Goal: Book appointment/travel/reservation

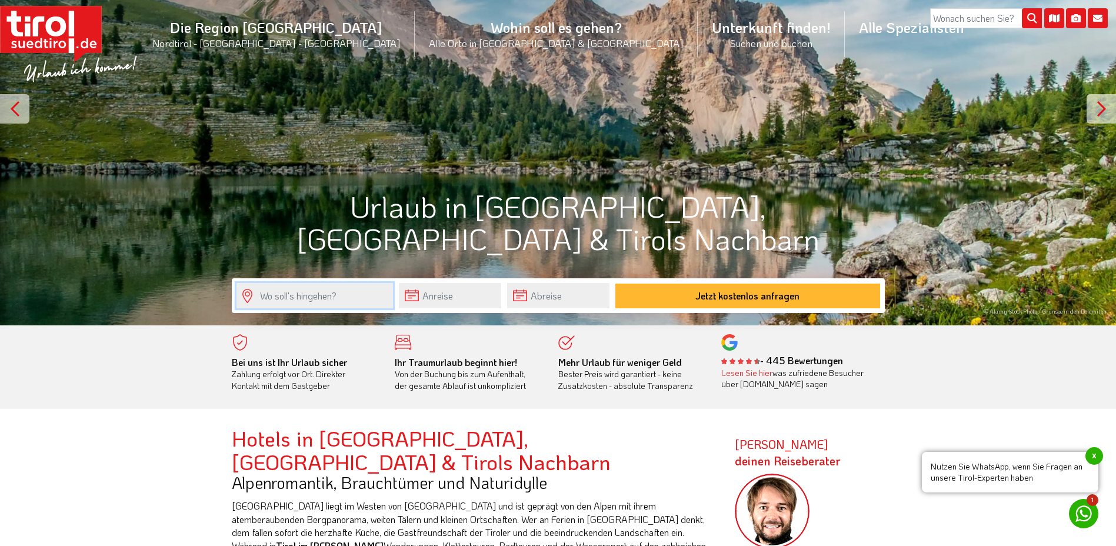
click at [363, 295] on input "text" at bounding box center [315, 295] width 157 height 25
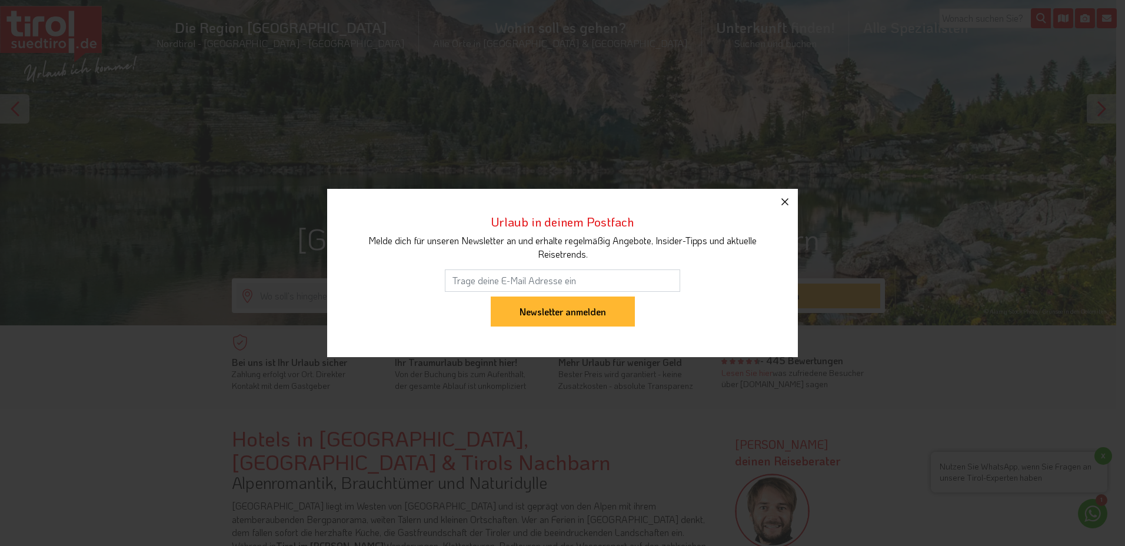
click at [786, 205] on icon "button" at bounding box center [785, 202] width 14 height 14
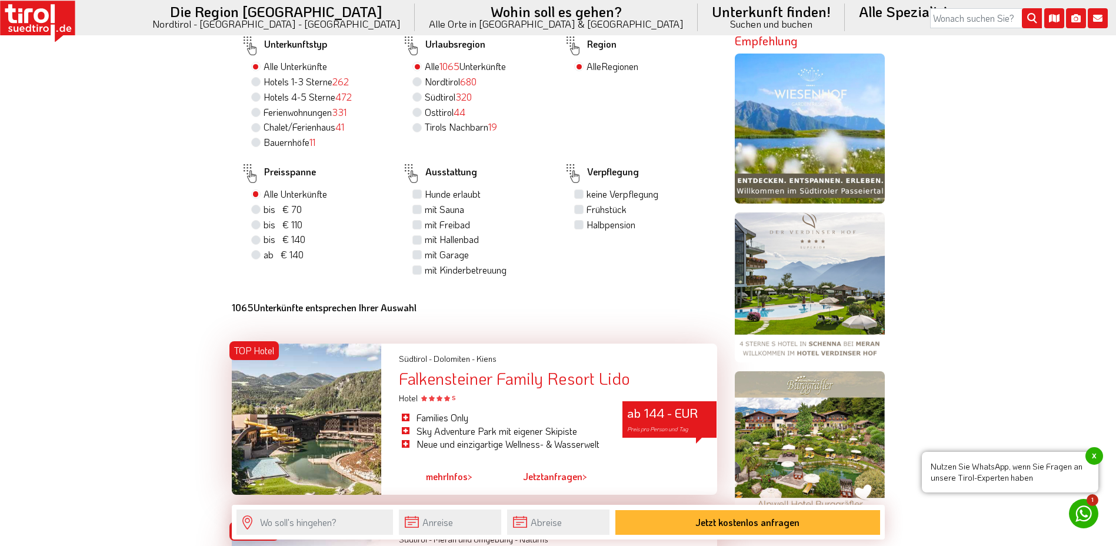
scroll to position [961, 0]
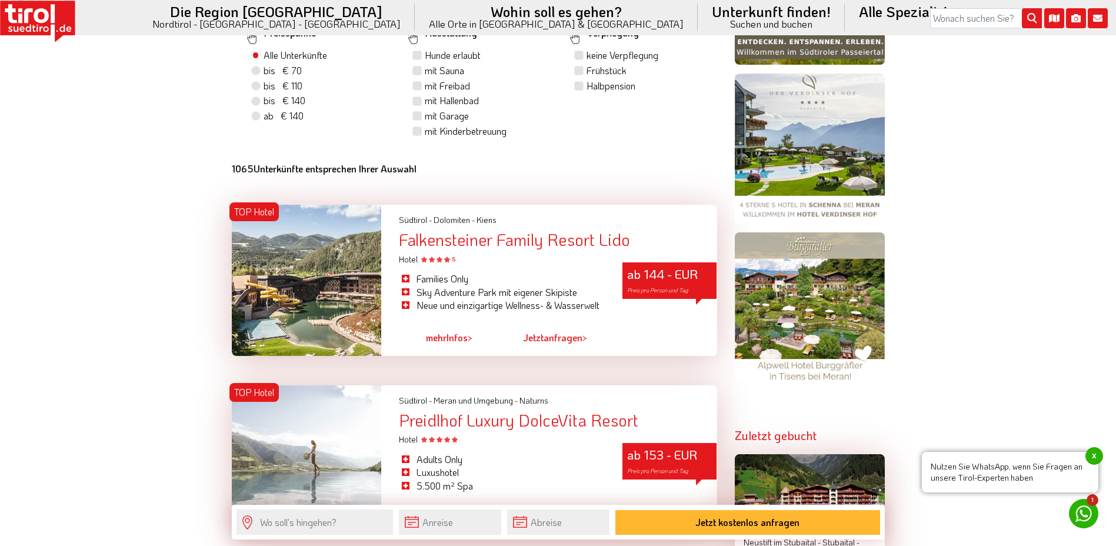
click at [586, 231] on div "Falkensteiner Family Resort Lido" at bounding box center [558, 240] width 318 height 18
click at [448, 324] on link "mehr Infos >" at bounding box center [449, 337] width 46 height 27
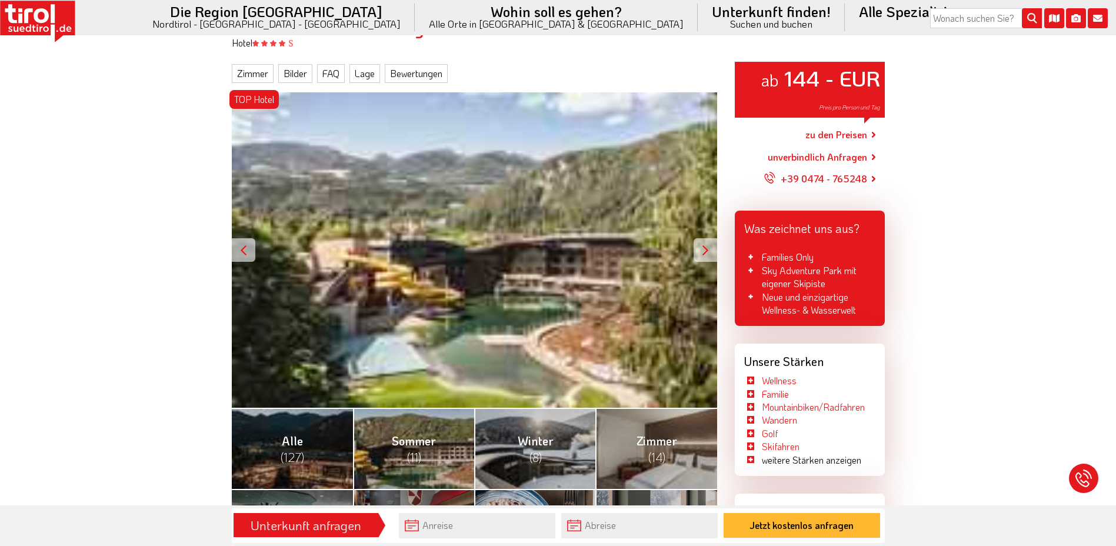
scroll to position [275, 0]
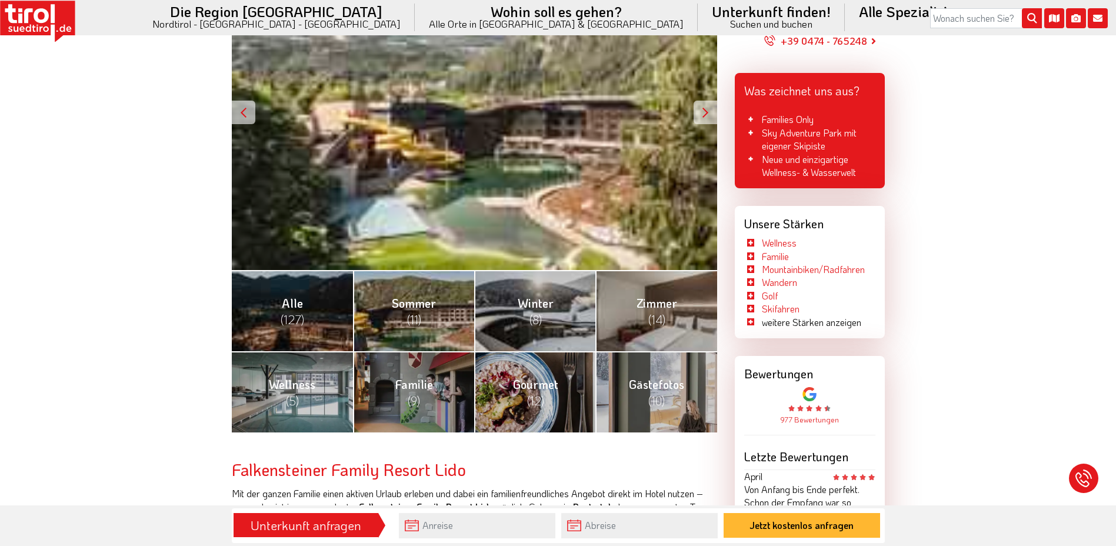
click at [448, 312] on link "Sommer (11)" at bounding box center [413, 310] width 121 height 81
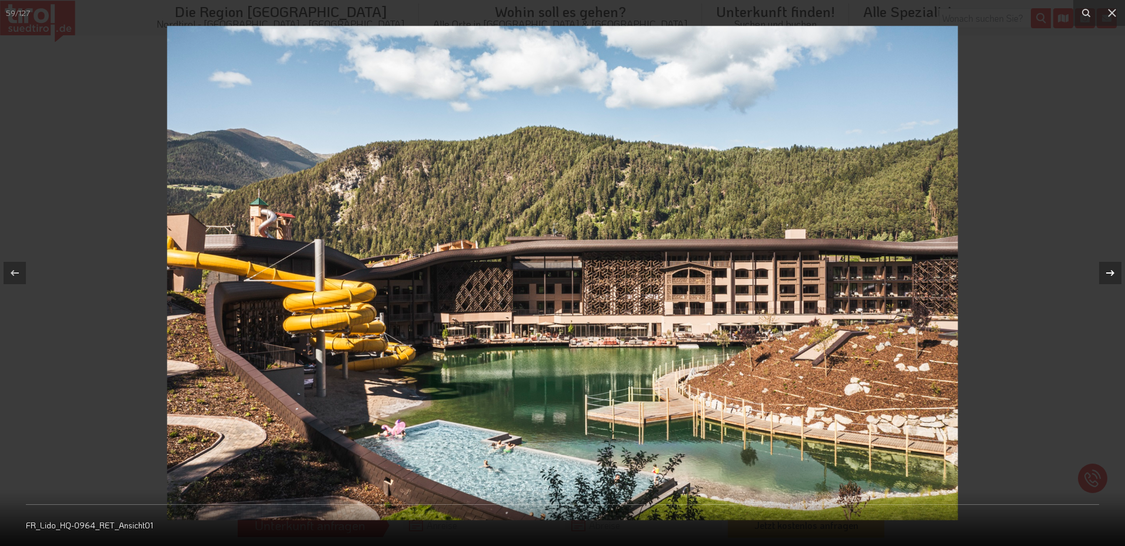
click at [1110, 271] on icon at bounding box center [1110, 273] width 14 height 14
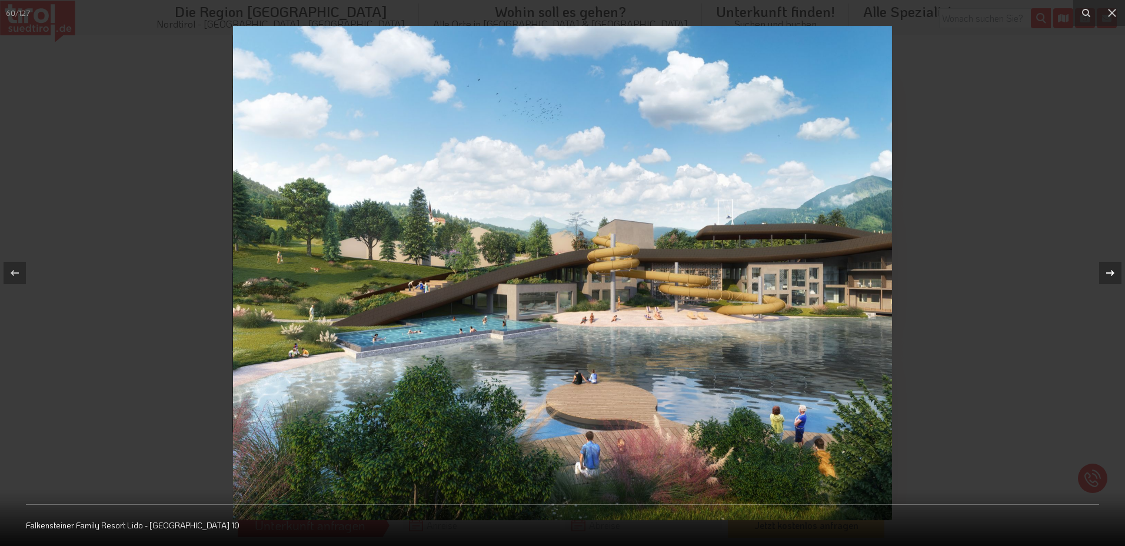
click at [1110, 271] on icon at bounding box center [1110, 273] width 14 height 14
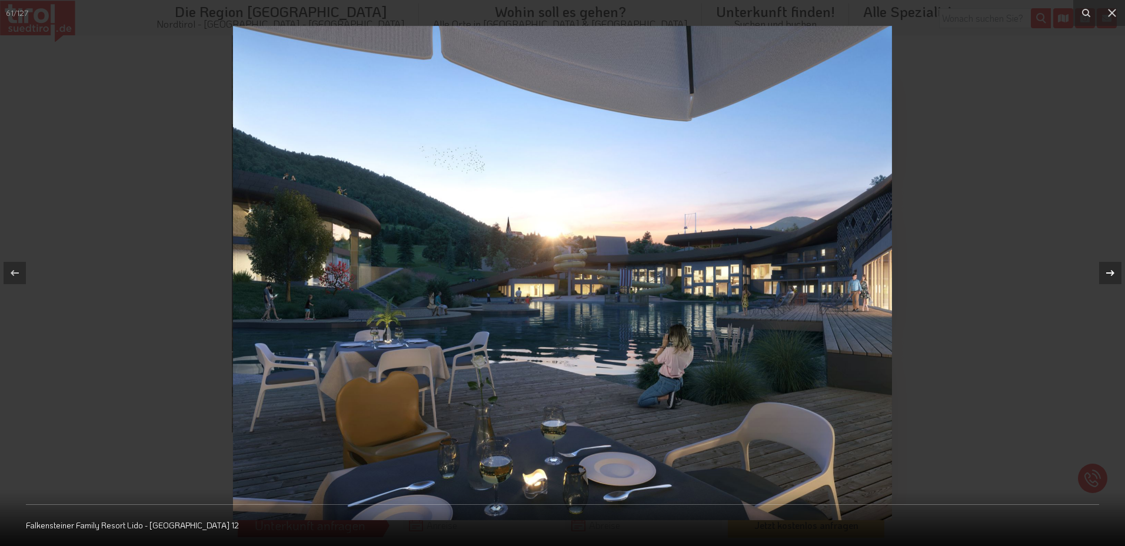
click at [1110, 271] on icon at bounding box center [1110, 273] width 14 height 14
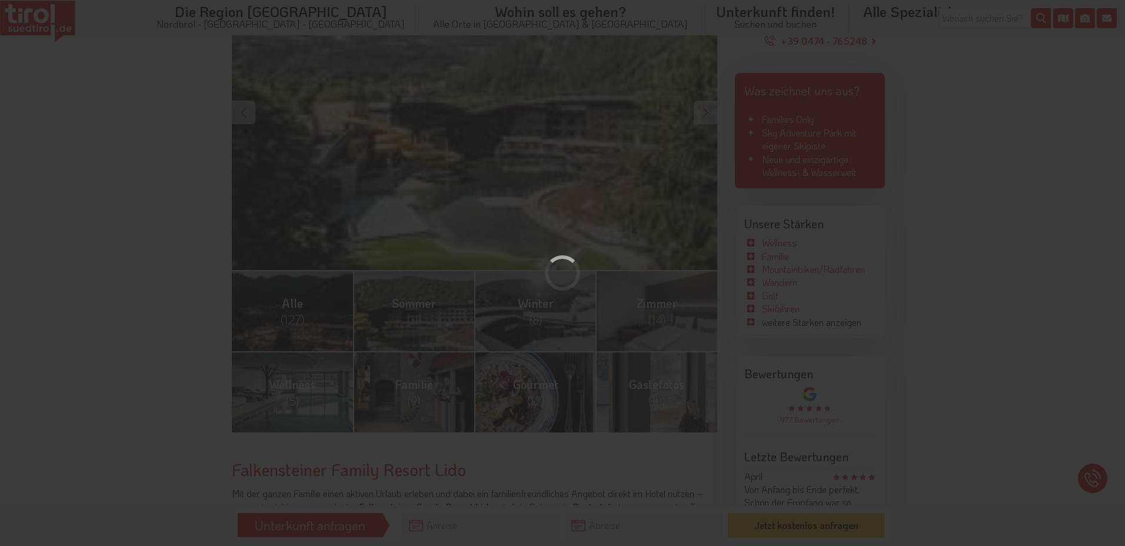
click at [1110, 271] on div "62 / 127 FR_Lido_HQ-1093_RET_Ansicht03" at bounding box center [562, 273] width 1125 height 546
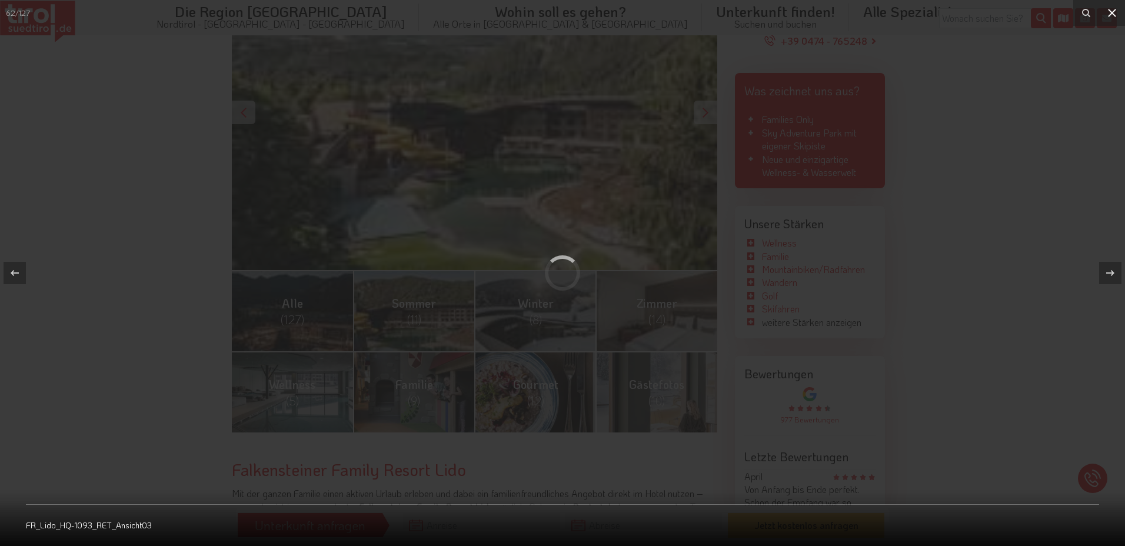
click at [1112, 16] on icon at bounding box center [1112, 13] width 14 height 14
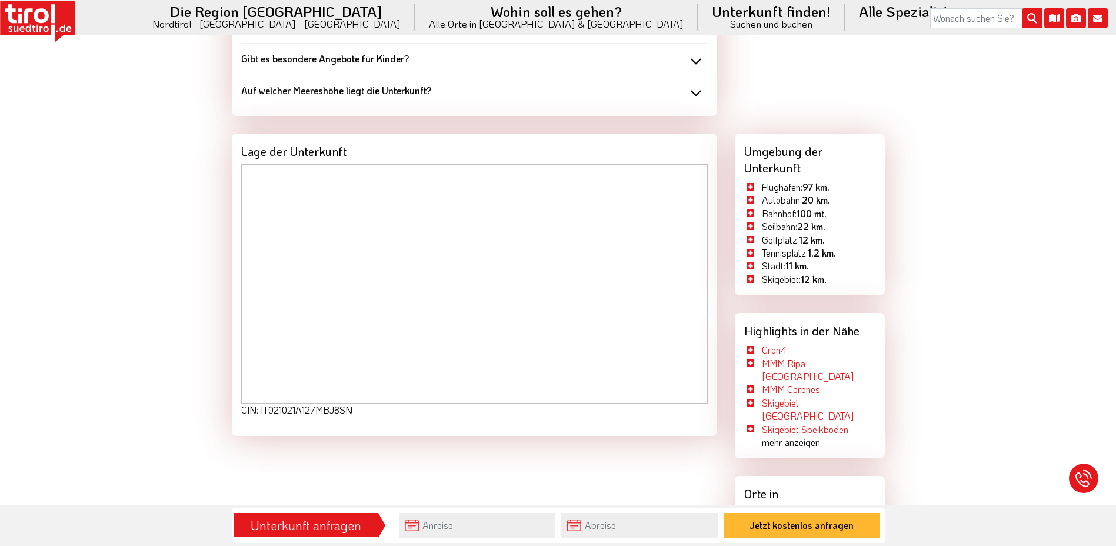
scroll to position [1648, 0]
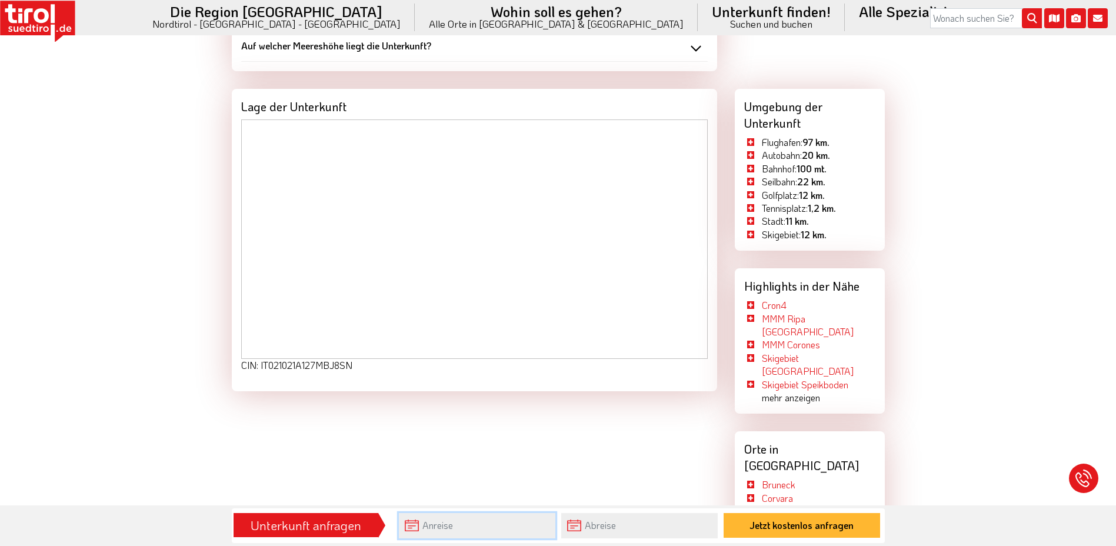
click at [454, 526] on input "text" at bounding box center [477, 525] width 157 height 25
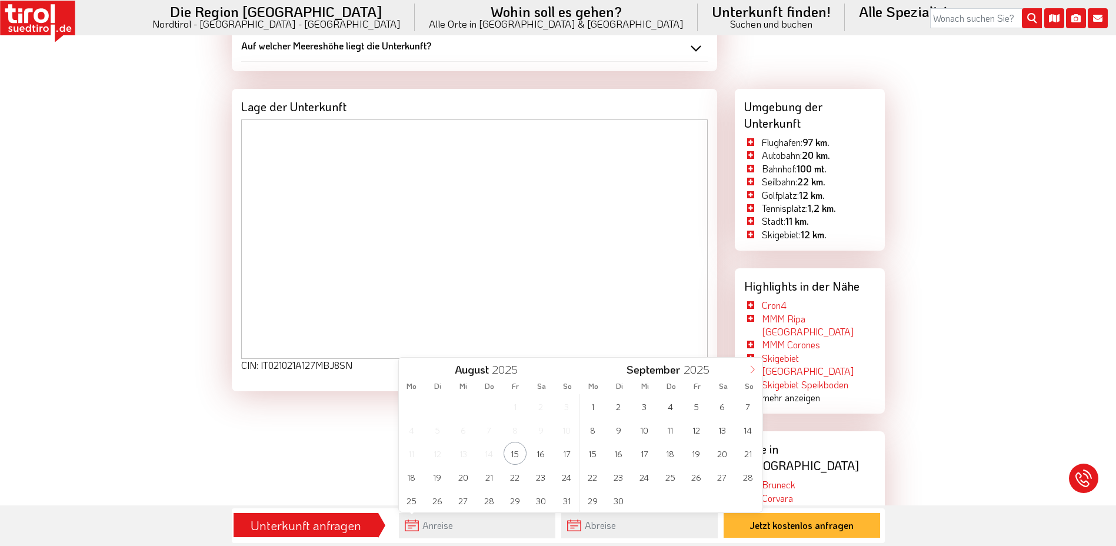
click at [754, 364] on span at bounding box center [753, 368] width 20 height 20
type input "2026"
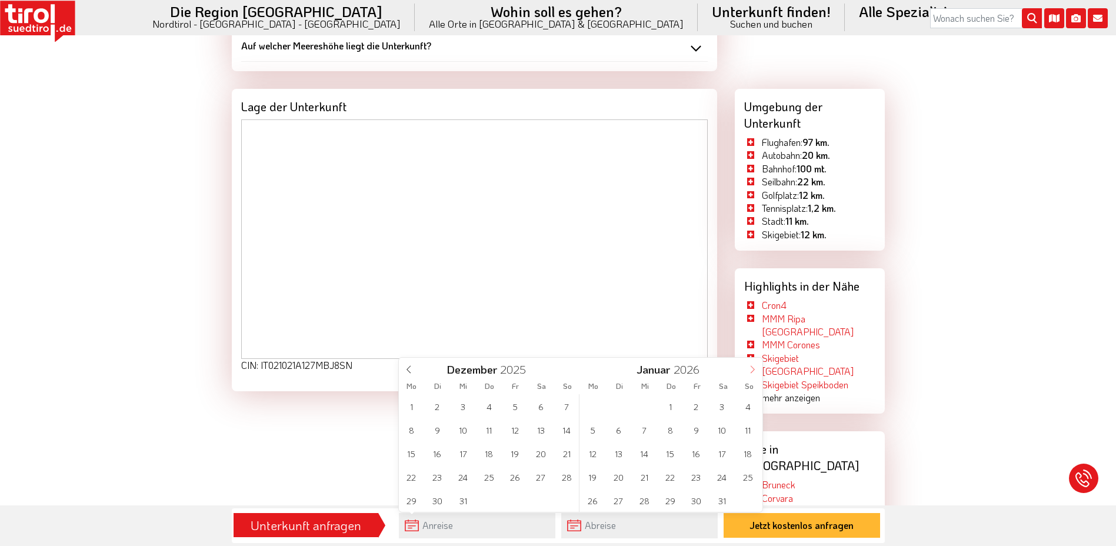
click at [754, 364] on span at bounding box center [753, 368] width 20 height 20
type input "2026"
click at [754, 364] on span at bounding box center [753, 368] width 20 height 20
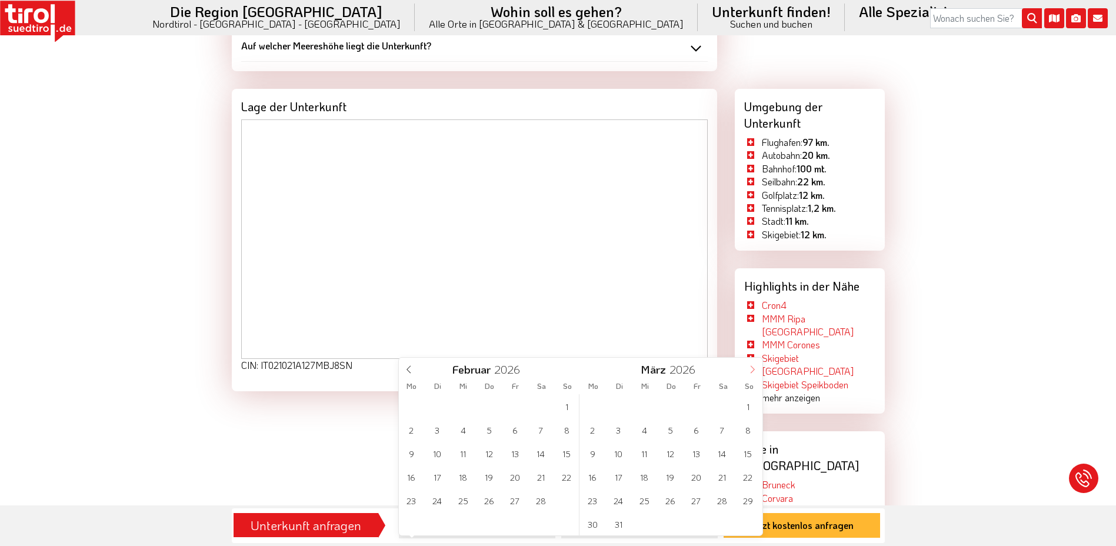
click at [754, 364] on span at bounding box center [753, 368] width 20 height 20
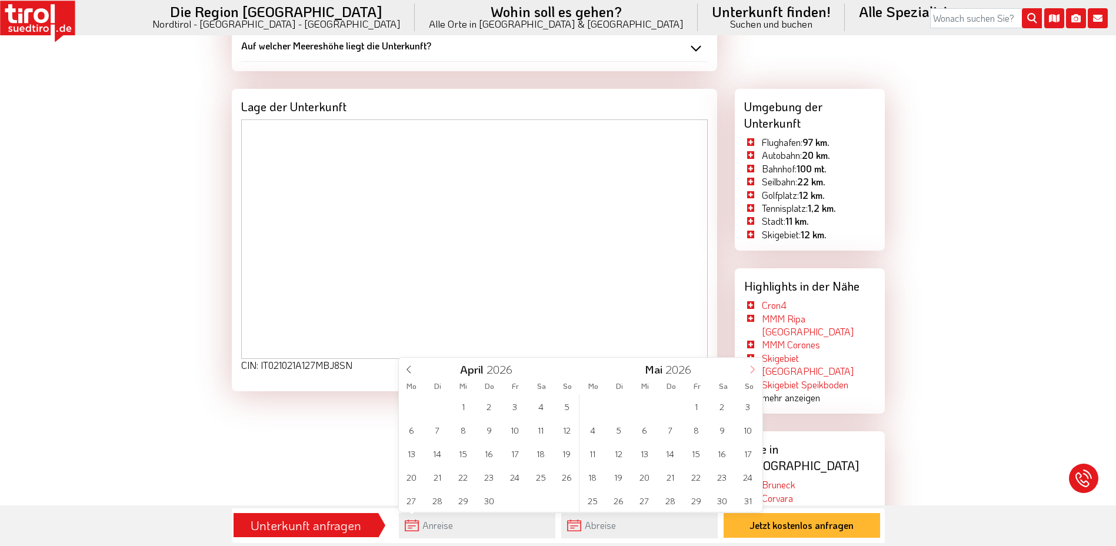
click at [754, 364] on span at bounding box center [753, 368] width 20 height 20
click at [732, 478] on span "25" at bounding box center [722, 477] width 23 height 23
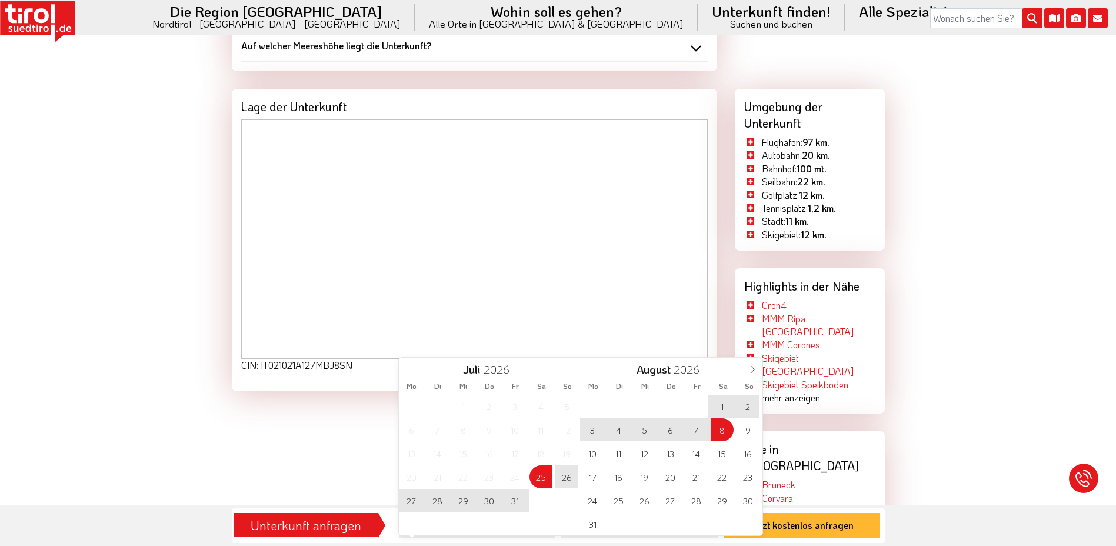
click at [729, 421] on span "8" at bounding box center [722, 429] width 23 height 23
type input "25-07-2026"
type input "08-08-2026"
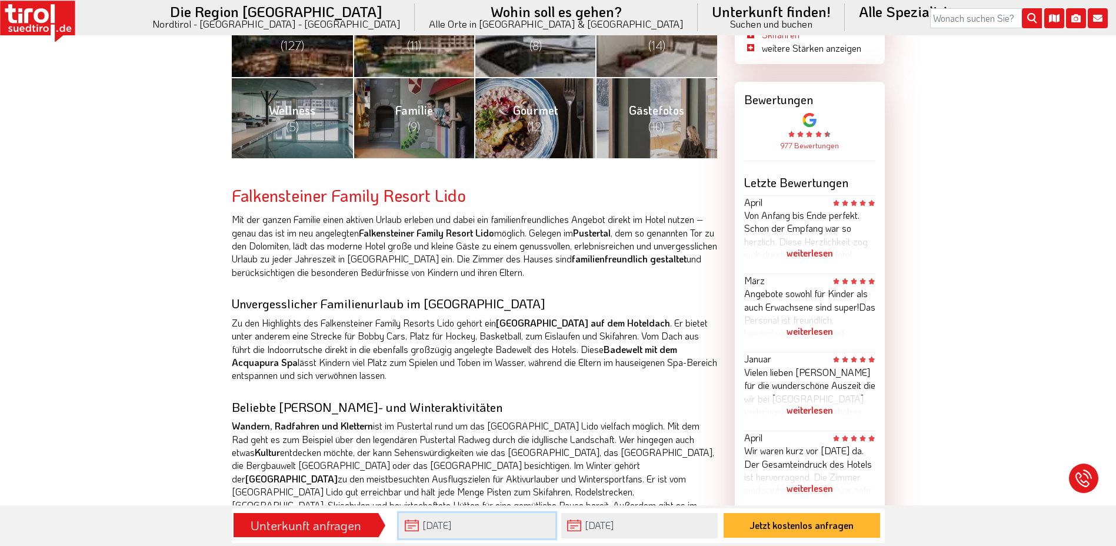
scroll to position [0, 0]
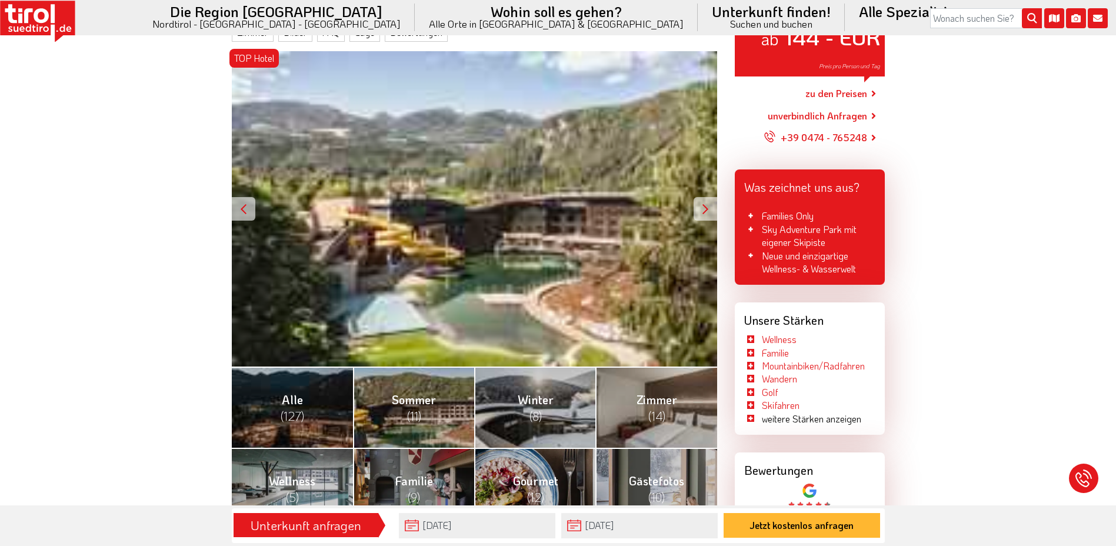
scroll to position [137, 0]
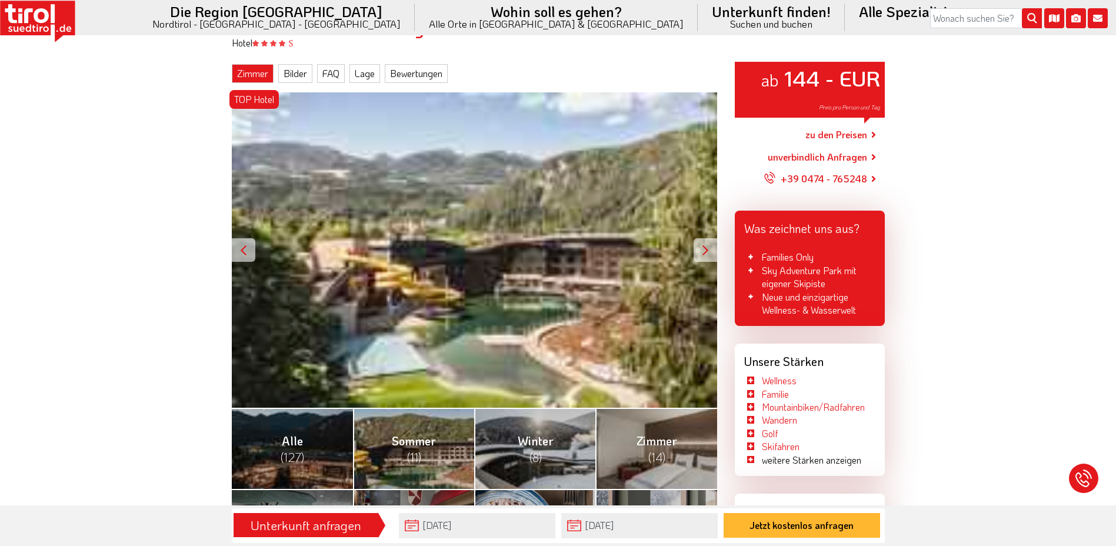
click at [254, 80] on link "Zimmer" at bounding box center [253, 73] width 42 height 19
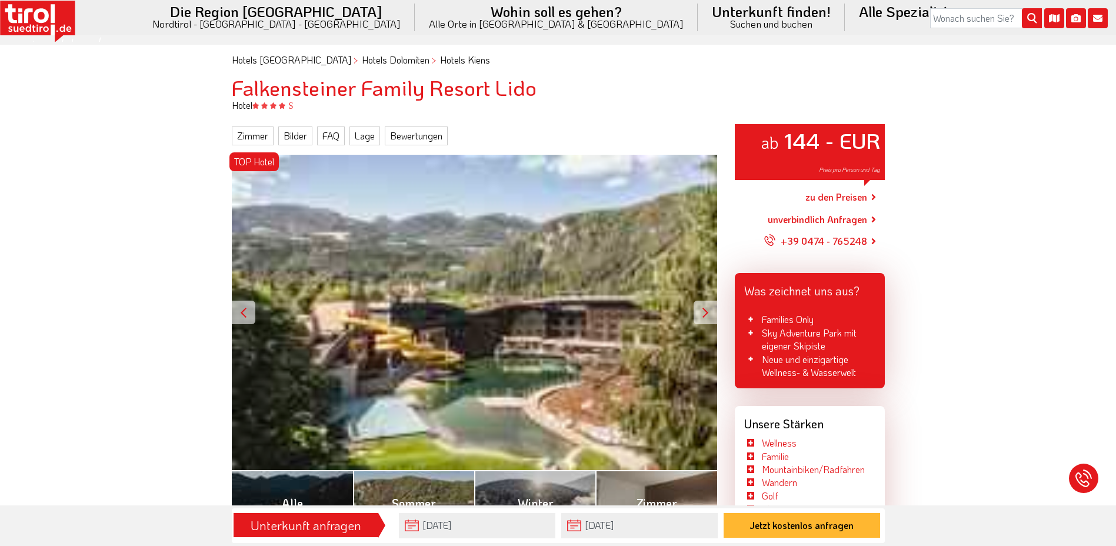
scroll to position [0, 0]
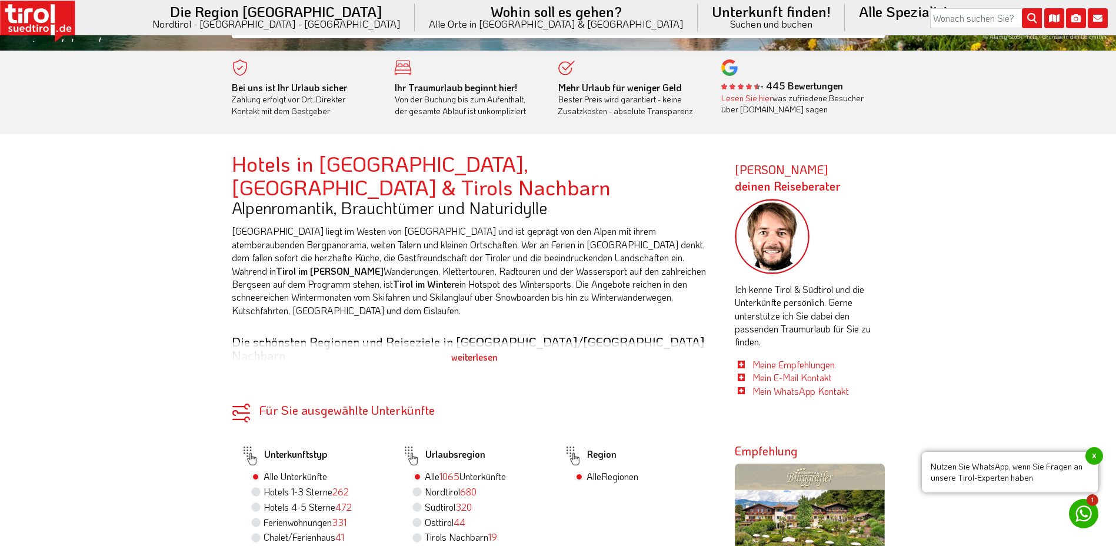
scroll to position [275, 0]
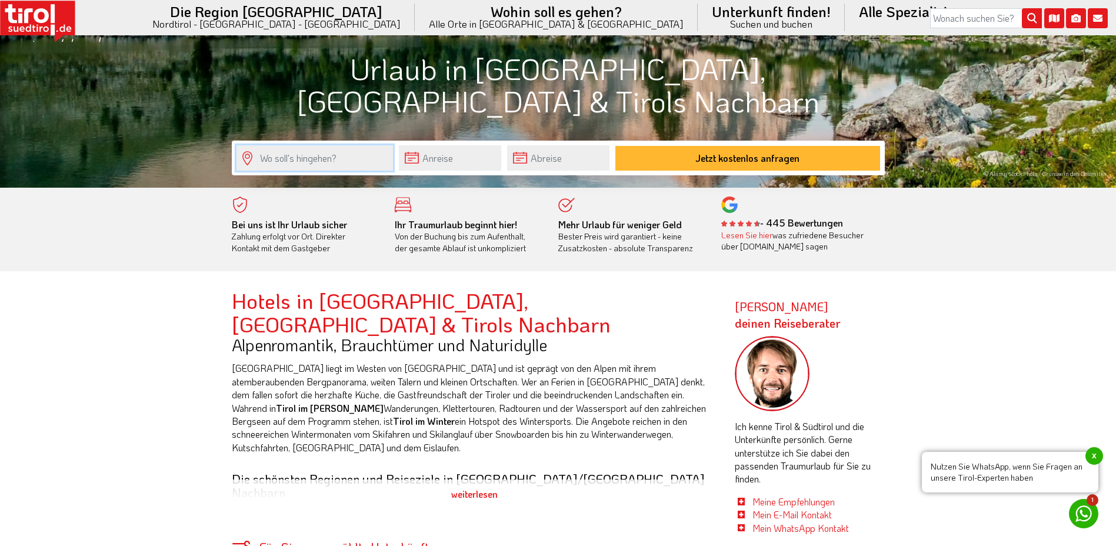
click at [337, 162] on input "text" at bounding box center [315, 157] width 157 height 25
click at [411, 147] on input "text" at bounding box center [450, 157] width 102 height 25
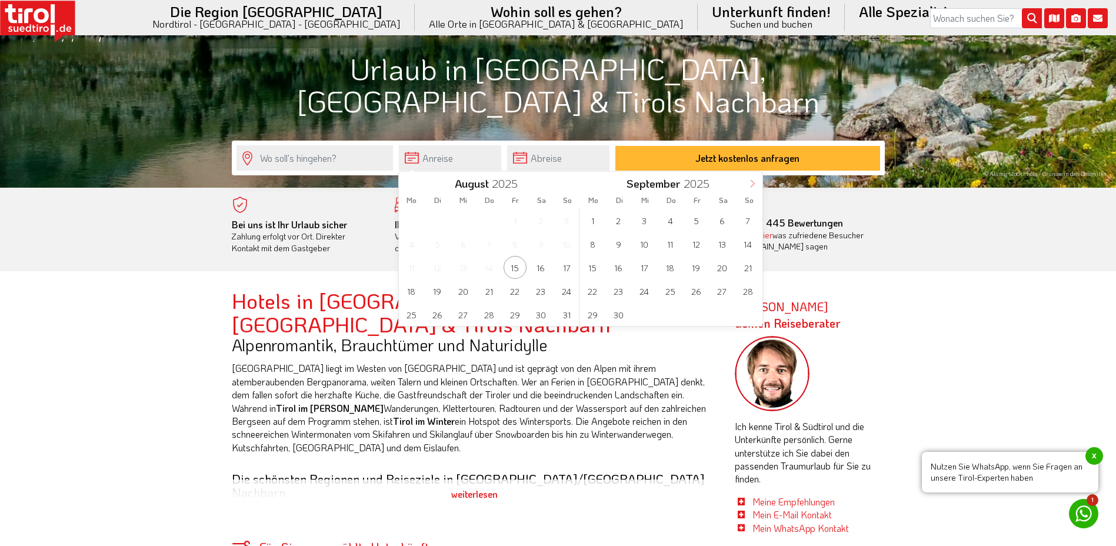
click at [746, 185] on span at bounding box center [753, 182] width 20 height 20
type input "2026"
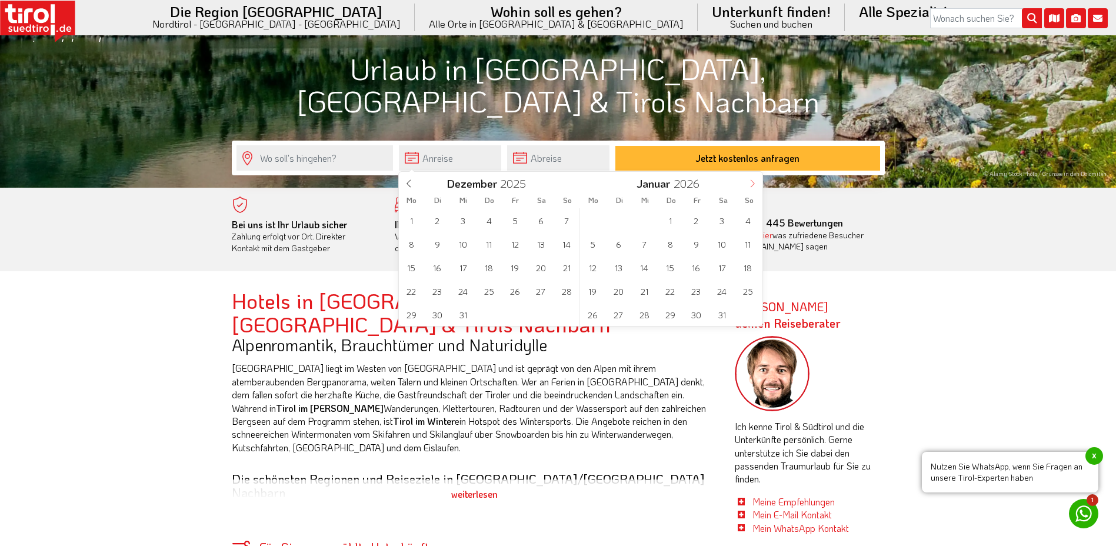
click at [746, 185] on span at bounding box center [753, 182] width 20 height 20
type input "2026"
click at [747, 185] on span at bounding box center [753, 182] width 20 height 20
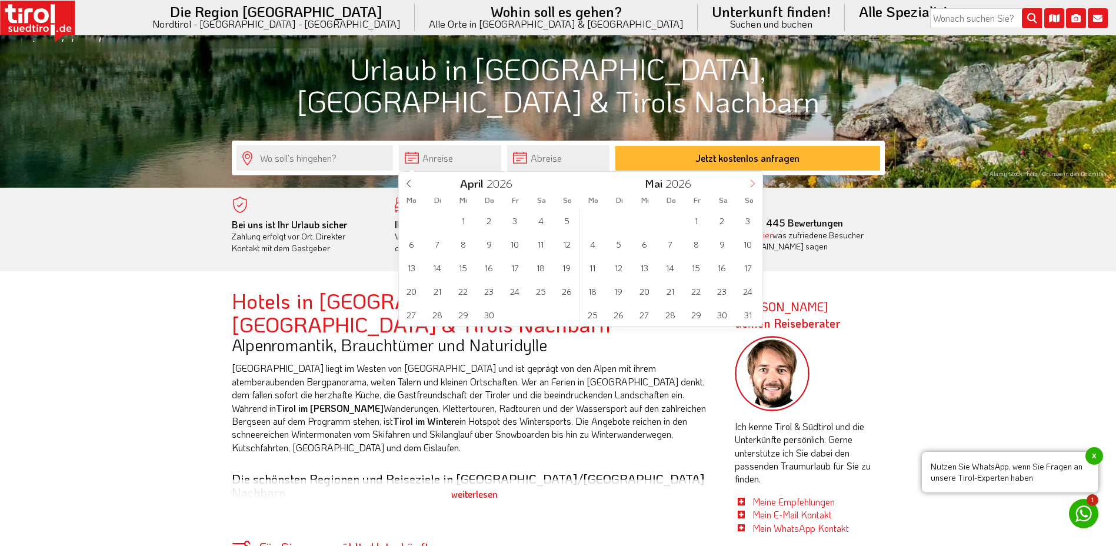
click at [747, 185] on span at bounding box center [753, 182] width 20 height 20
click at [533, 288] on span "25" at bounding box center [541, 291] width 23 height 23
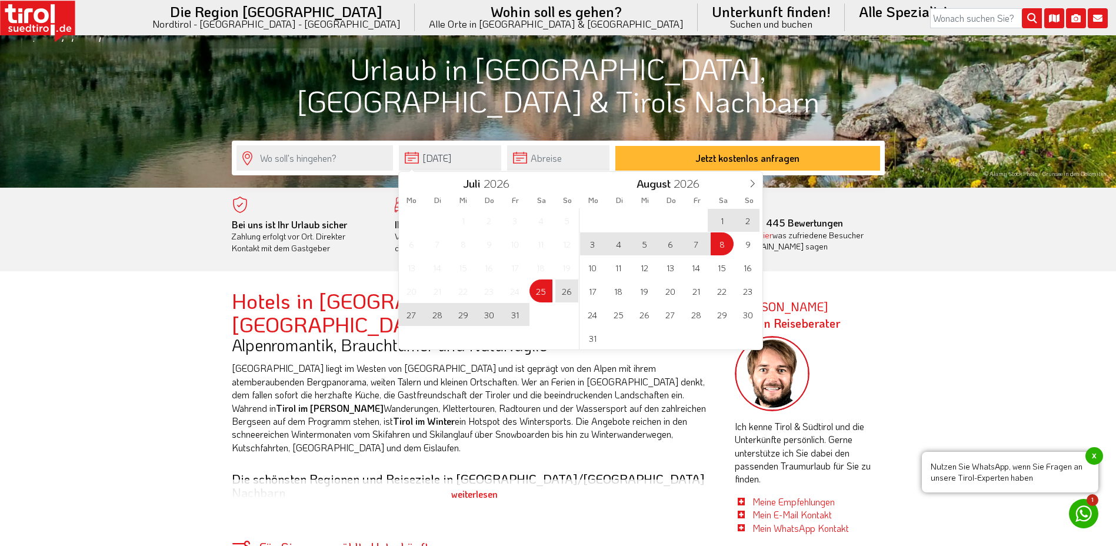
click at [723, 242] on span "8" at bounding box center [722, 243] width 23 height 23
type input "25-07-2026"
type input "08-08-2026"
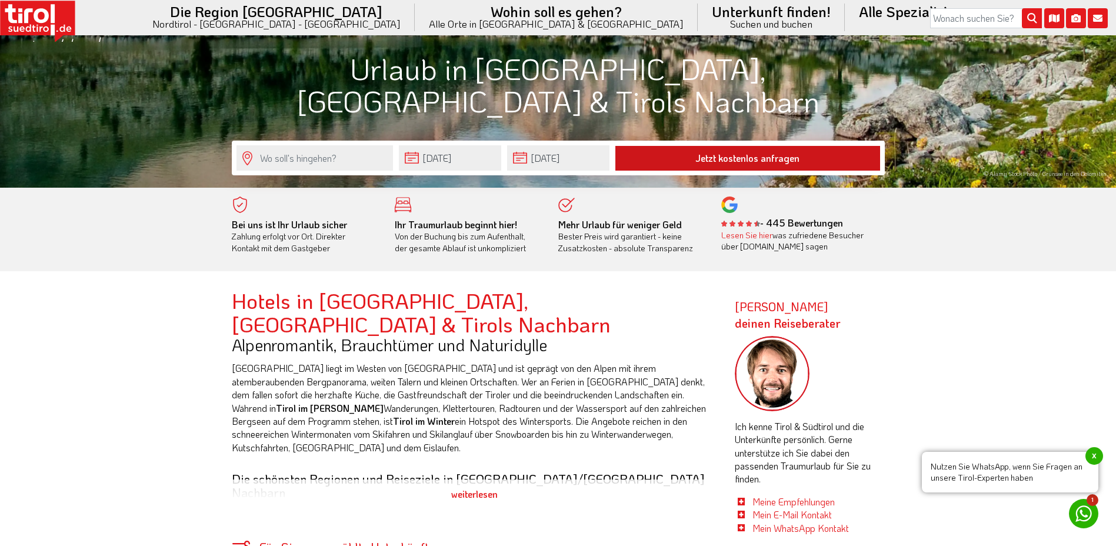
click at [790, 158] on button "Jetzt kostenlos anfragen" at bounding box center [748, 158] width 265 height 25
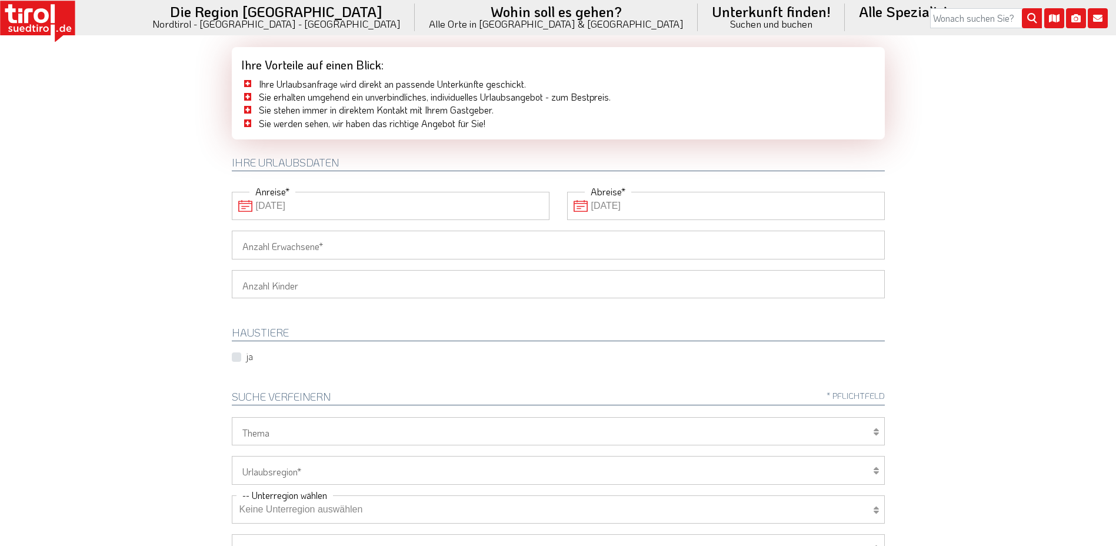
scroll to position [137, 0]
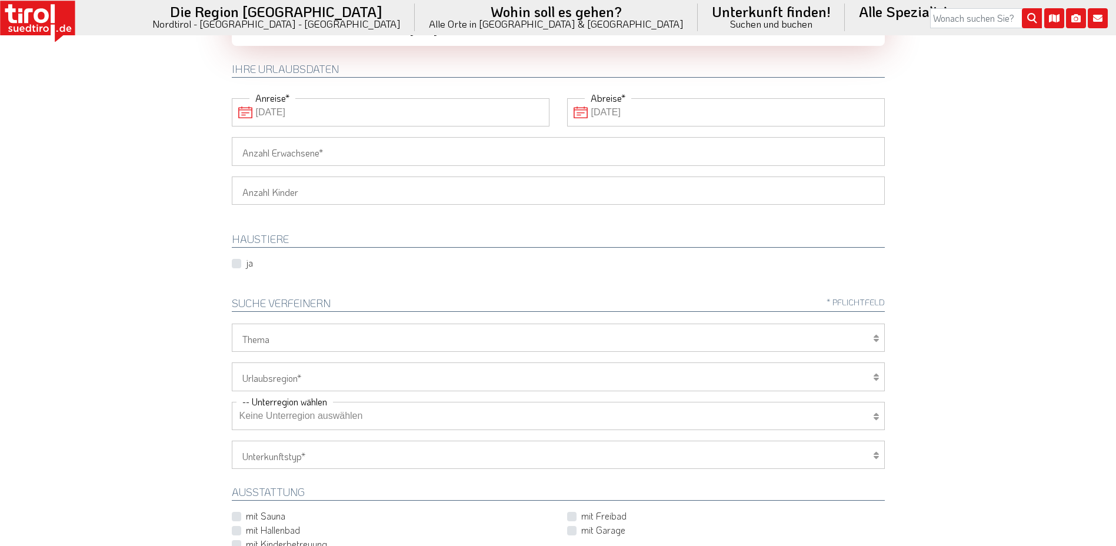
click at [315, 152] on input "Anzahl Erwachsene" at bounding box center [558, 151] width 653 height 28
type input "2"
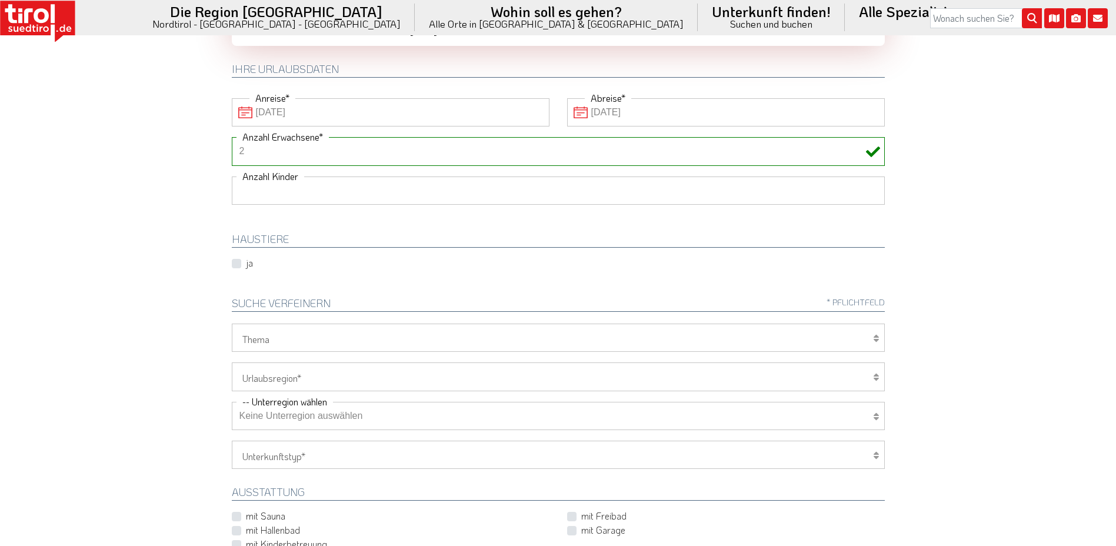
click at [308, 194] on select "1 2 3 4 5 6" at bounding box center [558, 191] width 653 height 28
select select "1"
click at [232, 177] on select "1 2 3 4 5 6" at bounding box center [558, 191] width 653 height 28
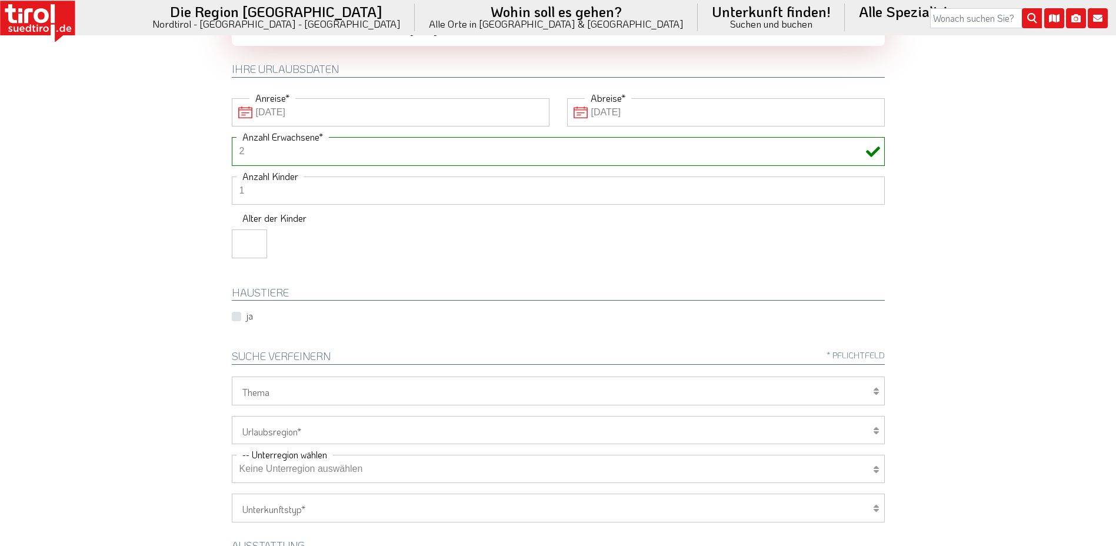
click at [251, 252] on input "number" at bounding box center [249, 244] width 35 height 28
type input "12"
click at [188, 282] on body "Die Region Tirol Nordtirol - Südtirol - Osttirol Tirol/Nordtirol" at bounding box center [558, 136] width 1116 height 546
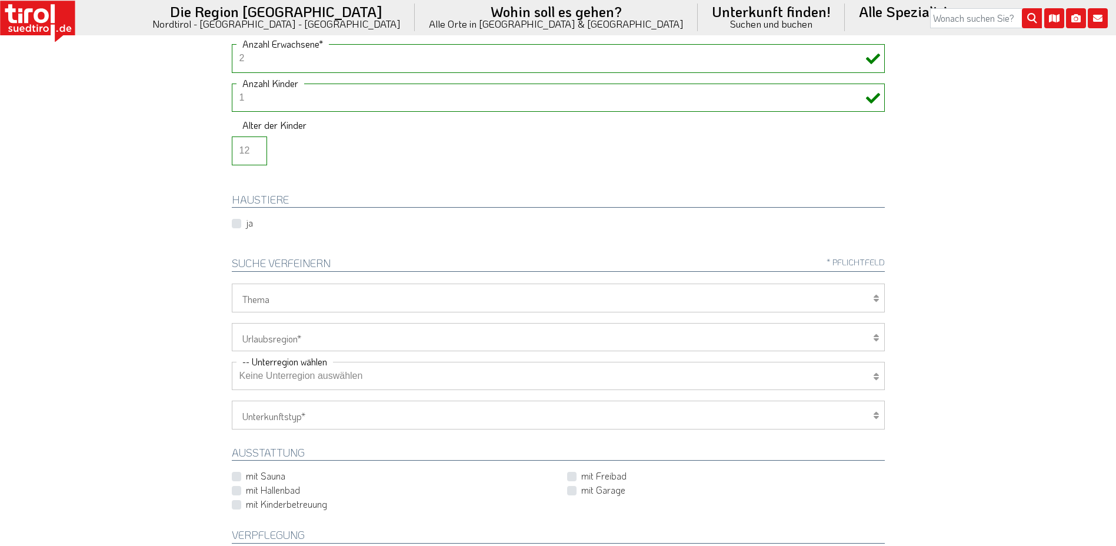
scroll to position [275, 0]
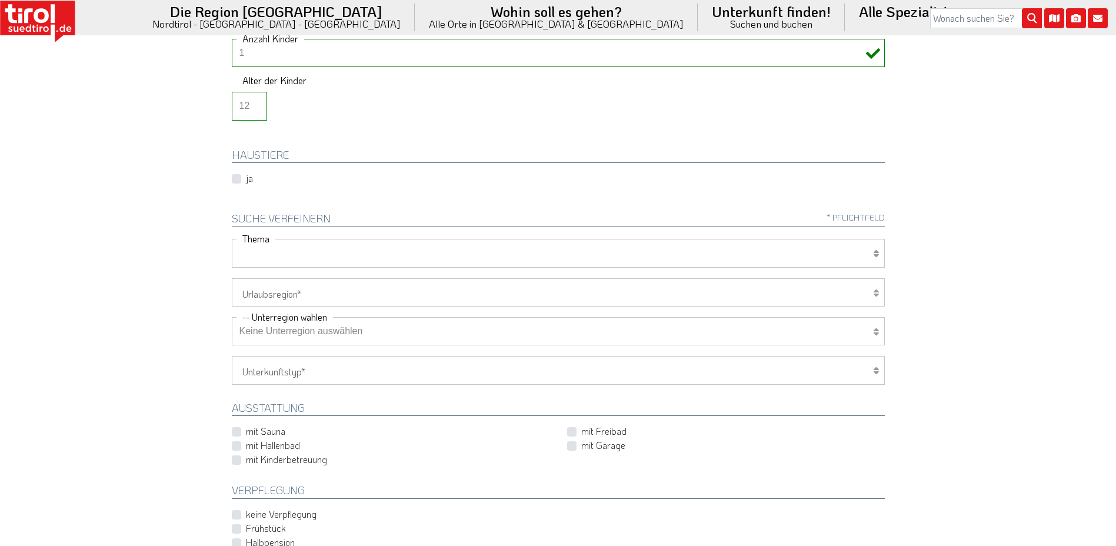
click at [242, 251] on select "Wellness Mountainbiken/Radfahren Familie Wandern Sport Skifahren Motorrad Golf" at bounding box center [558, 253] width 653 height 28
select select "7398"
click at [232, 239] on select "Wellness Mountainbiken/Radfahren Familie Wandern Sport Skifahren Motorrad Golf" at bounding box center [558, 253] width 653 height 28
click at [275, 302] on select "Tirol/Nordtirol Osttirol Südtirol Tirols Nachbarn" at bounding box center [558, 292] width 653 height 28
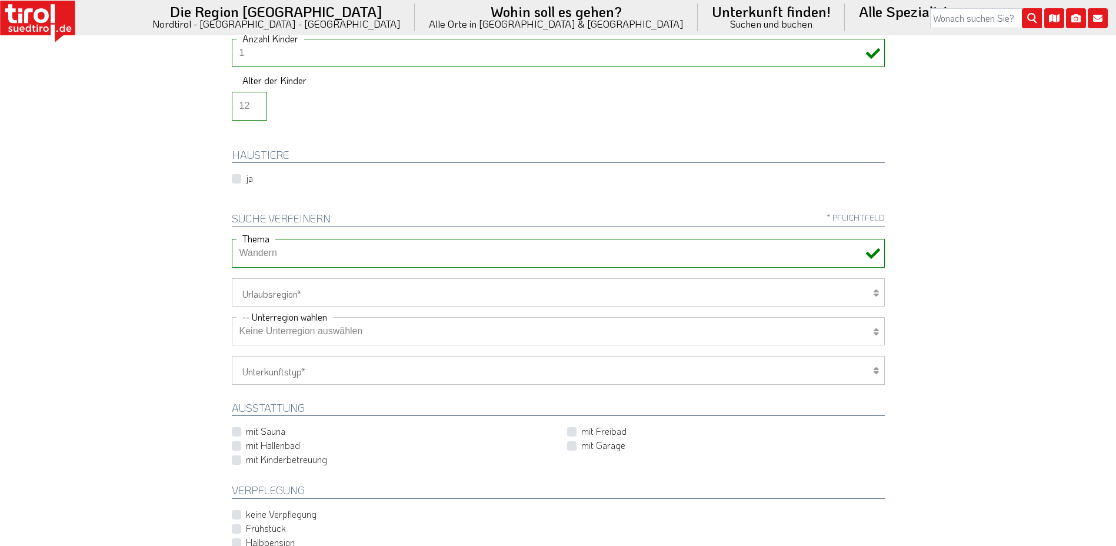
click at [258, 336] on select "Keine Unterregion auswählen Achensee Alpbachtal & Tiroler Seenland Arlberg Feri…" at bounding box center [558, 331] width 653 height 28
click at [248, 365] on select "Hotel 1-3 Sterne Hotel 4-5 Sterne Ferienwohnung Chalet/Ferienhaus Bauernhöfe" at bounding box center [558, 370] width 653 height 28
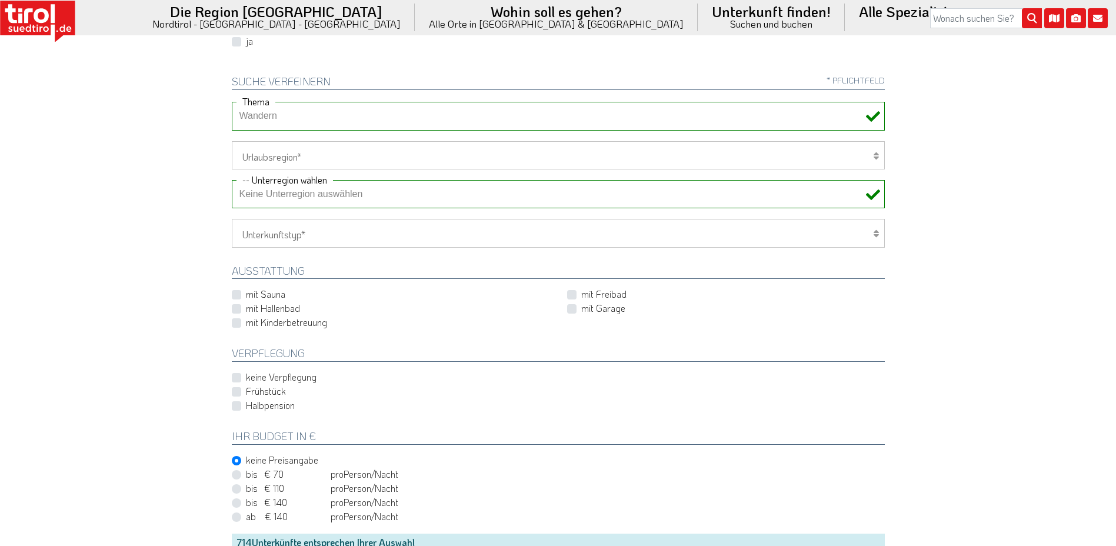
click at [246, 409] on label "Halbpension" at bounding box center [270, 405] width 49 height 13
click at [237, 409] on input "Halbpension" at bounding box center [560, 406] width 653 height 8
checkbox input "true"
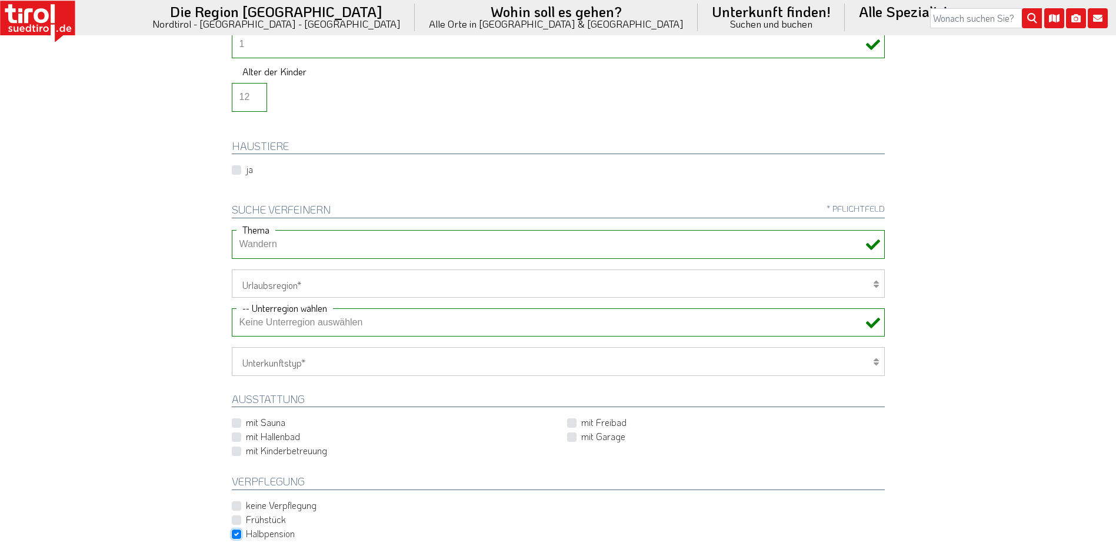
scroll to position [275, 0]
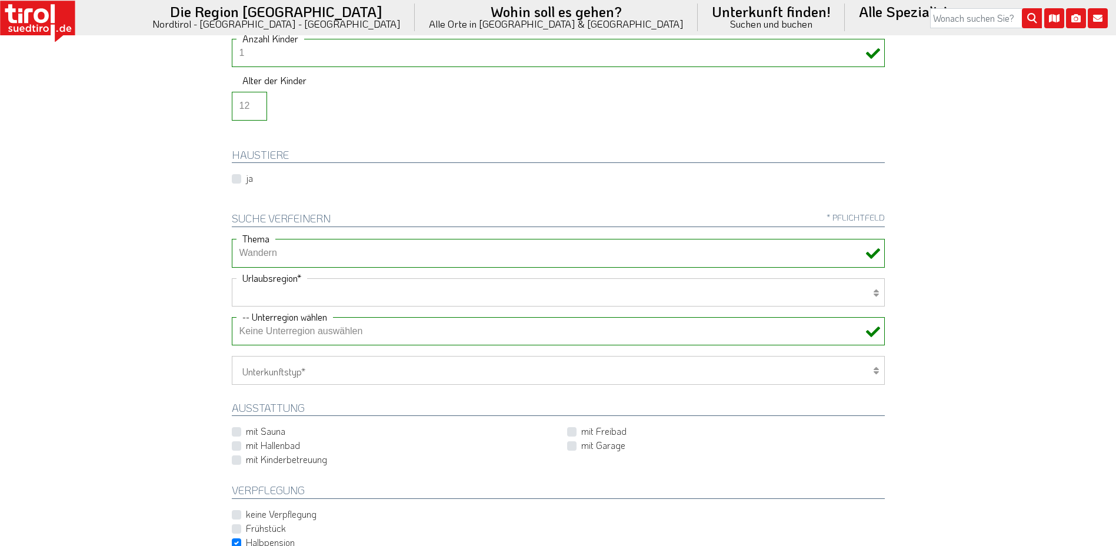
click at [292, 295] on select "Tirol/Nordtirol Osttirol Südtirol Tirols Nachbarn" at bounding box center [558, 292] width 653 height 28
click at [232, 278] on select "Tirol/Nordtirol Osttirol Südtirol Tirols Nachbarn" at bounding box center [558, 292] width 653 height 28
click at [275, 290] on select "Tirol/Nordtirol Osttirol Südtirol Tirols Nachbarn" at bounding box center [558, 292] width 653 height 28
select select "7094"
click at [232, 278] on select "Tirol/Nordtirol Osttirol Südtirol Tirols Nachbarn" at bounding box center [558, 292] width 653 height 28
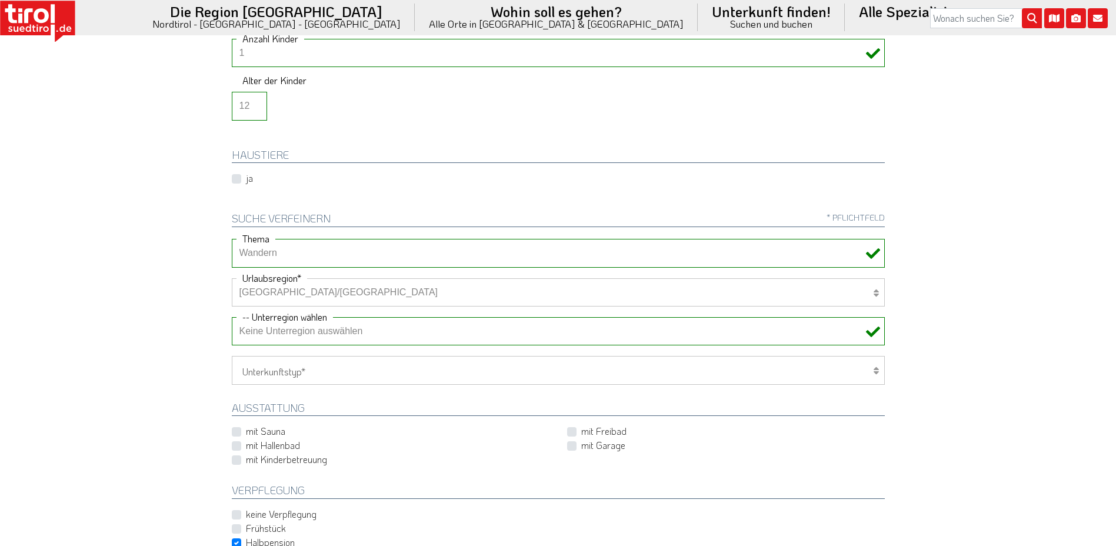
click at [255, 333] on select "Keine Unterregion auswählen Achensee Alpbachtal & Tiroler Seenland Arlberg Feri…" at bounding box center [558, 331] width 653 height 28
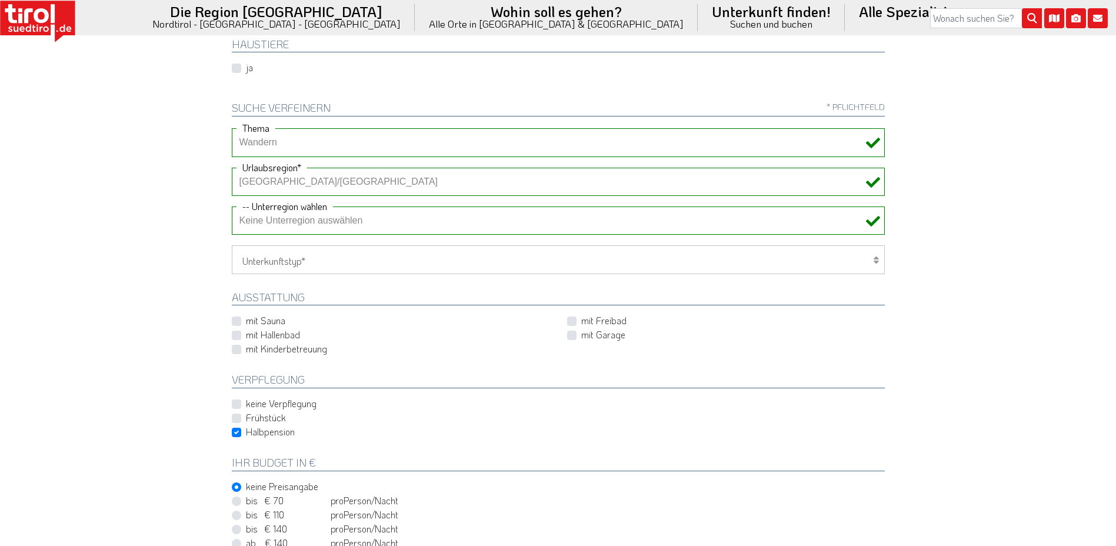
scroll to position [412, 0]
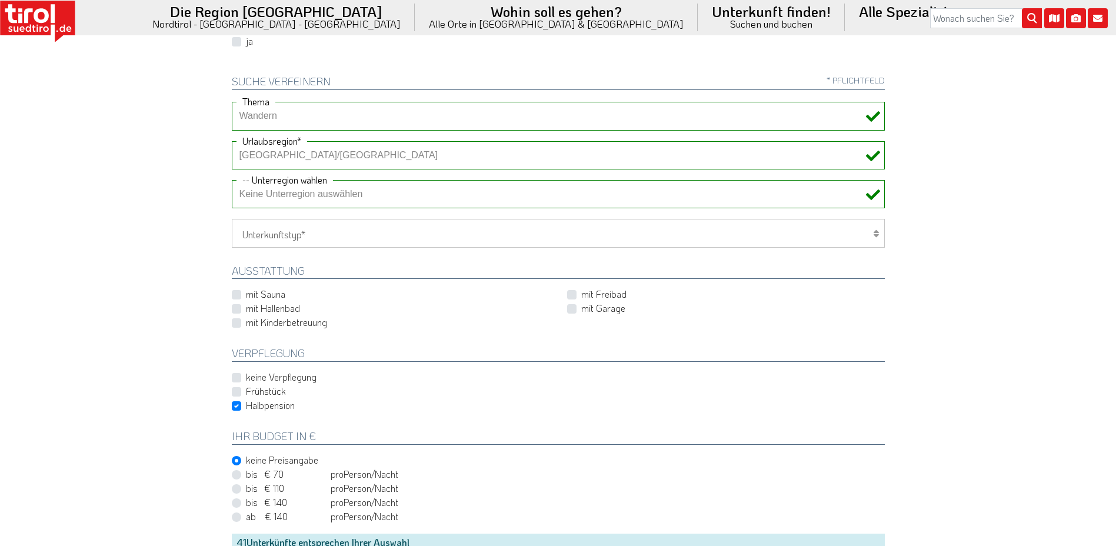
click at [270, 199] on select "Keine Unterregion auswählen Achensee Alpbachtal & Tiroler Seenland Arlberg Feri…" at bounding box center [558, 194] width 653 height 28
click at [250, 242] on select "Hotel 1-3 Sterne Hotel 4-5 Sterne Ferienwohnung Chalet/Ferienhaus Bauernhöfe" at bounding box center [558, 233] width 653 height 28
click at [312, 212] on div "Wellness Mountainbiken/Radfahren Familie Wandern Sport Skifahren Motorrad Golf …" at bounding box center [558, 327] width 671 height 450
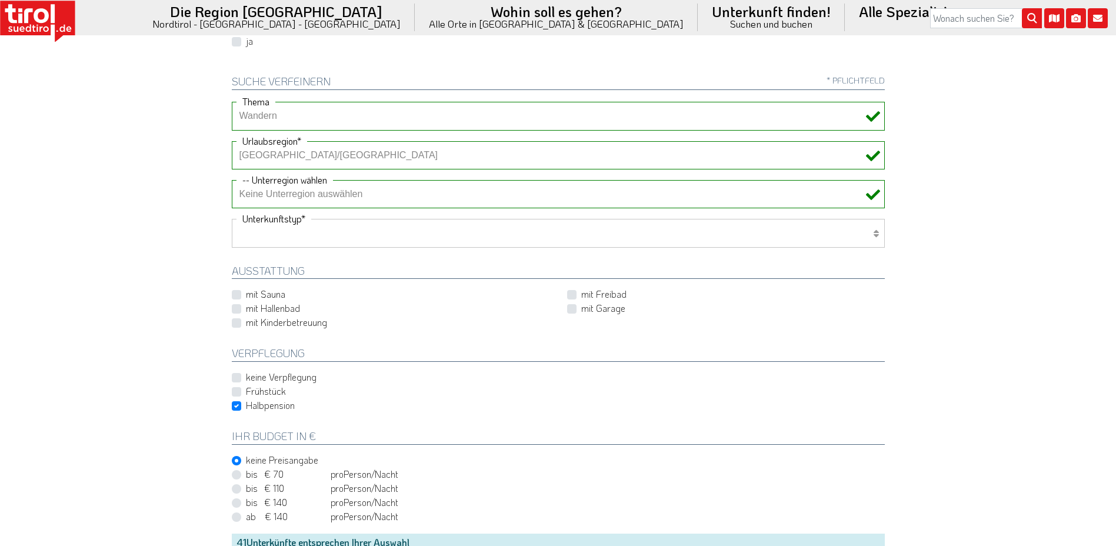
click at [305, 235] on select "Hotel 1-3 Sterne Hotel 4-5 Sterne Ferienwohnung Chalet/Ferienhaus Bauernhöfe" at bounding box center [558, 233] width 653 height 28
select select "1_1-3"
click at [232, 219] on select "Hotel 1-3 Sterne Hotel 4-5 Sterne Ferienwohnung Chalet/Ferienhaus Bauernhöfe" at bounding box center [558, 233] width 653 height 28
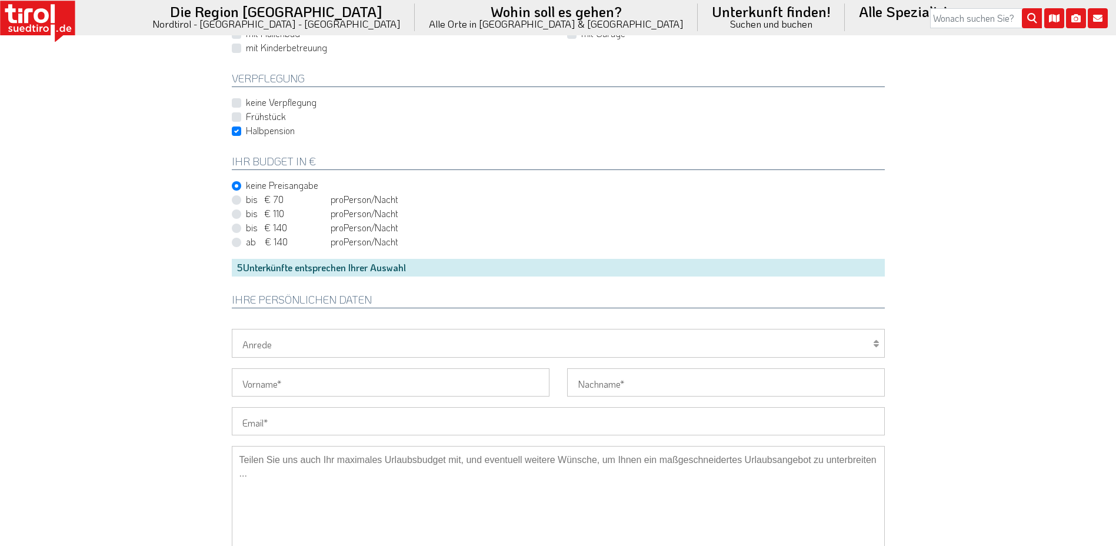
scroll to position [824, 0]
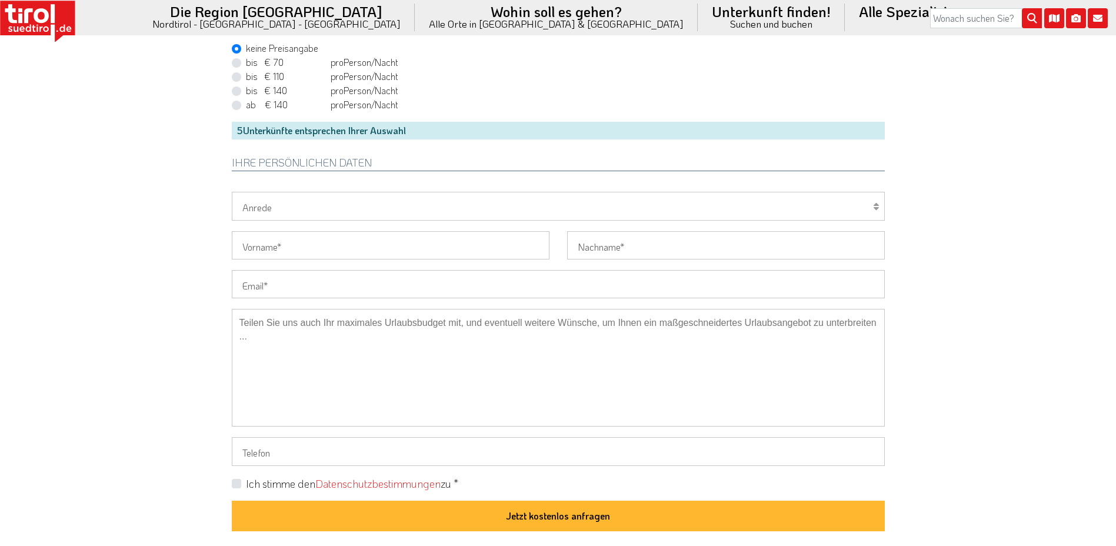
click at [288, 214] on select "Herr Frau Familie" at bounding box center [558, 206] width 653 height 28
select select "Frau"
click at [232, 192] on select "Herr Frau Familie" at bounding box center [558, 206] width 653 height 28
click at [270, 248] on input "Vorname" at bounding box center [391, 245] width 318 height 28
type input "Wiebke"
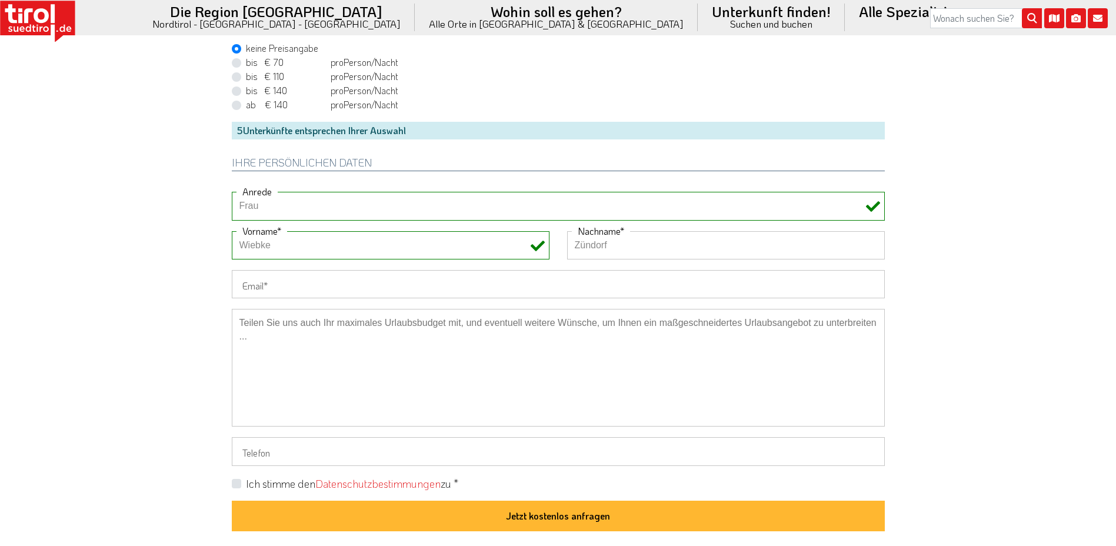
type input "Zündorf"
type input "wiebke.zuendorf@allianz.de"
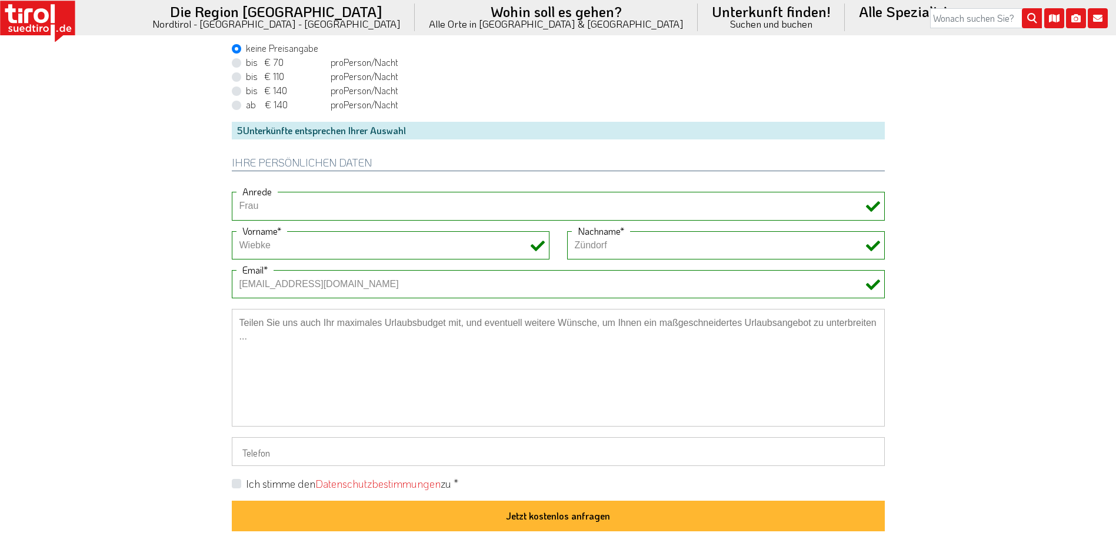
click at [372, 329] on textarea at bounding box center [558, 368] width 653 height 118
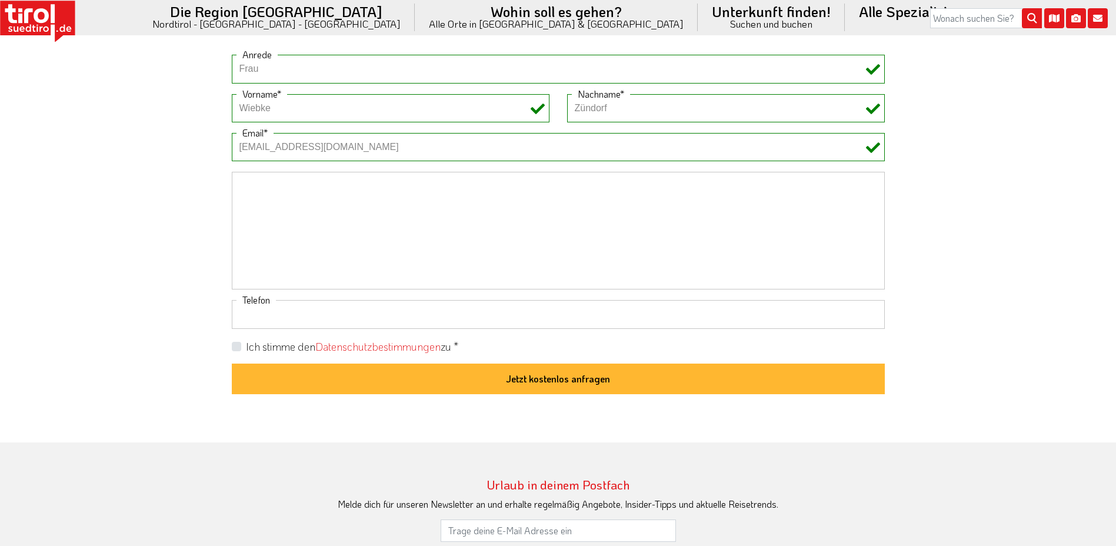
click at [473, 305] on input "Telefon" at bounding box center [558, 314] width 653 height 28
click at [246, 346] on label "Ich stimme den Datenschutzbestimmungen zu *" at bounding box center [352, 347] width 212 height 15
click at [239, 346] on input "Ich stimme den Datenschutzbestimmungen zu *" at bounding box center [560, 347] width 653 height 8
checkbox input "true"
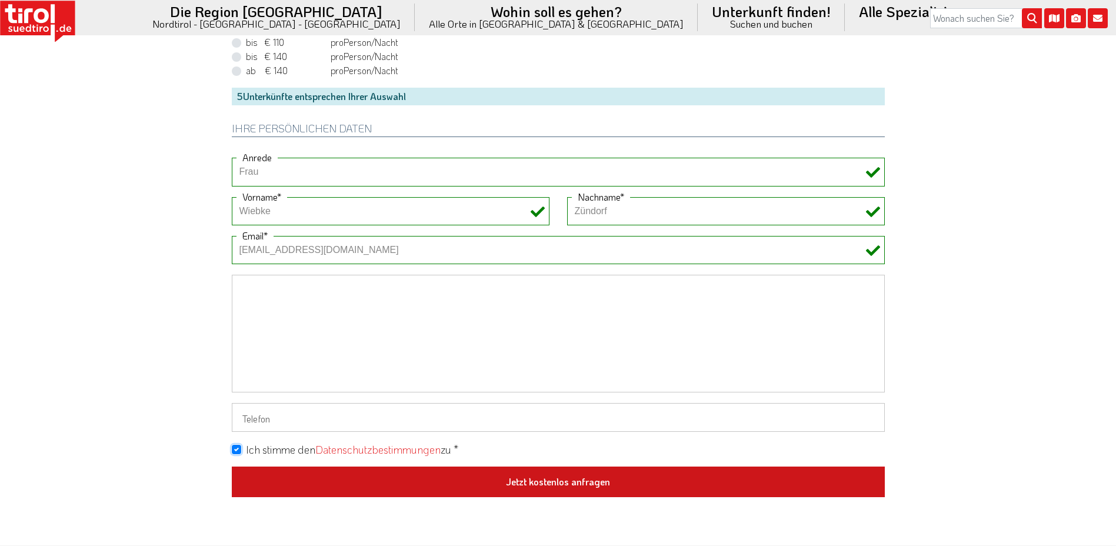
scroll to position [804, 0]
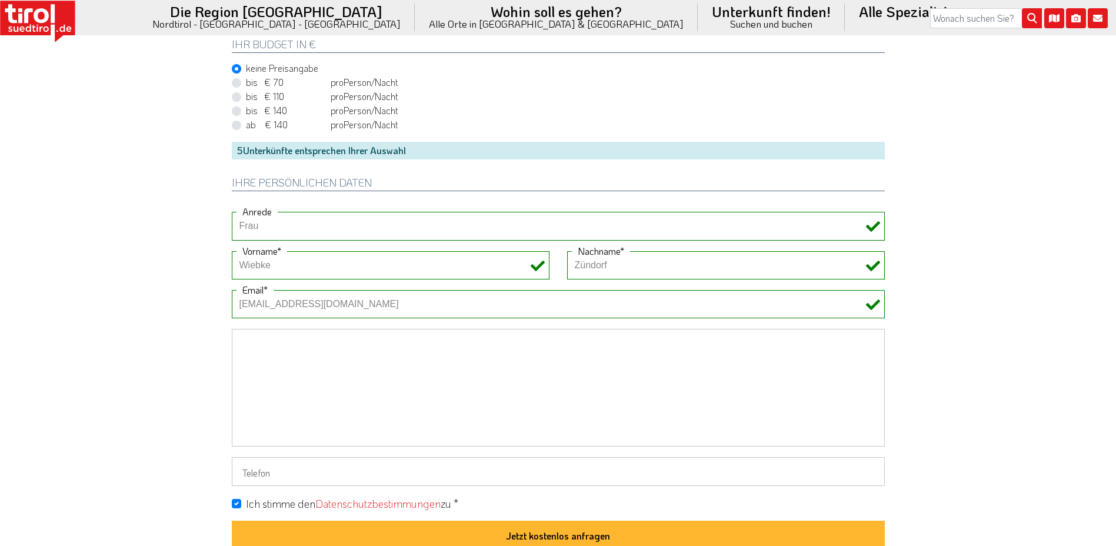
click at [290, 357] on textarea at bounding box center [558, 388] width 653 height 118
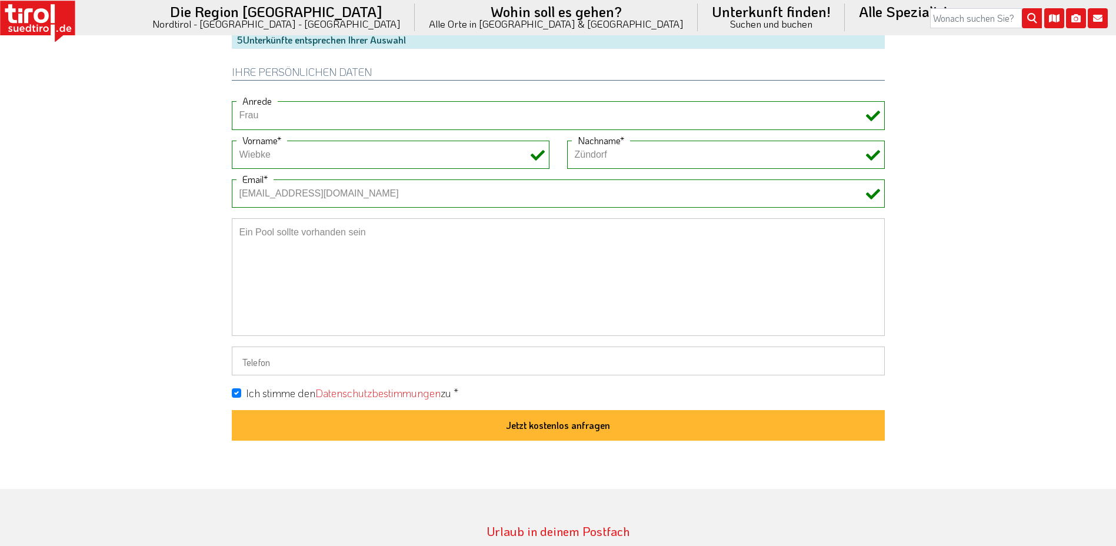
scroll to position [941, 0]
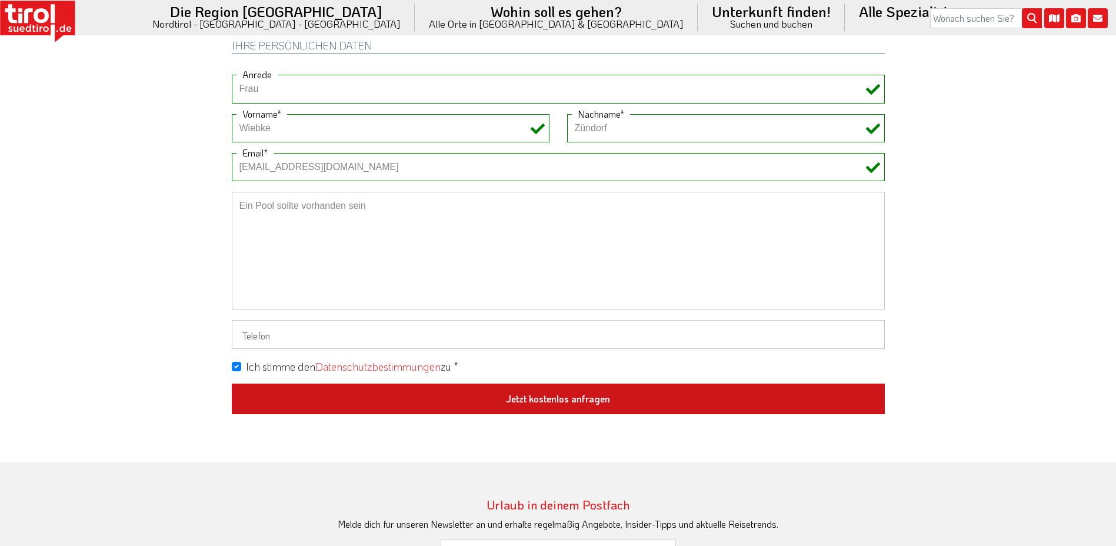
type textarea "Ein Pool sollte vorhanden sein"
click at [527, 394] on button "Jetzt kostenlos anfragen" at bounding box center [558, 399] width 653 height 31
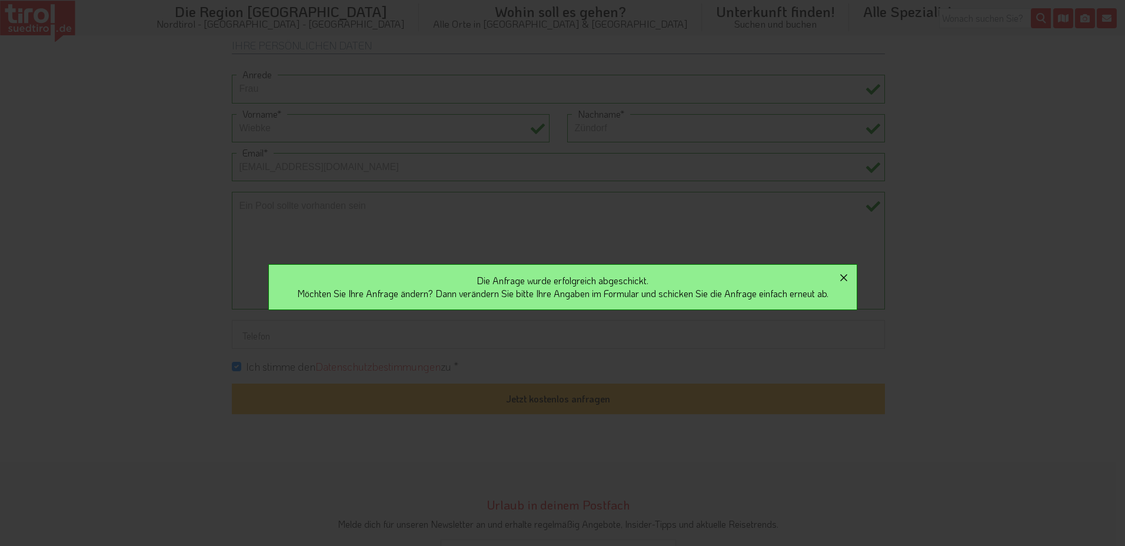
click at [848, 272] on icon "button" at bounding box center [844, 278] width 14 height 14
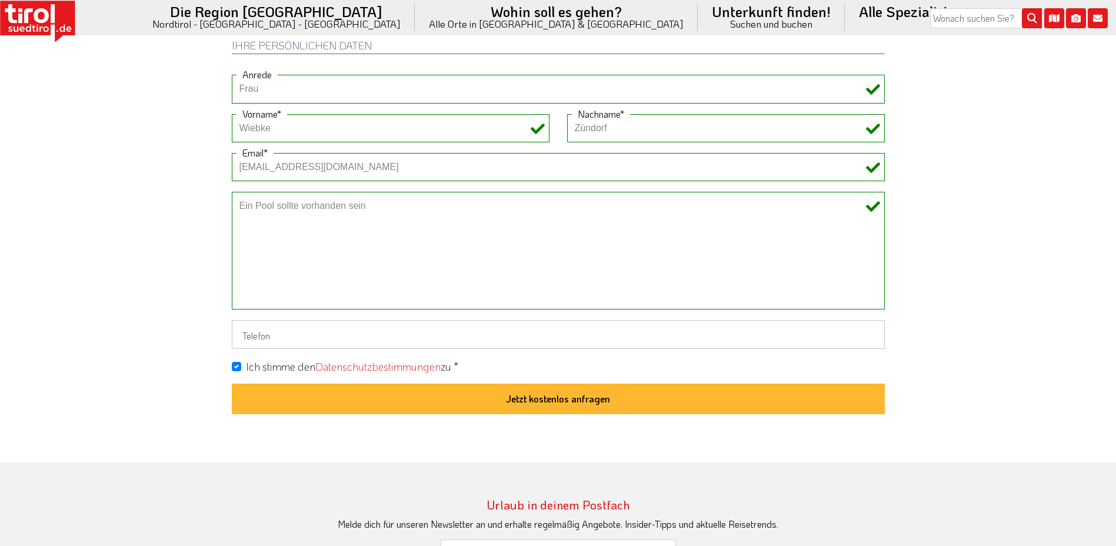
click at [15, 28] on icon at bounding box center [37, 22] width 75 height 42
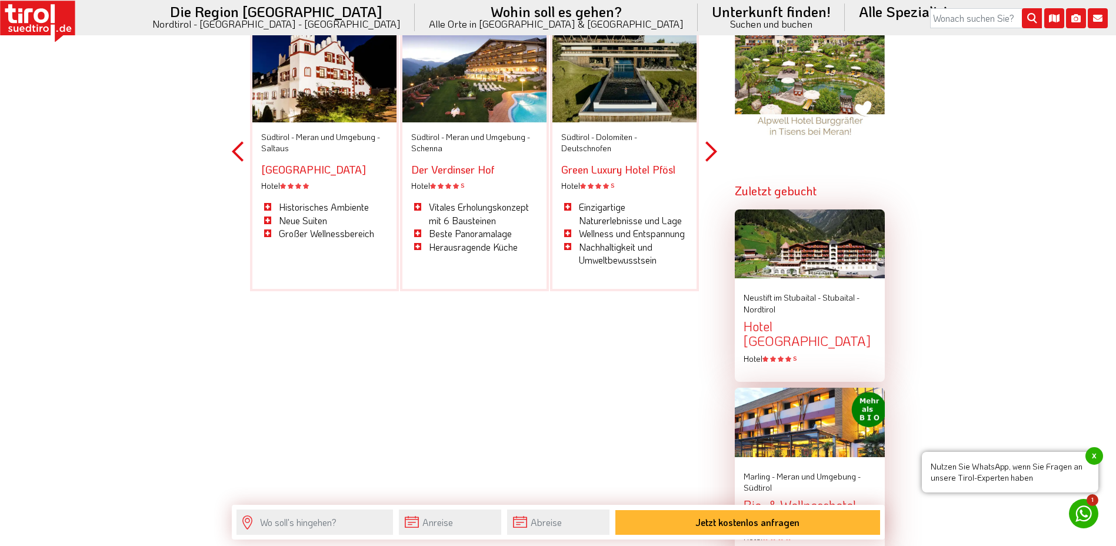
scroll to position [1099, 0]
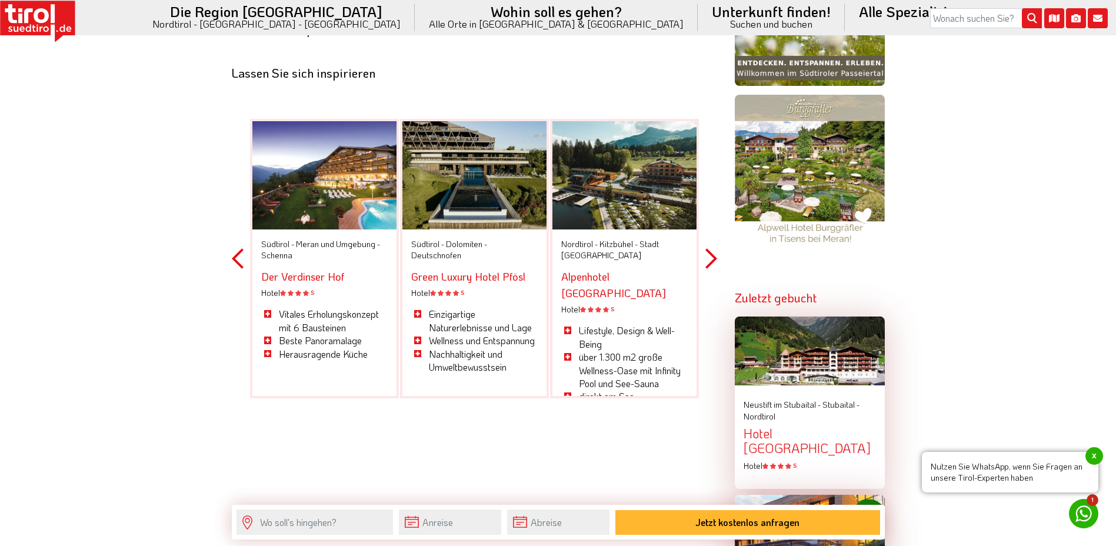
click at [709, 230] on button "Next" at bounding box center [712, 258] width 12 height 345
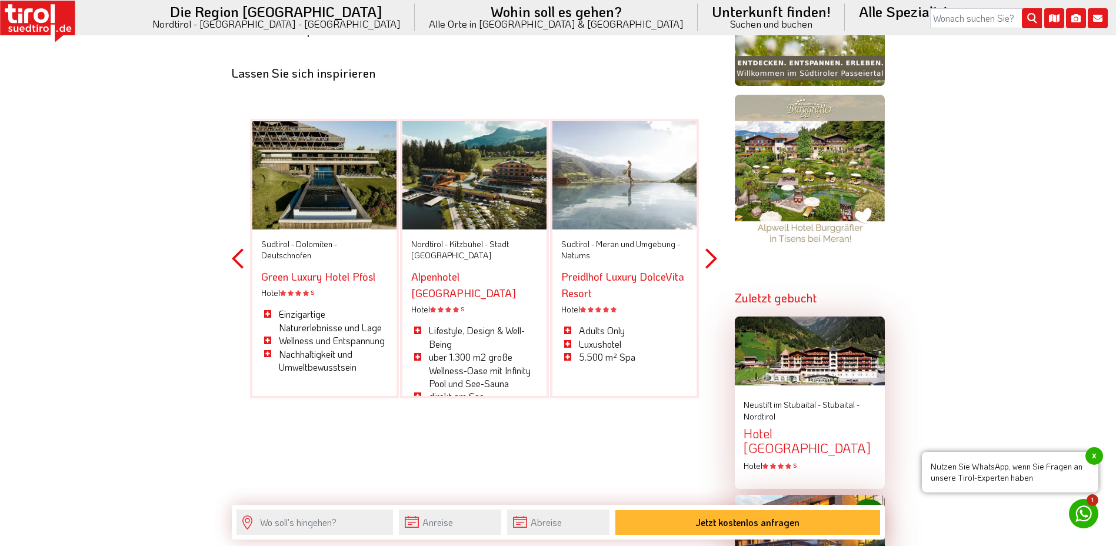
click at [709, 230] on button "Next" at bounding box center [712, 258] width 12 height 345
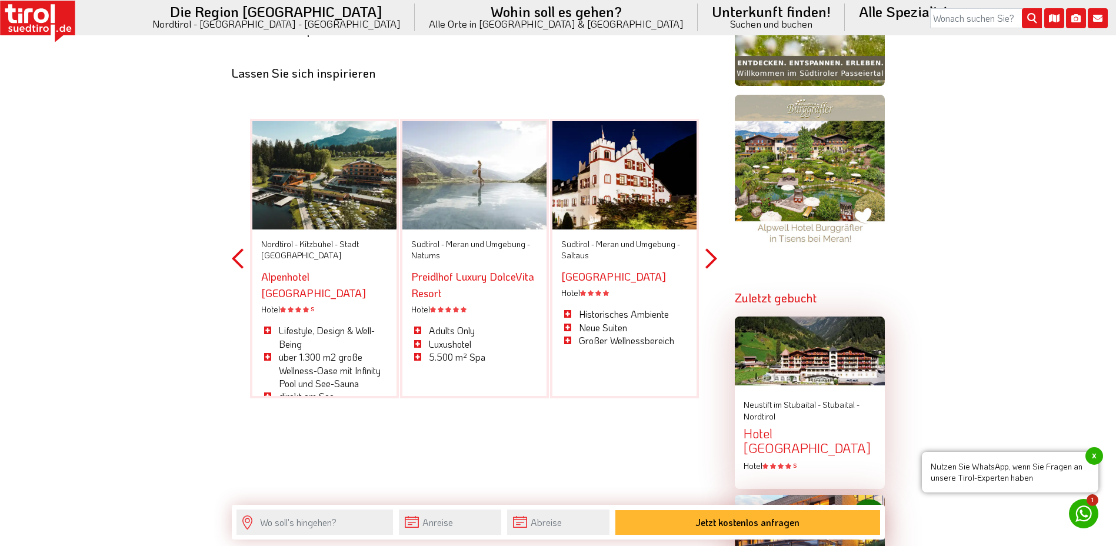
click at [709, 230] on button "Next" at bounding box center [712, 258] width 12 height 345
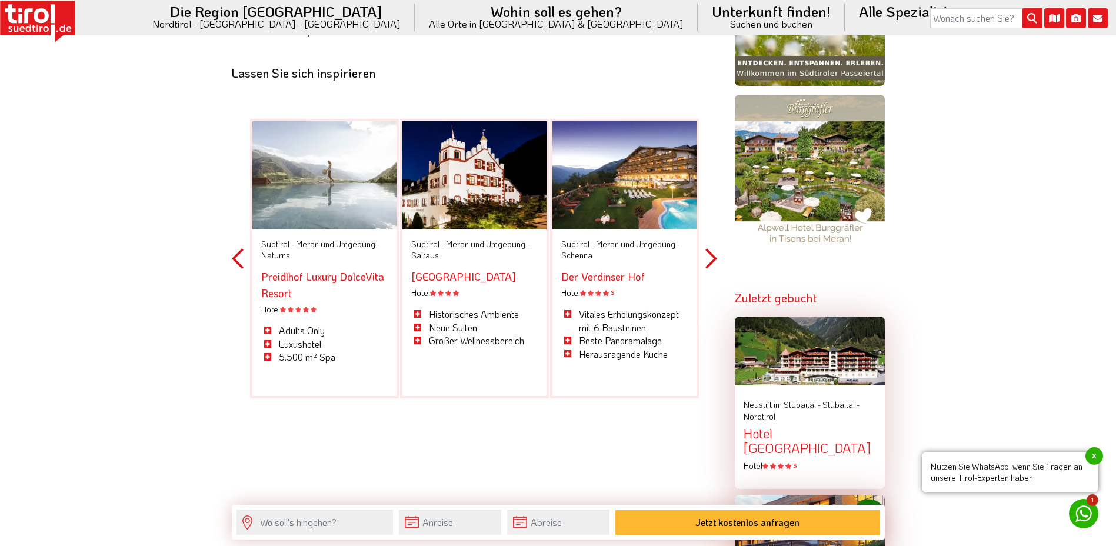
click at [631, 270] on link "Der Verdinser Hof" at bounding box center [603, 277] width 84 height 14
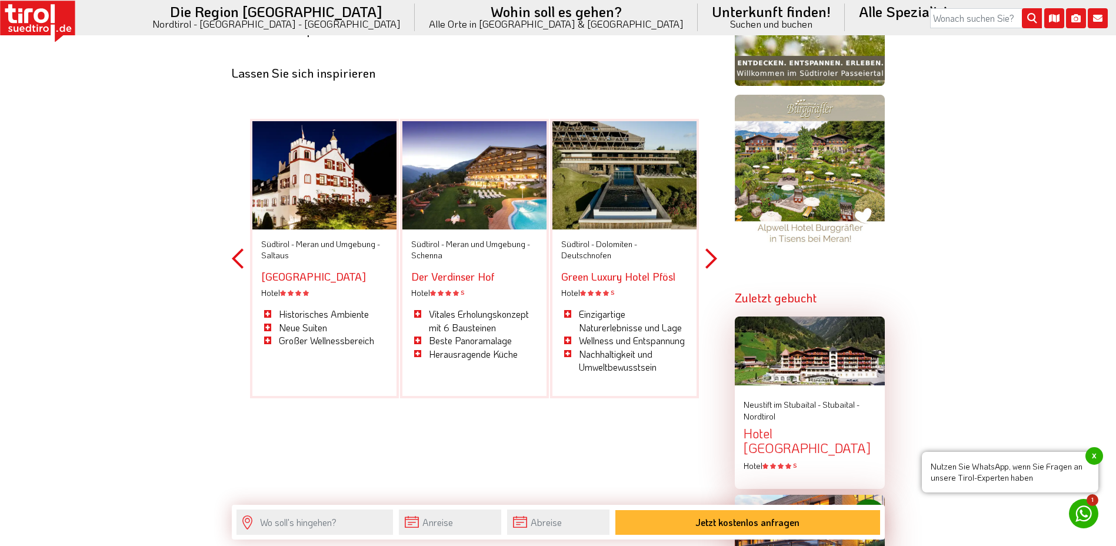
click at [704, 234] on div "Previous [GEOGRAPHIC_DATA] - [GEOGRAPHIC_DATA] und Umgebung - Naturns Preidlhof…" at bounding box center [475, 258] width 486 height 345
click at [711, 234] on button "Next" at bounding box center [712, 258] width 12 height 345
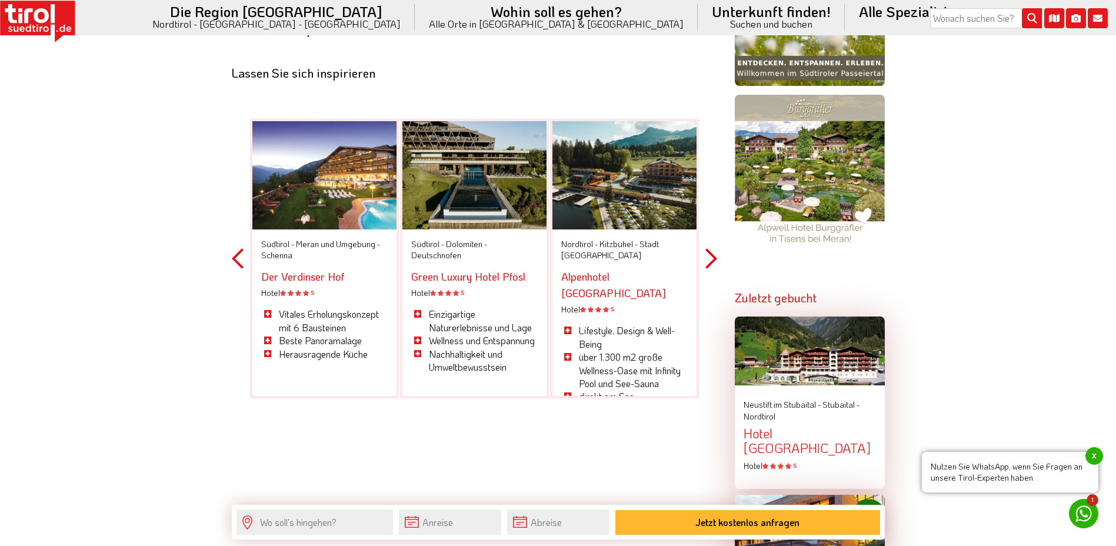
click at [711, 234] on button "Next" at bounding box center [712, 258] width 12 height 345
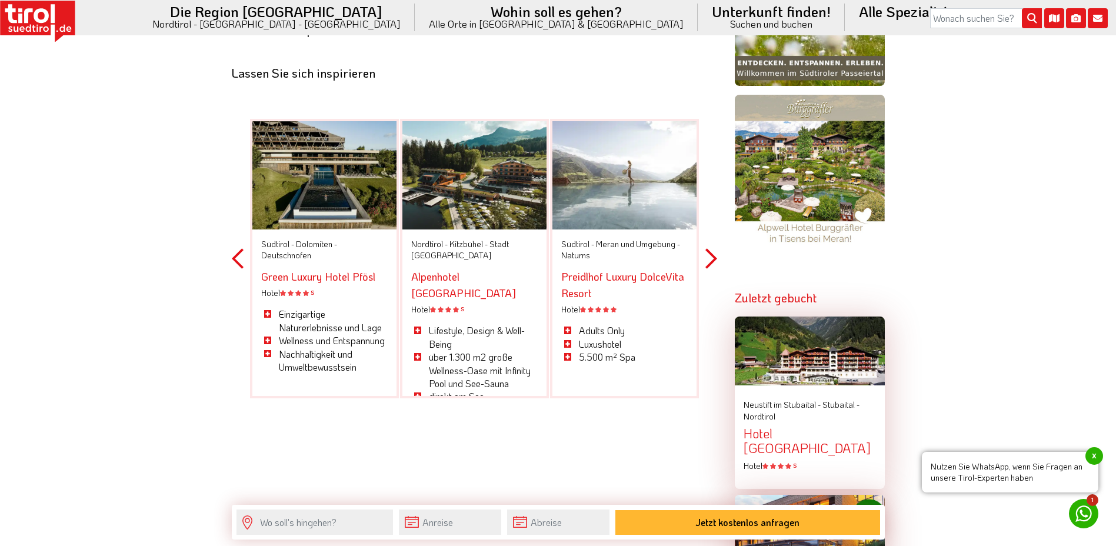
click at [713, 234] on button "Next" at bounding box center [712, 258] width 12 height 345
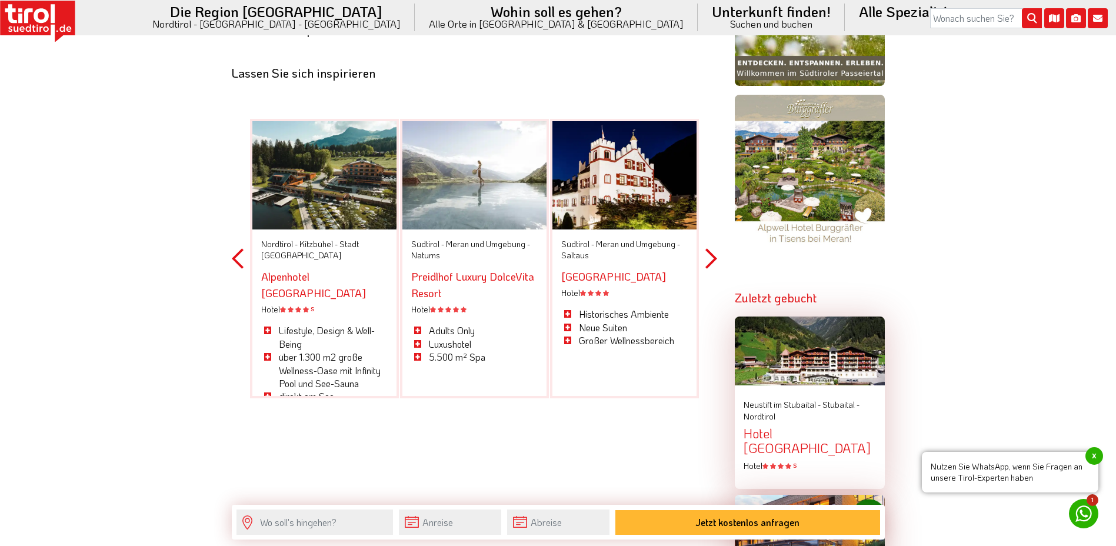
click at [713, 234] on button "Next" at bounding box center [712, 258] width 12 height 345
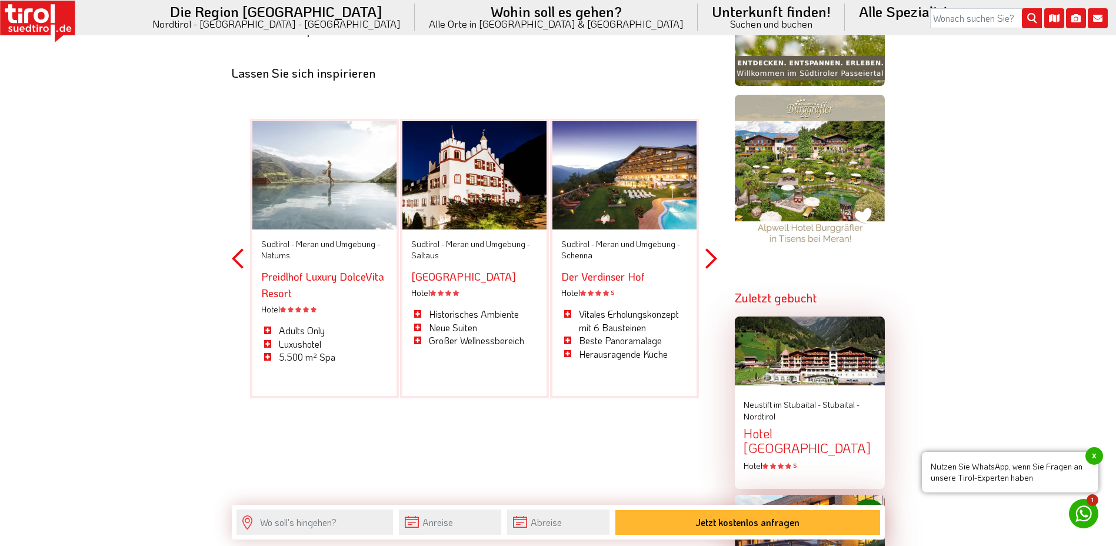
click at [712, 234] on button "Next" at bounding box center [712, 258] width 12 height 345
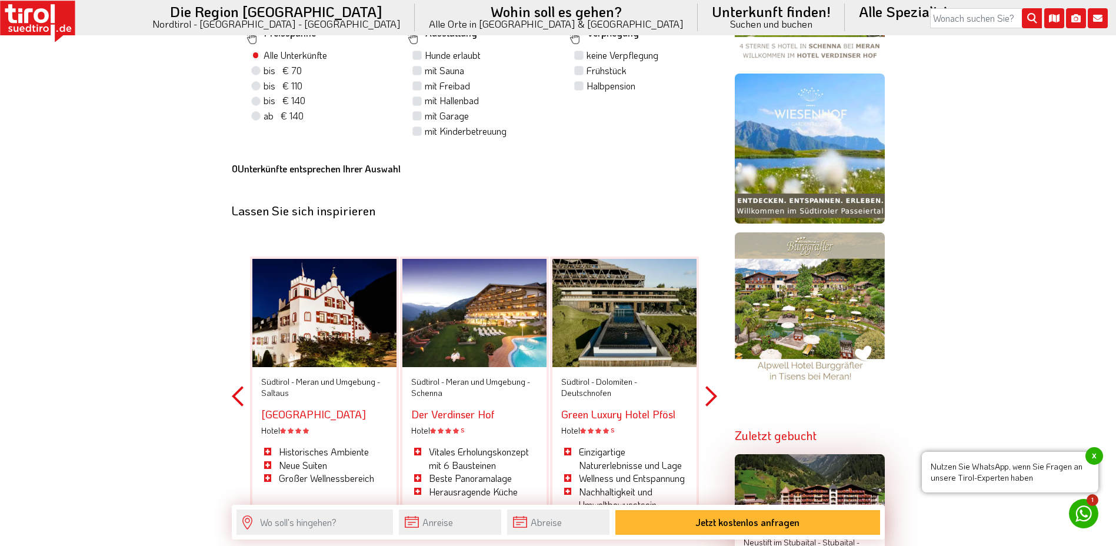
scroll to position [687, 0]
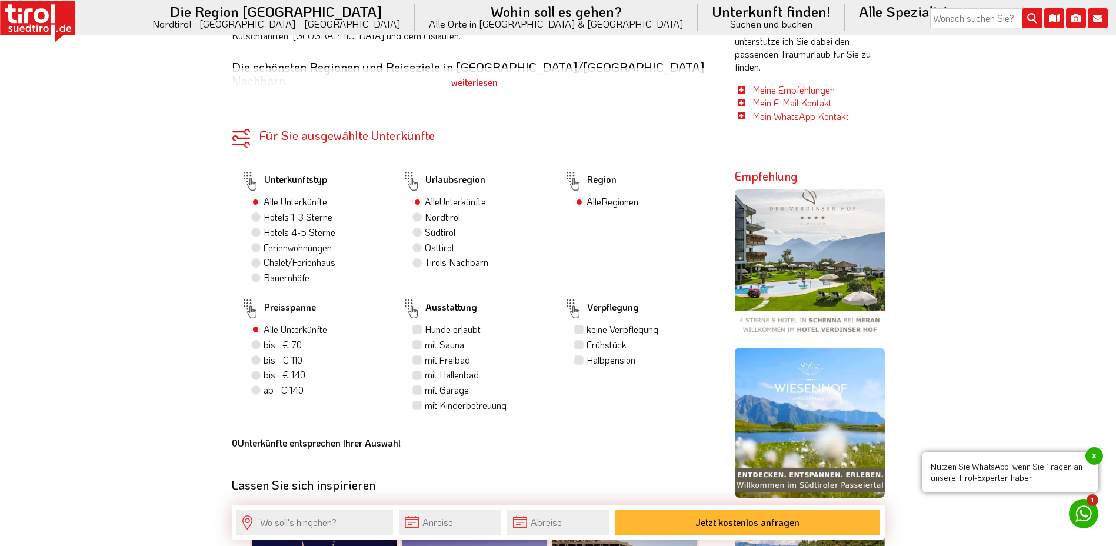
click at [264, 368] on label "bis € 140 bis CHF 131" at bounding box center [285, 374] width 42 height 13
click at [258, 371] on input "bis € 140 bis CHF 131" at bounding box center [258, 375] width 8 height 8
radio input "true"
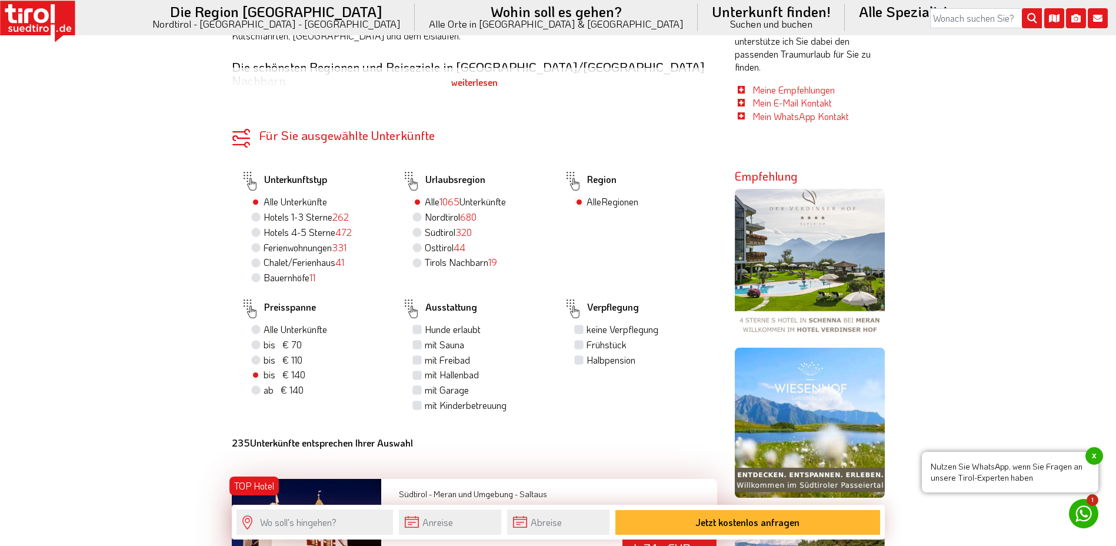
click at [587, 354] on label "Halbpension" at bounding box center [611, 360] width 49 height 13
click at [582, 356] on input "Halbpension" at bounding box center [581, 360] width 8 height 8
checkbox input "true"
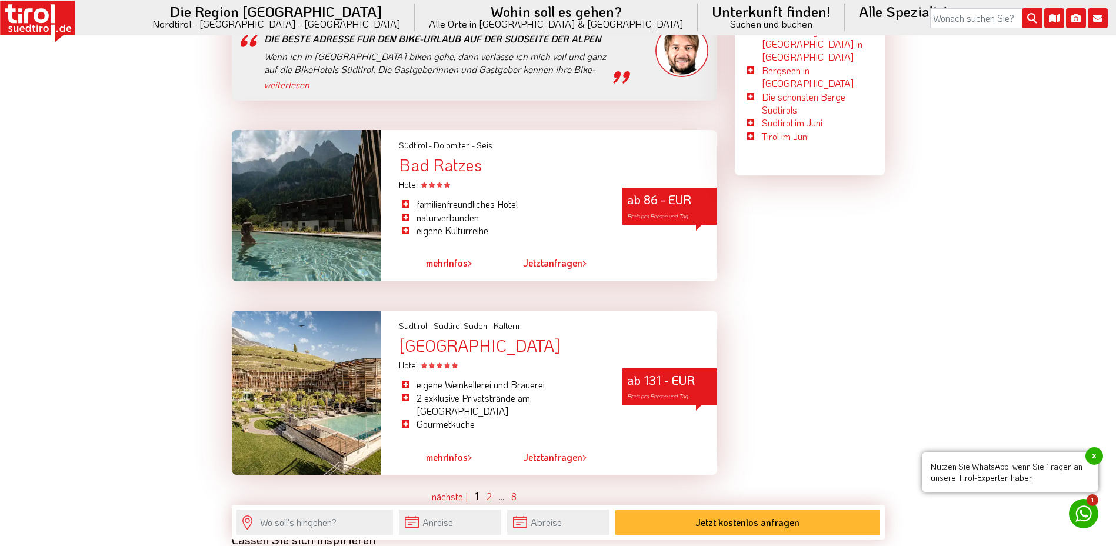
scroll to position [3296, 0]
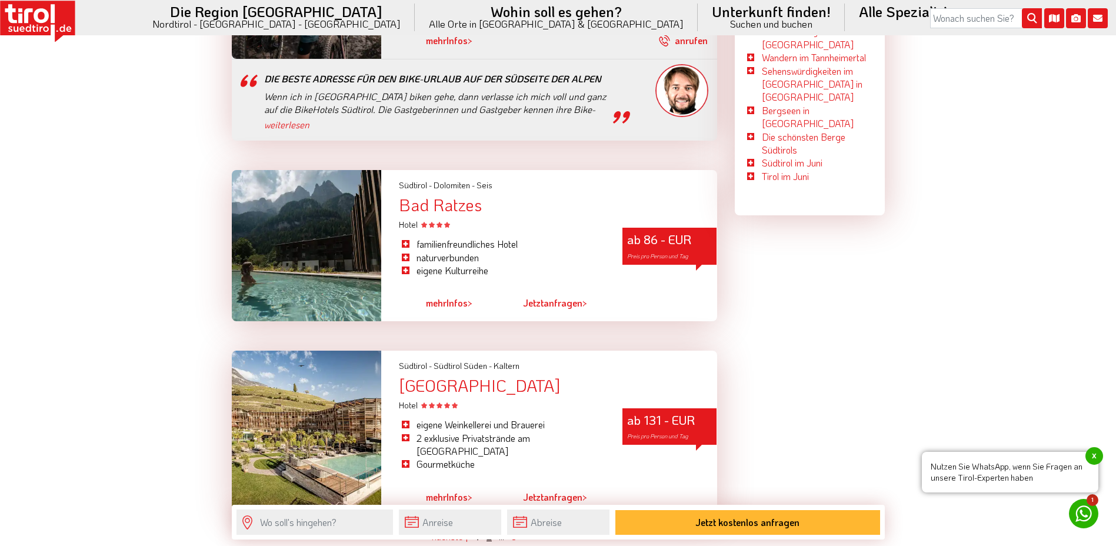
click at [487, 530] on link "2" at bounding box center [489, 536] width 5 height 12
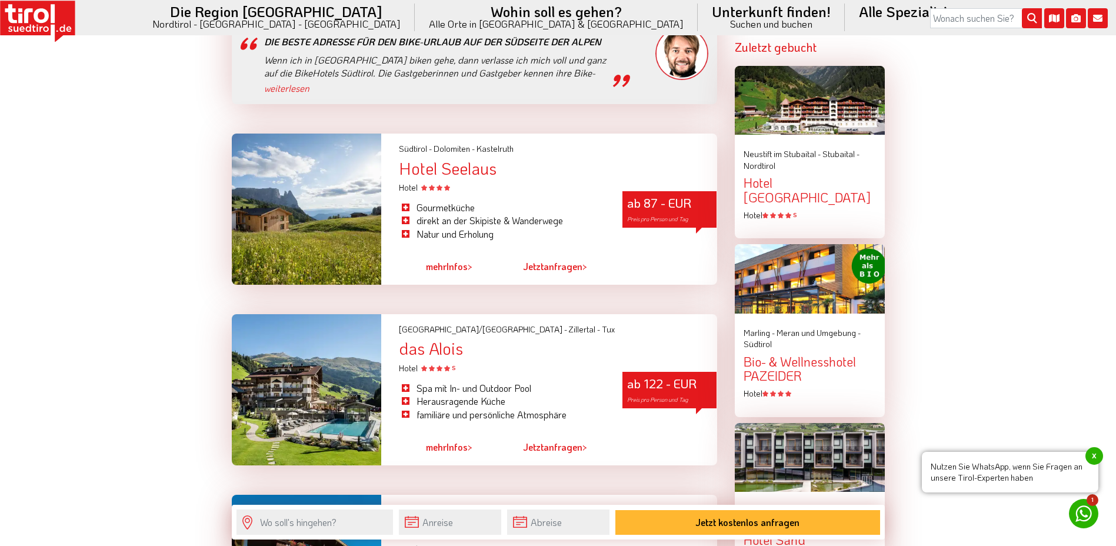
scroll to position [1359, 0]
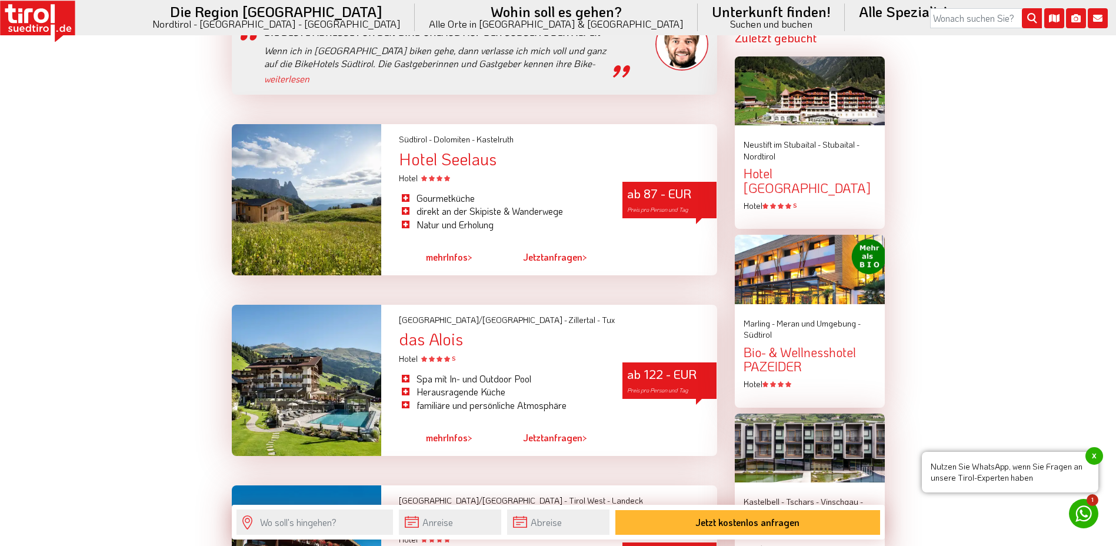
click at [453, 244] on link "mehr Infos >" at bounding box center [449, 257] width 46 height 27
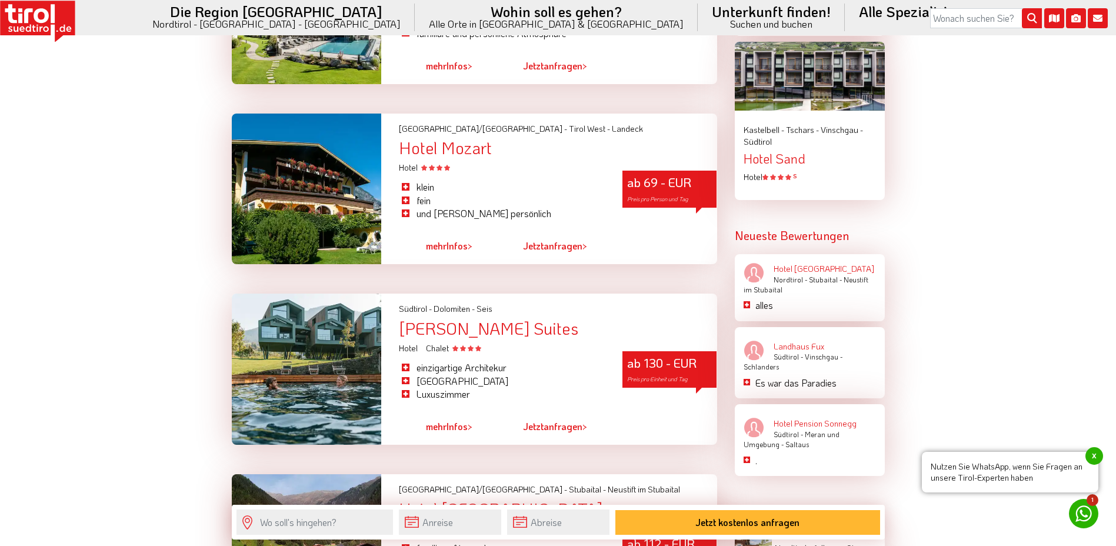
scroll to position [1771, 0]
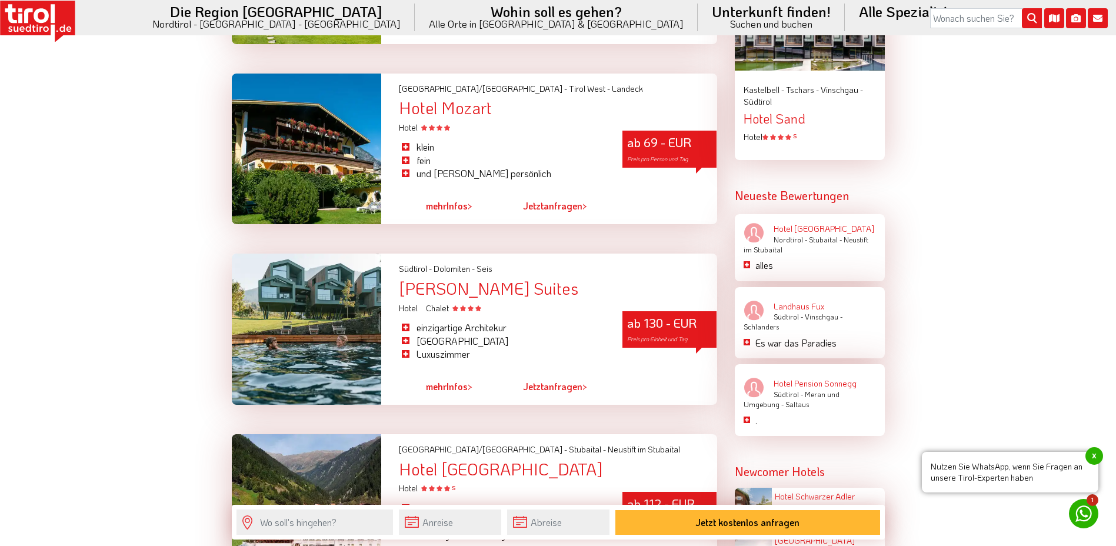
click at [463, 193] on link "mehr Infos >" at bounding box center [449, 206] width 46 height 27
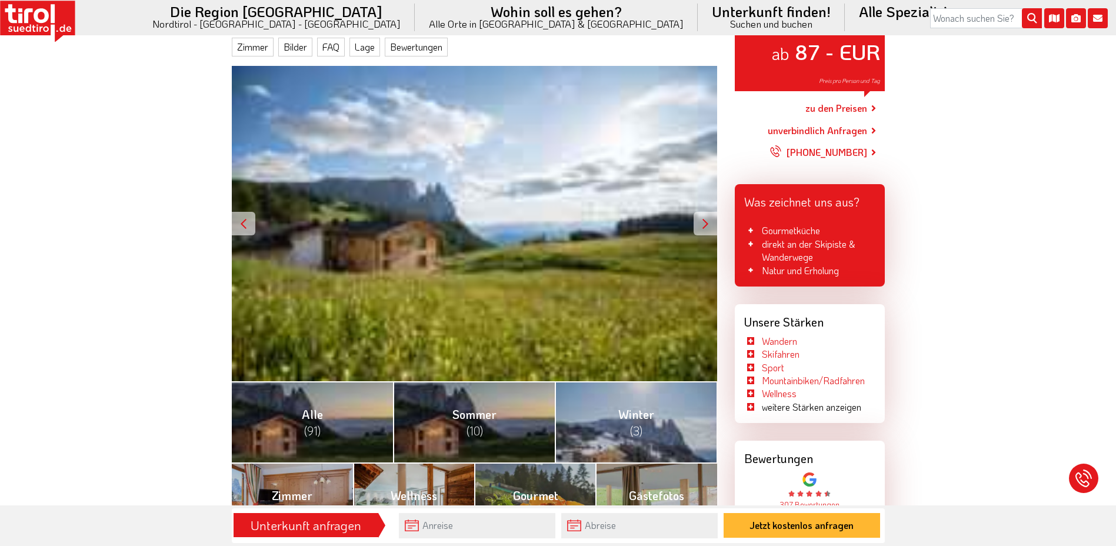
scroll to position [137, 0]
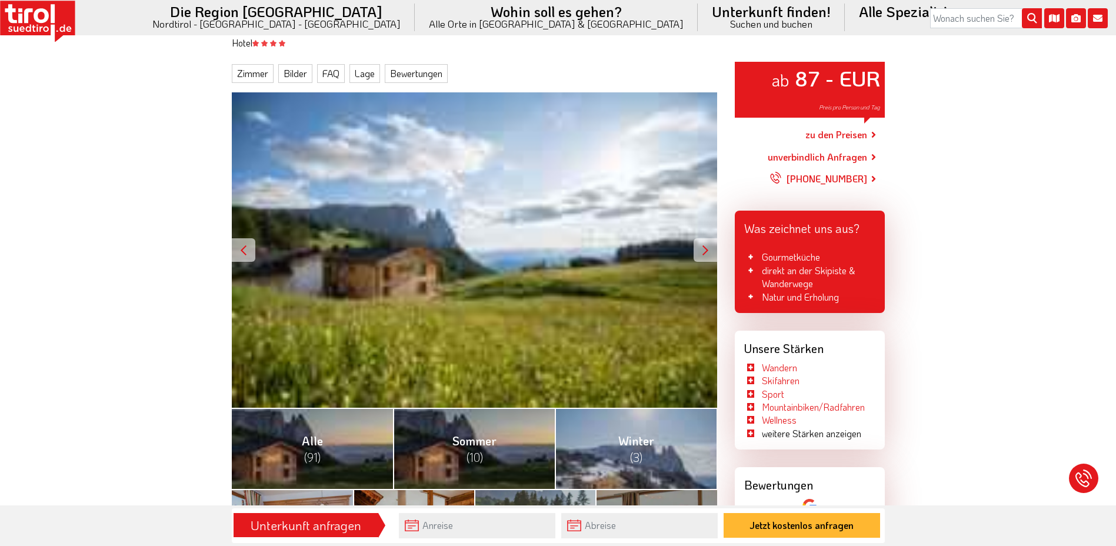
click at [703, 257] on div at bounding box center [706, 250] width 24 height 24
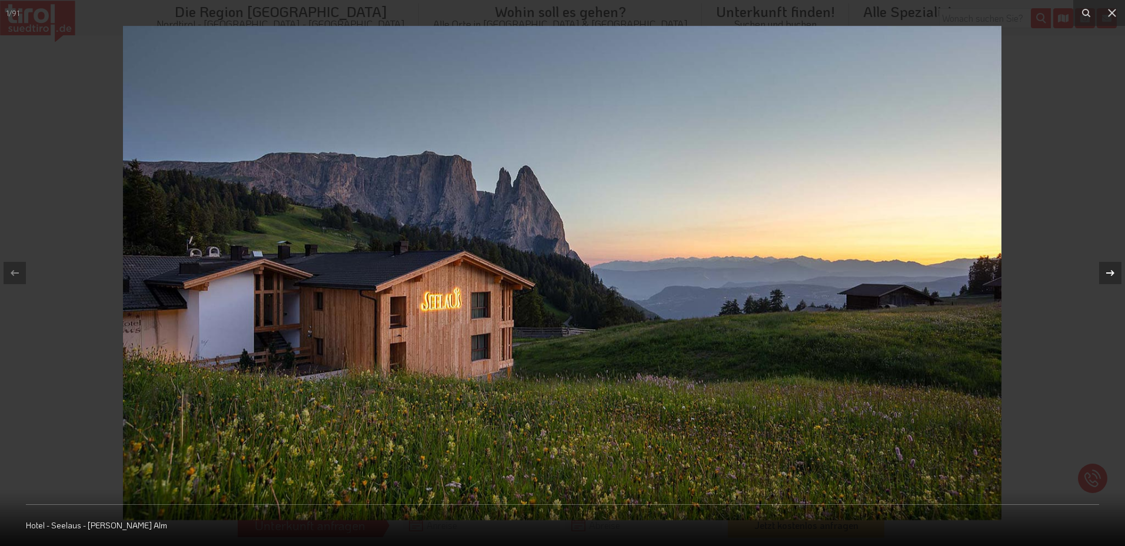
click at [1098, 276] on button at bounding box center [1104, 273] width 41 height 59
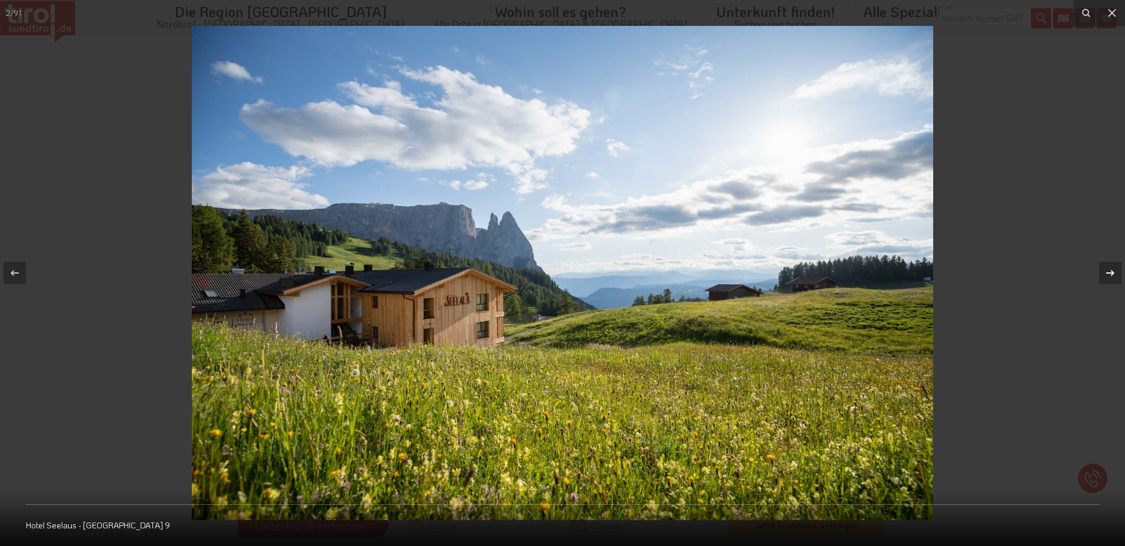
click at [1098, 276] on button at bounding box center [1104, 273] width 41 height 59
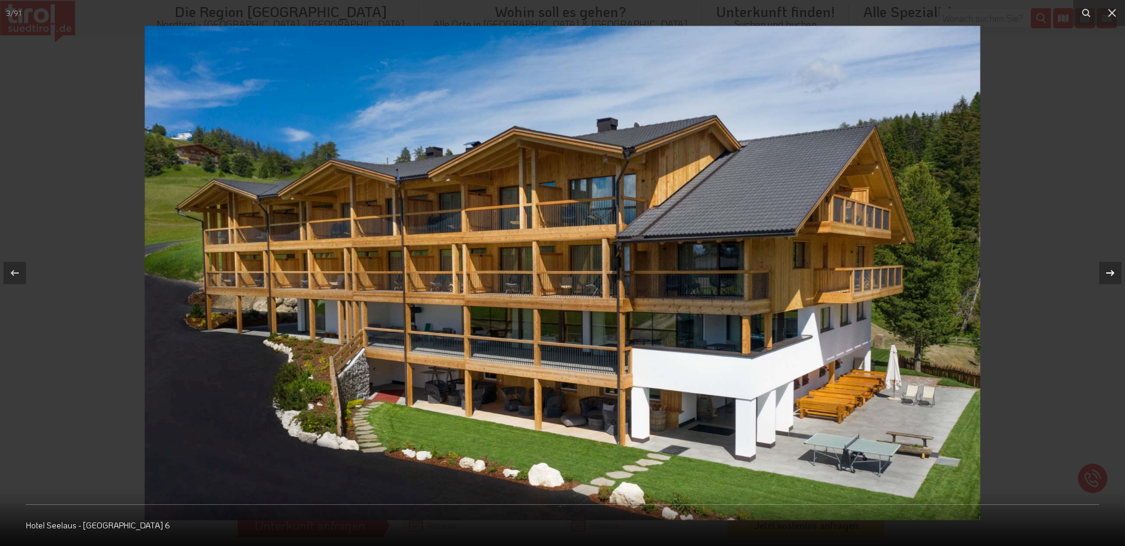
click at [1098, 276] on div "3 / 91 Hotel Seelaus - Kastelruth 6" at bounding box center [562, 273] width 1125 height 546
click at [1111, 269] on icon at bounding box center [1110, 273] width 14 height 14
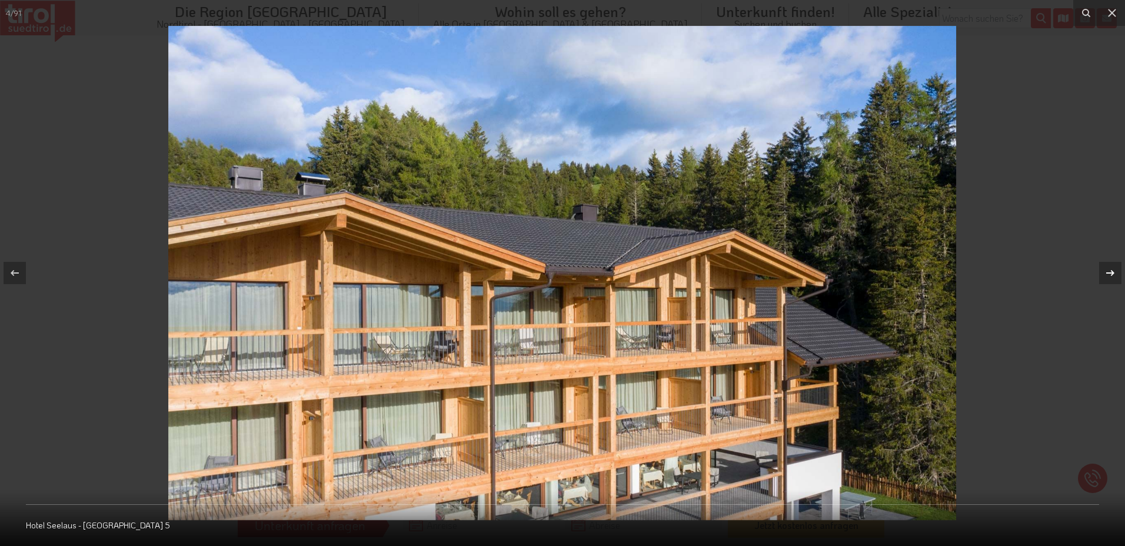
click at [1111, 269] on icon at bounding box center [1110, 273] width 14 height 14
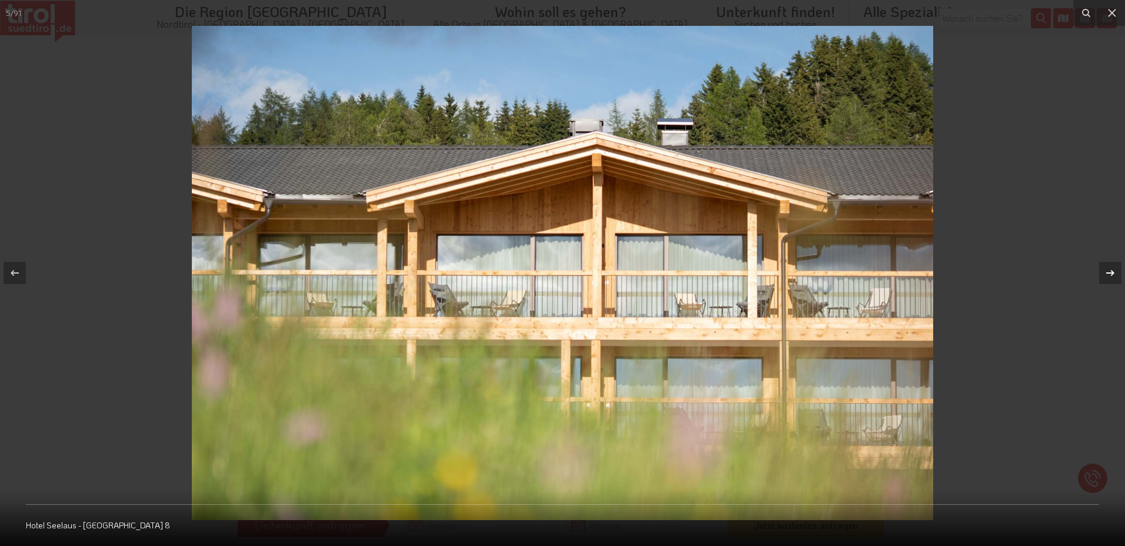
click at [1111, 269] on icon at bounding box center [1110, 273] width 14 height 14
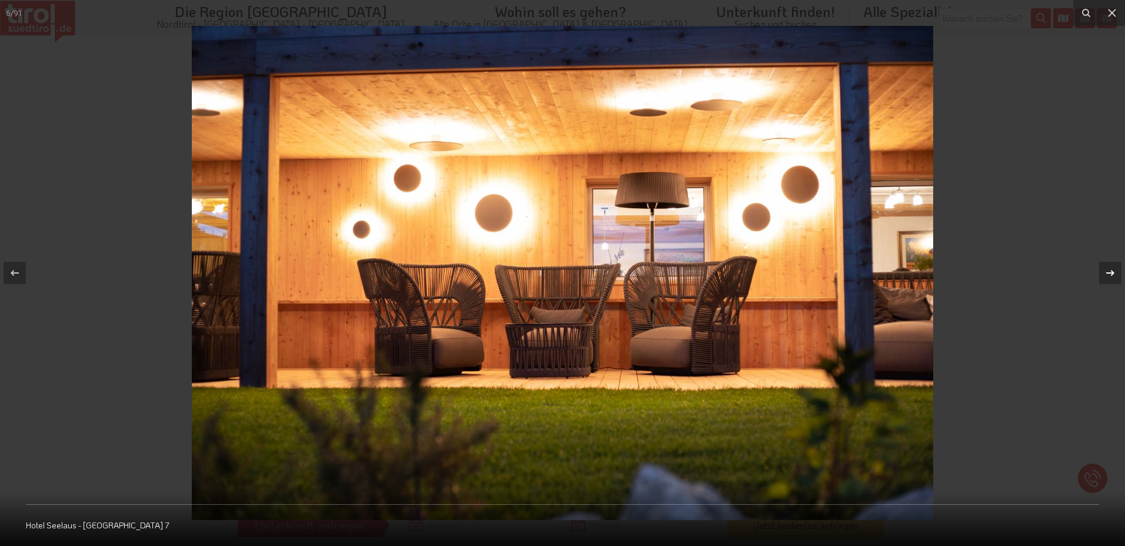
click at [1111, 269] on icon at bounding box center [1110, 273] width 14 height 14
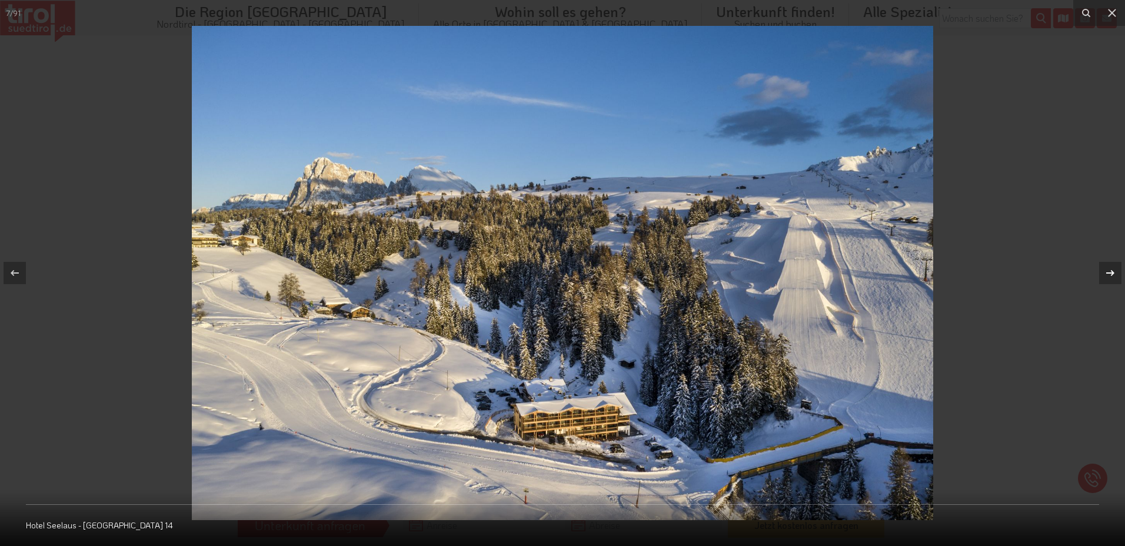
click at [1111, 269] on icon at bounding box center [1110, 273] width 14 height 14
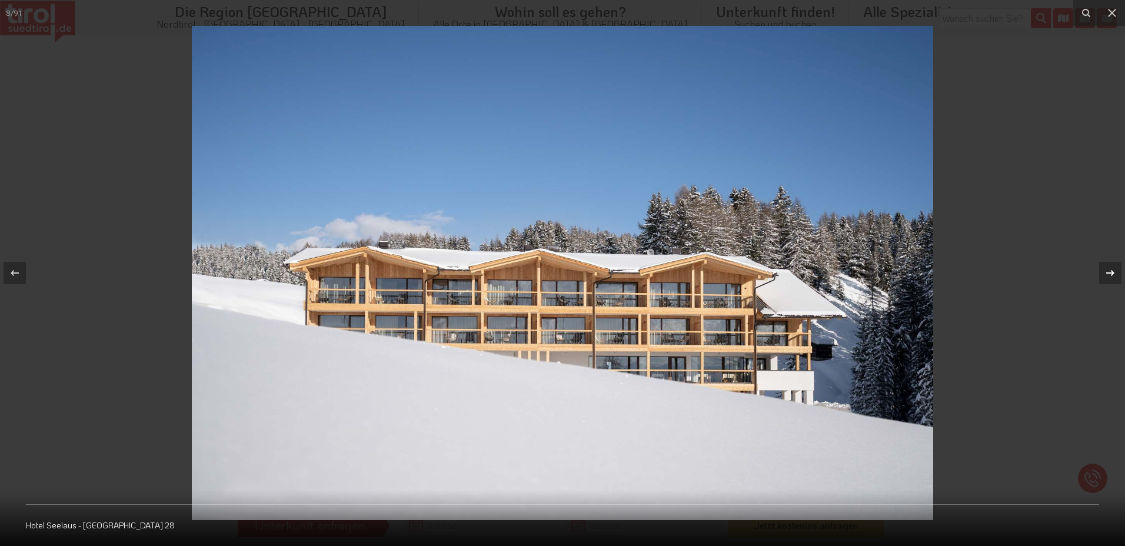
click at [1111, 269] on icon at bounding box center [1110, 273] width 14 height 14
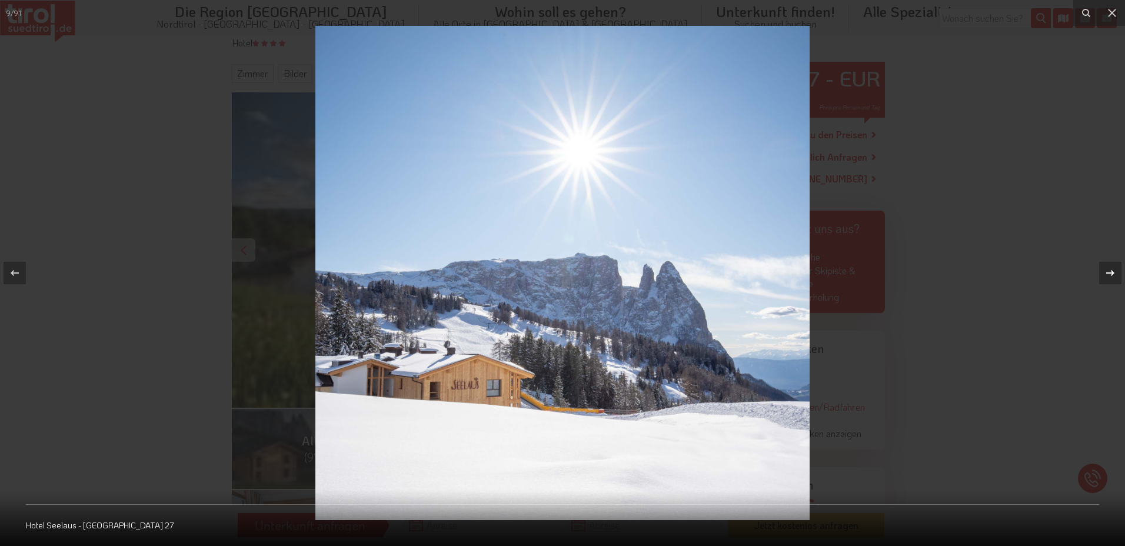
click at [1111, 269] on icon at bounding box center [1110, 273] width 14 height 14
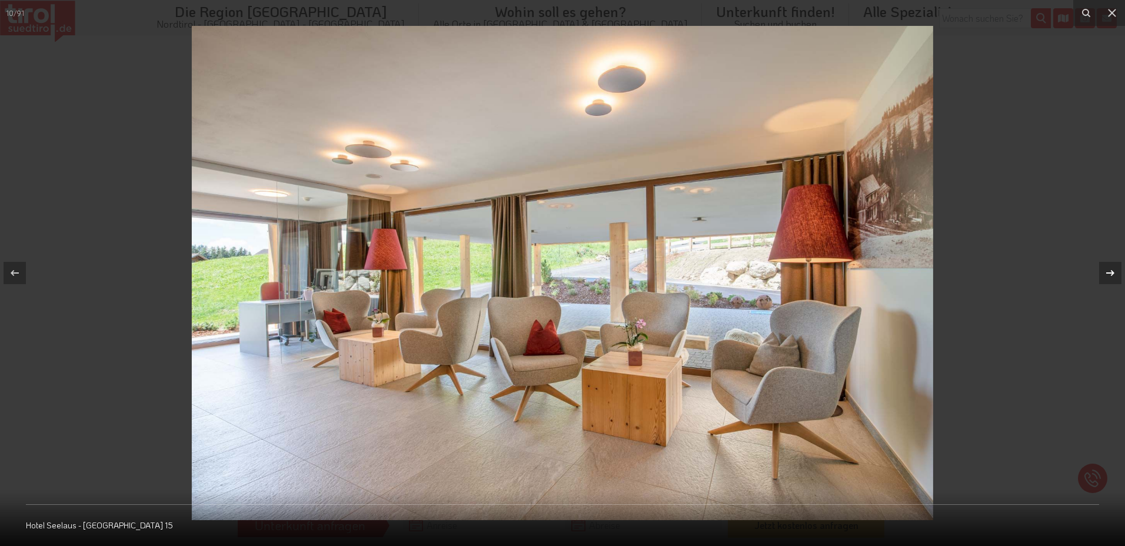
click at [1111, 269] on icon at bounding box center [1110, 273] width 14 height 14
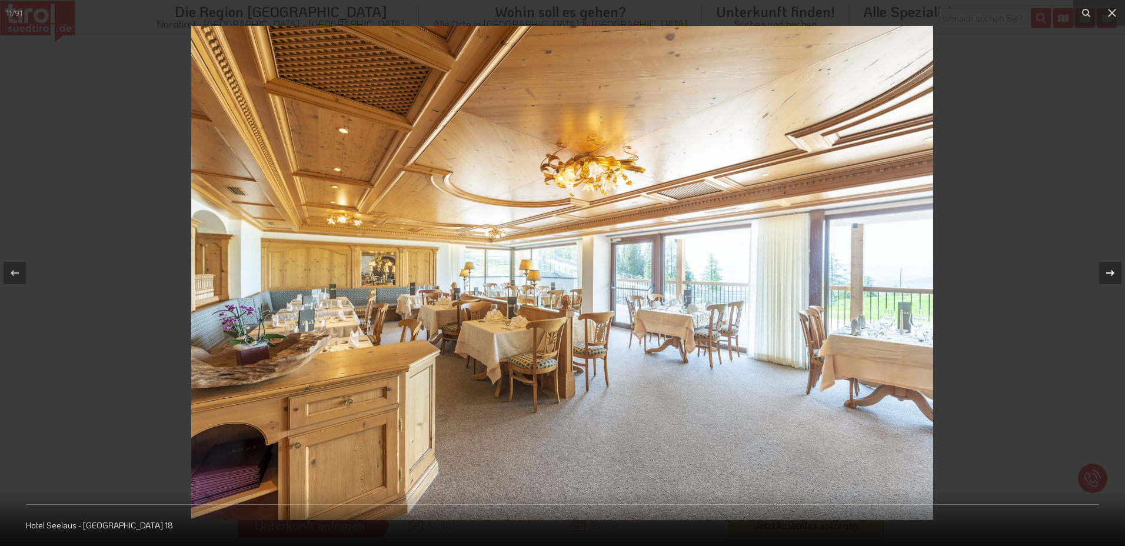
click at [1111, 269] on icon at bounding box center [1110, 273] width 14 height 14
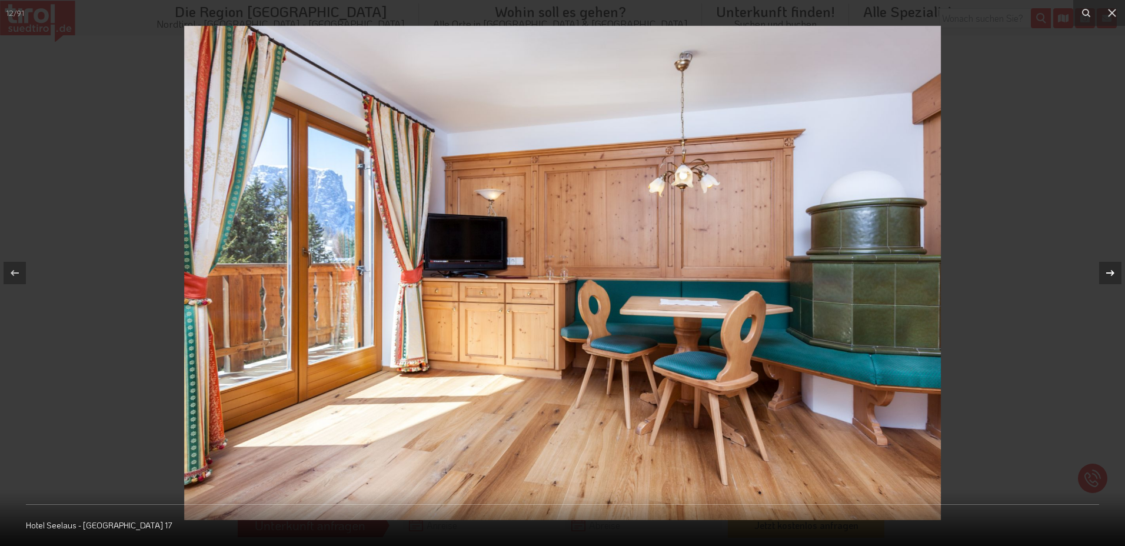
click at [1111, 269] on icon at bounding box center [1110, 273] width 14 height 14
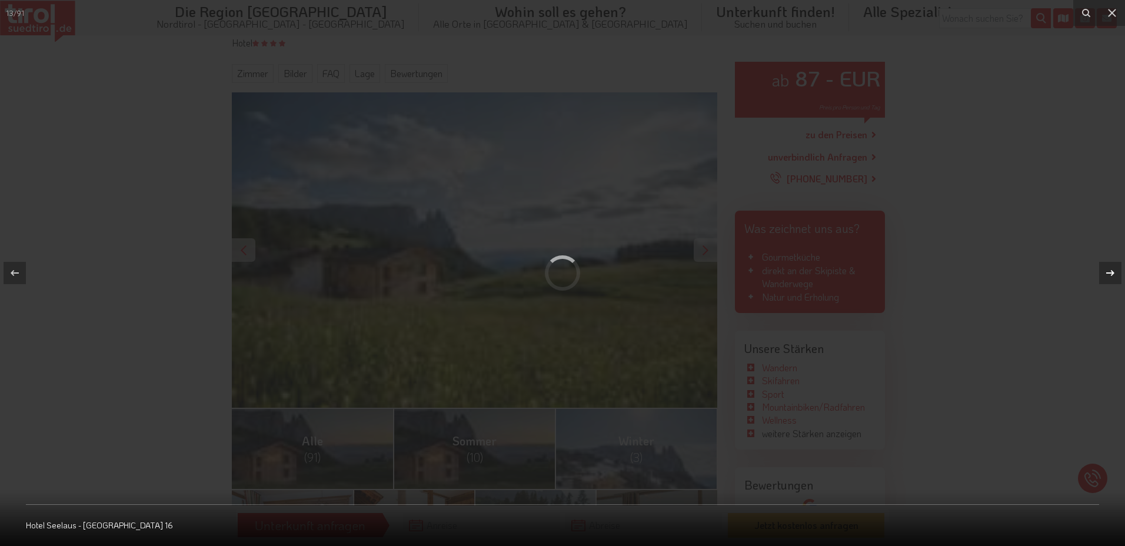
click at [1111, 269] on icon at bounding box center [1110, 273] width 14 height 14
click at [1111, 269] on div "14 / 91 Hotel Seelaus - Kastelruth 29" at bounding box center [562, 273] width 1125 height 546
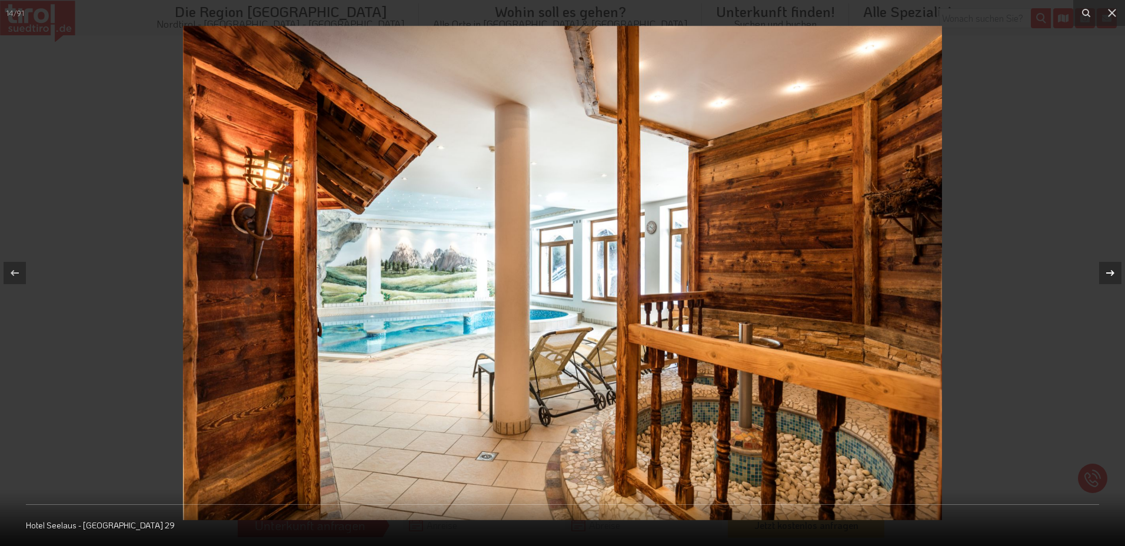
click at [1105, 265] on div at bounding box center [1110, 273] width 22 height 22
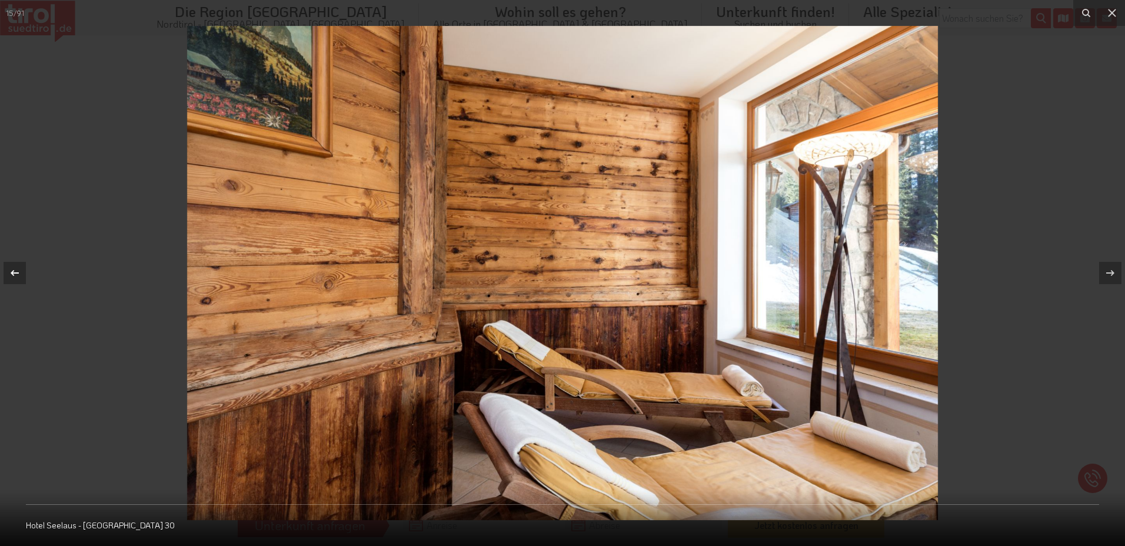
click at [4, 271] on div at bounding box center [15, 273] width 22 height 22
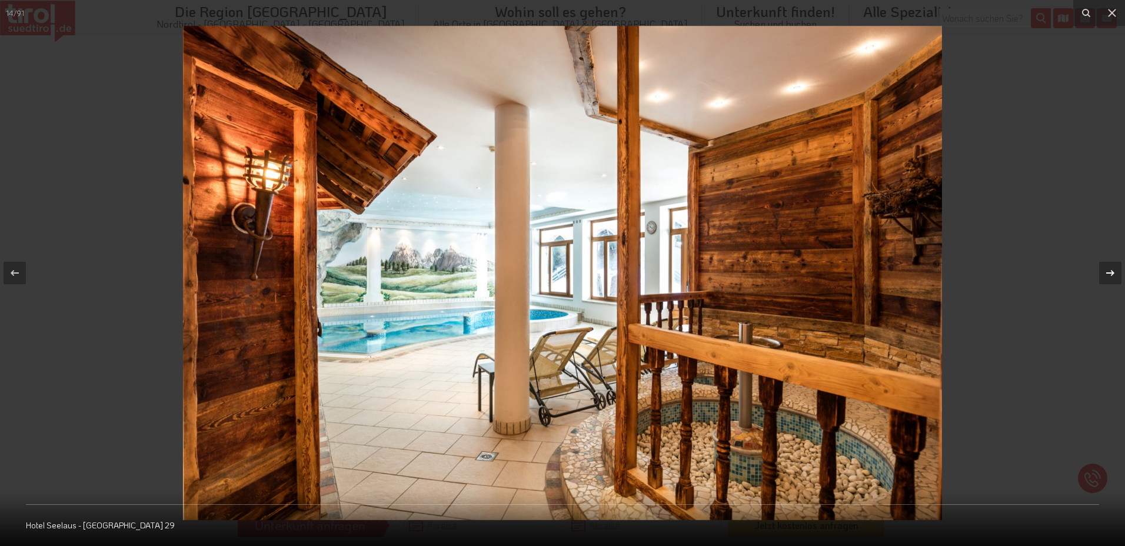
click at [1104, 280] on div at bounding box center [1110, 273] width 22 height 22
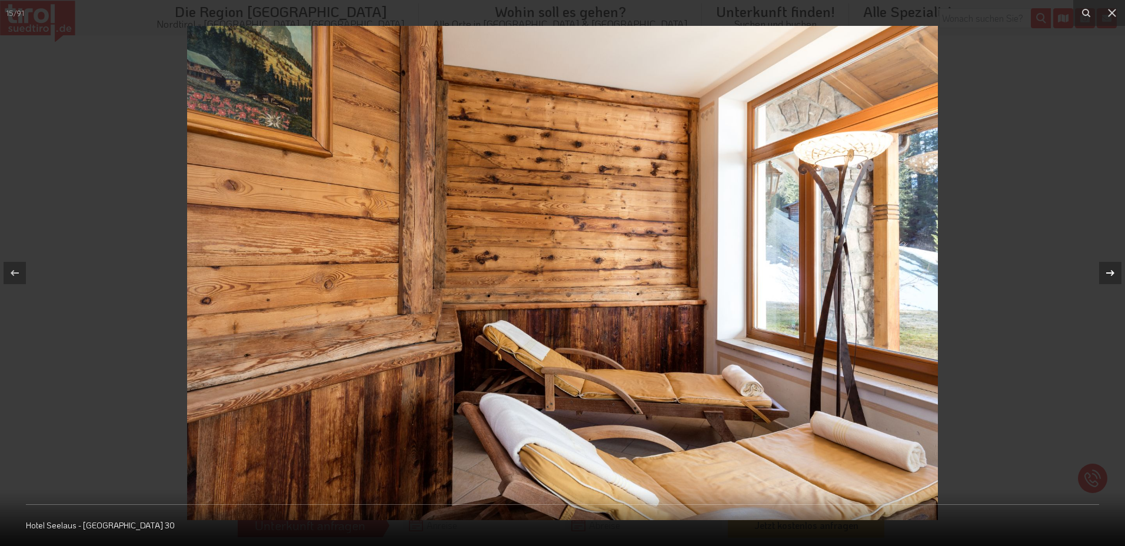
click at [1104, 280] on div at bounding box center [1110, 273] width 22 height 22
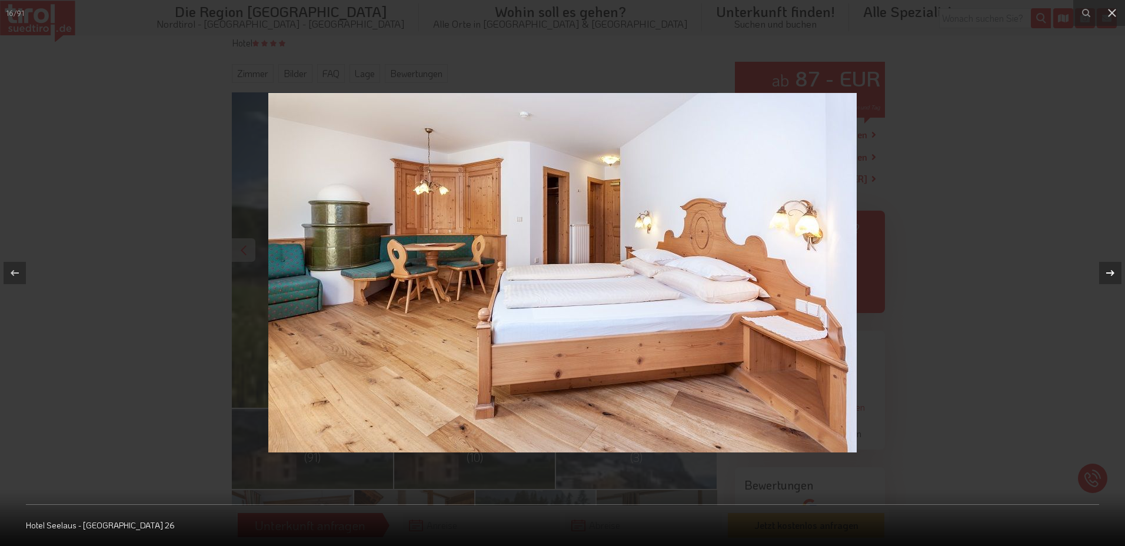
click at [1105, 280] on div at bounding box center [1110, 273] width 22 height 22
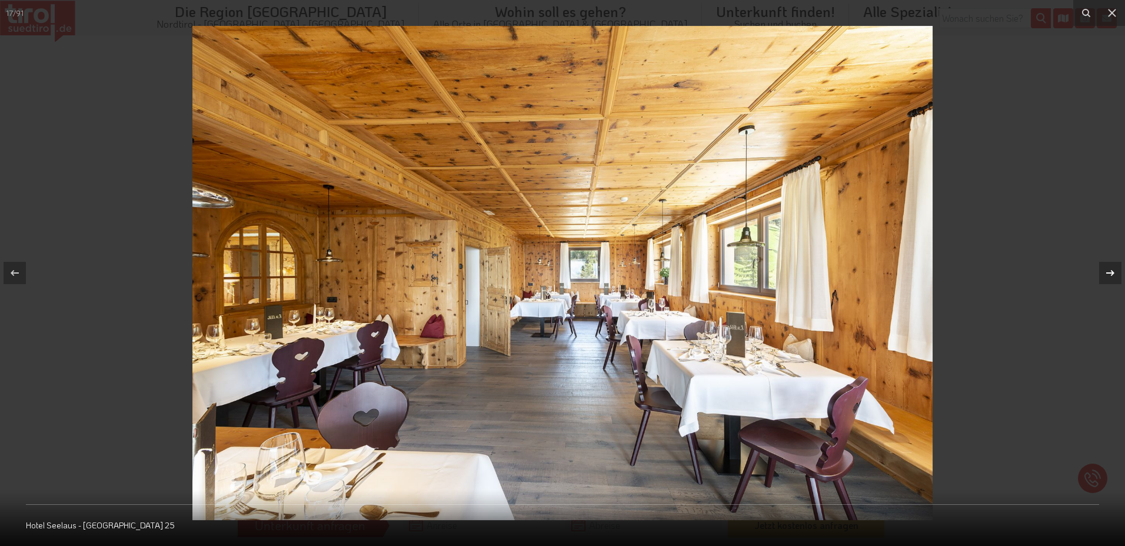
click at [1105, 280] on div at bounding box center [1110, 273] width 22 height 22
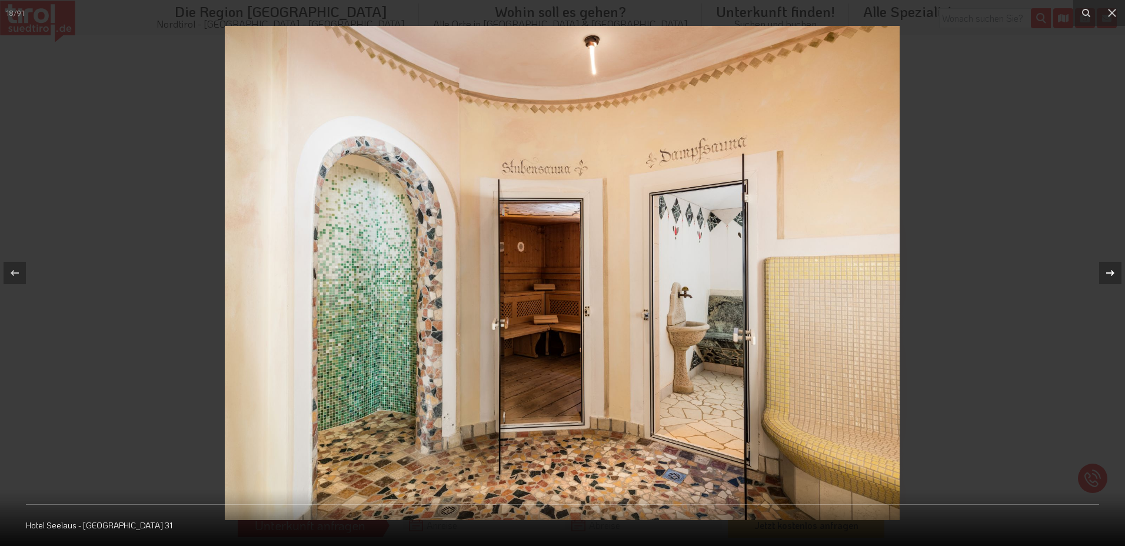
click at [1105, 280] on div at bounding box center [1110, 273] width 22 height 22
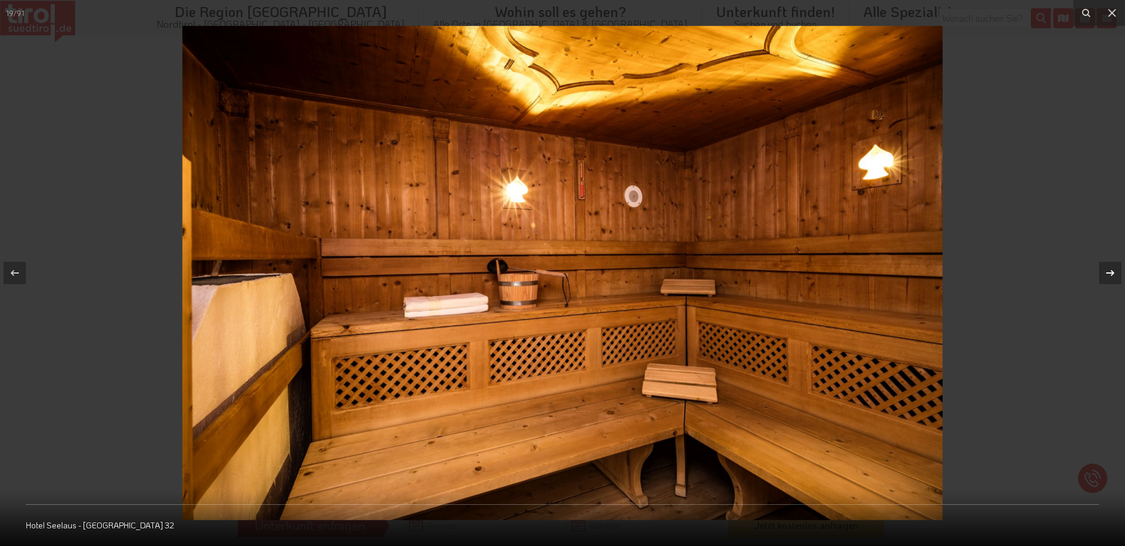
click at [1105, 280] on div at bounding box center [1110, 273] width 22 height 22
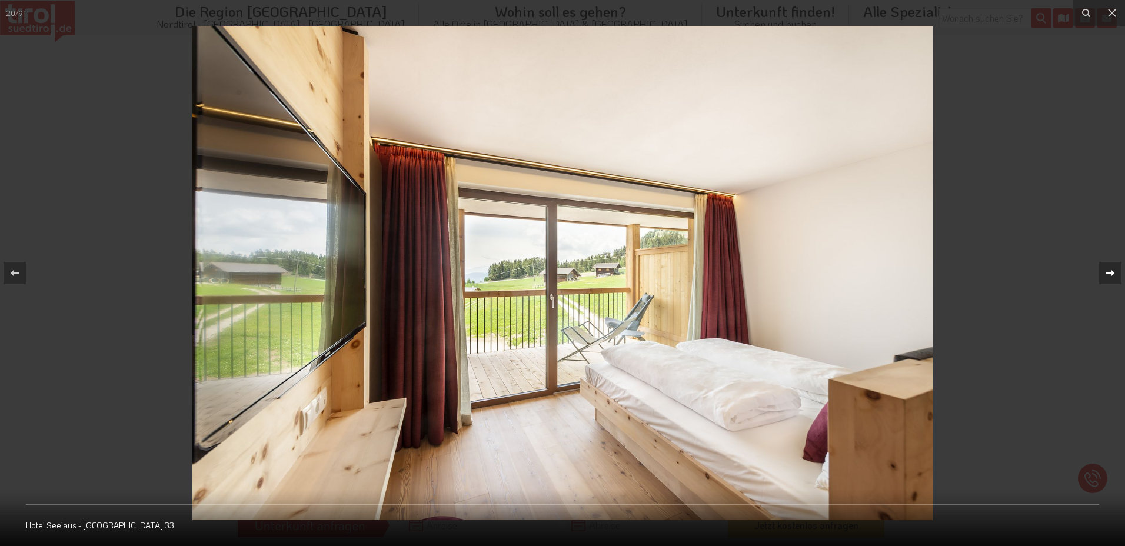
click at [1105, 280] on div at bounding box center [1110, 273] width 22 height 22
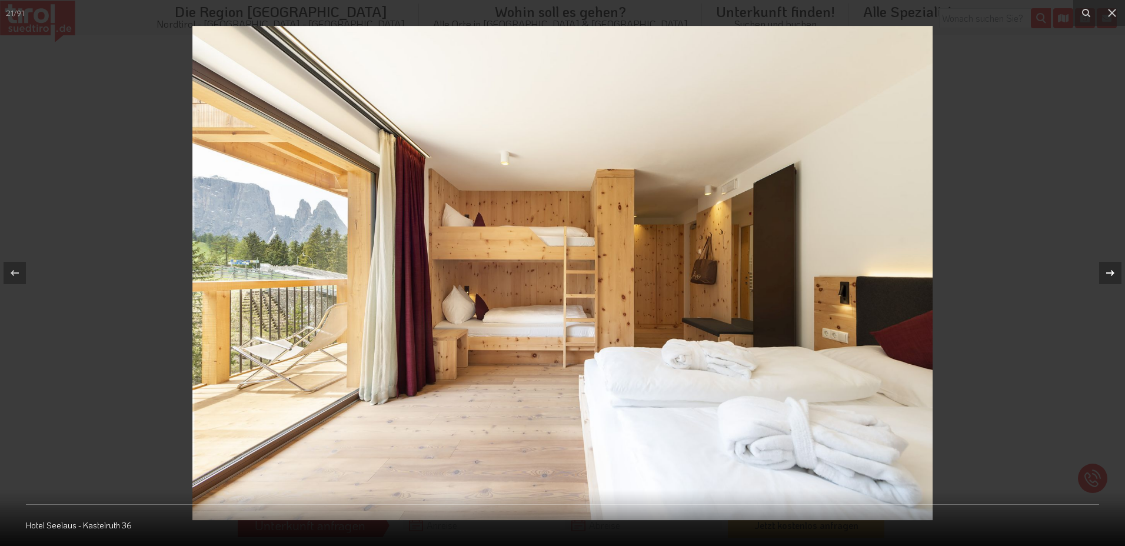
click at [1105, 280] on div at bounding box center [1110, 273] width 22 height 22
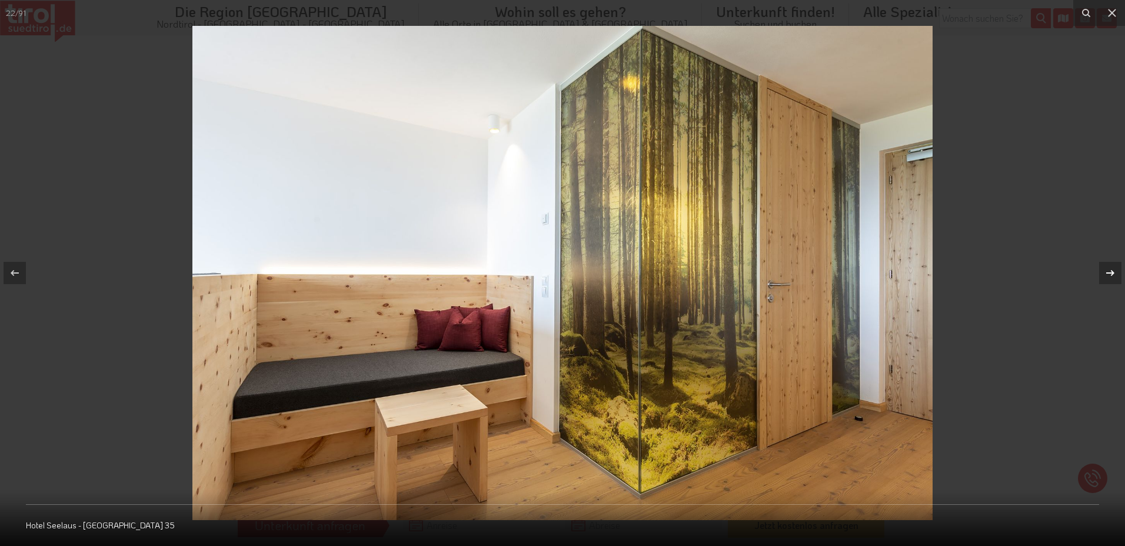
click at [1105, 280] on div at bounding box center [1110, 273] width 22 height 22
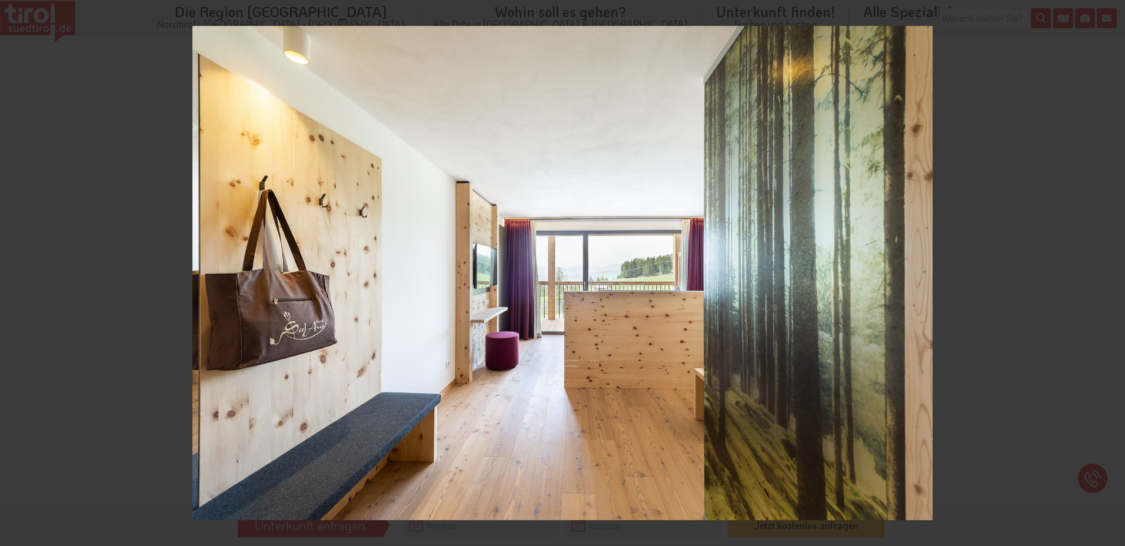
click at [1105, 280] on div at bounding box center [1110, 273] width 22 height 22
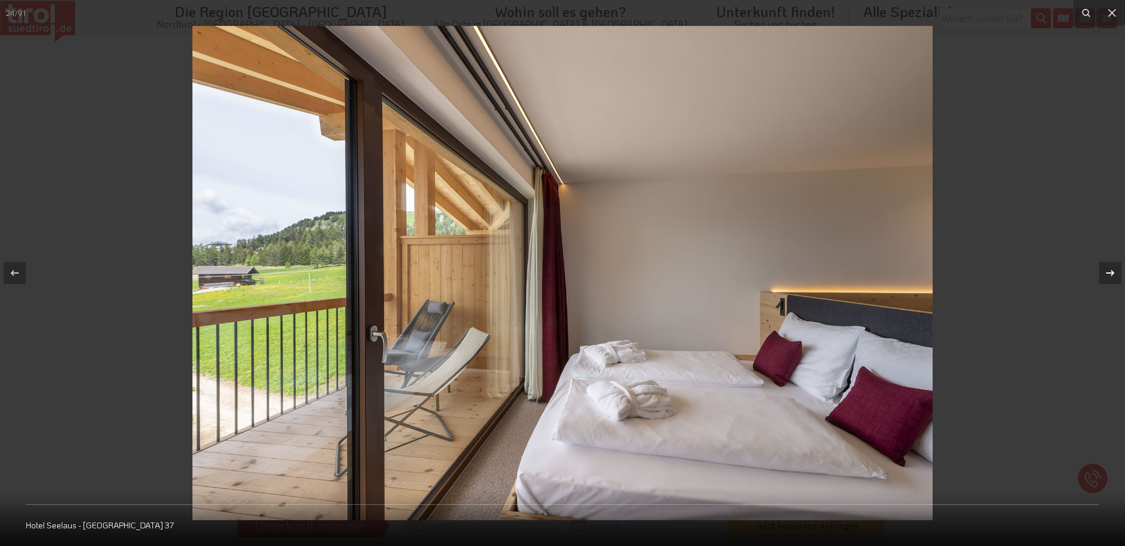
click at [1105, 280] on div at bounding box center [1110, 273] width 22 height 22
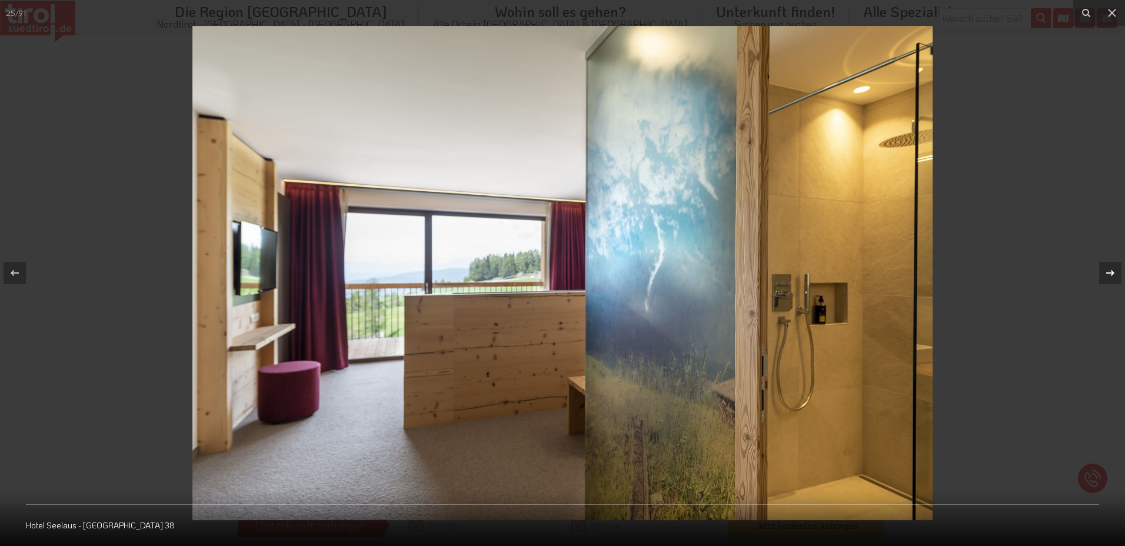
click at [1105, 280] on div at bounding box center [1110, 273] width 22 height 22
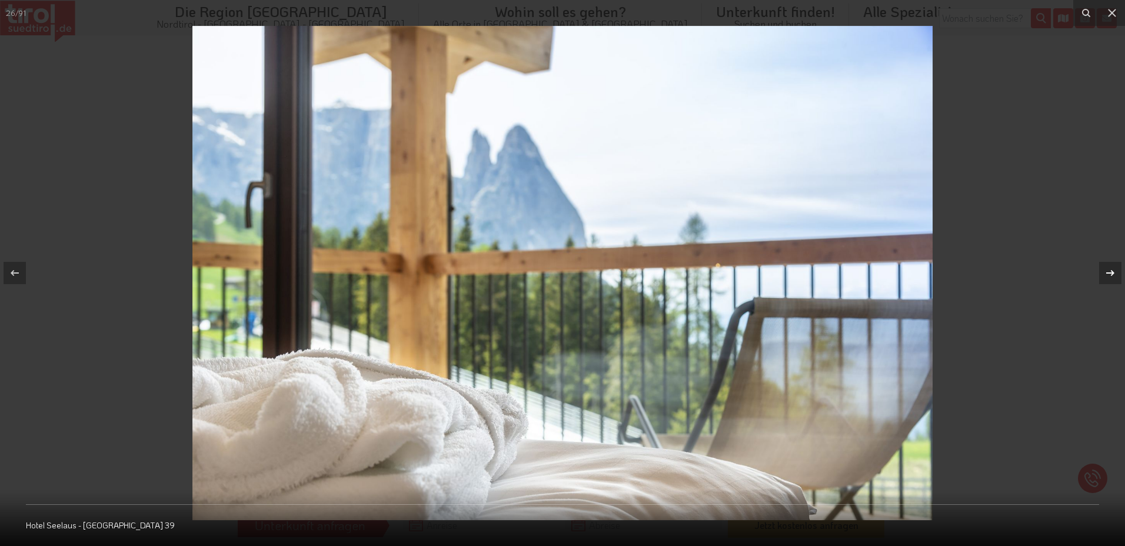
click at [1105, 280] on div at bounding box center [1110, 273] width 22 height 22
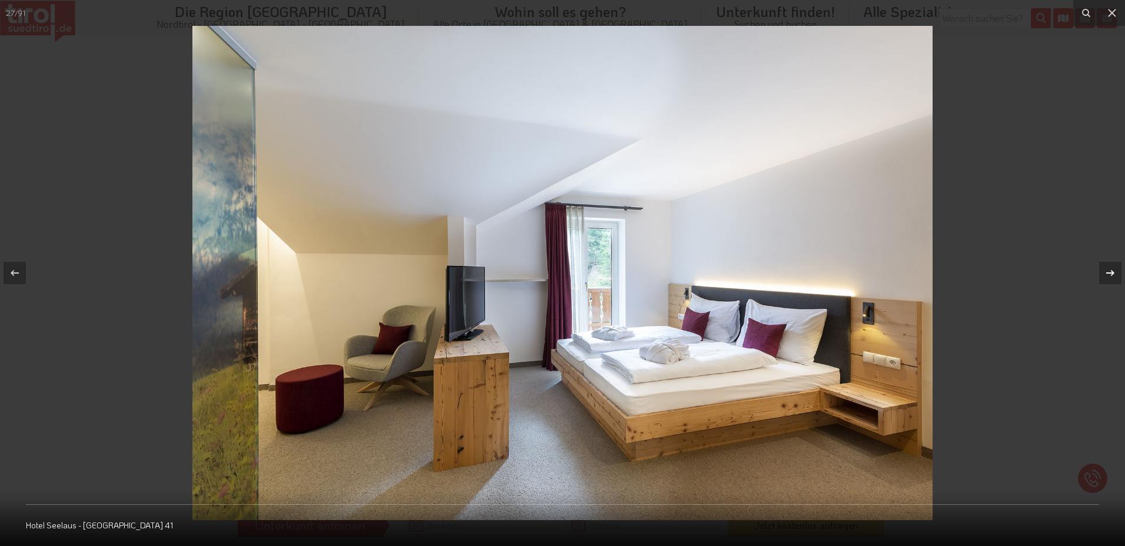
click at [1105, 280] on div at bounding box center [1110, 273] width 22 height 22
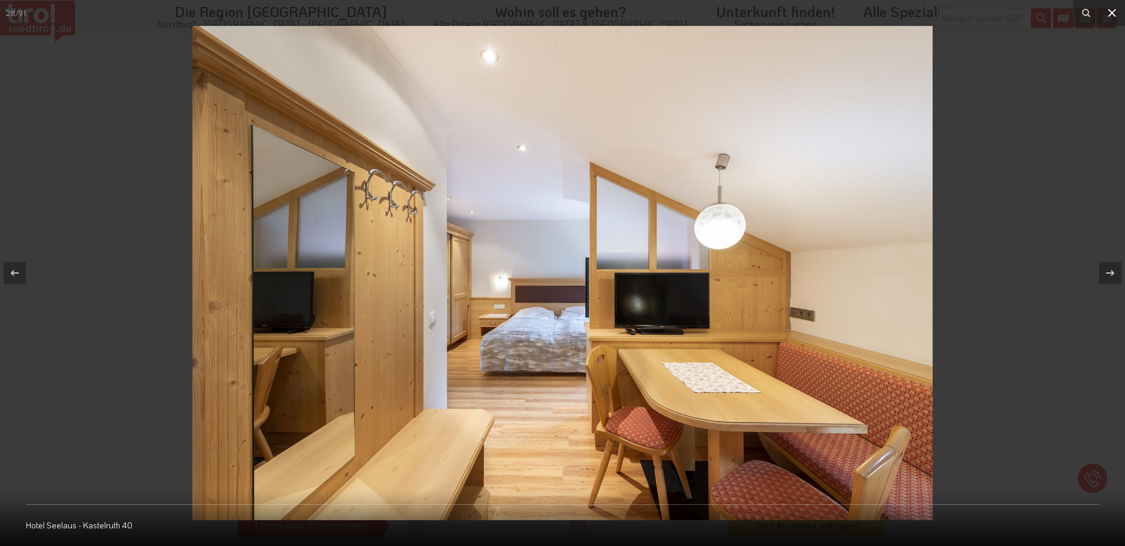
click at [1113, 12] on icon at bounding box center [1112, 13] width 8 height 8
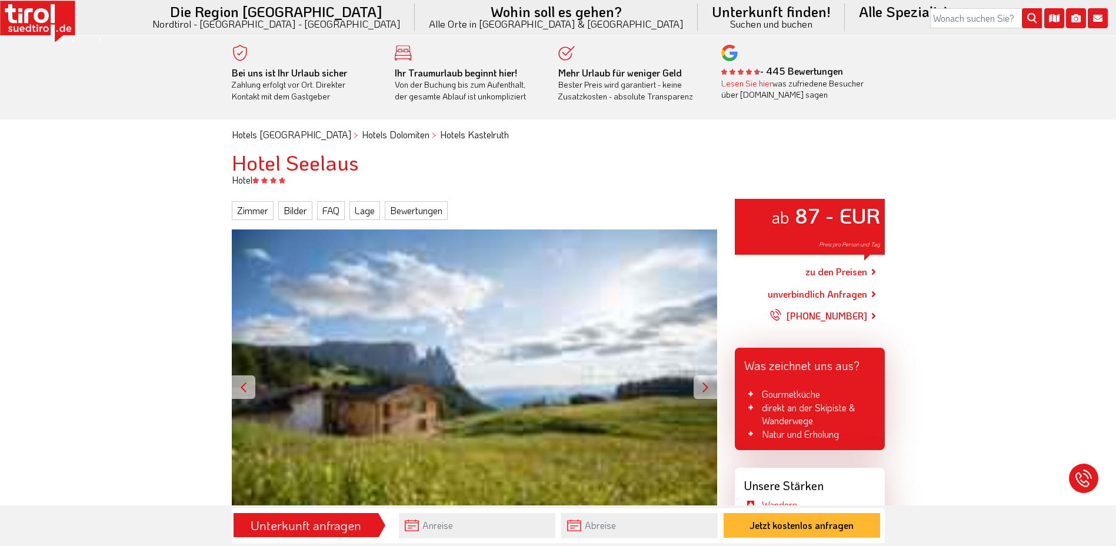
scroll to position [275, 0]
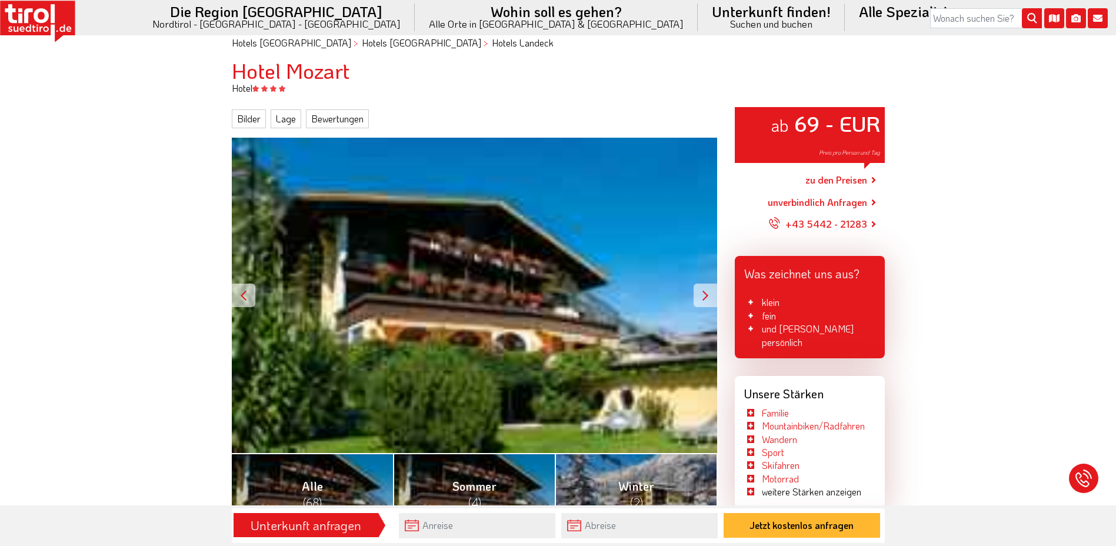
scroll to position [137, 0]
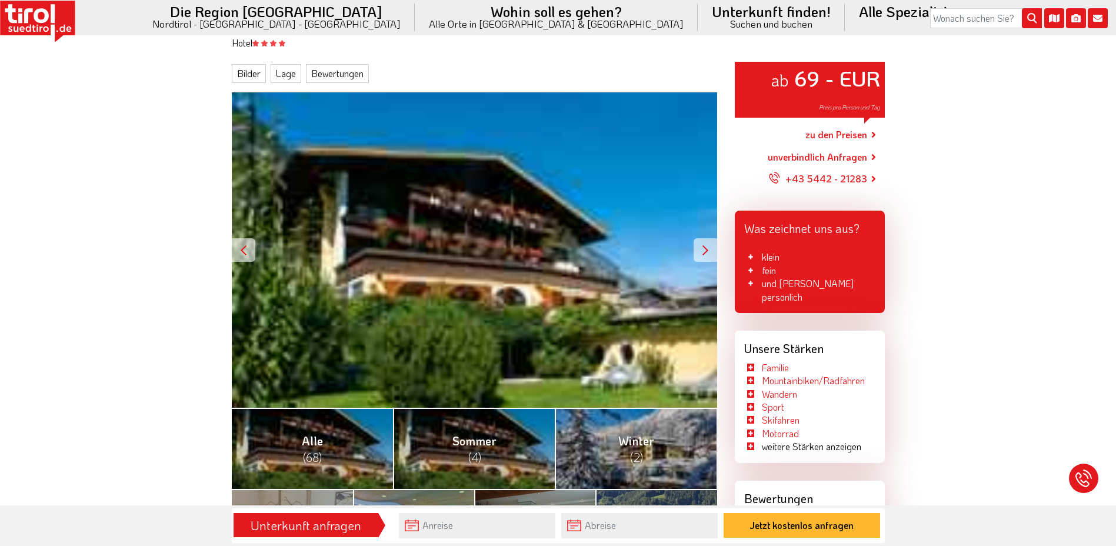
click at [711, 248] on div at bounding box center [706, 250] width 24 height 24
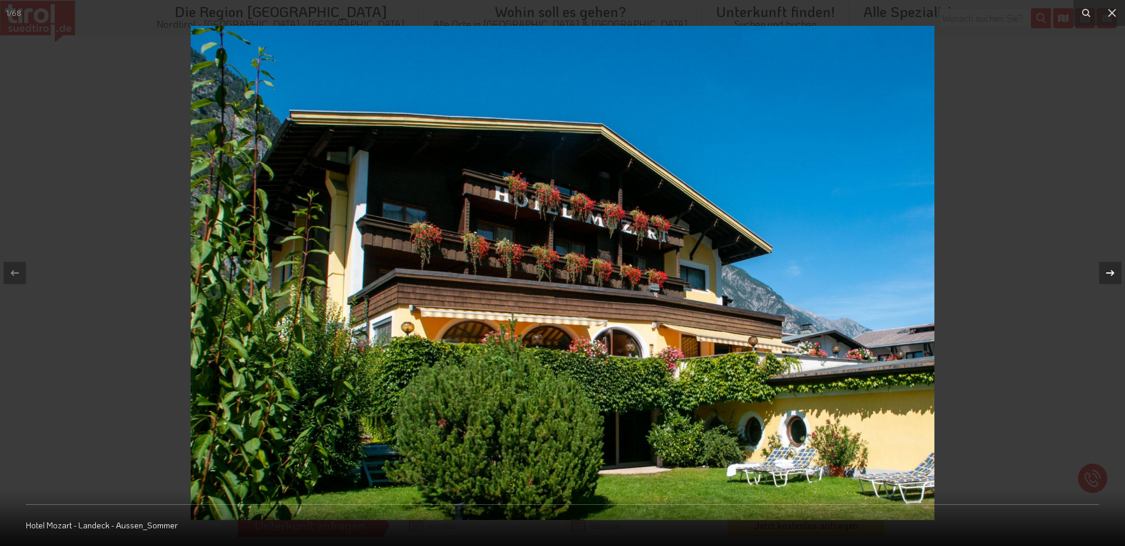
click at [1108, 276] on icon at bounding box center [1110, 273] width 14 height 14
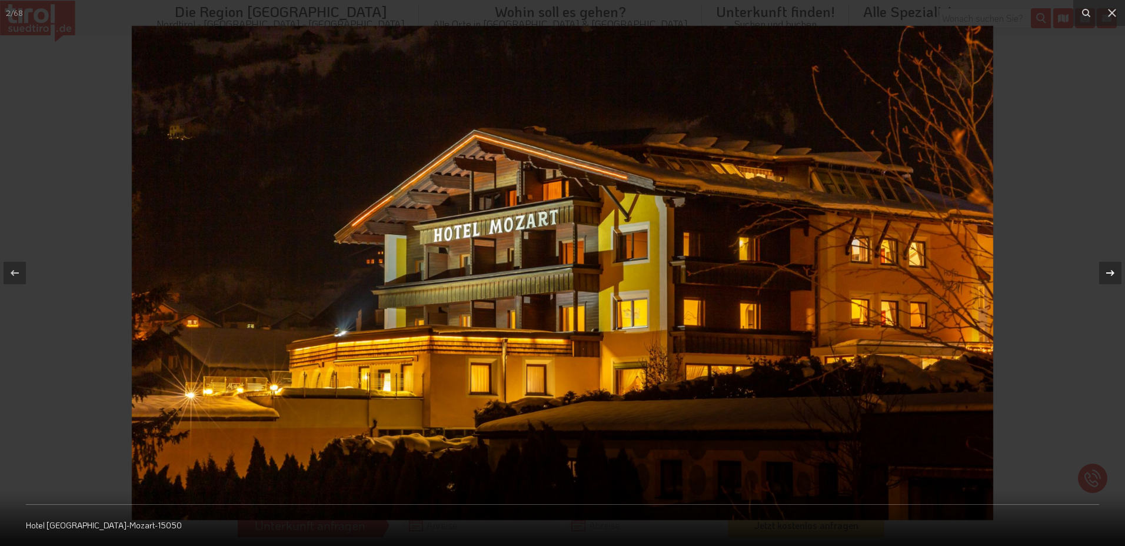
click at [1108, 276] on icon at bounding box center [1110, 273] width 14 height 14
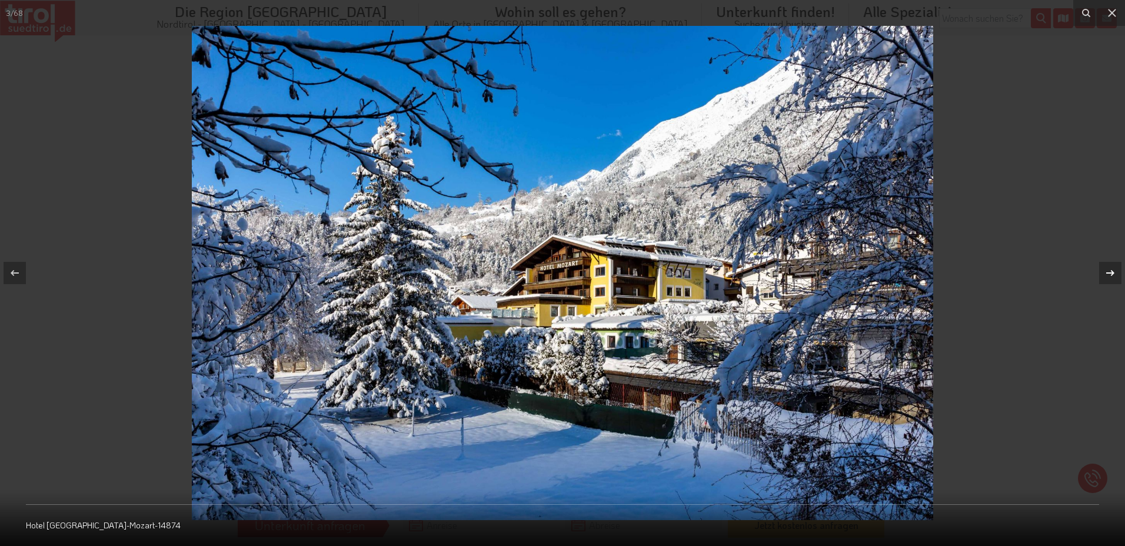
click at [1108, 276] on icon at bounding box center [1110, 273] width 14 height 14
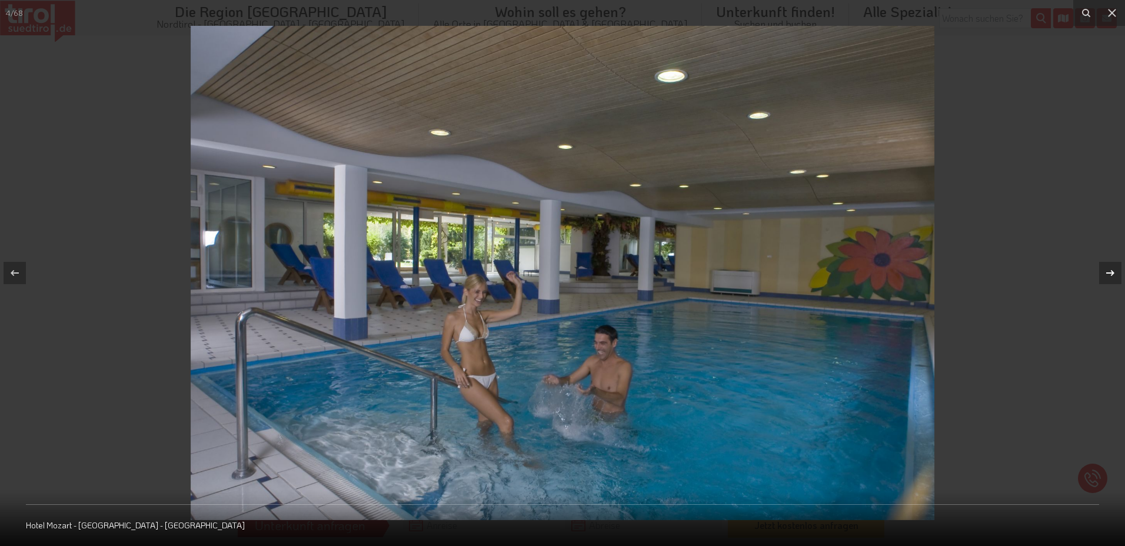
click at [1108, 276] on icon at bounding box center [1110, 273] width 14 height 14
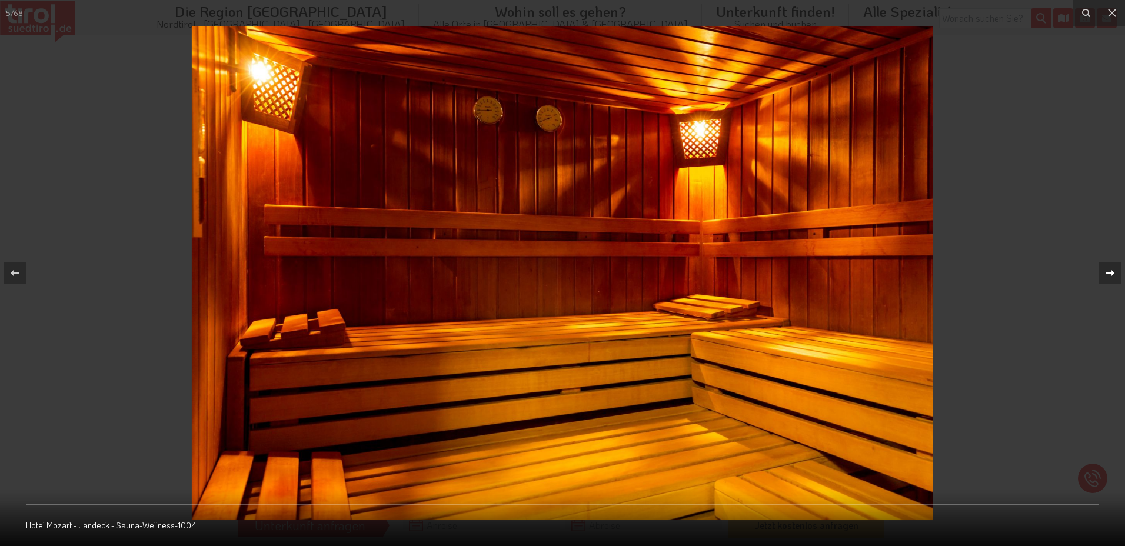
click at [1105, 267] on icon at bounding box center [1110, 273] width 14 height 14
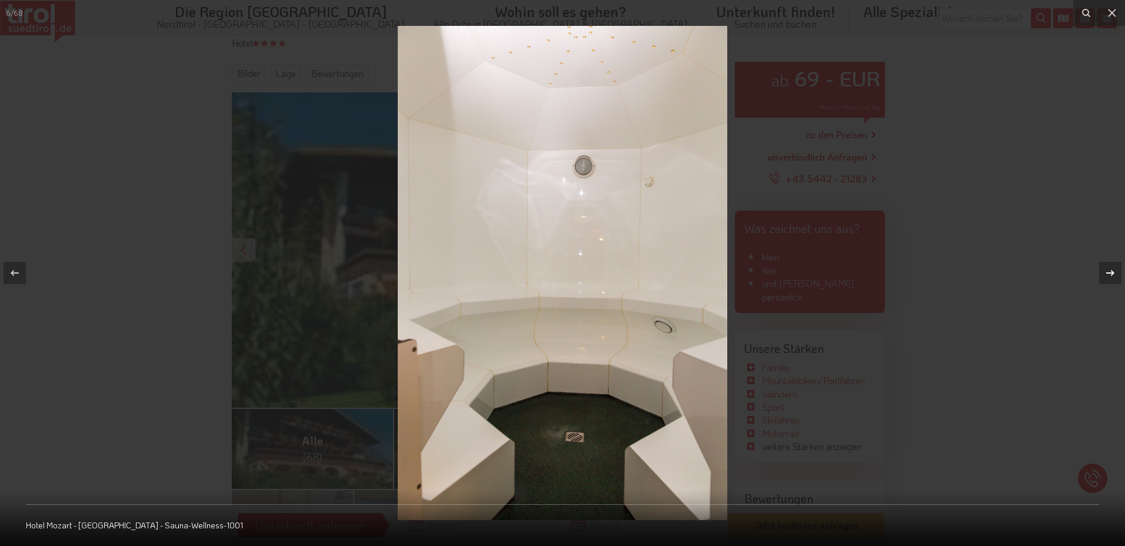
click at [1105, 267] on icon at bounding box center [1110, 273] width 14 height 14
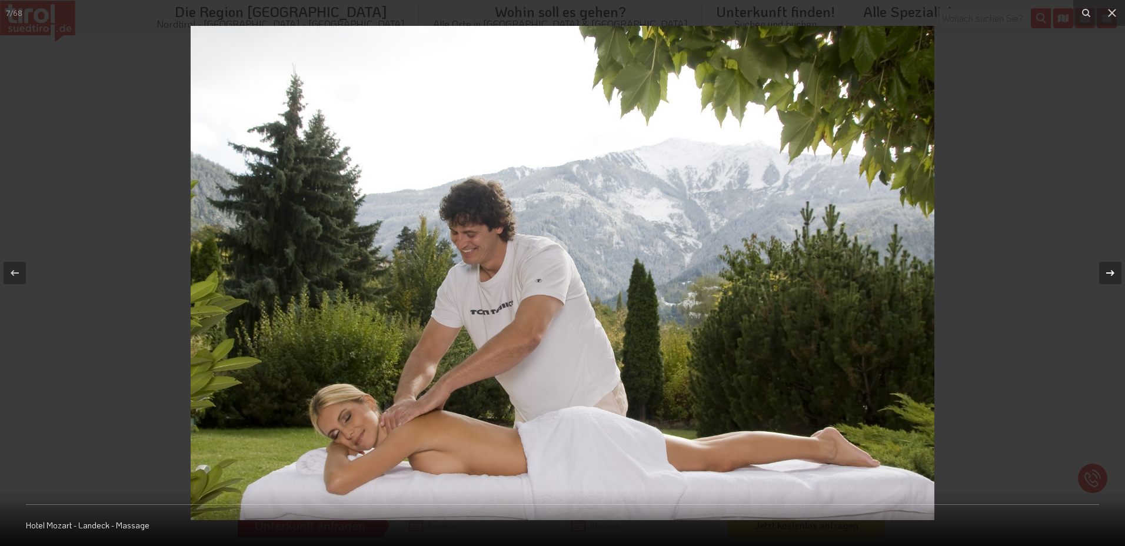
click at [1105, 267] on icon at bounding box center [1110, 273] width 14 height 14
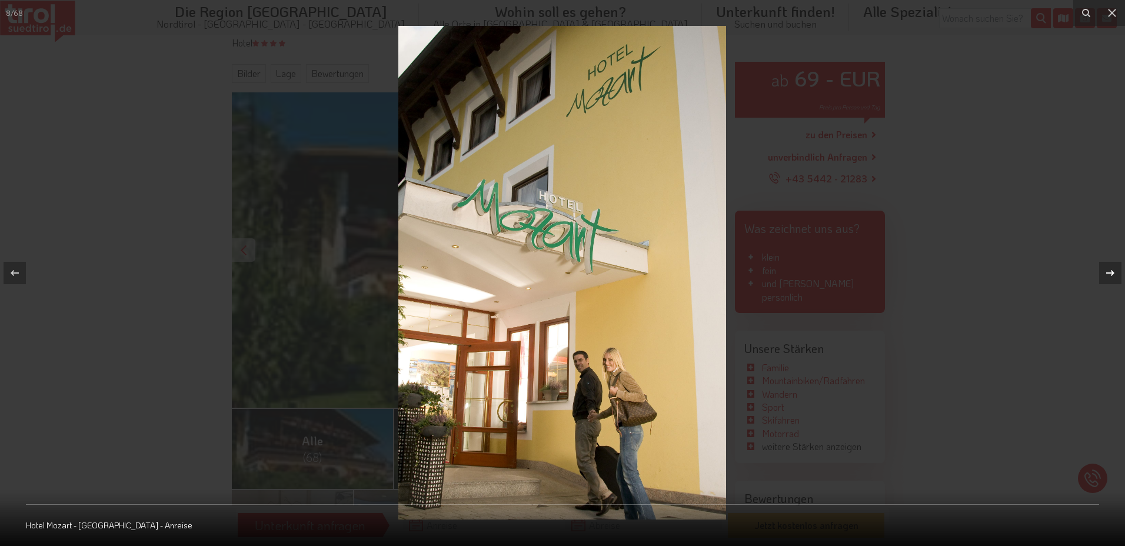
click at [1105, 267] on icon at bounding box center [1110, 273] width 14 height 14
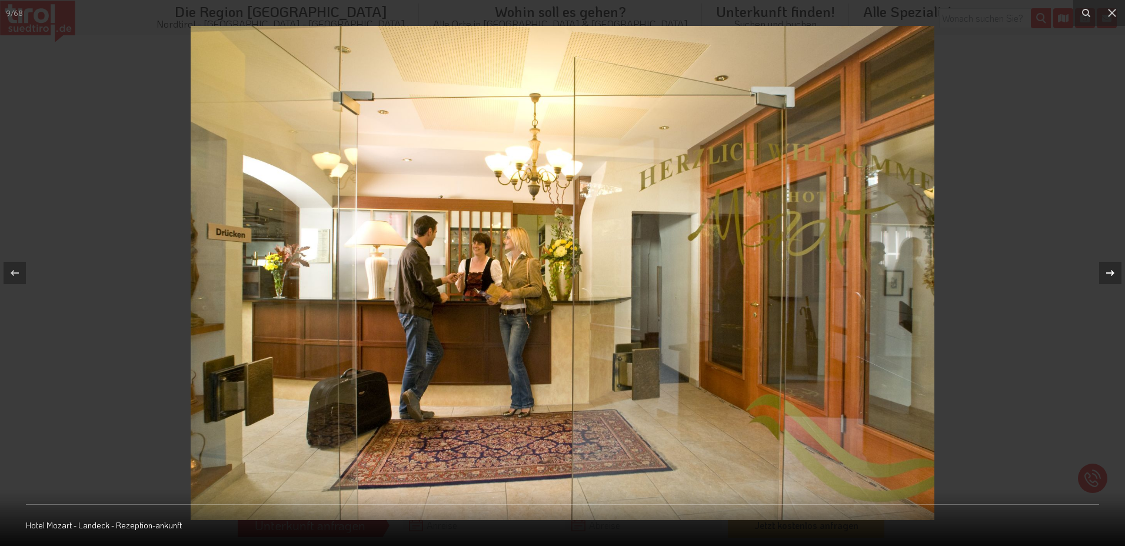
click at [1105, 267] on icon at bounding box center [1110, 273] width 14 height 14
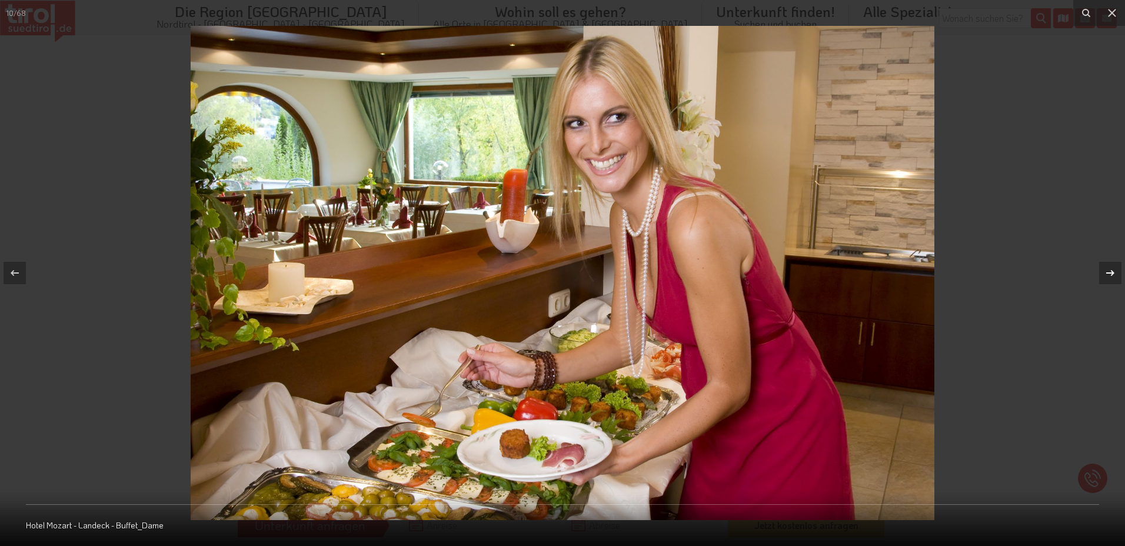
click at [1105, 267] on icon at bounding box center [1110, 273] width 14 height 14
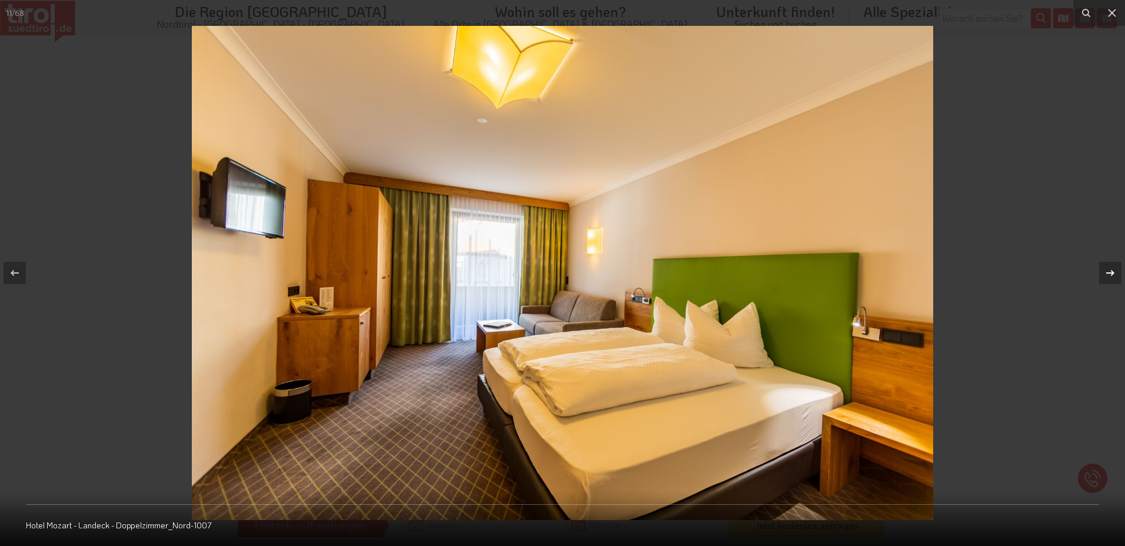
click at [1105, 267] on icon at bounding box center [1110, 273] width 14 height 14
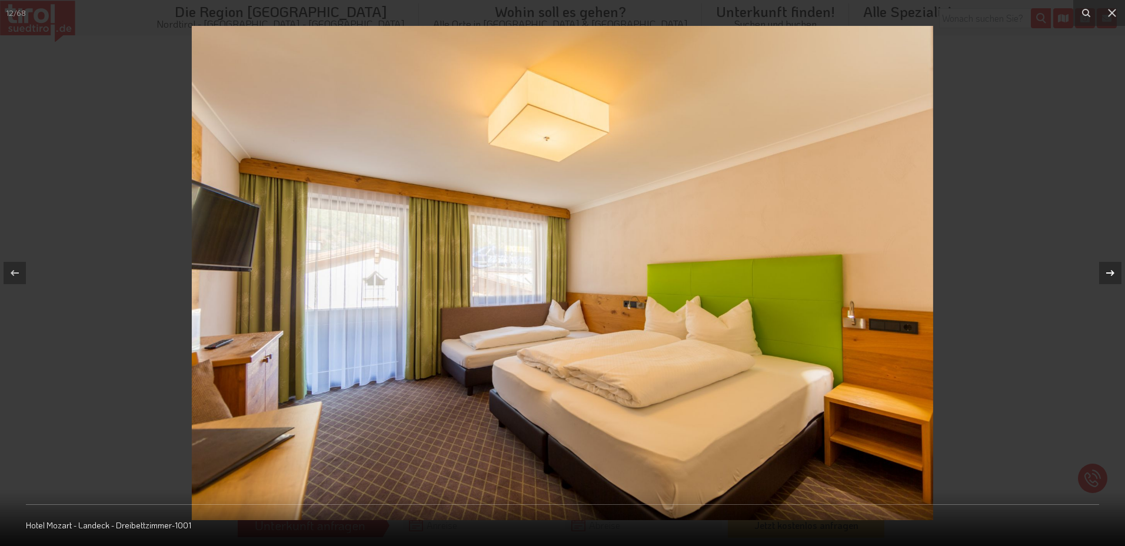
click at [1105, 267] on icon at bounding box center [1110, 273] width 14 height 14
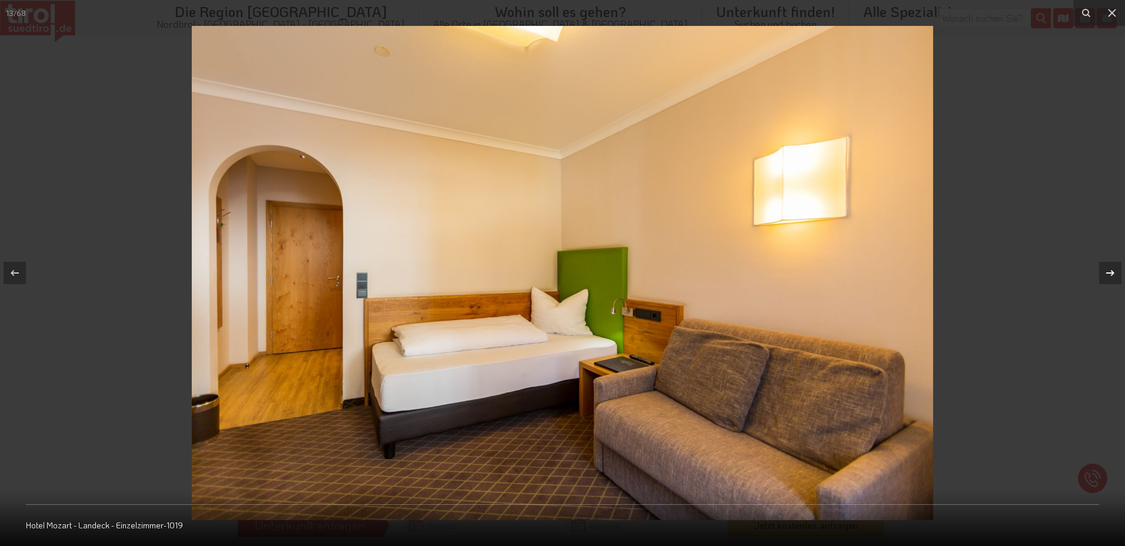
click at [1105, 267] on icon at bounding box center [1110, 273] width 14 height 14
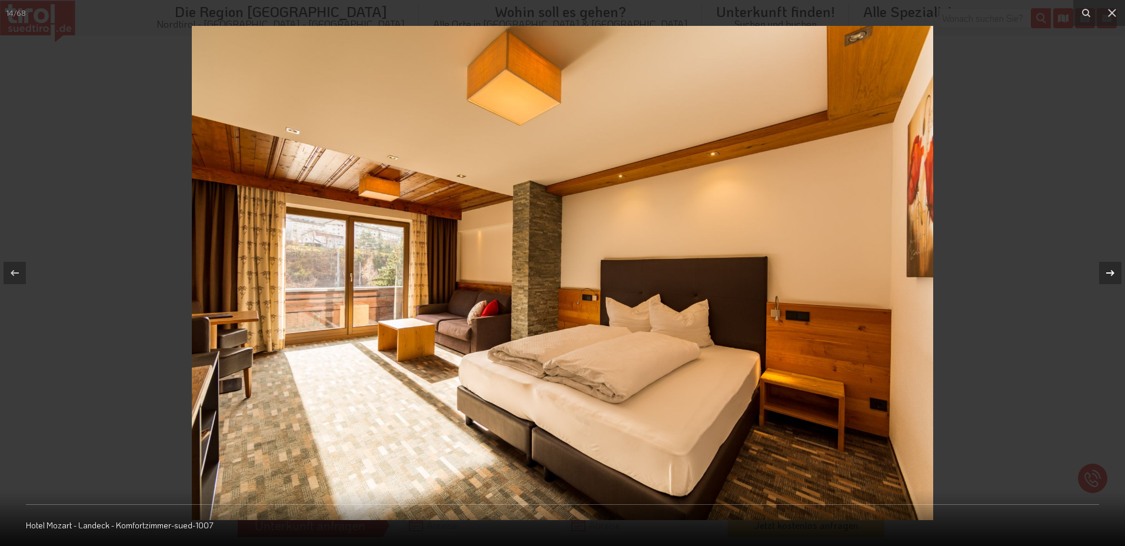
click at [1105, 267] on icon at bounding box center [1110, 273] width 14 height 14
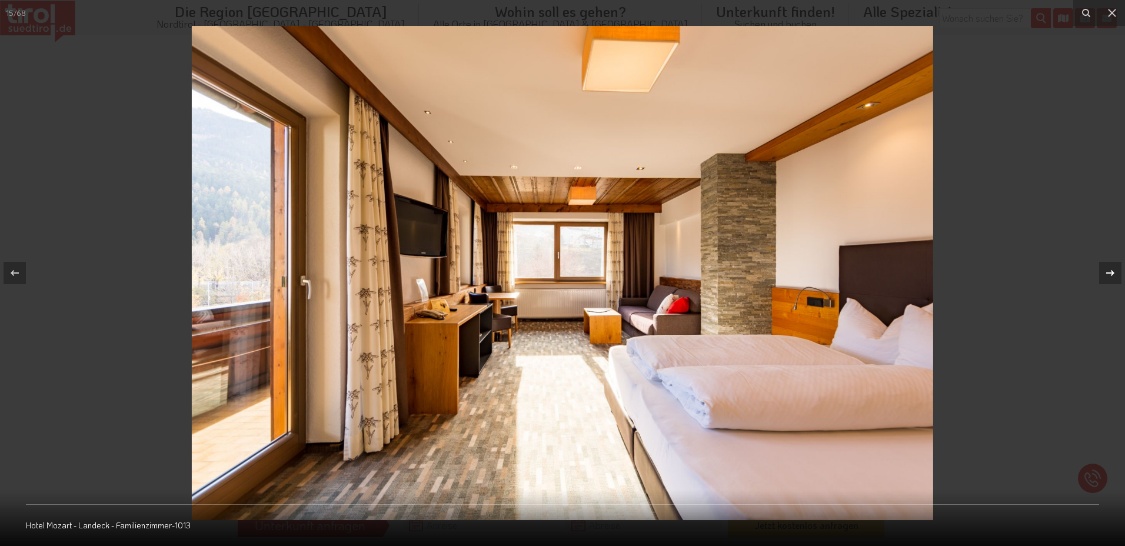
click at [1105, 267] on icon at bounding box center [1110, 273] width 14 height 14
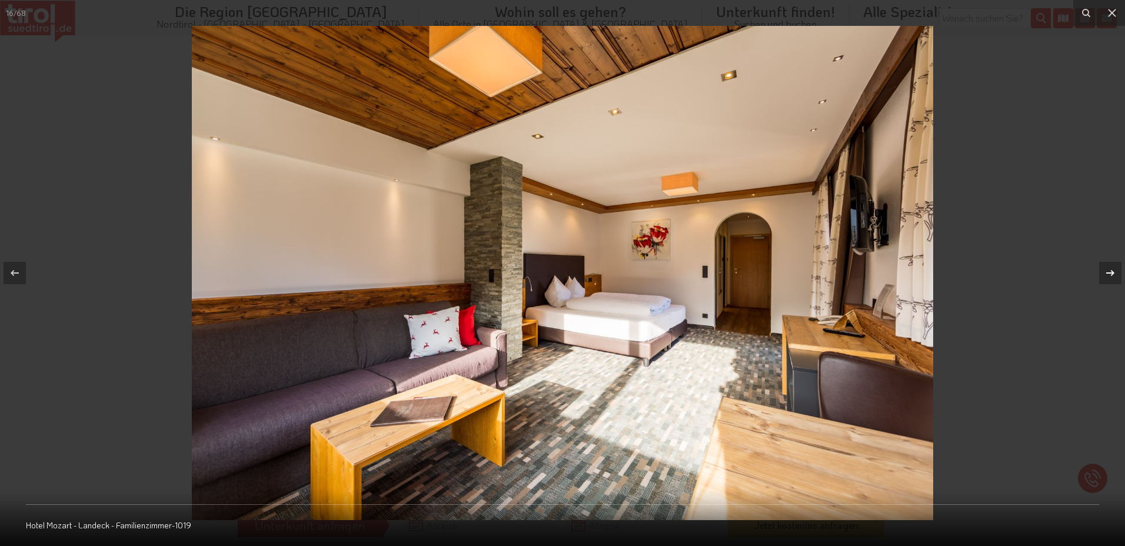
click at [1105, 267] on icon at bounding box center [1110, 273] width 14 height 14
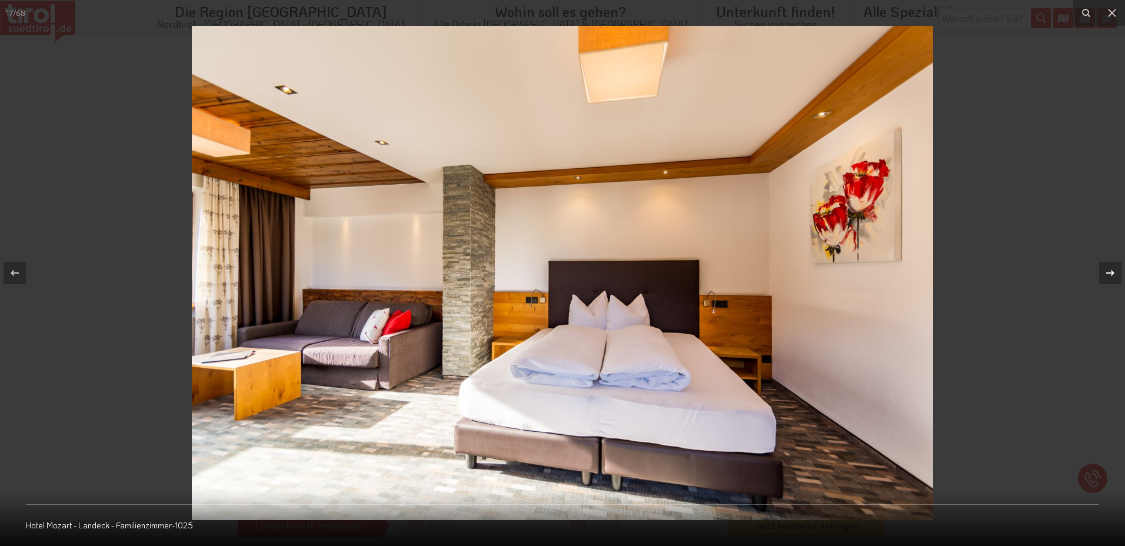
click at [1105, 267] on icon at bounding box center [1110, 273] width 14 height 14
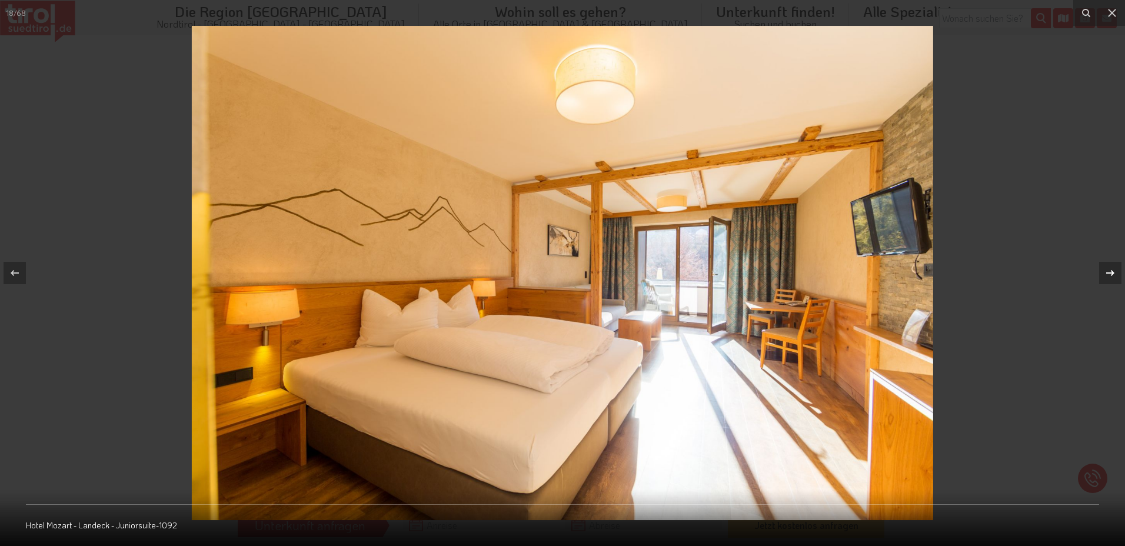
click at [1105, 267] on icon at bounding box center [1110, 273] width 14 height 14
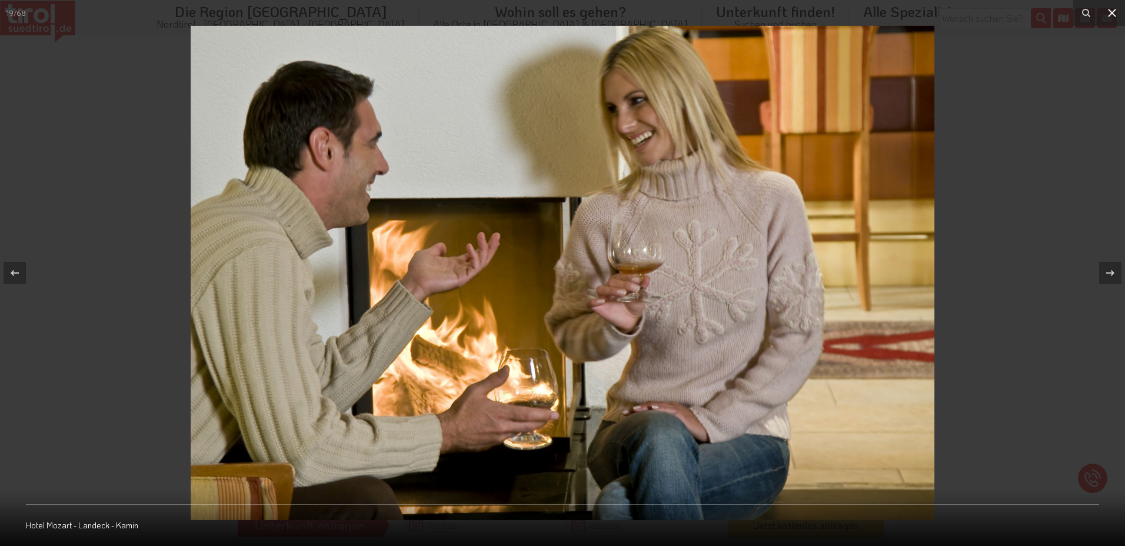
click at [1115, 9] on icon at bounding box center [1112, 13] width 14 height 14
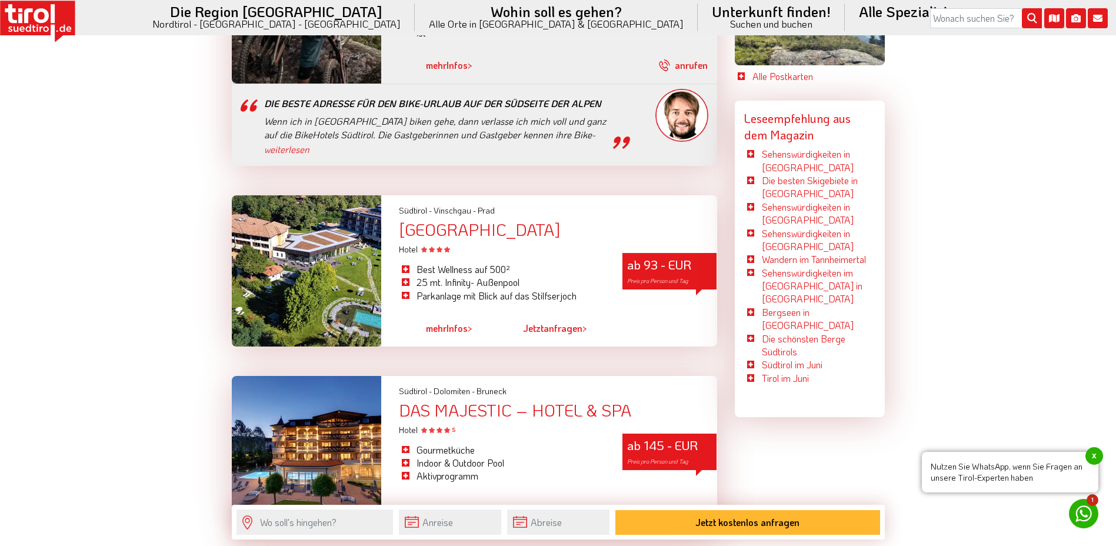
scroll to position [2732, 0]
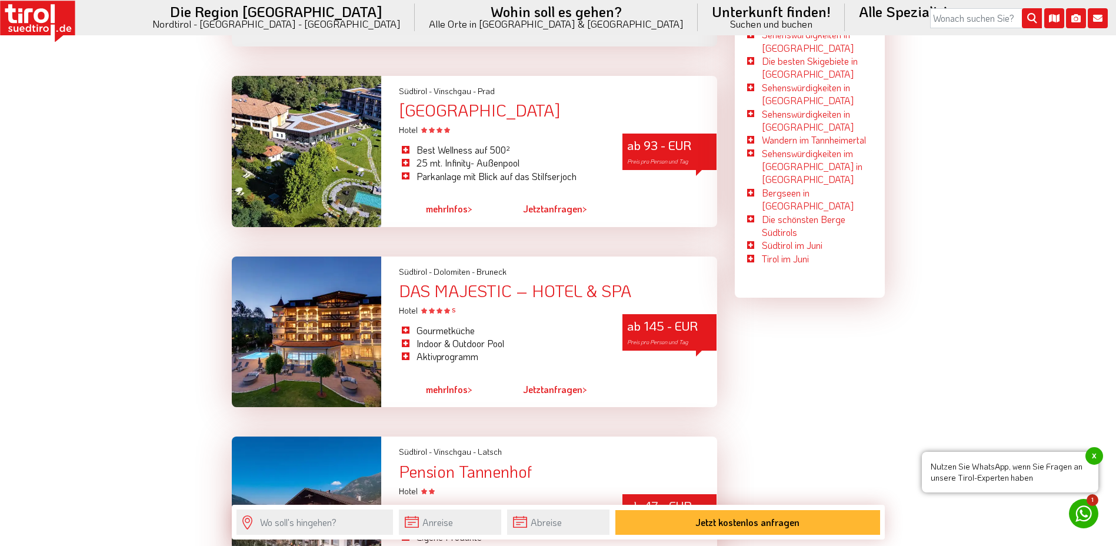
click at [460, 101] on div "[GEOGRAPHIC_DATA]" at bounding box center [558, 110] width 318 height 18
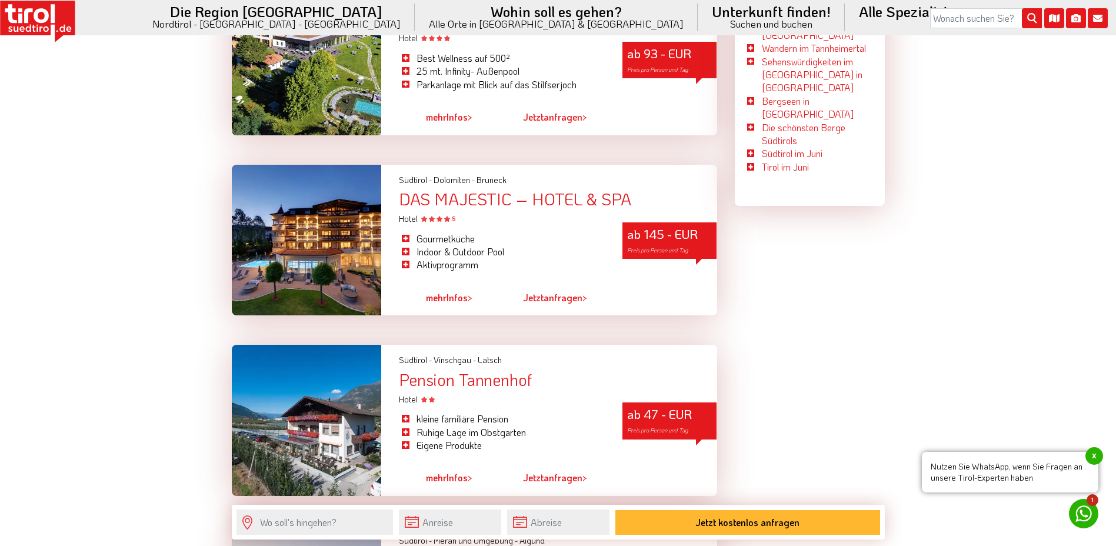
scroll to position [2870, 0]
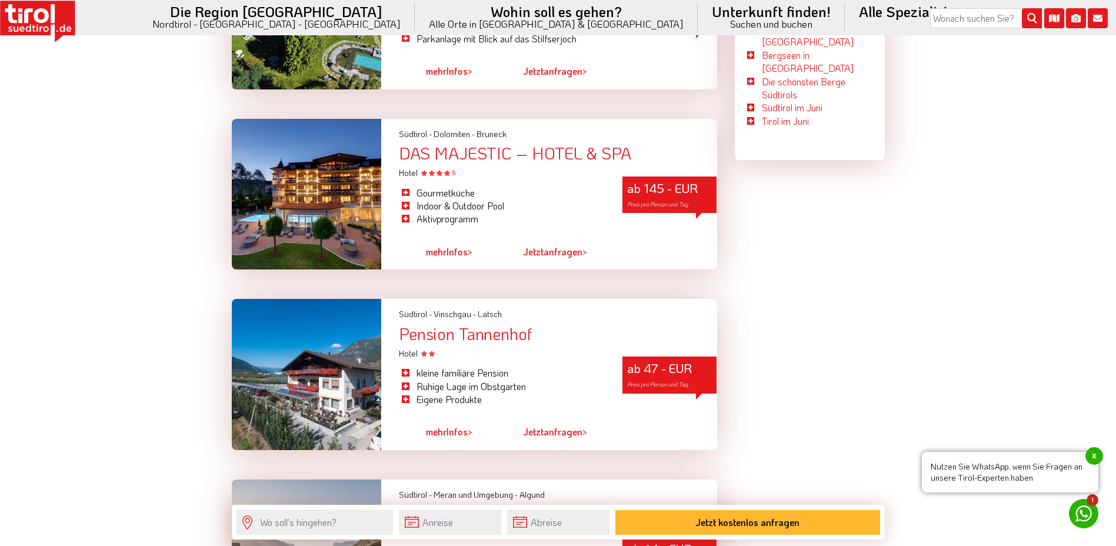
click at [456, 325] on div "Pension Tannenhof" at bounding box center [558, 334] width 318 height 18
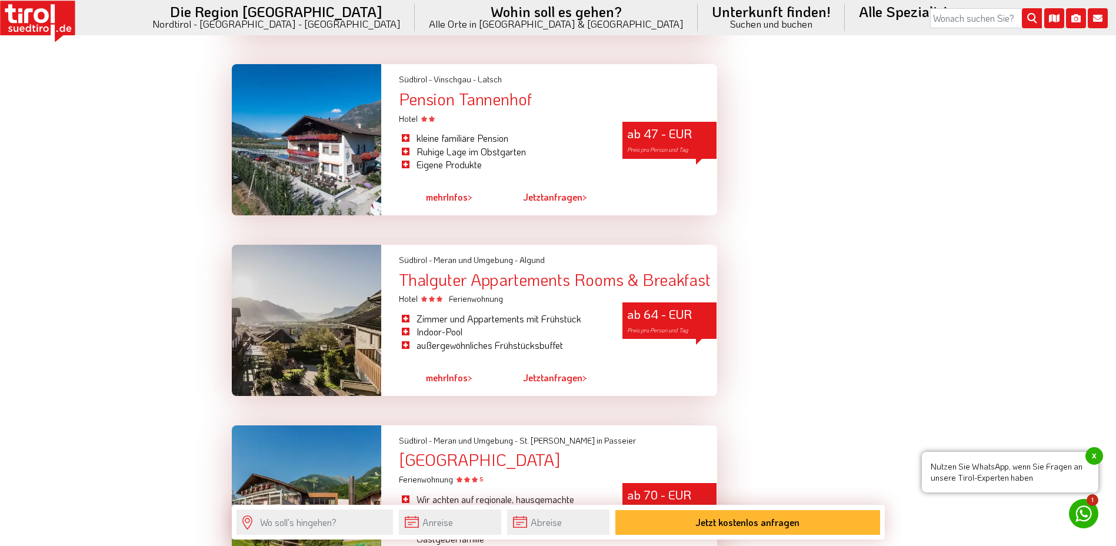
scroll to position [3144, 0]
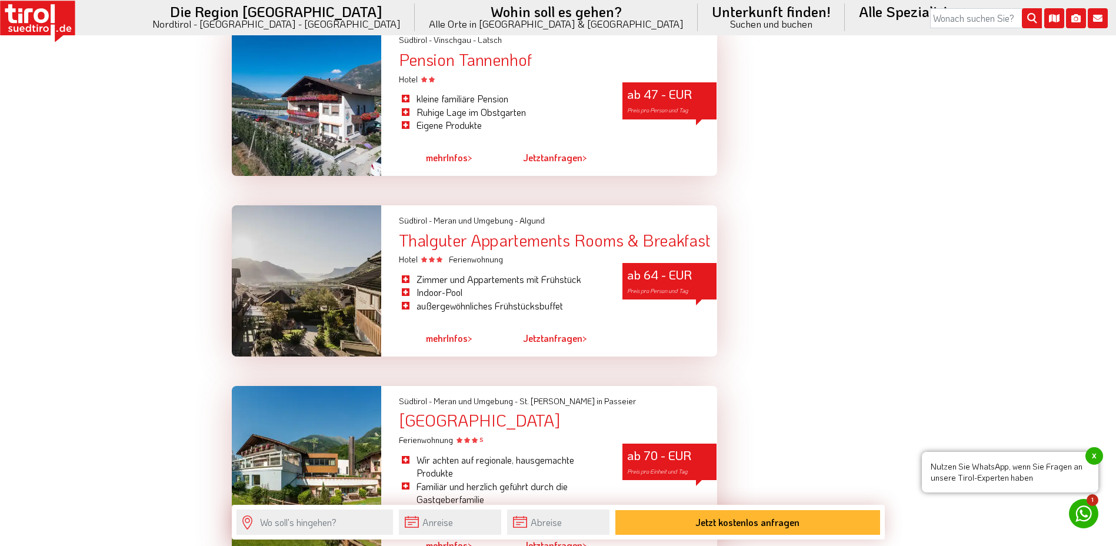
click at [613, 231] on div "Thalguter Appartements Rooms & Breakfast" at bounding box center [558, 240] width 318 height 18
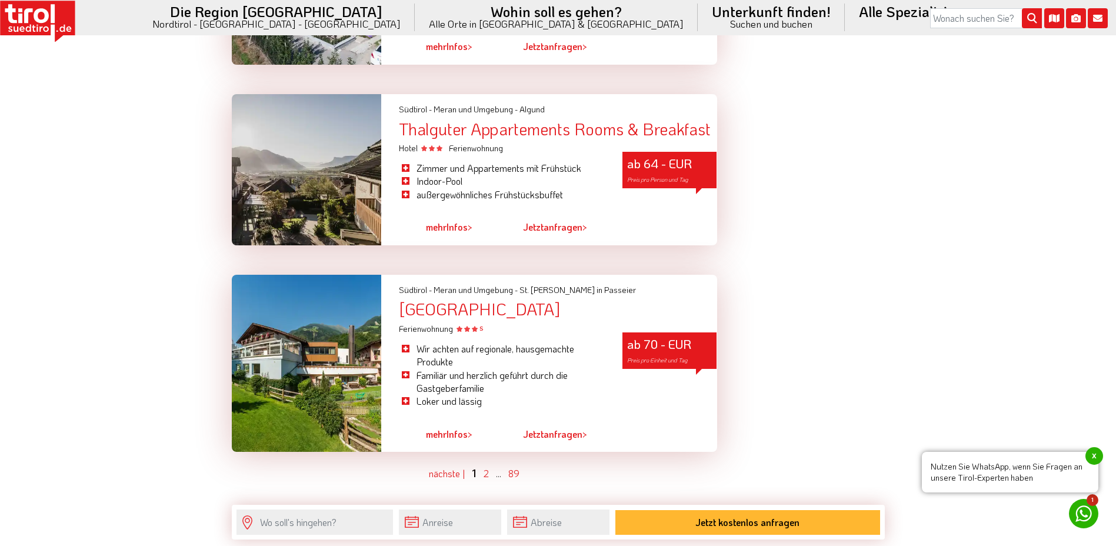
scroll to position [3281, 0]
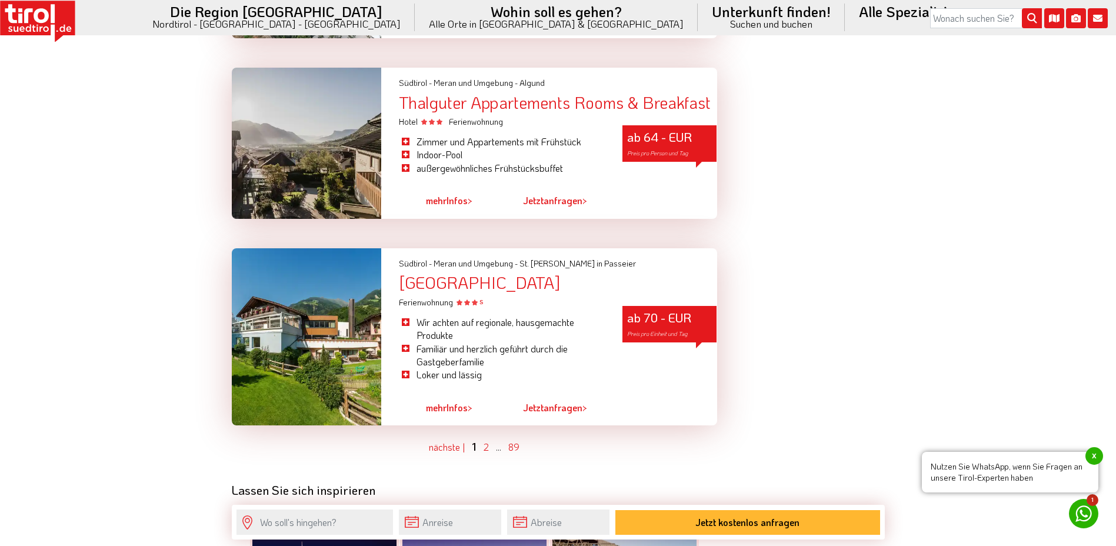
click at [453, 274] on div "[GEOGRAPHIC_DATA]" at bounding box center [558, 283] width 318 height 18
click at [487, 441] on link "2" at bounding box center [486, 447] width 5 height 12
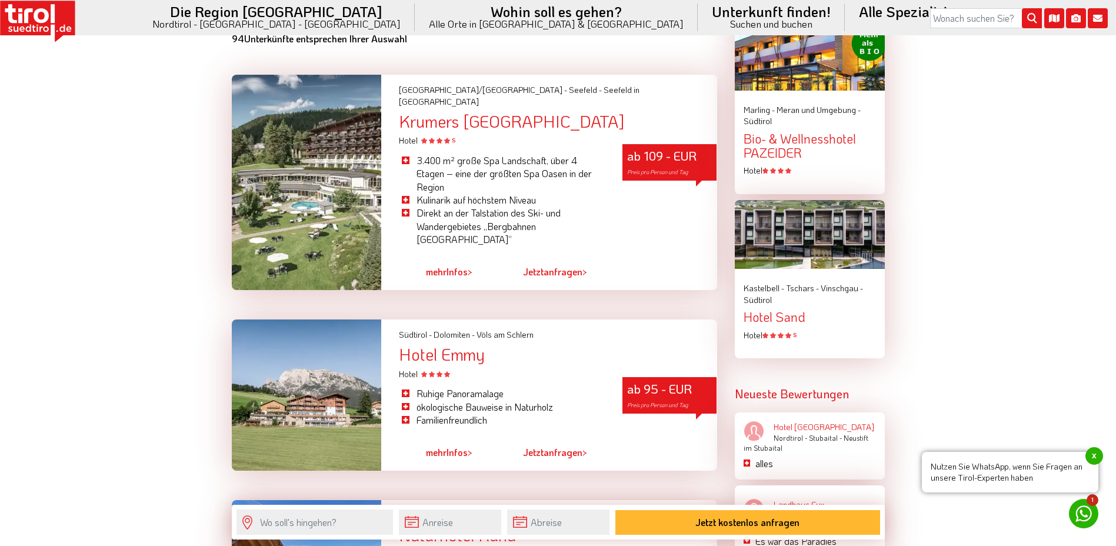
scroll to position [1084, 0]
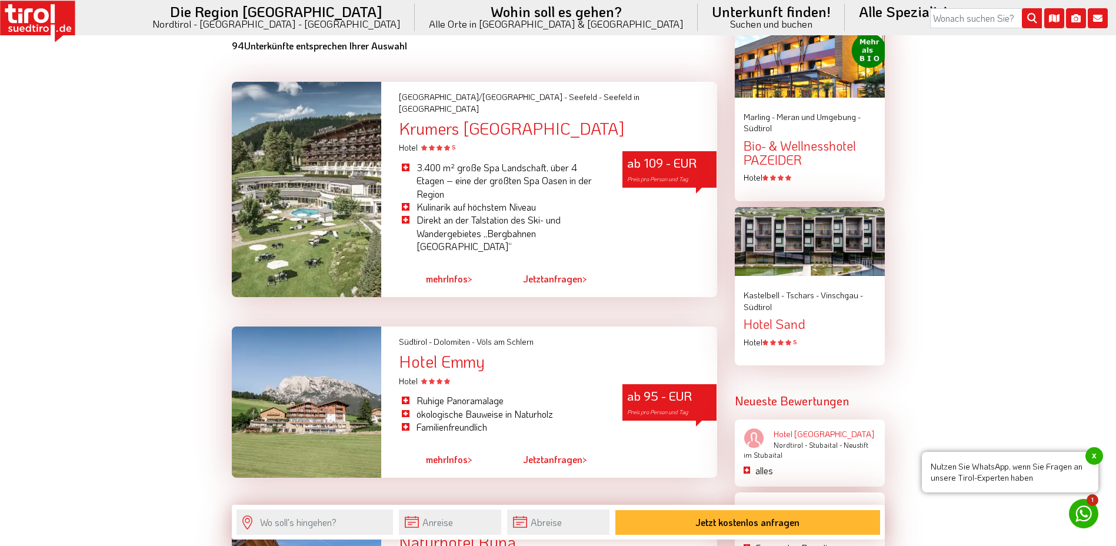
click at [450, 353] on div "Hotel Emmy" at bounding box center [558, 362] width 318 height 18
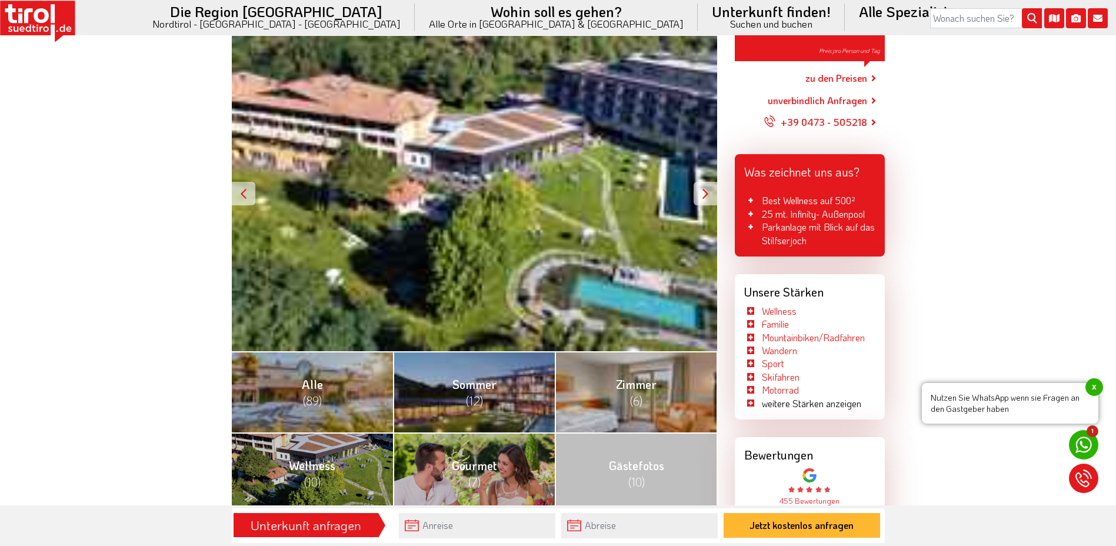
scroll to position [275, 0]
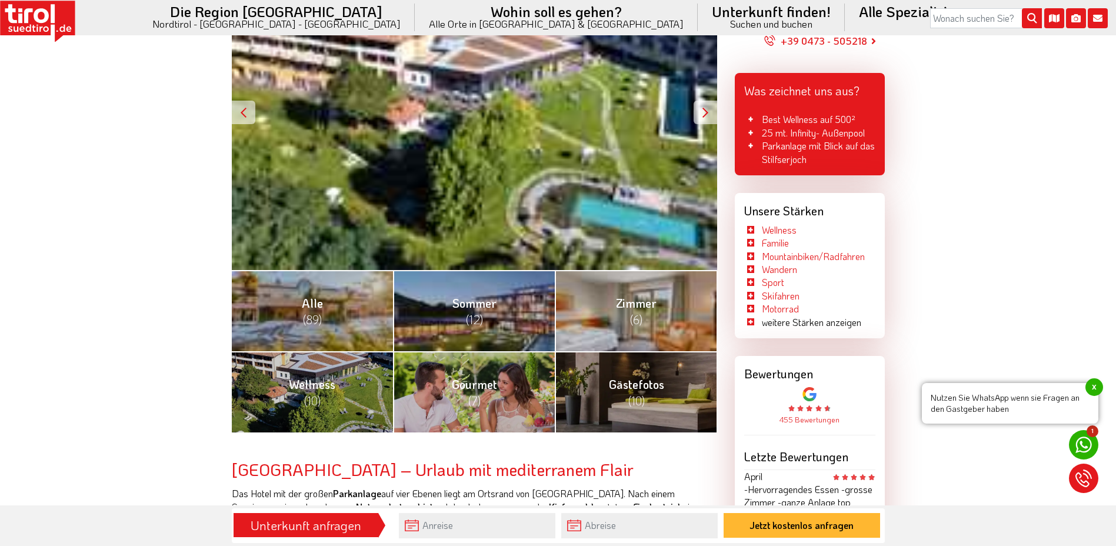
click at [701, 112] on div at bounding box center [706, 113] width 24 height 24
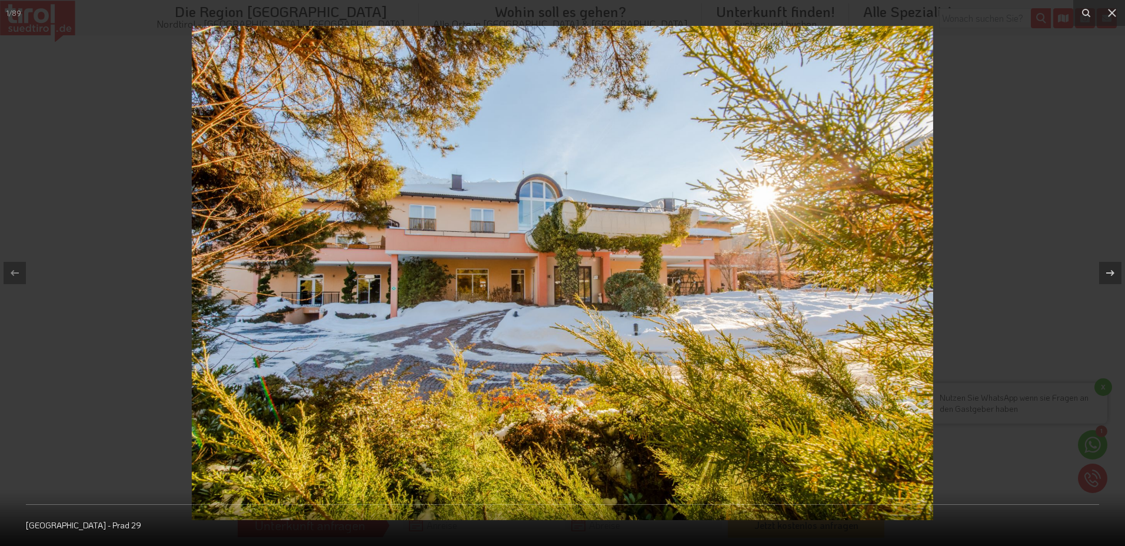
click at [703, 112] on img at bounding box center [563, 273] width 742 height 494
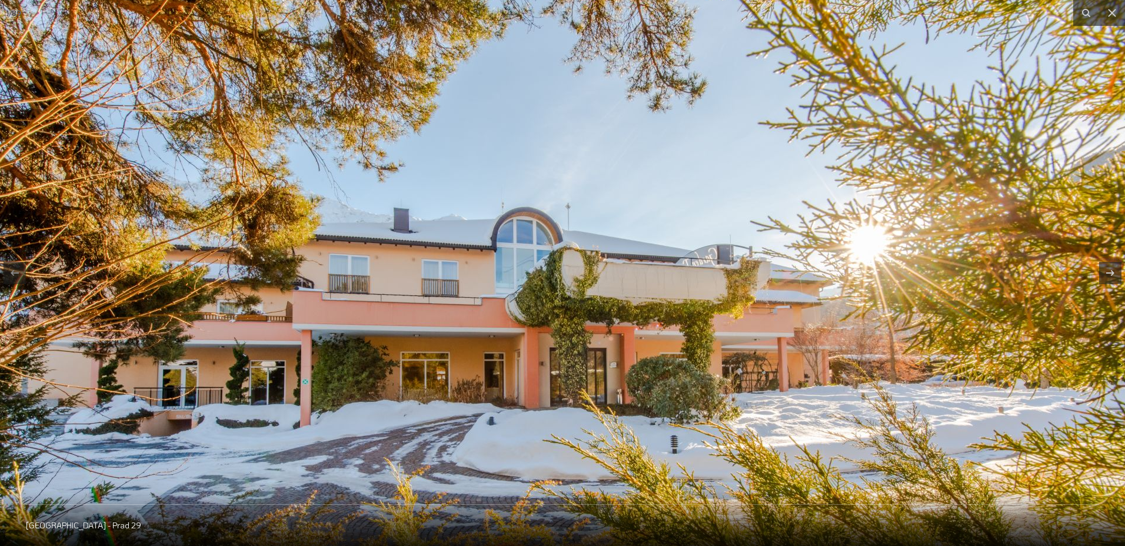
click at [816, 112] on img at bounding box center [563, 358] width 1130 height 753
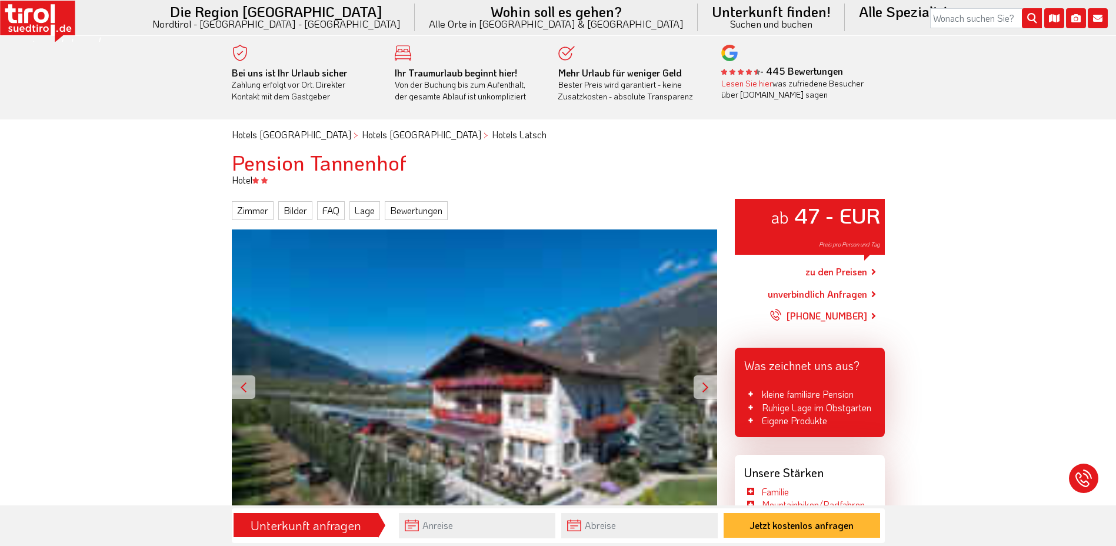
click at [703, 393] on div at bounding box center [706, 387] width 24 height 24
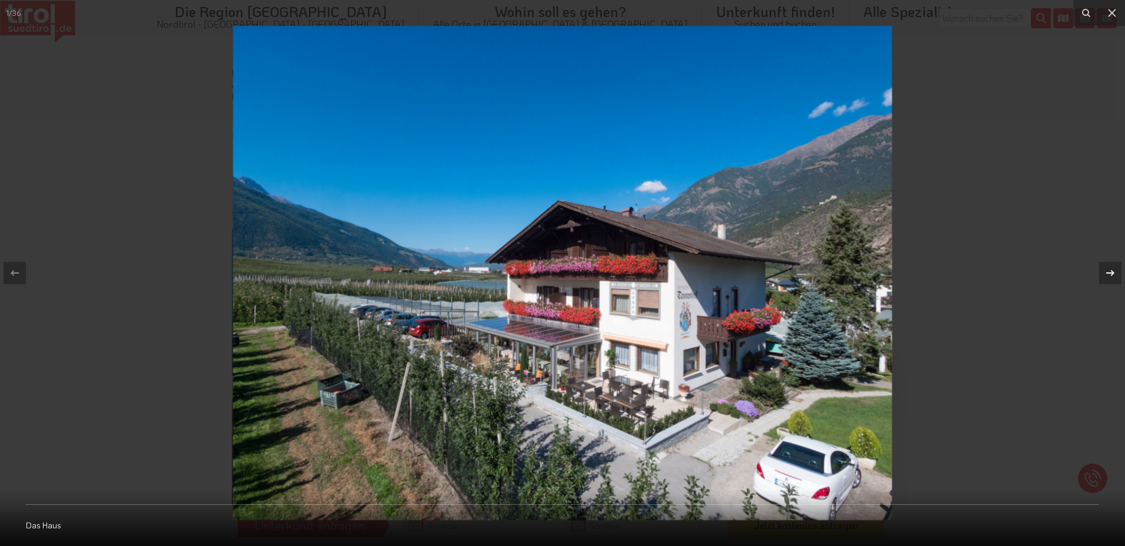
click at [1115, 275] on icon at bounding box center [1110, 273] width 14 height 14
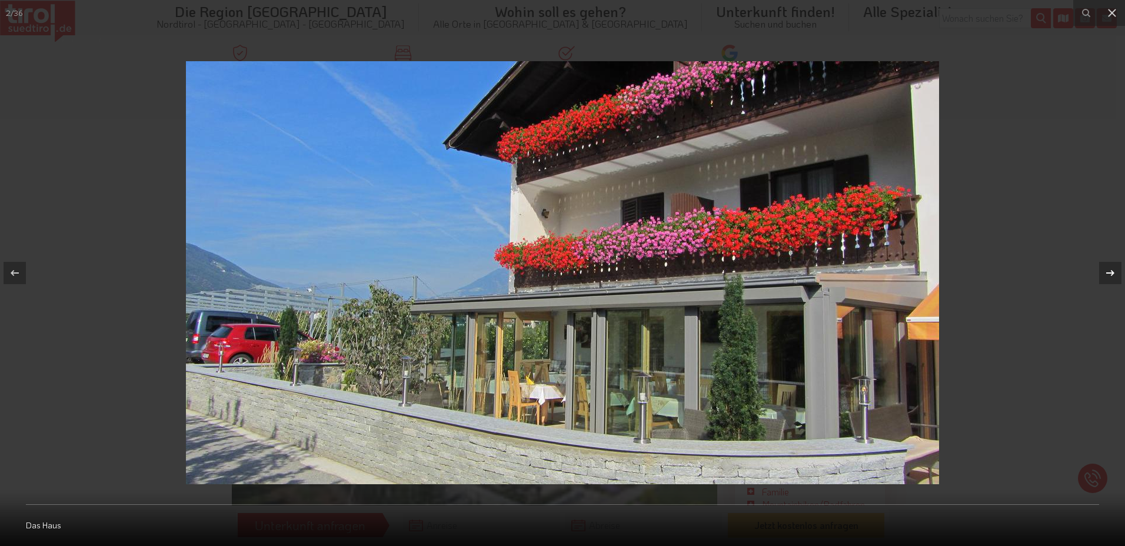
click at [1115, 275] on icon at bounding box center [1110, 273] width 14 height 14
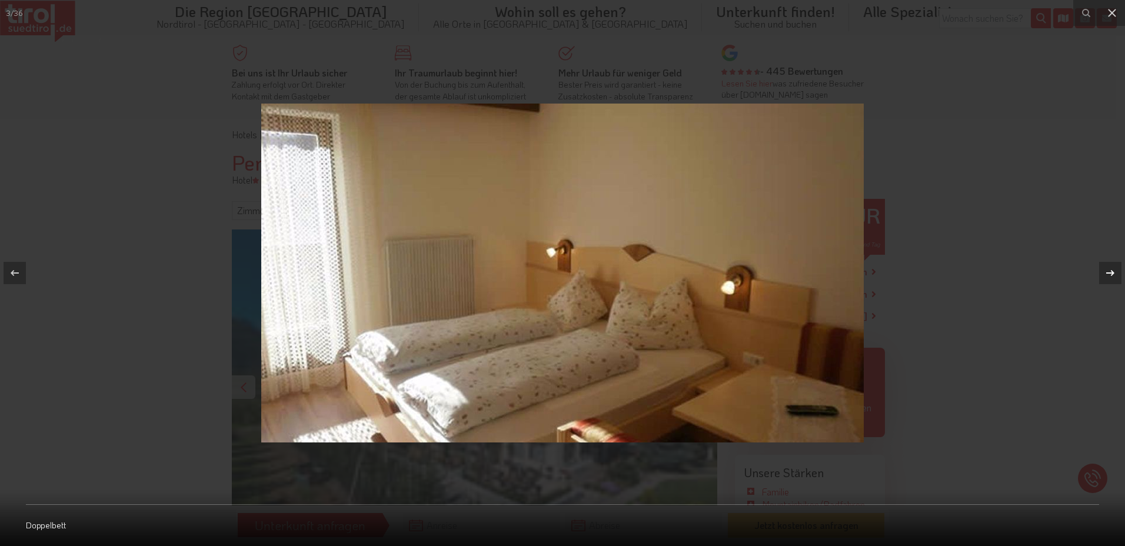
click at [1115, 275] on icon at bounding box center [1110, 273] width 14 height 14
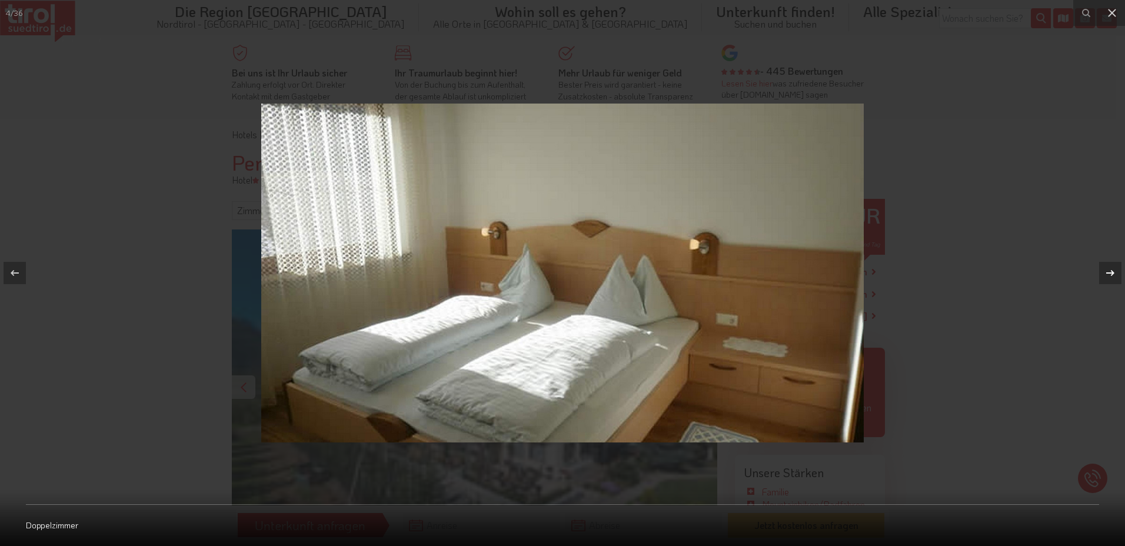
click at [1115, 275] on icon at bounding box center [1110, 273] width 14 height 14
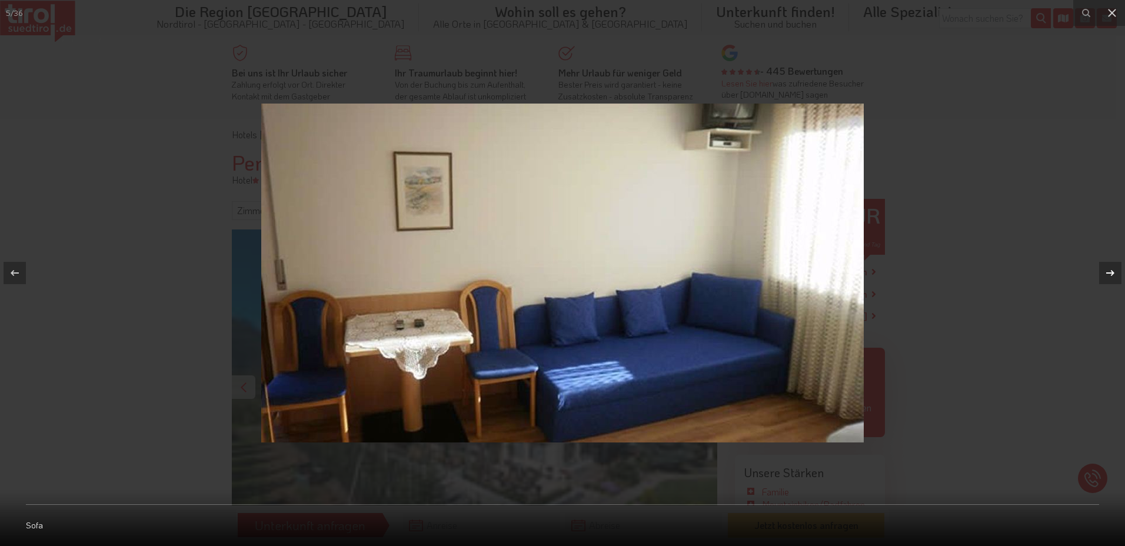
click at [1115, 275] on icon at bounding box center [1110, 273] width 14 height 14
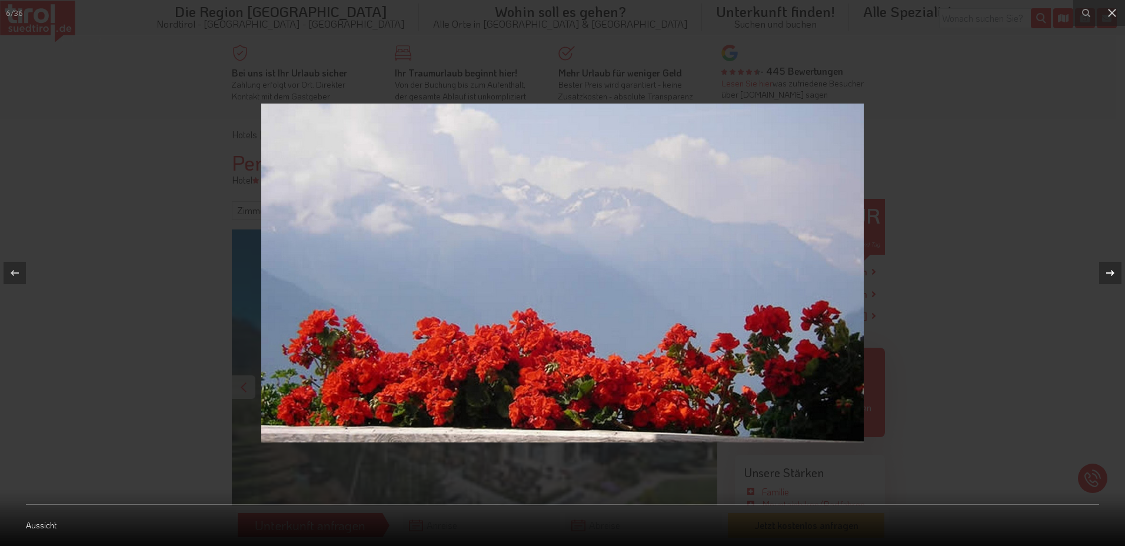
click at [1115, 275] on icon at bounding box center [1110, 273] width 14 height 14
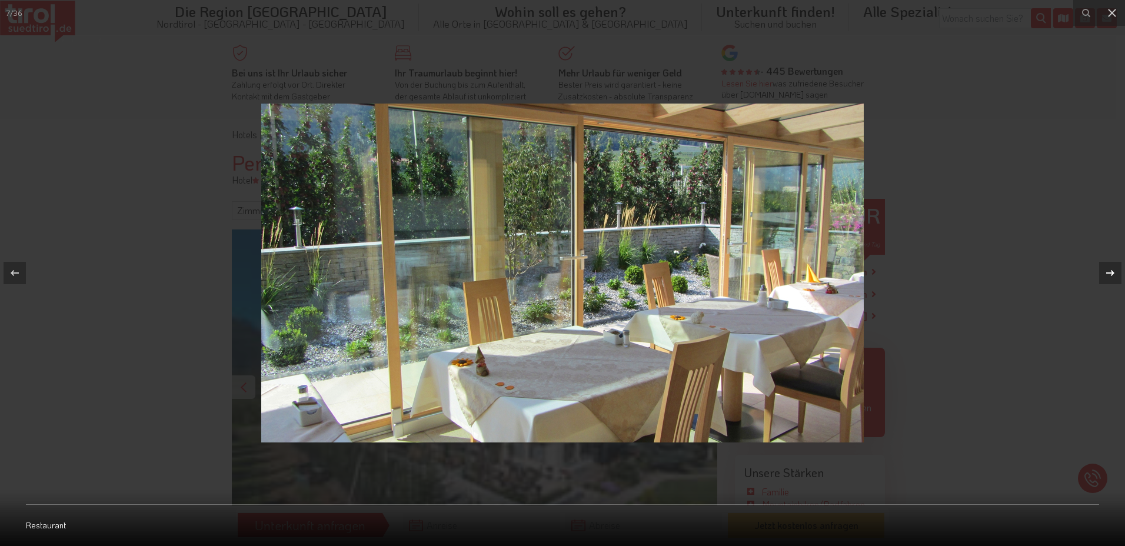
click at [1115, 275] on icon at bounding box center [1110, 273] width 14 height 14
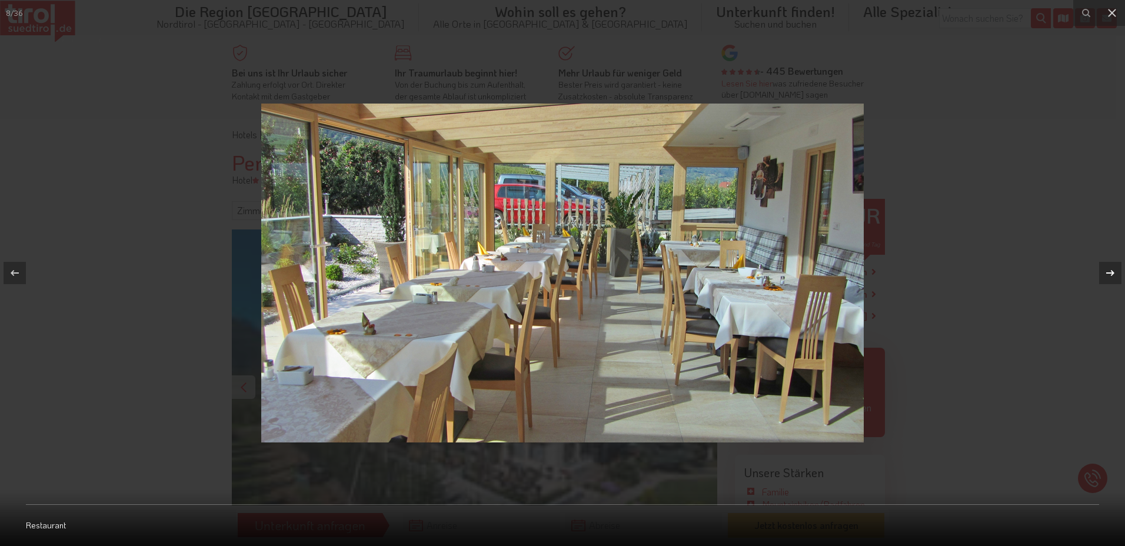
click at [1115, 275] on icon at bounding box center [1110, 273] width 14 height 14
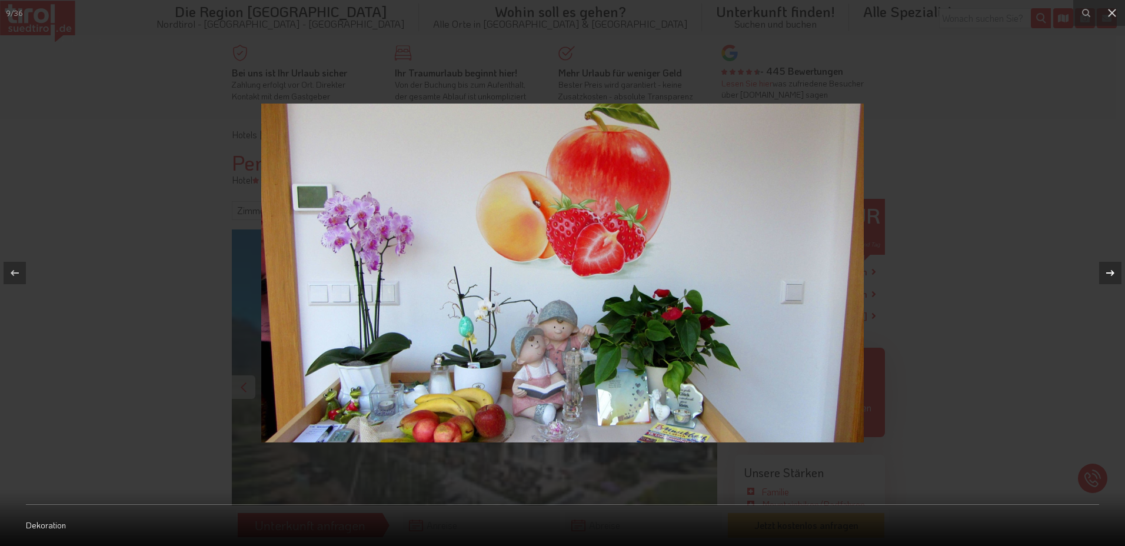
click at [1115, 275] on icon at bounding box center [1110, 273] width 14 height 14
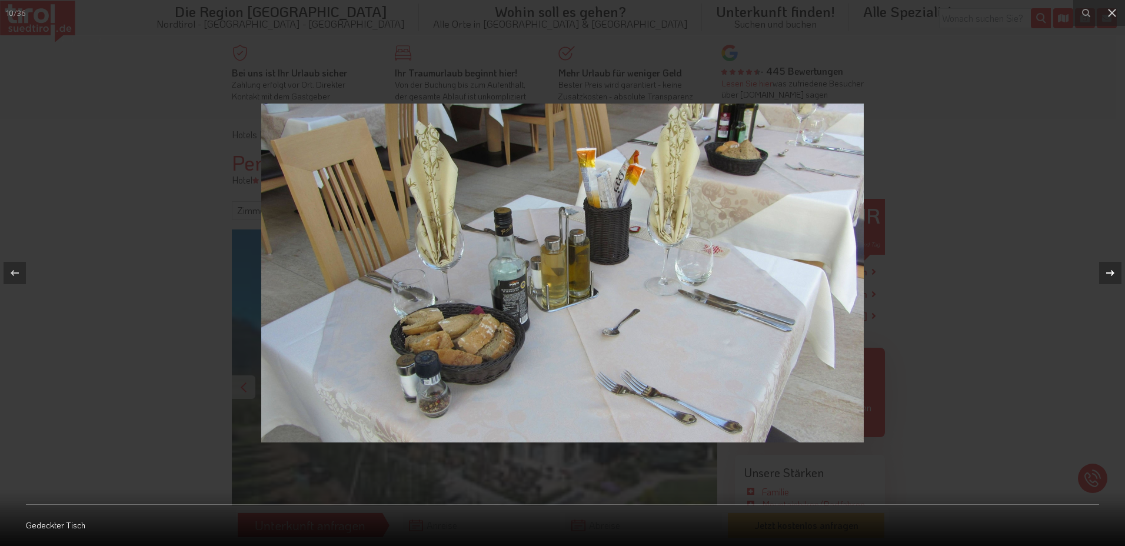
click at [1115, 275] on icon at bounding box center [1110, 273] width 14 height 14
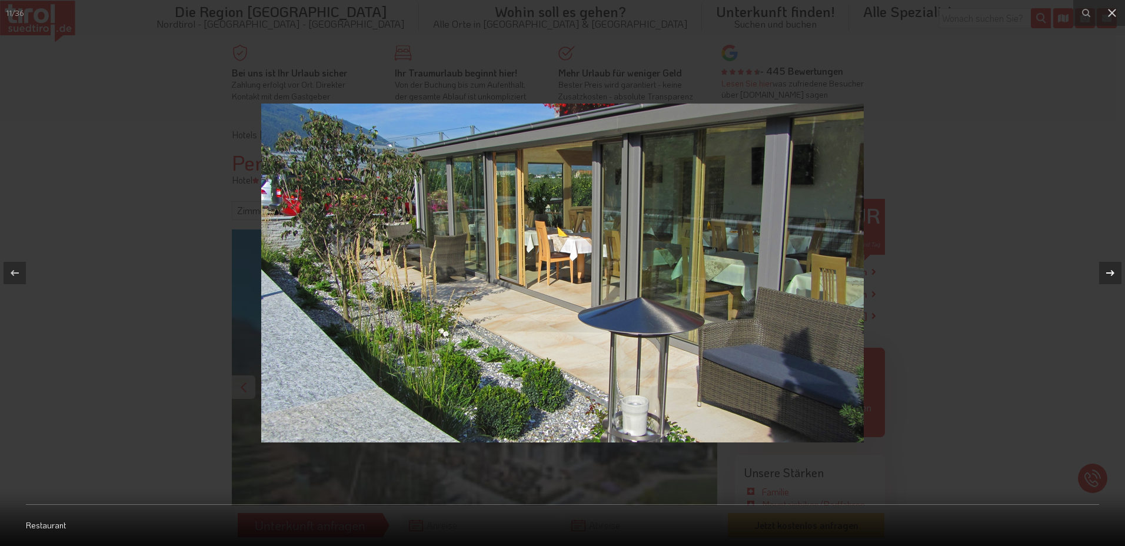
click at [1115, 275] on icon at bounding box center [1110, 273] width 14 height 14
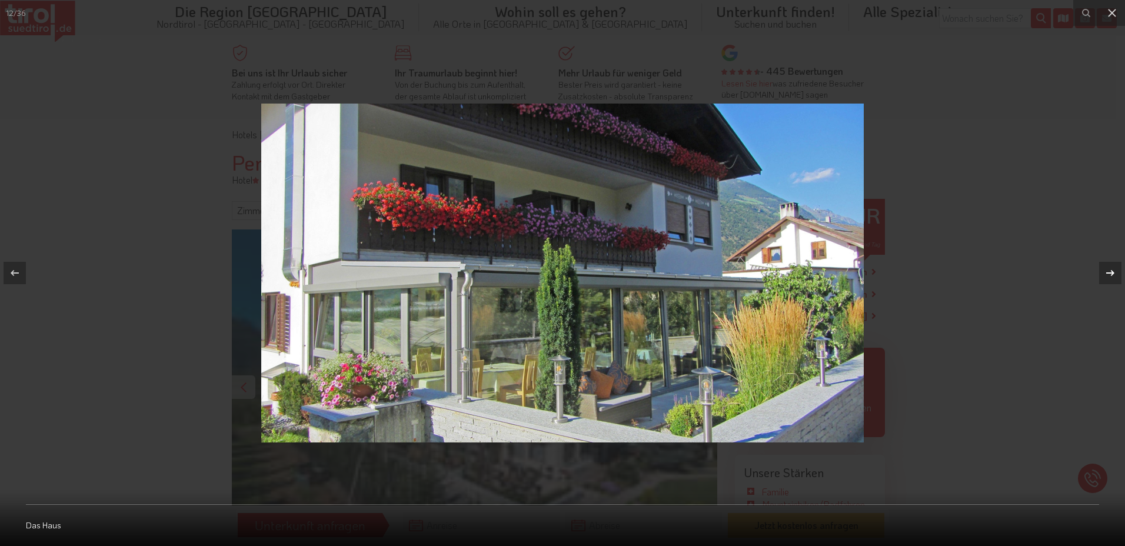
click at [1115, 275] on icon at bounding box center [1110, 273] width 14 height 14
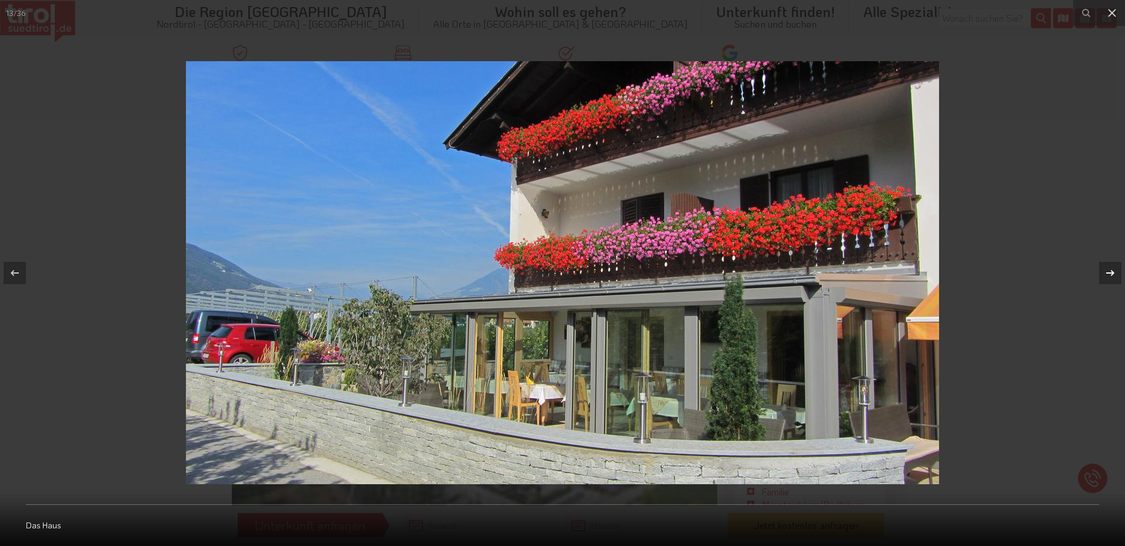
click at [1115, 275] on icon at bounding box center [1110, 273] width 14 height 14
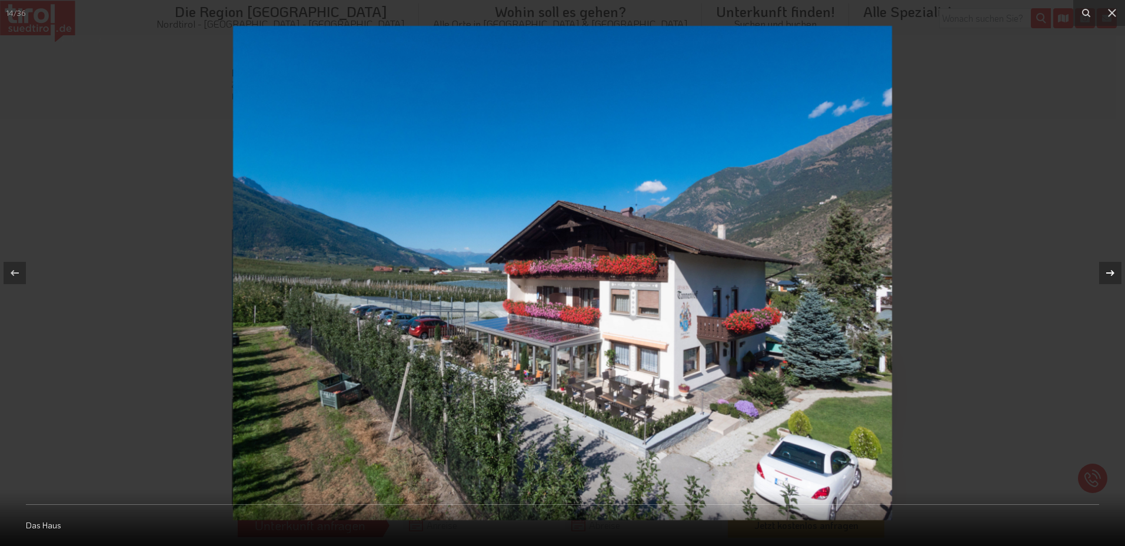
click at [1115, 275] on icon at bounding box center [1110, 273] width 14 height 14
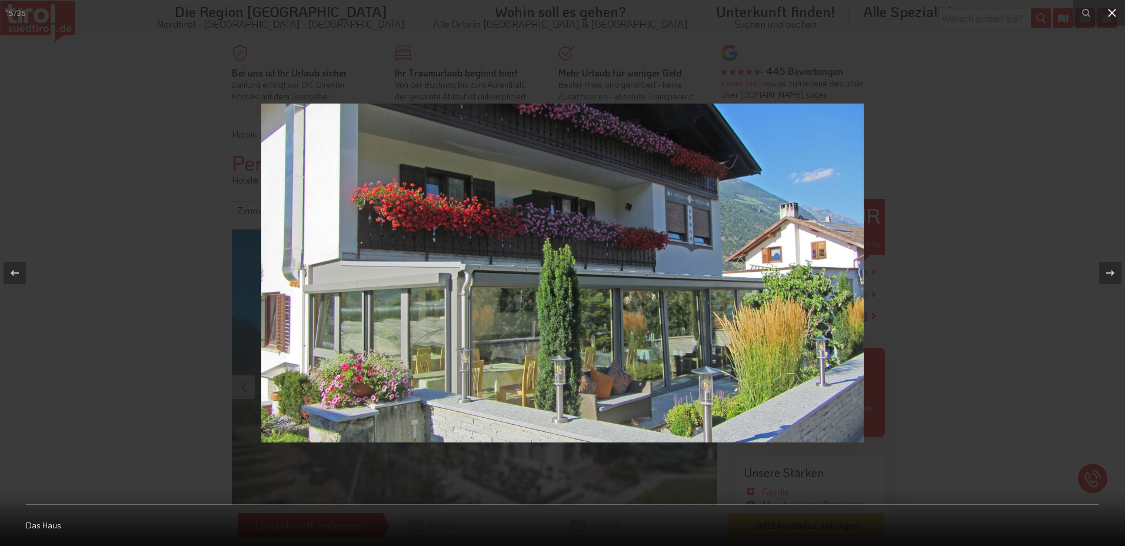
click at [1110, 15] on icon at bounding box center [1112, 13] width 14 height 14
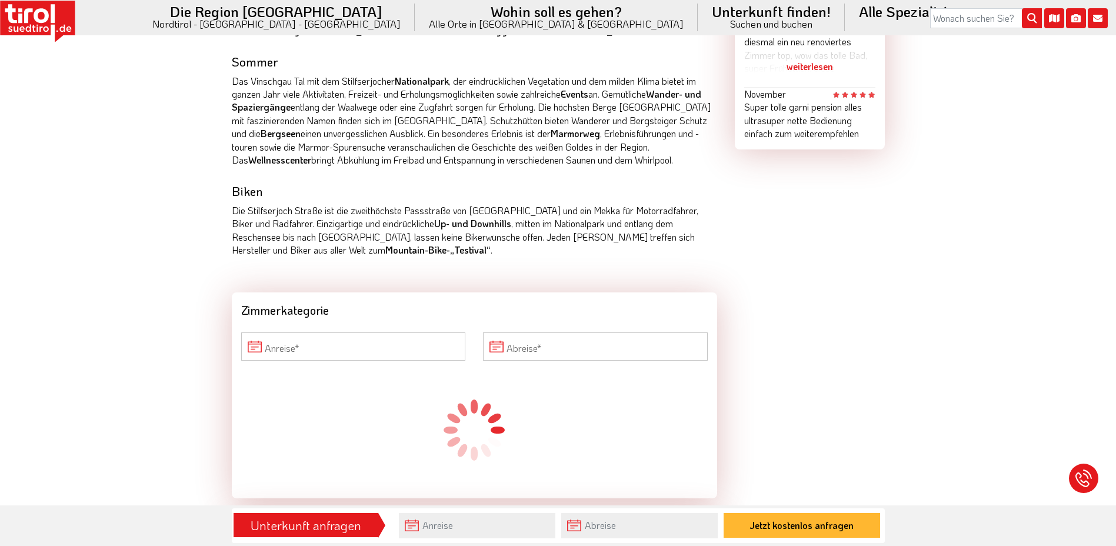
scroll to position [687, 0]
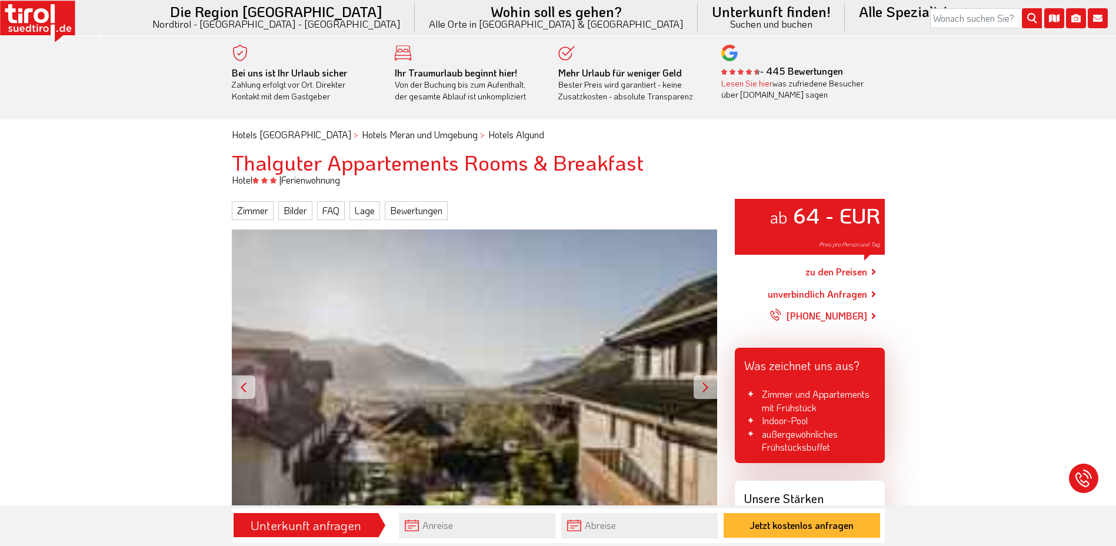
scroll to position [137, 0]
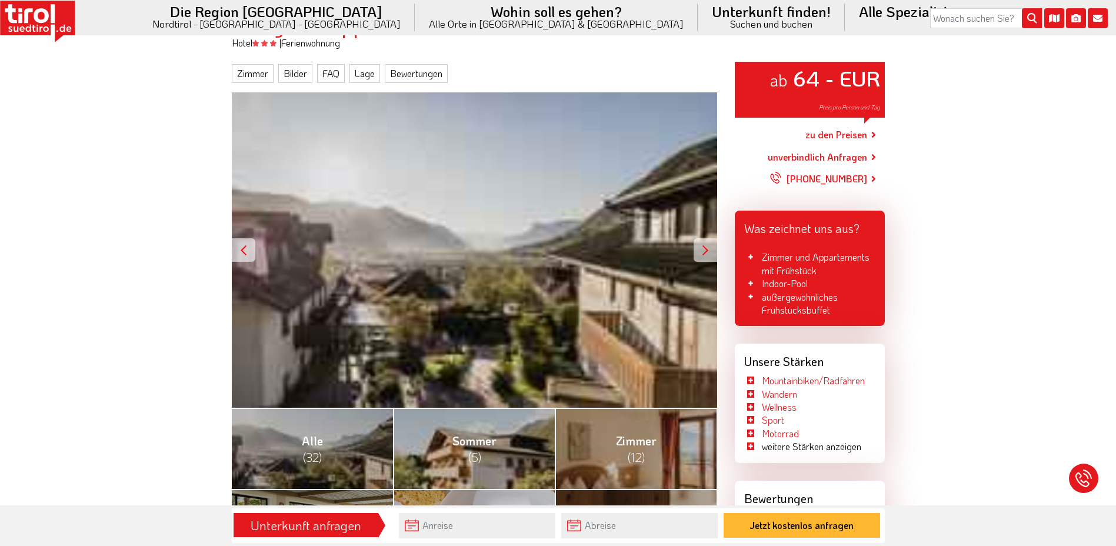
click at [709, 244] on div at bounding box center [706, 250] width 24 height 24
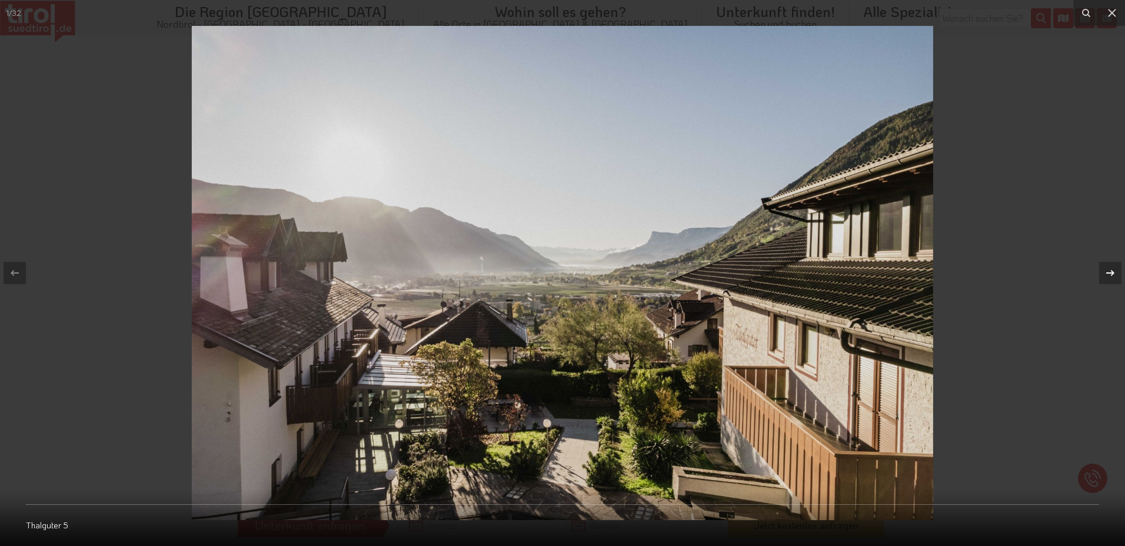
click at [1110, 264] on div at bounding box center [1110, 273] width 22 height 22
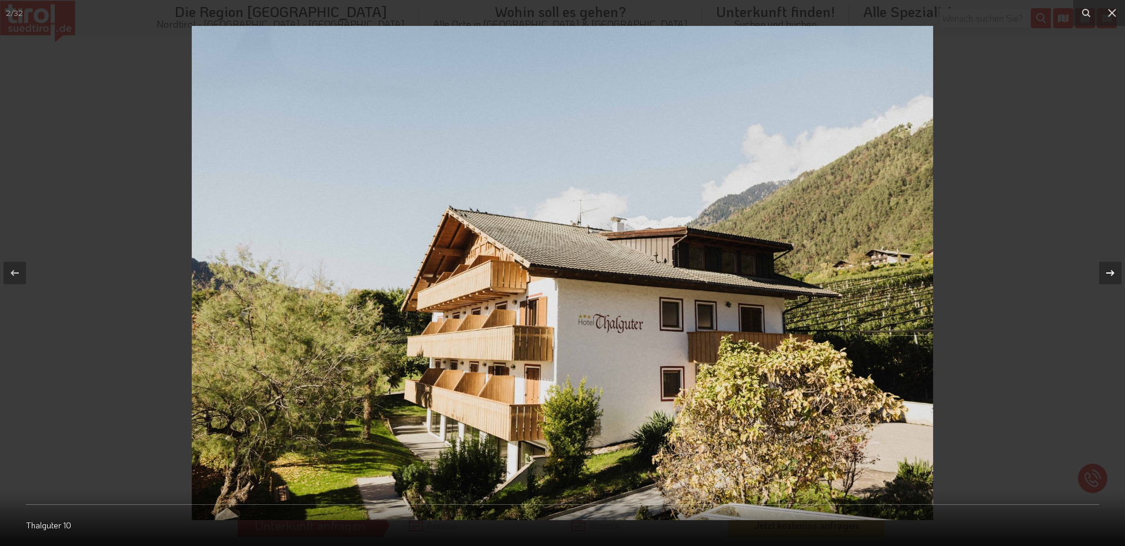
click at [1110, 266] on icon at bounding box center [1110, 273] width 14 height 14
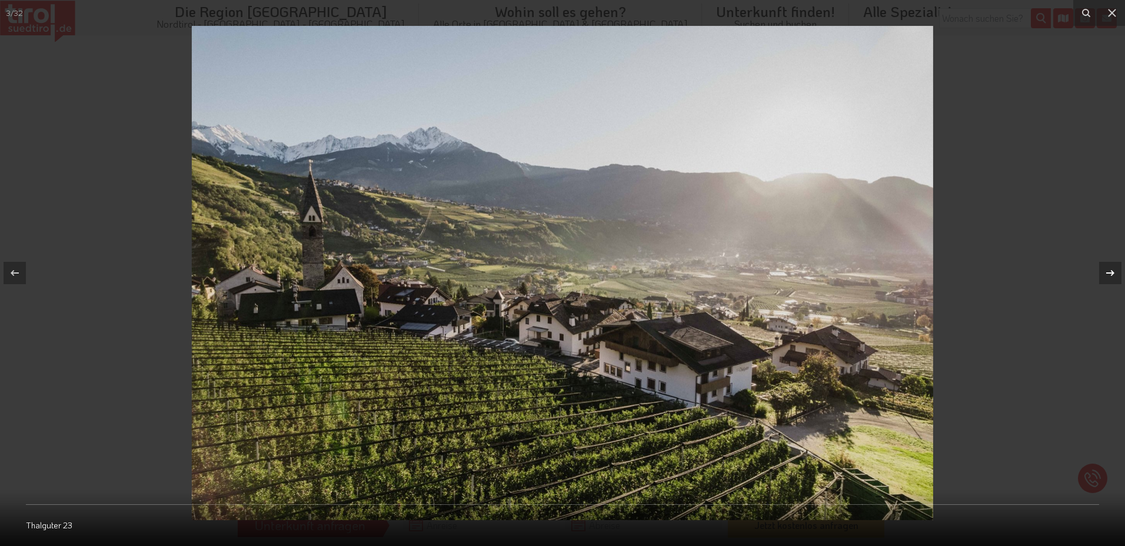
click at [1110, 266] on icon at bounding box center [1110, 273] width 14 height 14
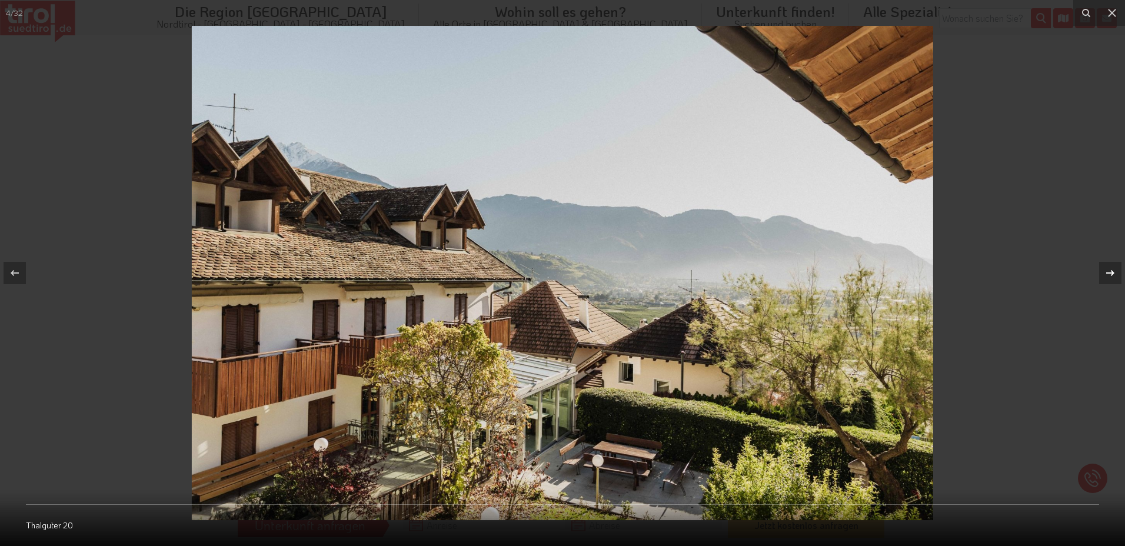
click at [1110, 266] on icon at bounding box center [1110, 273] width 14 height 14
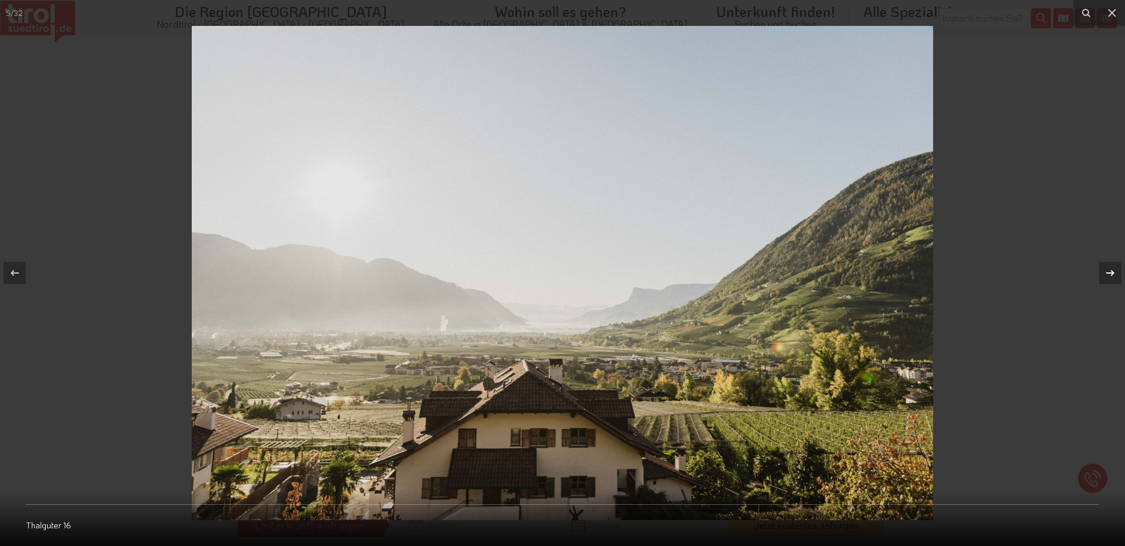
click at [1110, 266] on icon at bounding box center [1110, 273] width 14 height 14
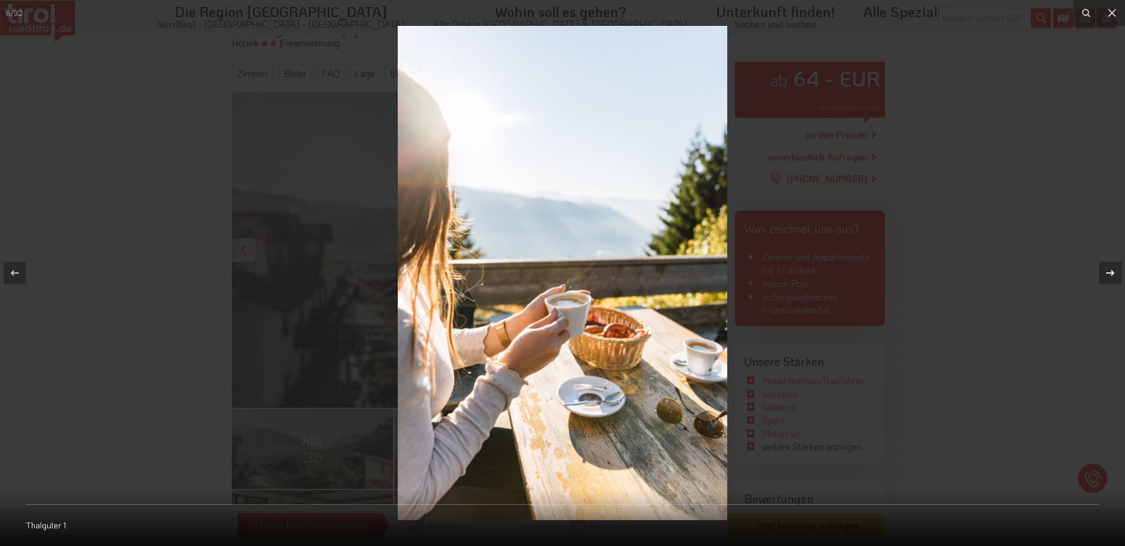
click at [1110, 266] on icon at bounding box center [1110, 273] width 14 height 14
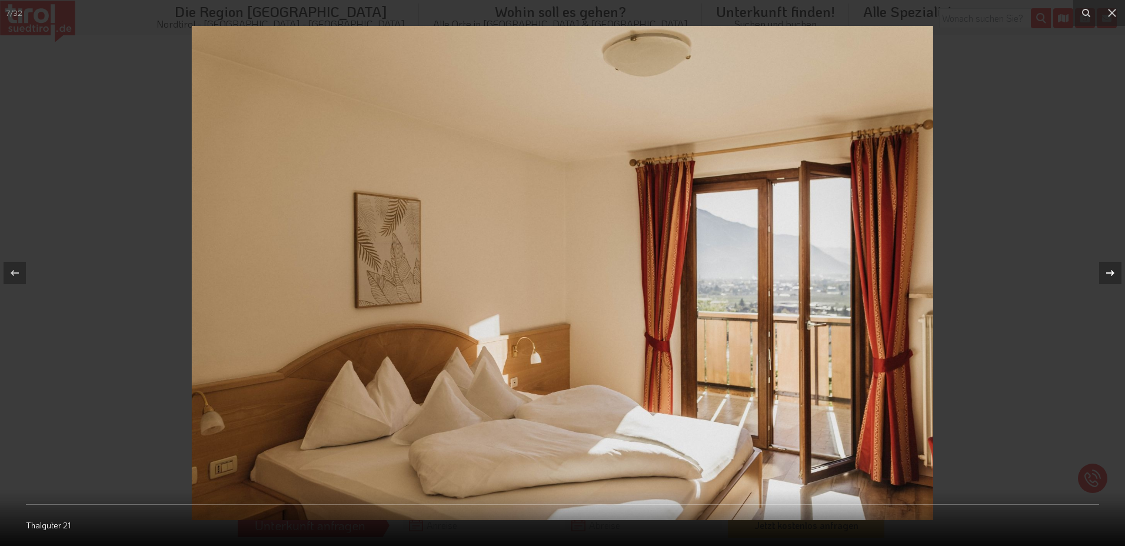
click at [1110, 267] on icon at bounding box center [1110, 273] width 14 height 14
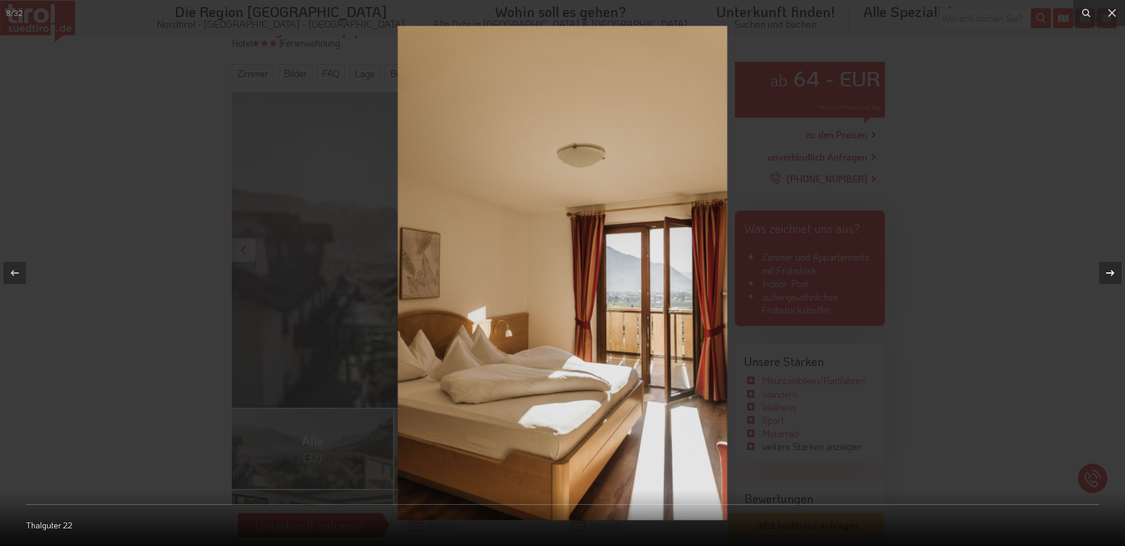
click at [1110, 267] on icon at bounding box center [1110, 273] width 14 height 14
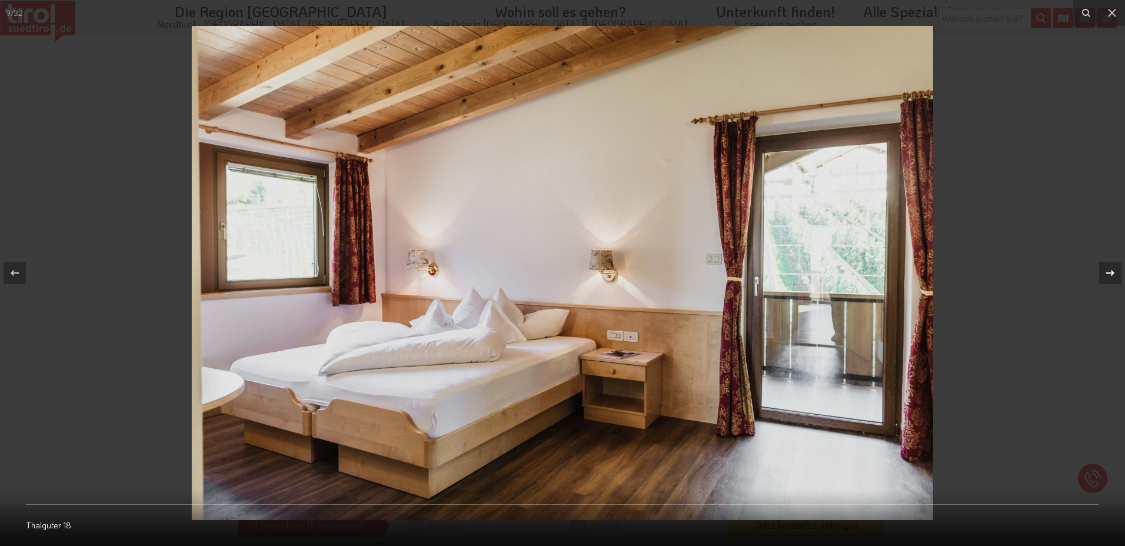
click at [1110, 267] on icon at bounding box center [1110, 273] width 14 height 14
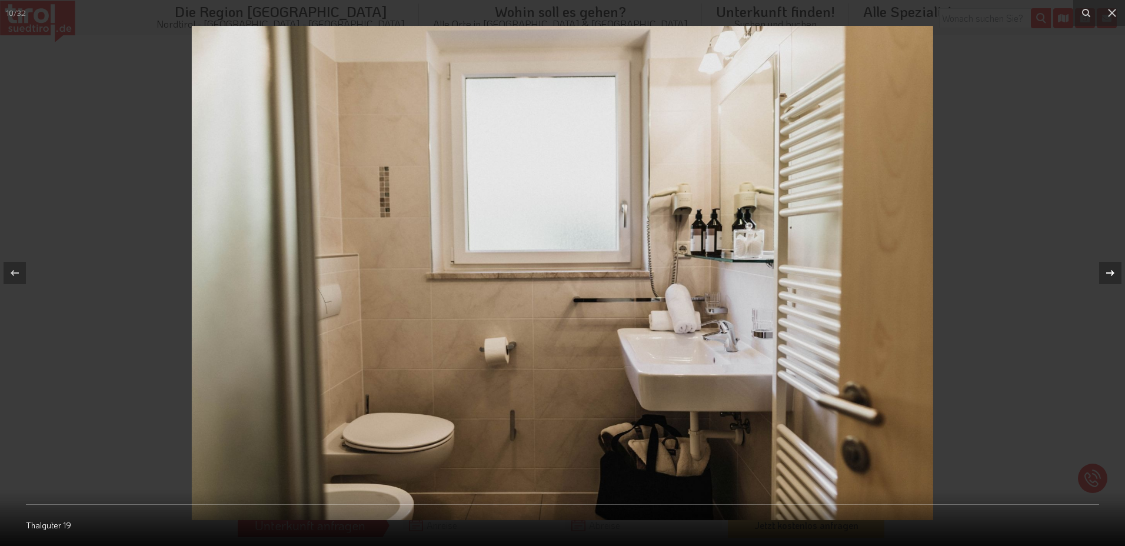
click at [1110, 267] on icon at bounding box center [1110, 273] width 14 height 14
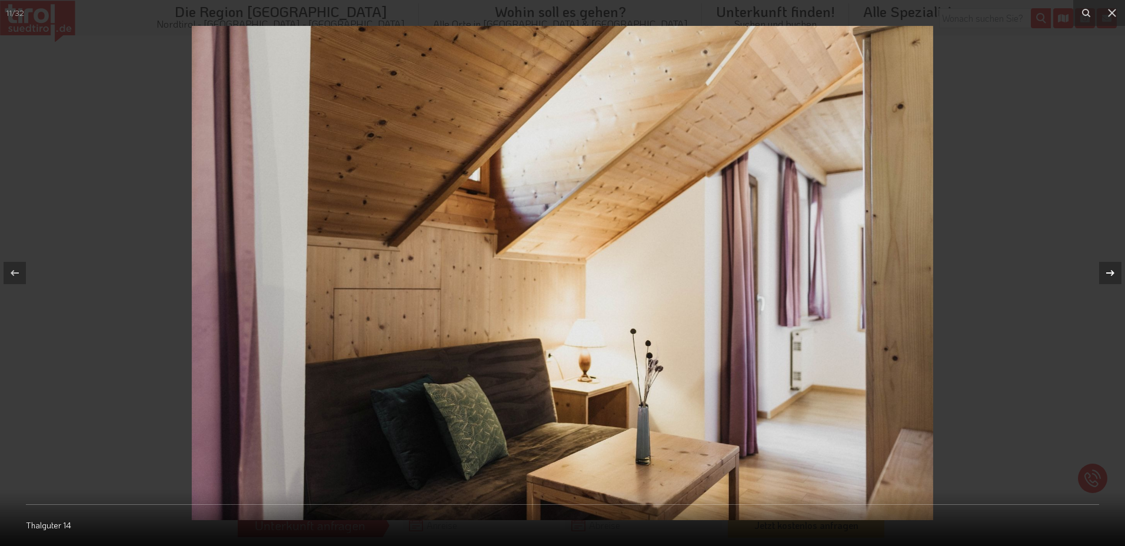
click at [1110, 267] on icon at bounding box center [1110, 273] width 14 height 14
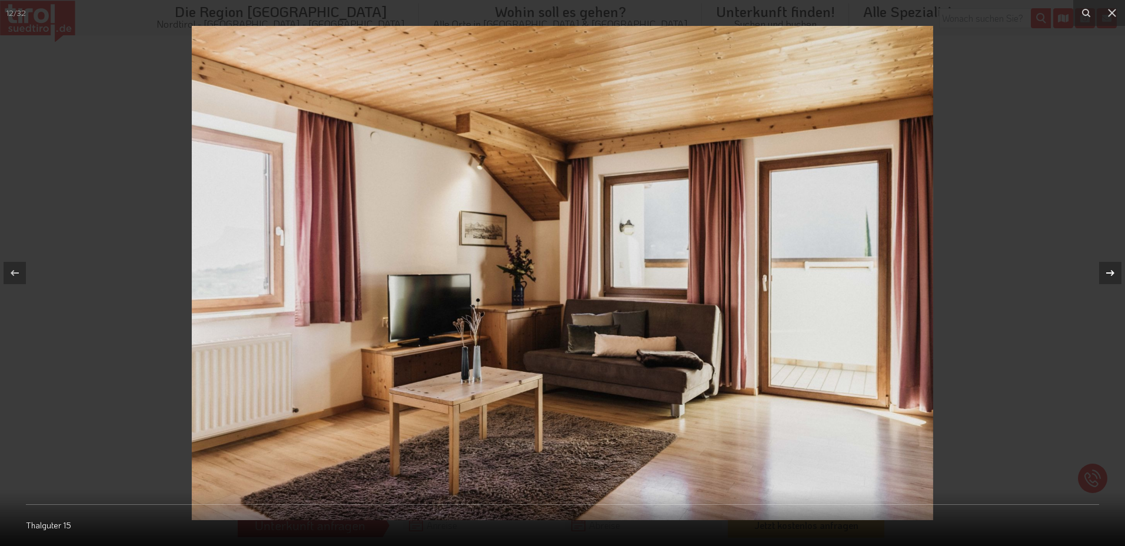
click at [1110, 267] on icon at bounding box center [1110, 273] width 14 height 14
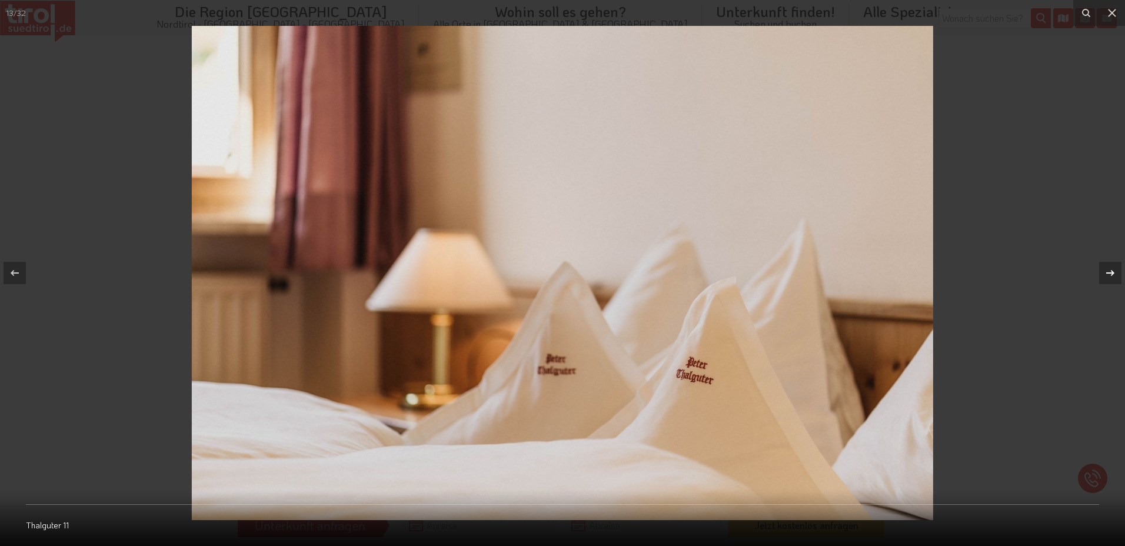
click at [1110, 267] on icon at bounding box center [1110, 273] width 14 height 14
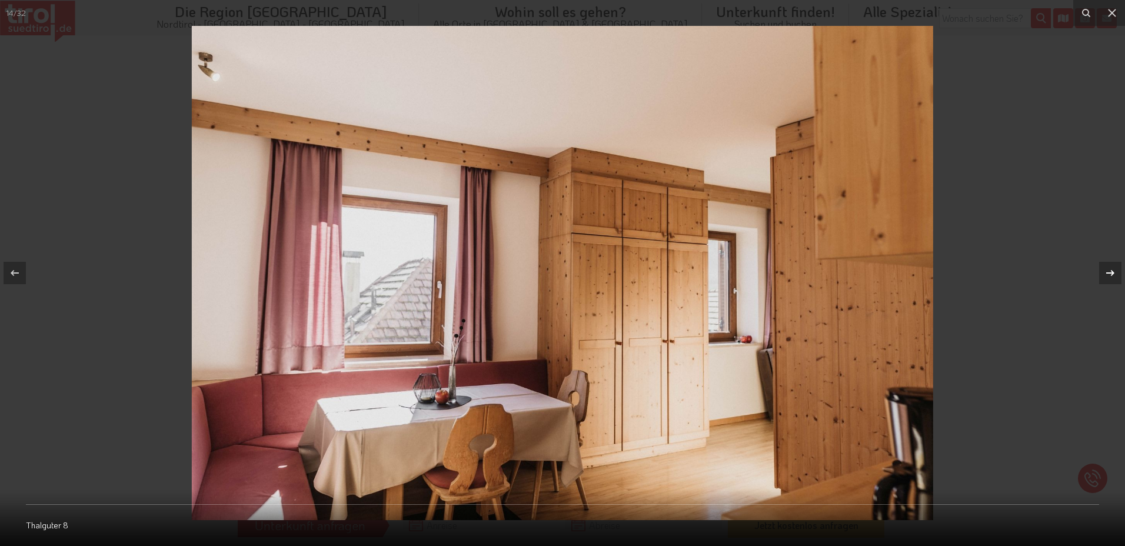
click at [1110, 267] on icon at bounding box center [1110, 273] width 14 height 14
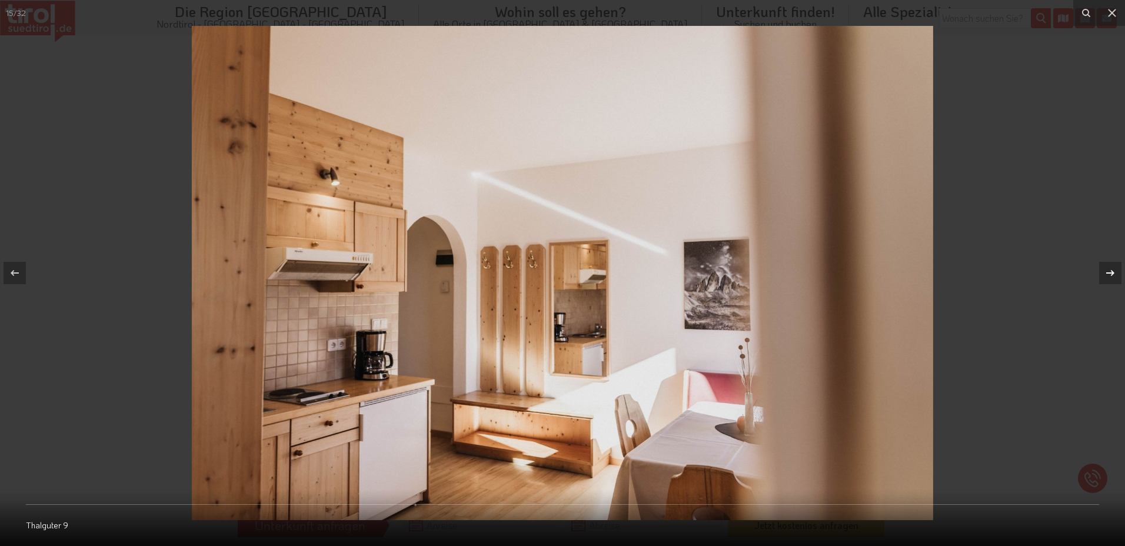
click at [1110, 267] on div "15 / 32 Thalguter 9" at bounding box center [562, 273] width 1125 height 546
click at [1110, 267] on icon at bounding box center [1110, 273] width 14 height 14
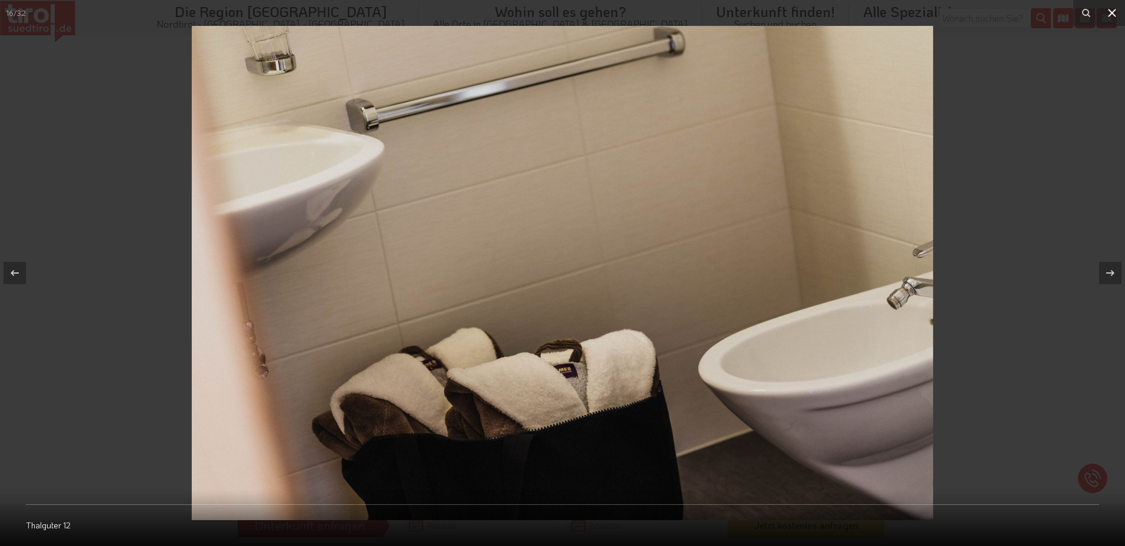
click at [1109, 14] on icon at bounding box center [1112, 13] width 14 height 14
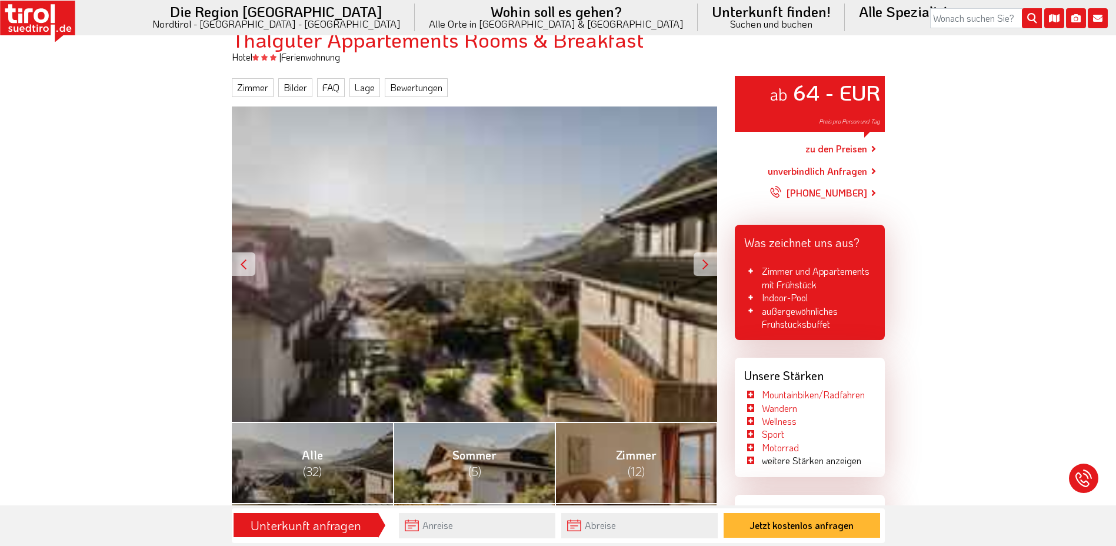
scroll to position [137, 0]
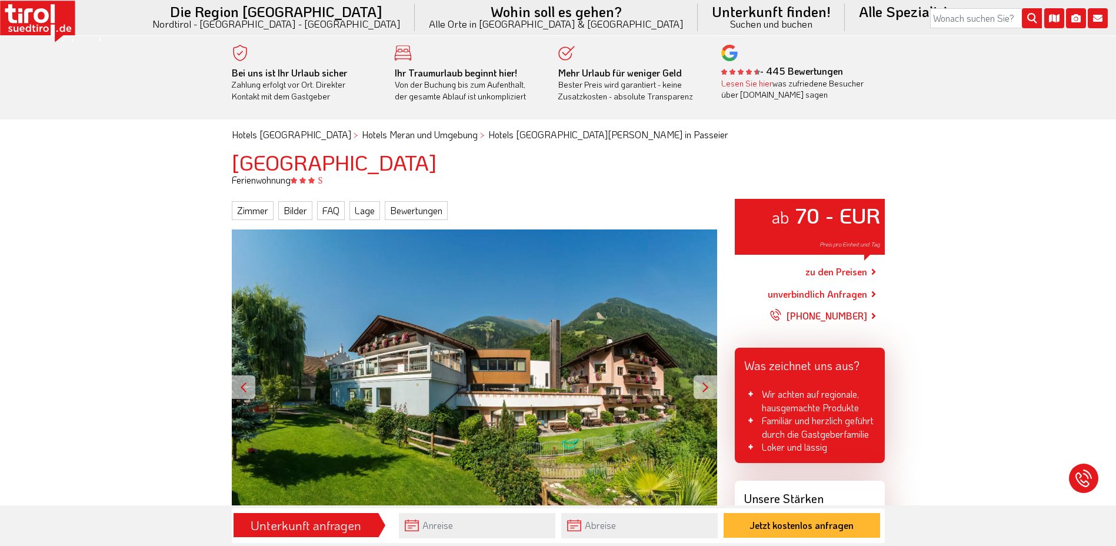
click at [707, 384] on div at bounding box center [706, 387] width 24 height 24
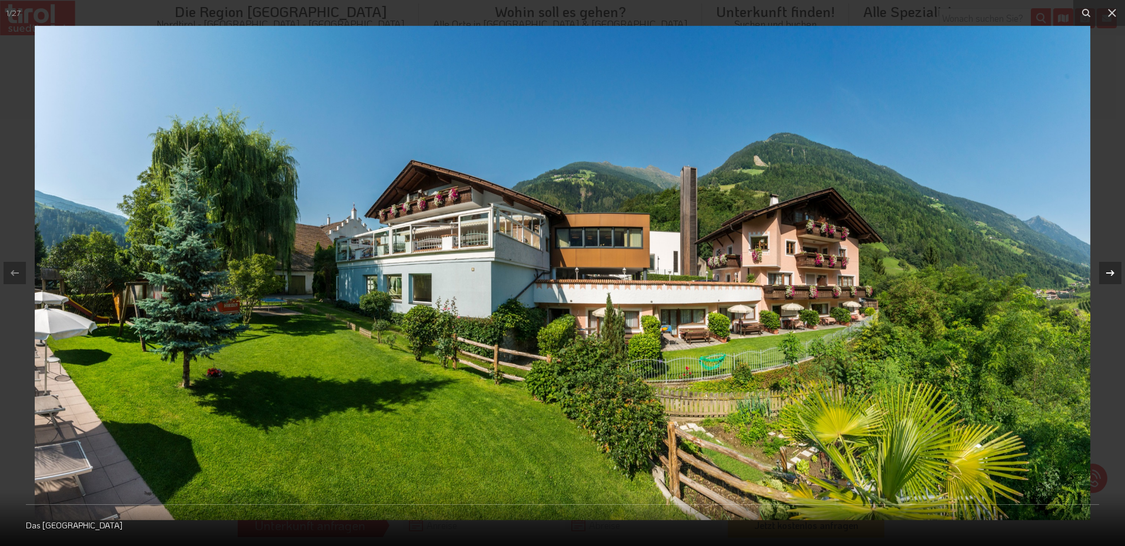
click at [1101, 274] on div at bounding box center [1110, 273] width 22 height 22
click at [1112, 270] on icon at bounding box center [1110, 273] width 14 height 14
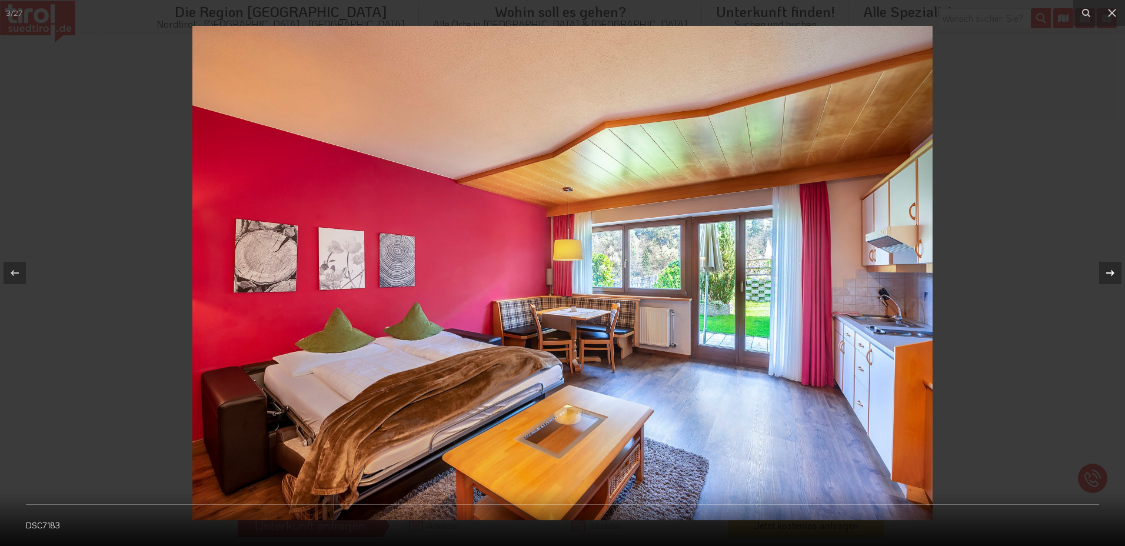
click at [1112, 270] on icon at bounding box center [1110, 273] width 14 height 14
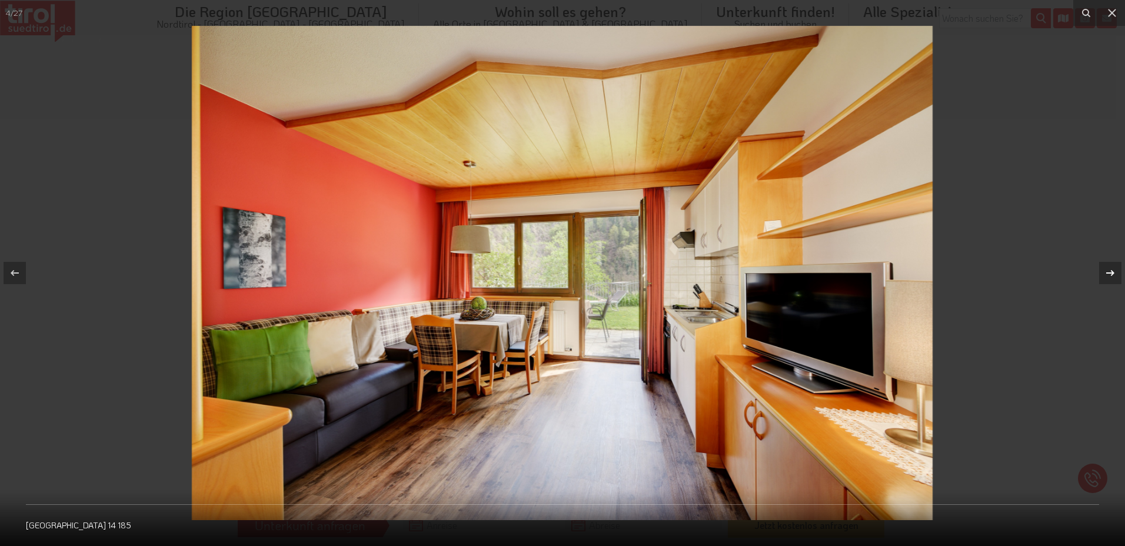
click at [1112, 270] on icon at bounding box center [1110, 273] width 14 height 14
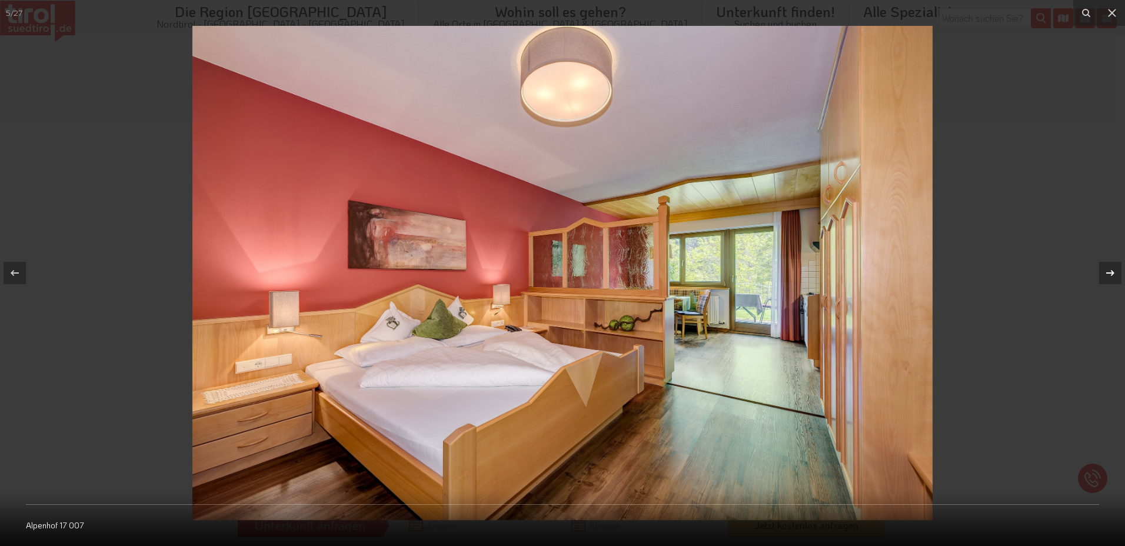
click at [1112, 270] on icon at bounding box center [1110, 273] width 14 height 14
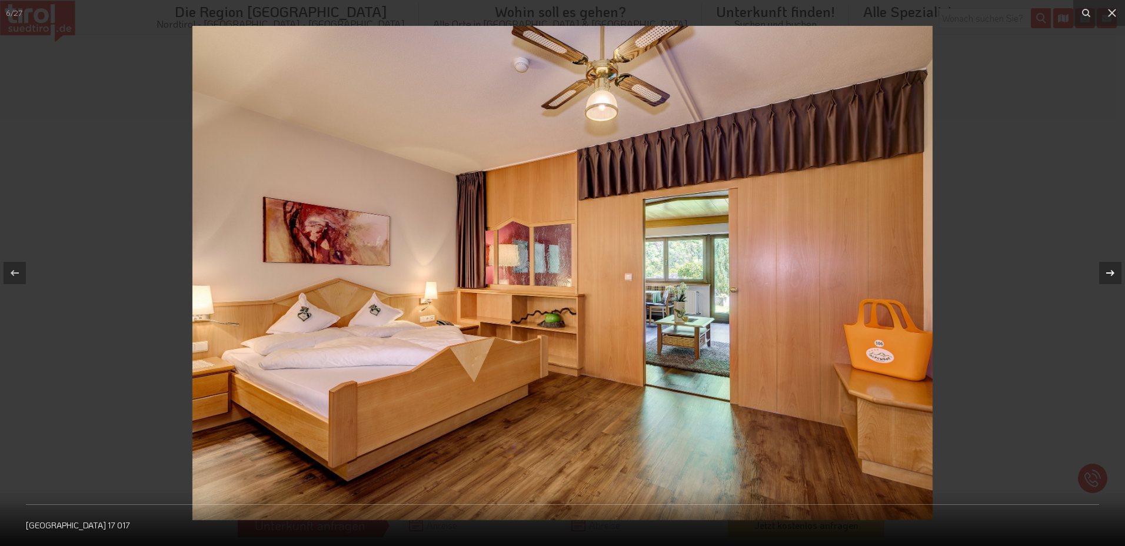
click at [1112, 270] on icon at bounding box center [1110, 273] width 14 height 14
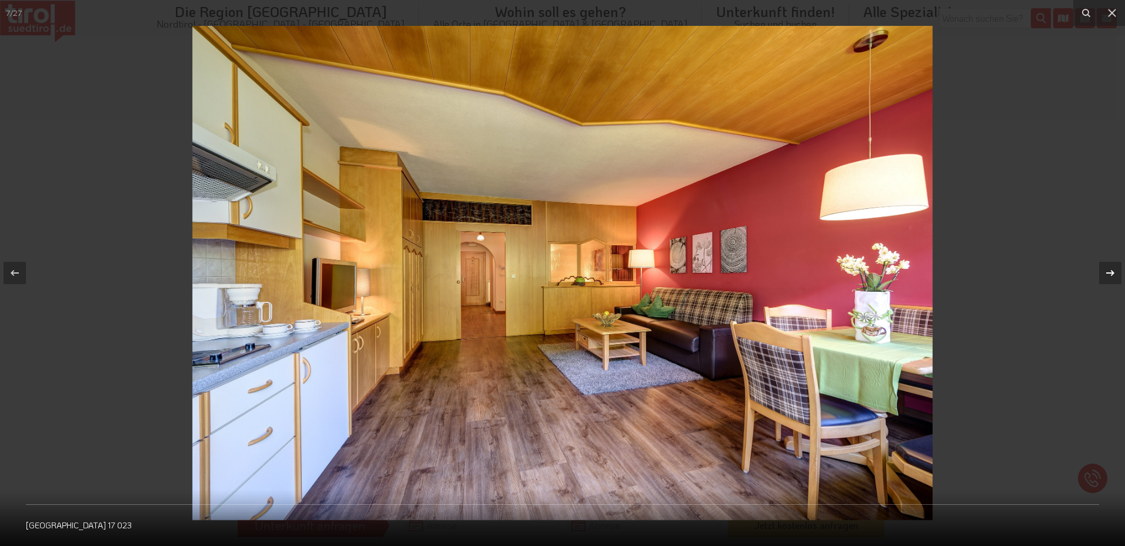
click at [1112, 270] on icon at bounding box center [1110, 273] width 14 height 14
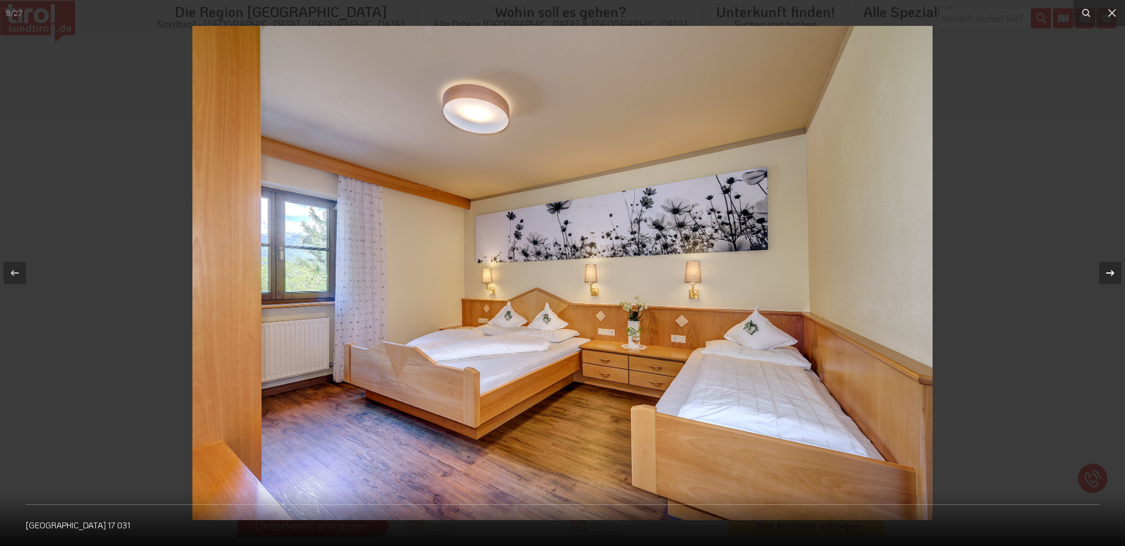
click at [1112, 270] on icon at bounding box center [1110, 273] width 14 height 14
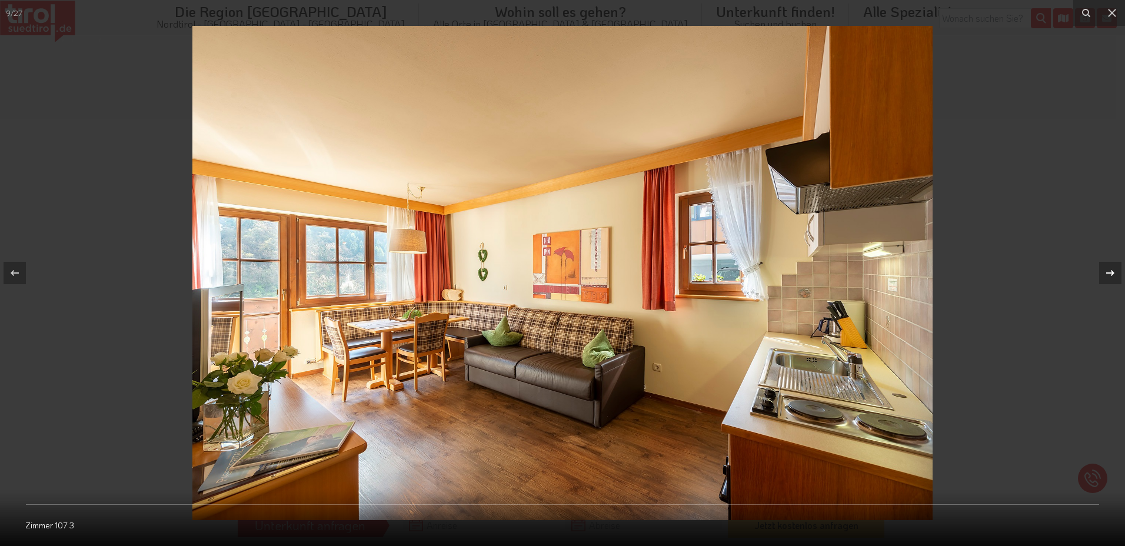
click at [1112, 270] on icon at bounding box center [1110, 273] width 14 height 14
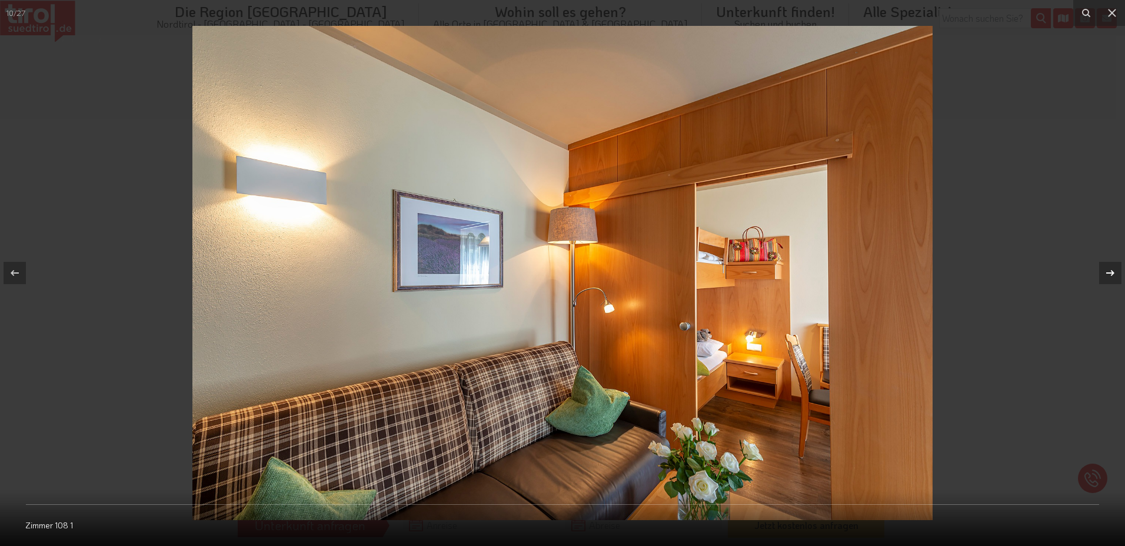
click at [1112, 270] on icon at bounding box center [1110, 273] width 14 height 14
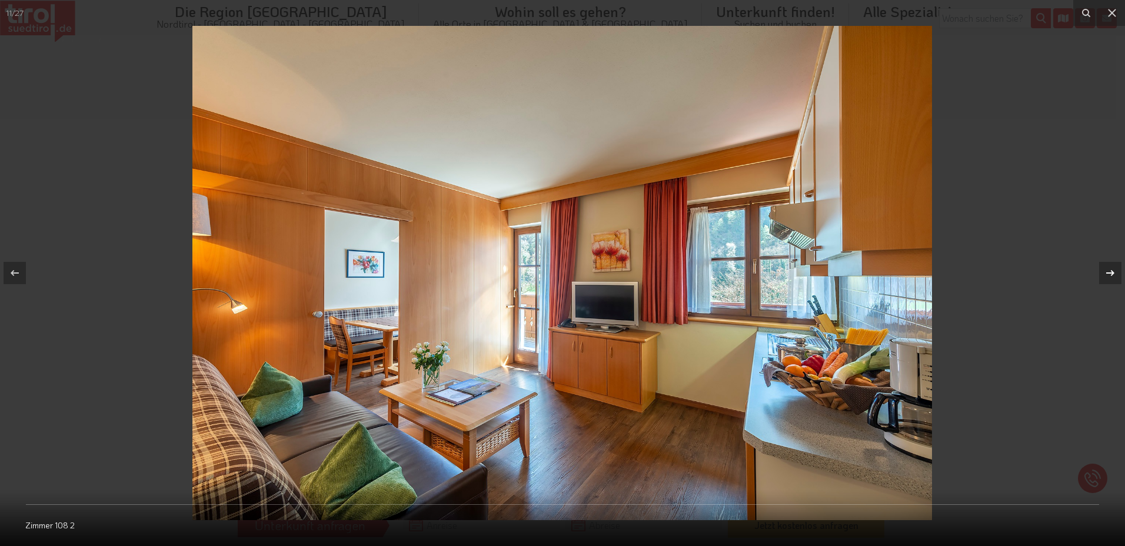
click at [1112, 270] on icon at bounding box center [1110, 273] width 14 height 14
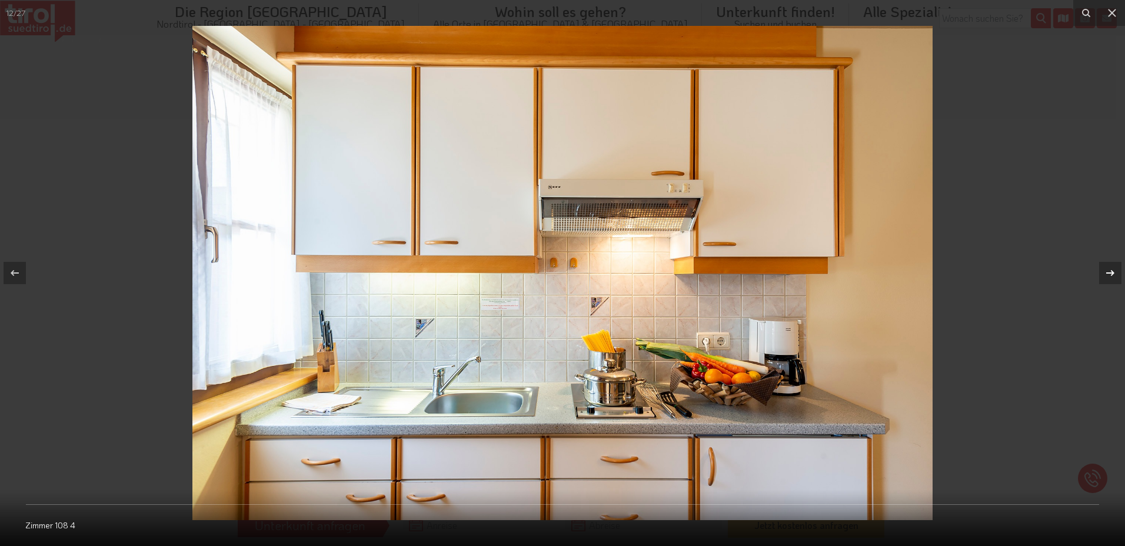
click at [1112, 270] on icon at bounding box center [1110, 273] width 14 height 14
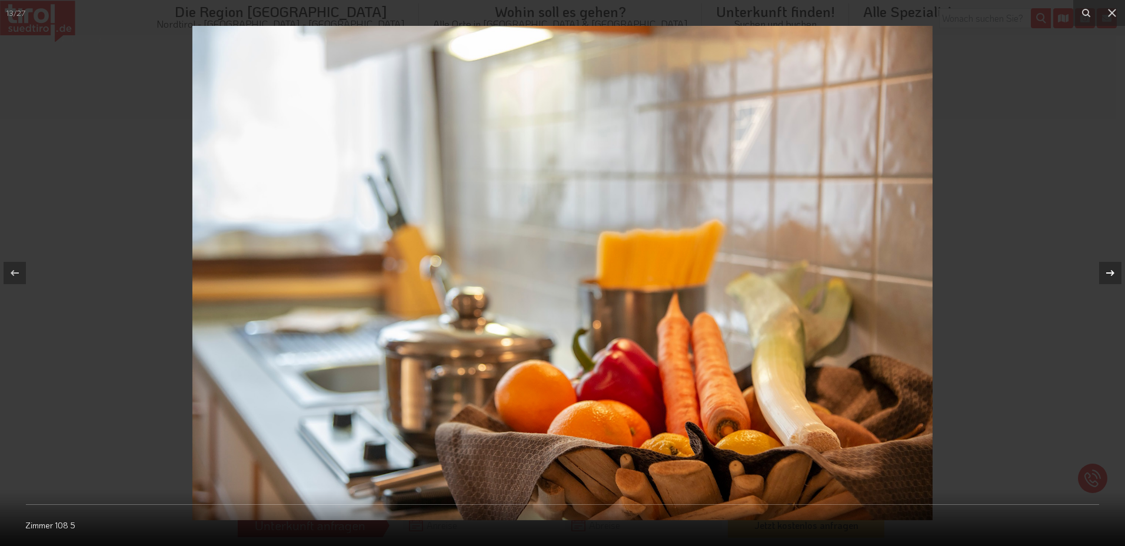
click at [1112, 270] on icon at bounding box center [1110, 273] width 14 height 14
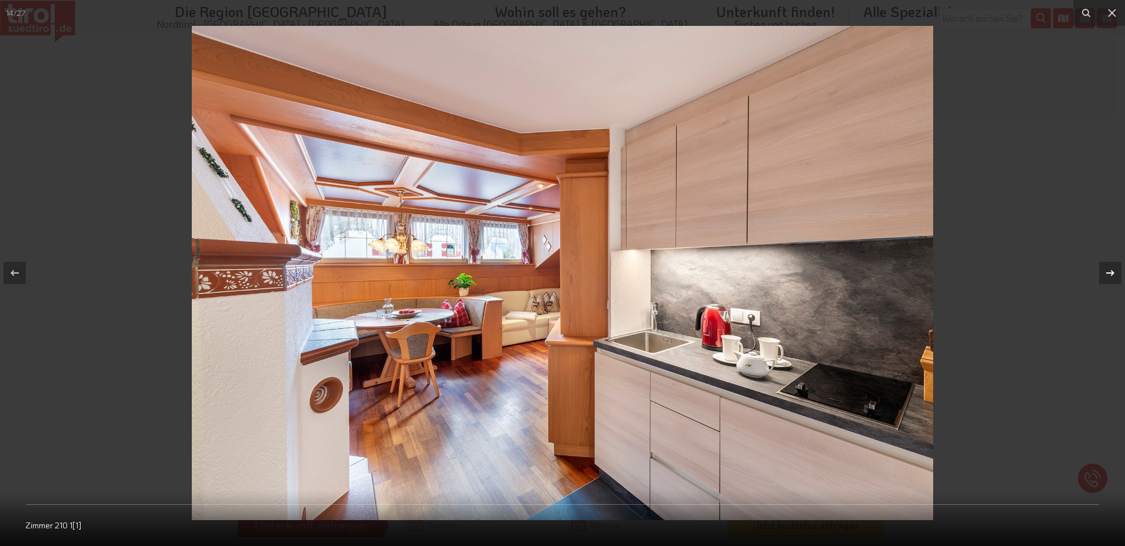
click at [1112, 270] on icon at bounding box center [1110, 273] width 14 height 14
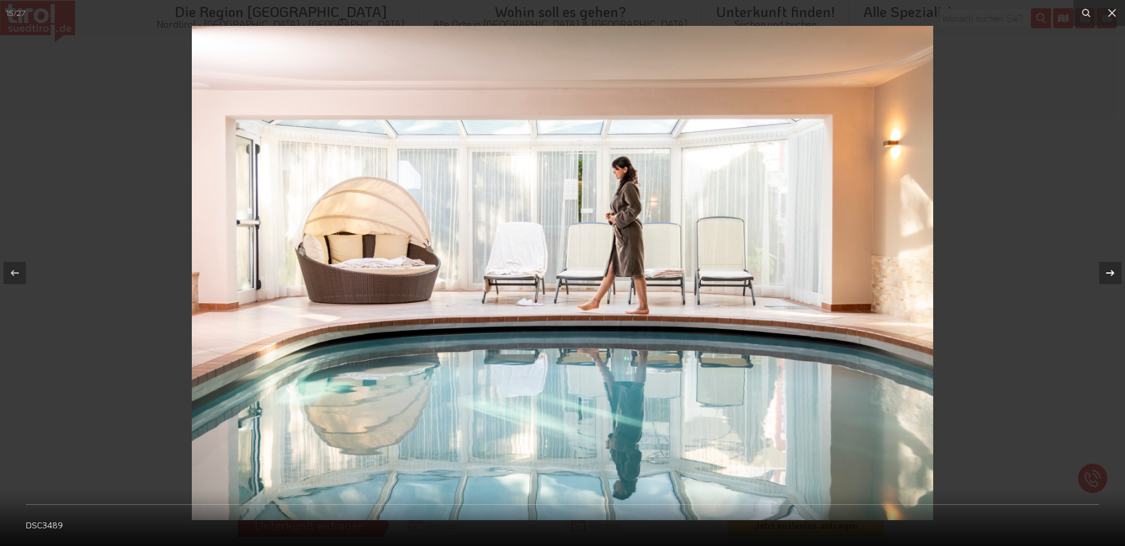
click at [1112, 270] on icon at bounding box center [1110, 273] width 14 height 14
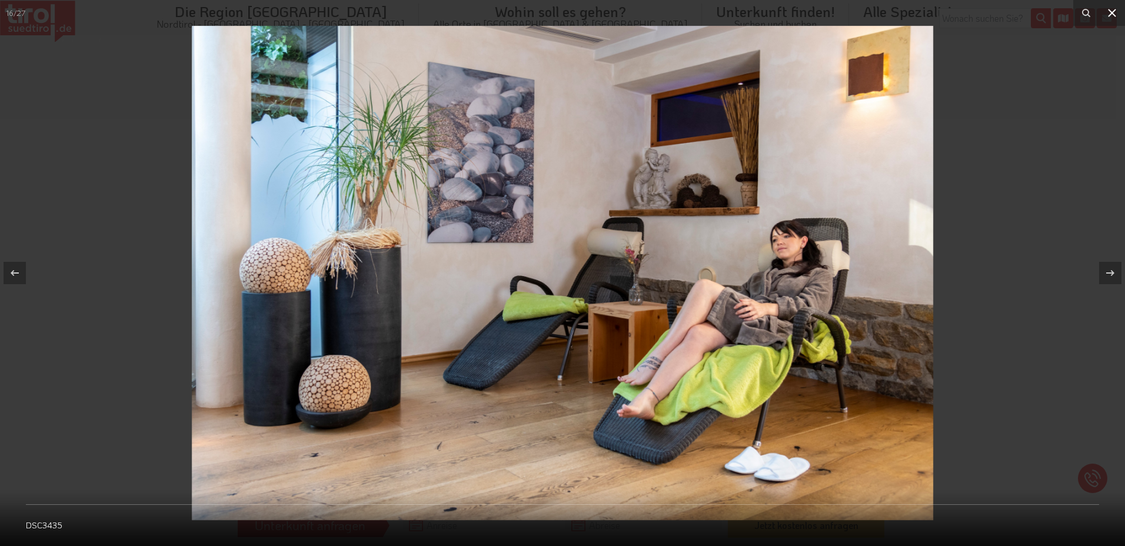
click at [1115, 19] on icon at bounding box center [1112, 13] width 14 height 14
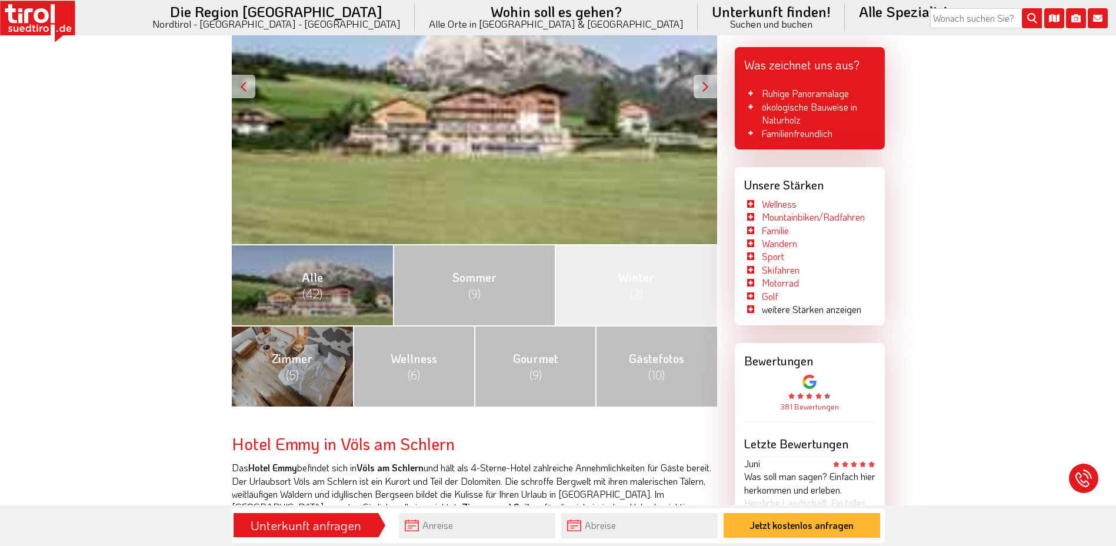
scroll to position [275, 0]
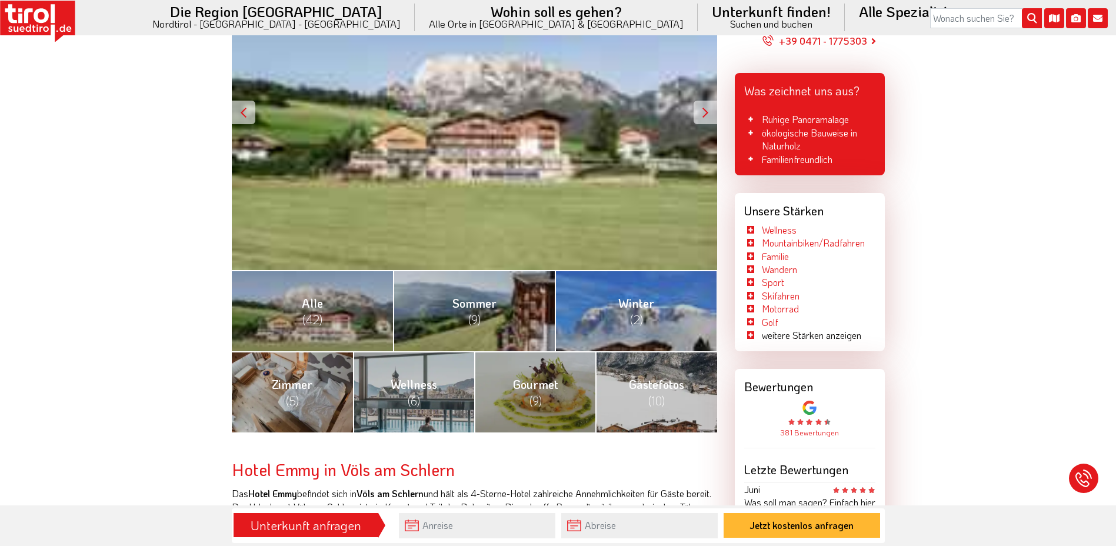
click at [706, 114] on div at bounding box center [706, 113] width 24 height 24
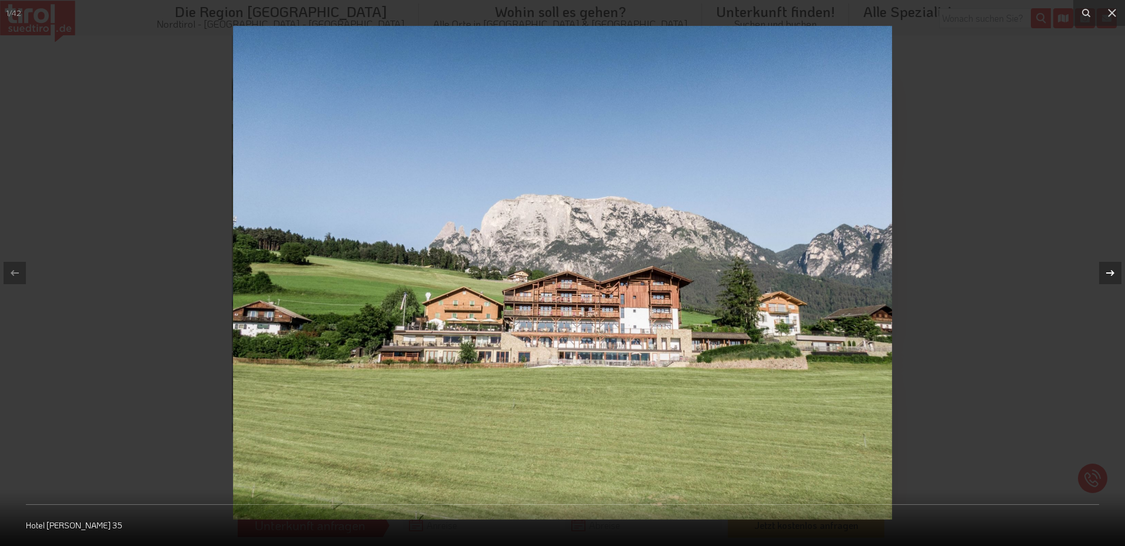
click at [1112, 274] on icon at bounding box center [1110, 273] width 14 height 14
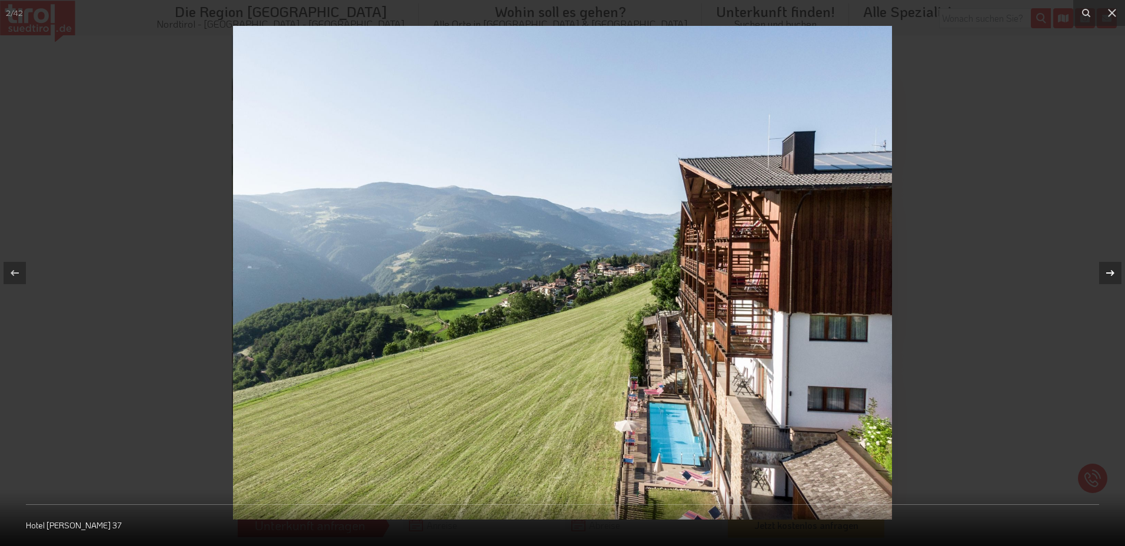
click at [1112, 274] on icon at bounding box center [1110, 273] width 14 height 14
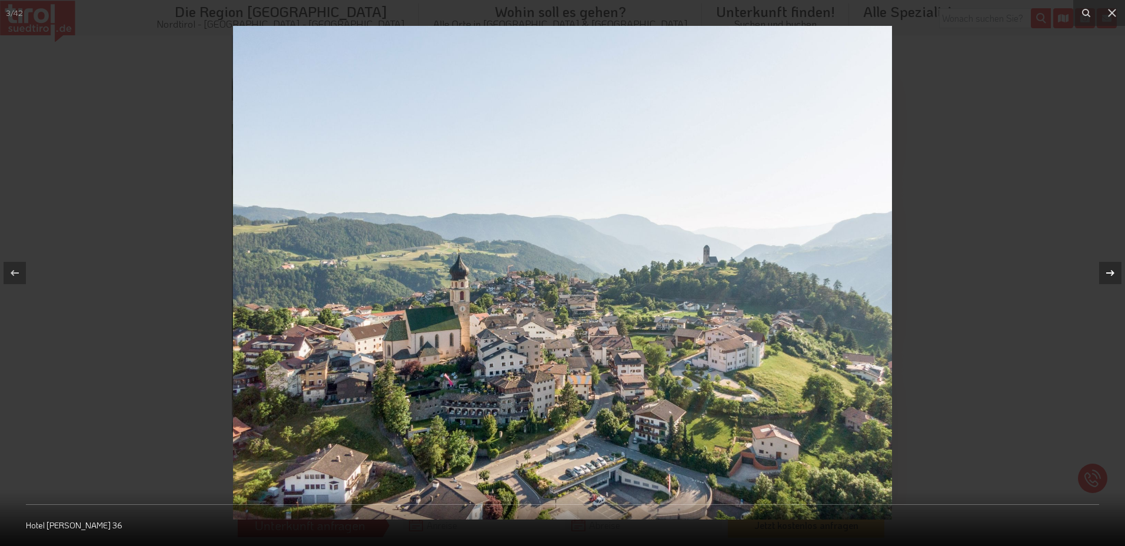
click at [1112, 274] on icon at bounding box center [1110, 273] width 14 height 14
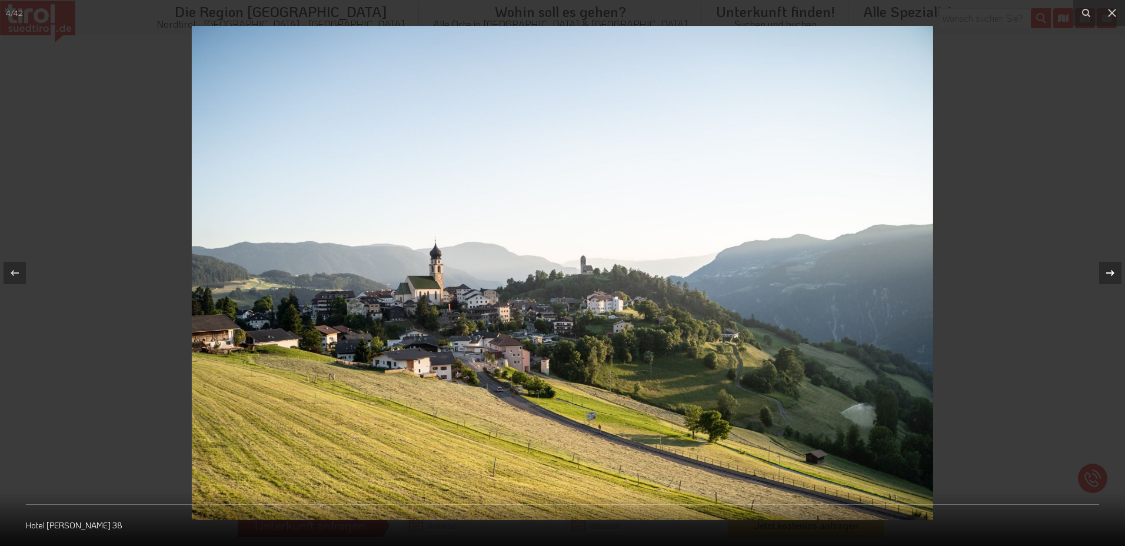
click at [1112, 274] on icon at bounding box center [1110, 273] width 14 height 14
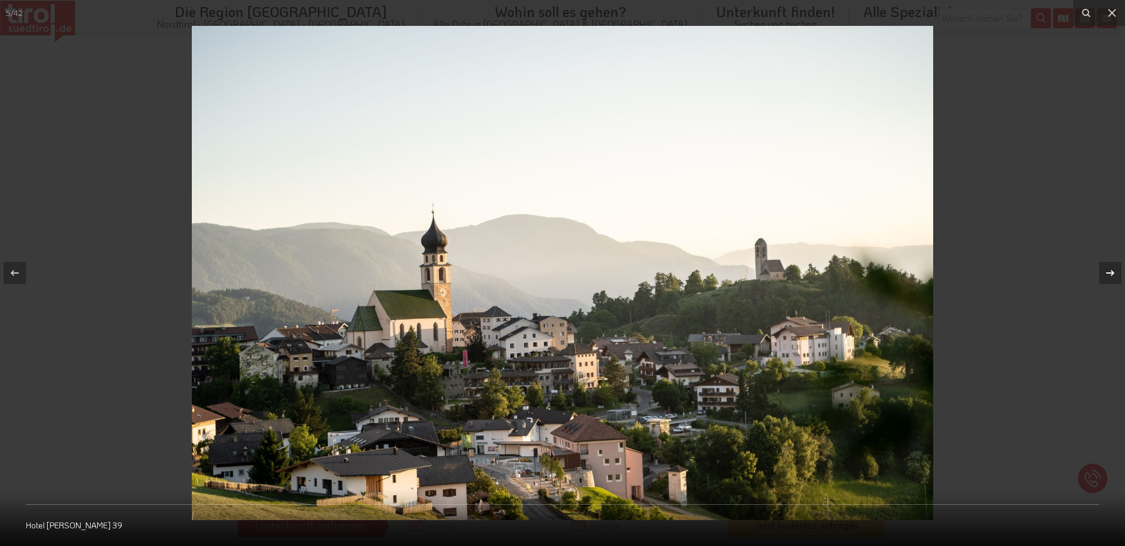
click at [1112, 274] on icon at bounding box center [1110, 273] width 14 height 14
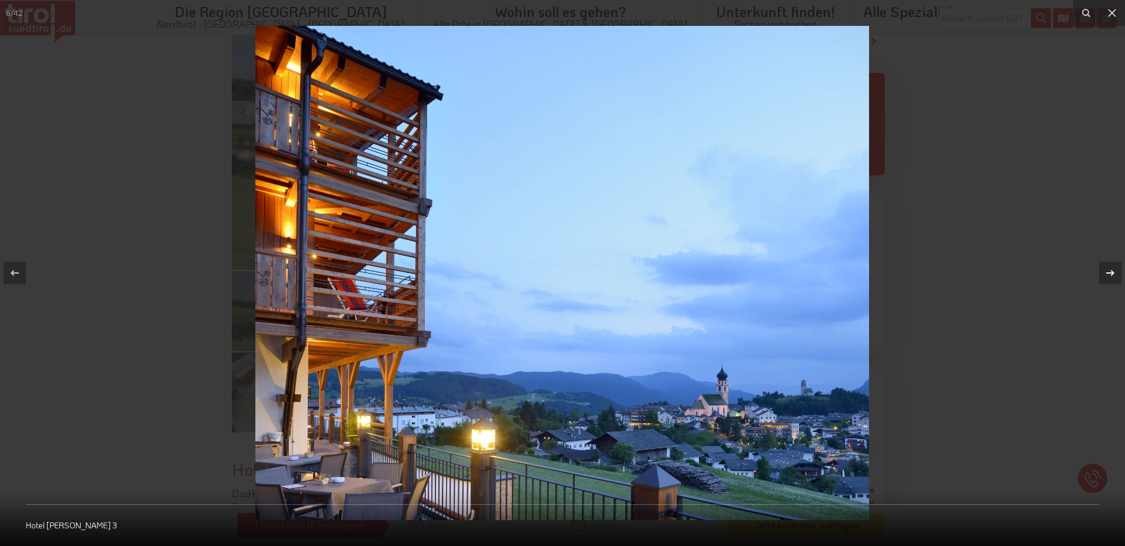
click at [1112, 274] on icon at bounding box center [1110, 273] width 14 height 14
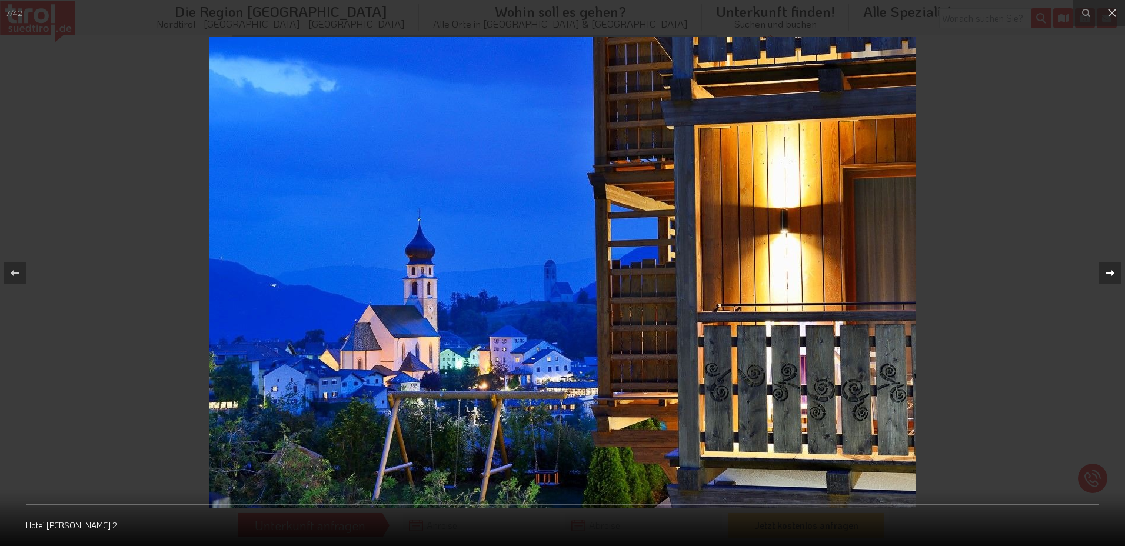
click at [1112, 274] on icon at bounding box center [1110, 273] width 14 height 14
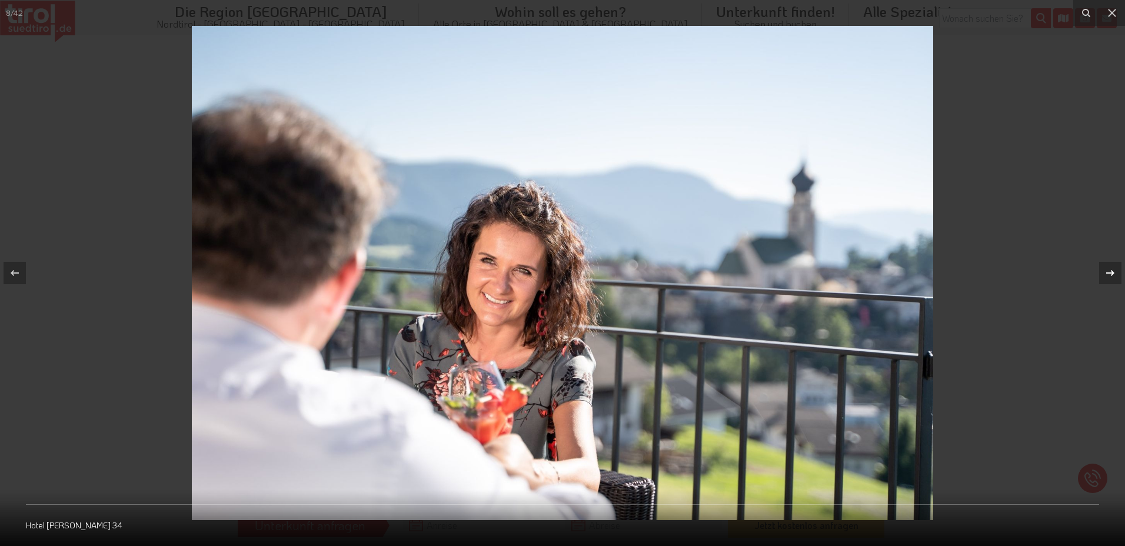
click at [1112, 274] on icon at bounding box center [1110, 273] width 14 height 14
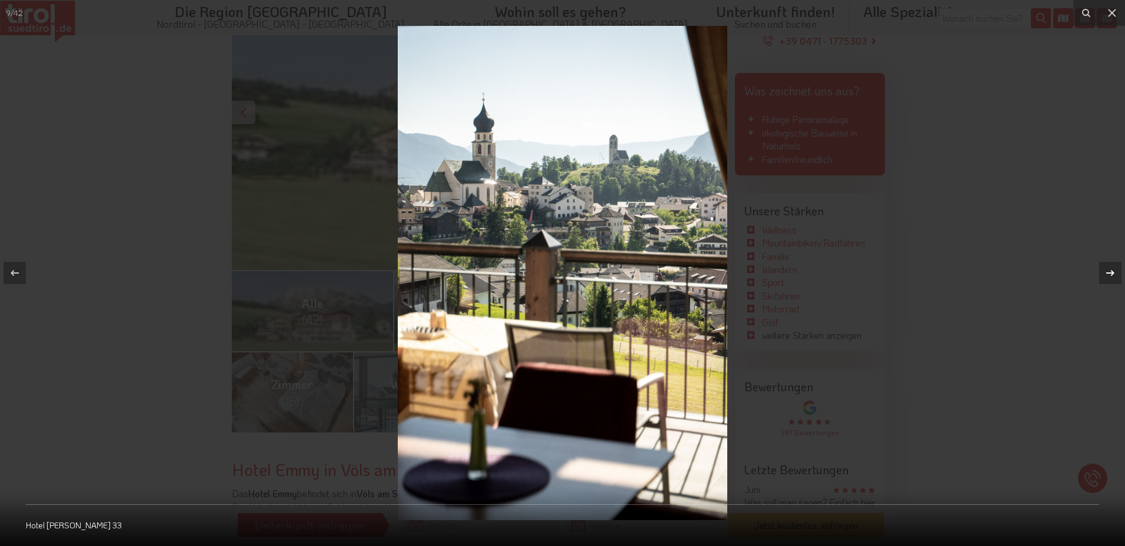
click at [1112, 274] on icon at bounding box center [1110, 273] width 14 height 14
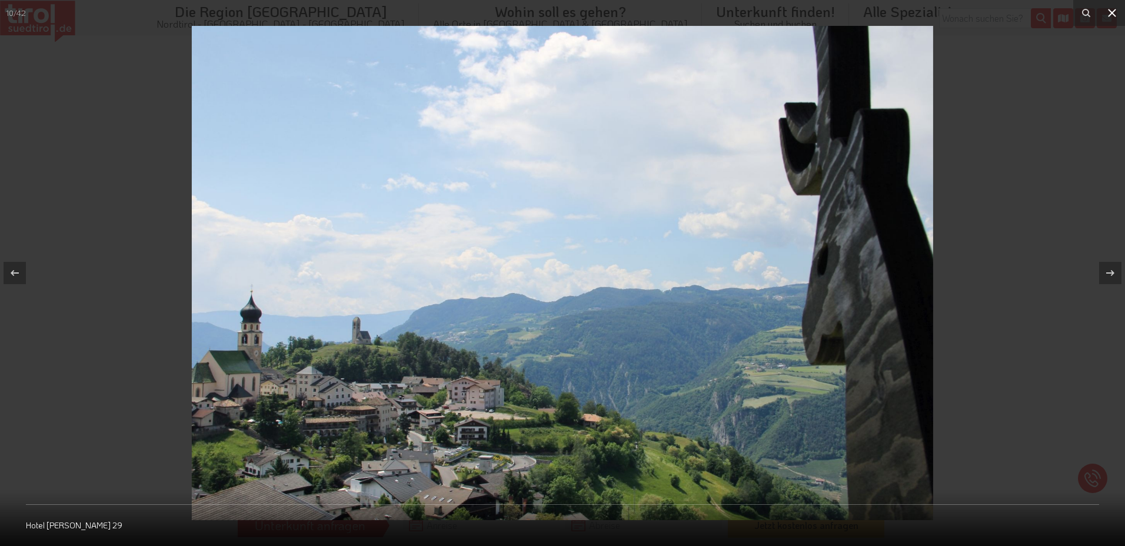
click at [1108, 16] on icon at bounding box center [1112, 13] width 14 height 14
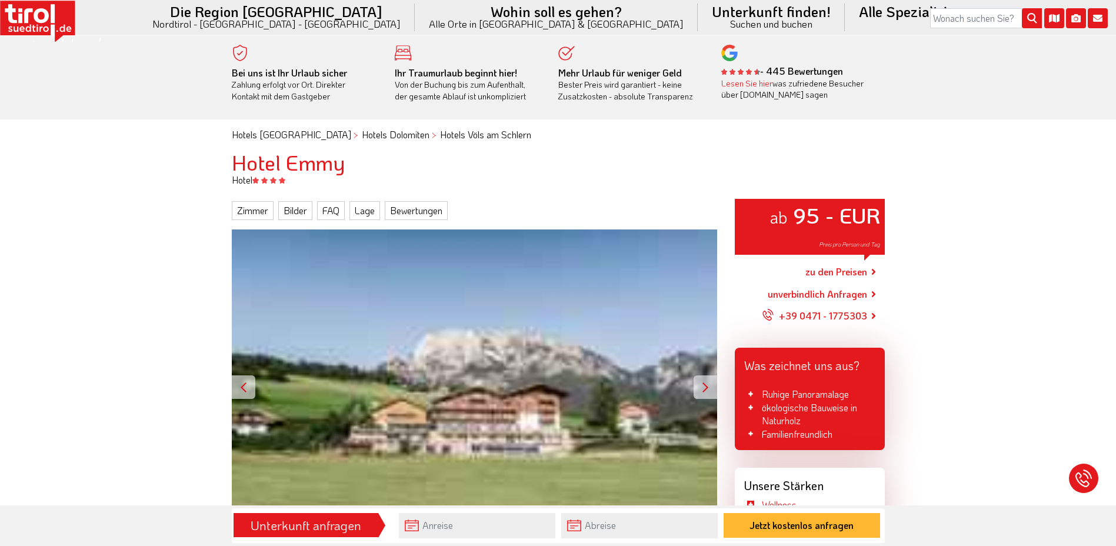
click at [704, 375] on div "ab 95 - EUR Preis pro Person und Tag" at bounding box center [475, 387] width 486 height 315
click at [706, 382] on div at bounding box center [706, 387] width 24 height 24
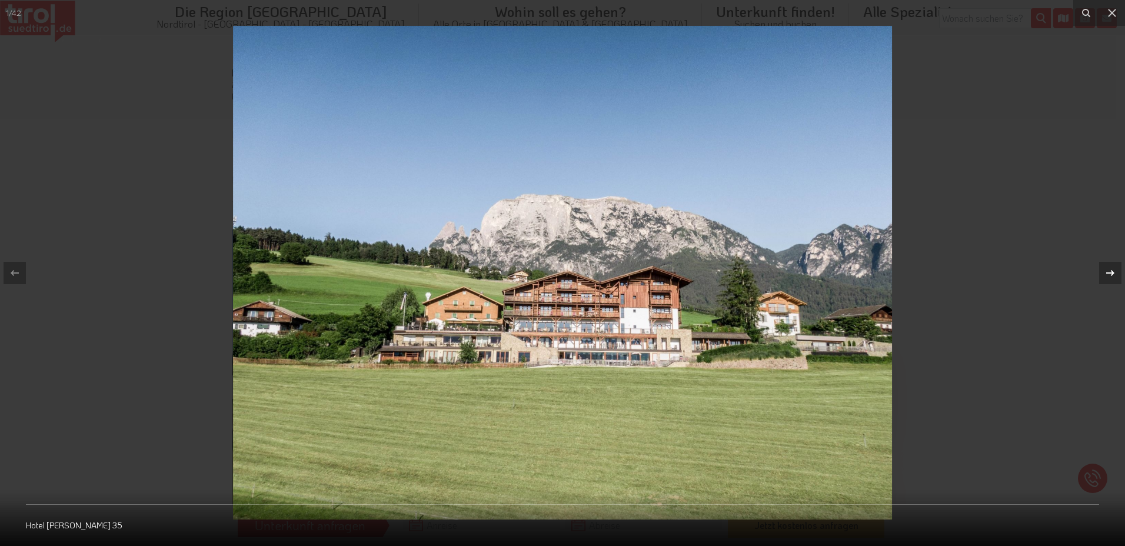
click at [1116, 272] on div at bounding box center [1110, 273] width 22 height 22
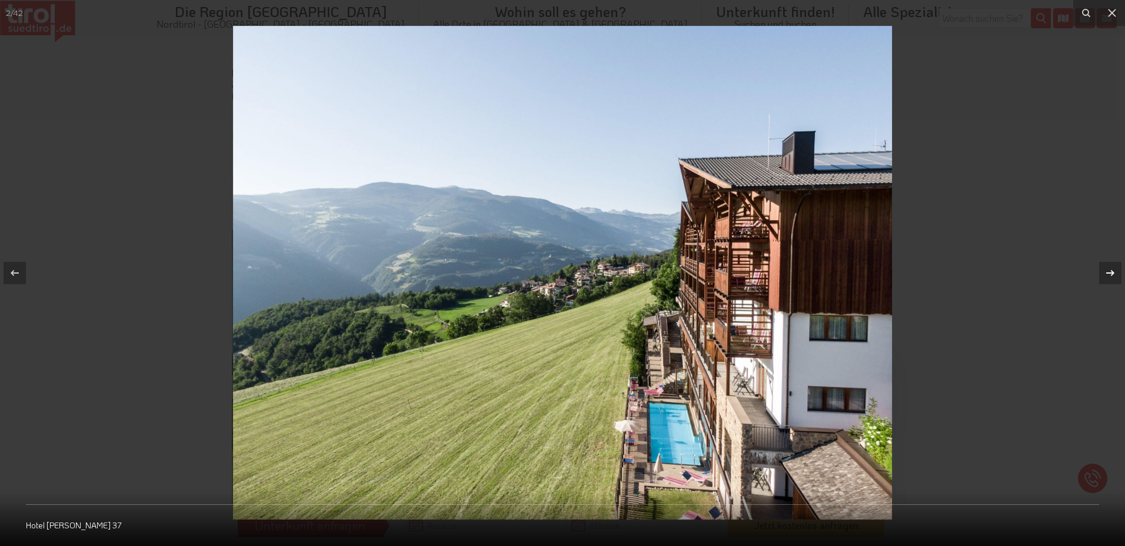
click at [1116, 272] on div at bounding box center [1110, 273] width 22 height 22
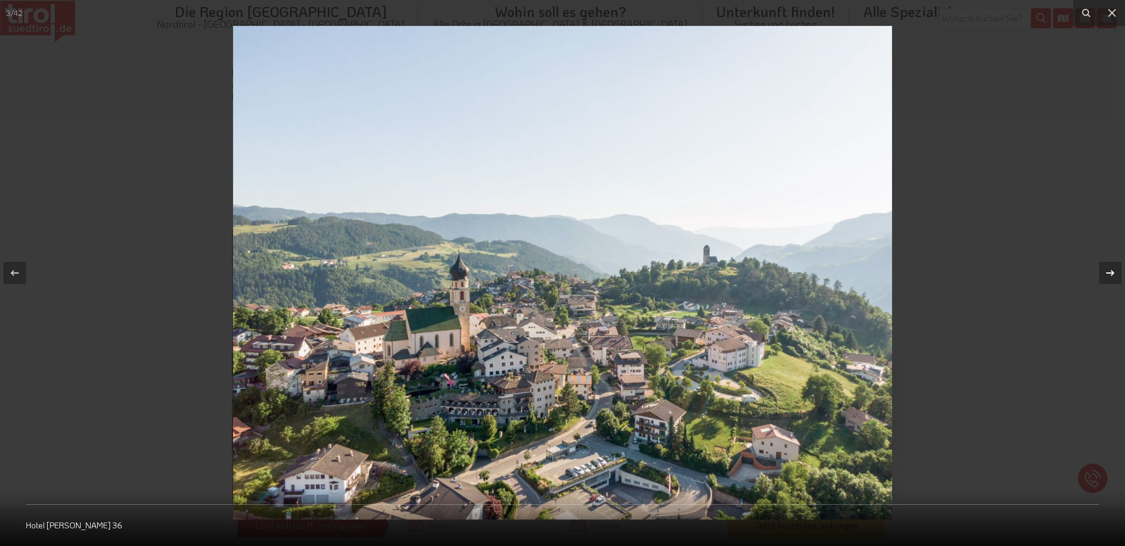
click at [1116, 272] on div at bounding box center [1110, 273] width 22 height 22
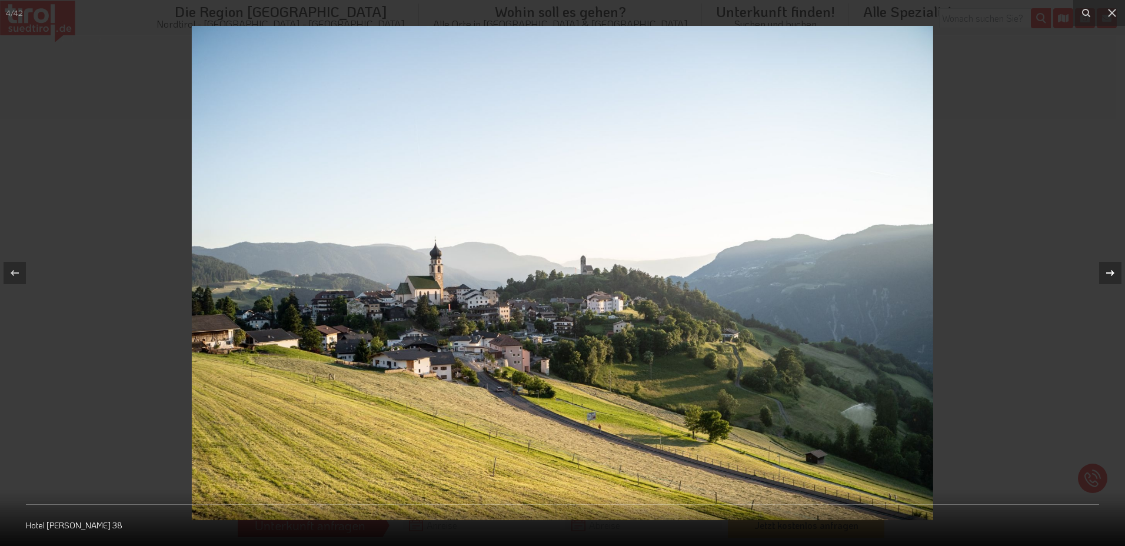
click at [1116, 272] on div at bounding box center [1110, 273] width 22 height 22
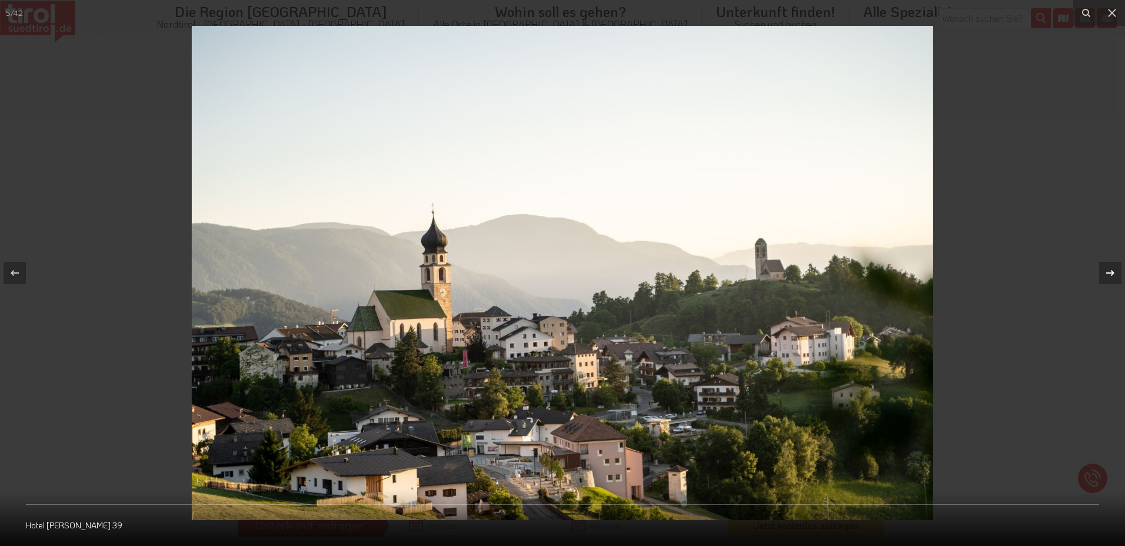
click at [1116, 272] on div at bounding box center [1110, 273] width 22 height 22
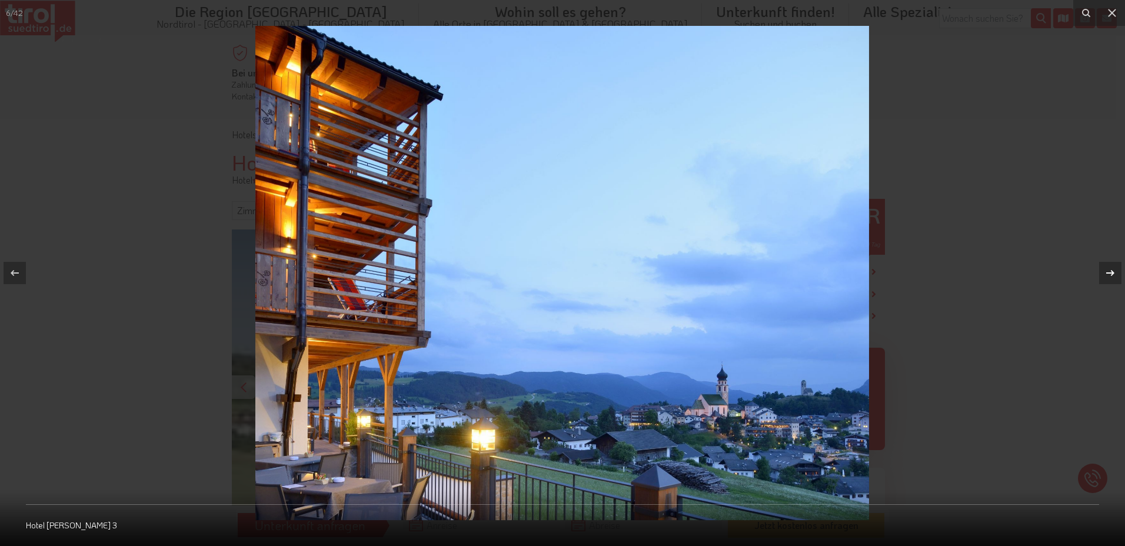
click at [1116, 272] on div at bounding box center [1110, 273] width 22 height 22
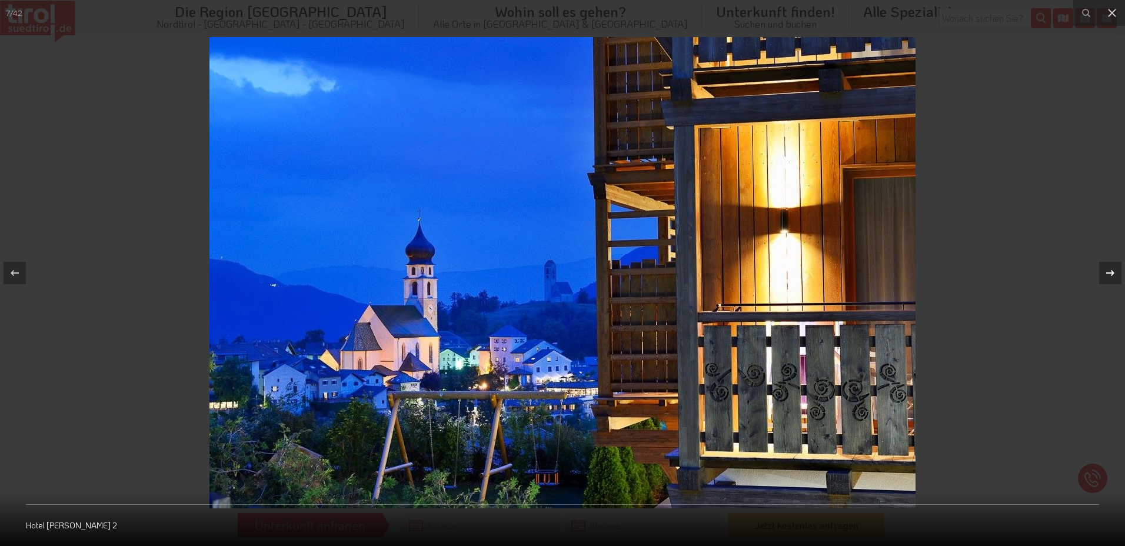
click at [1116, 272] on div at bounding box center [1110, 273] width 22 height 22
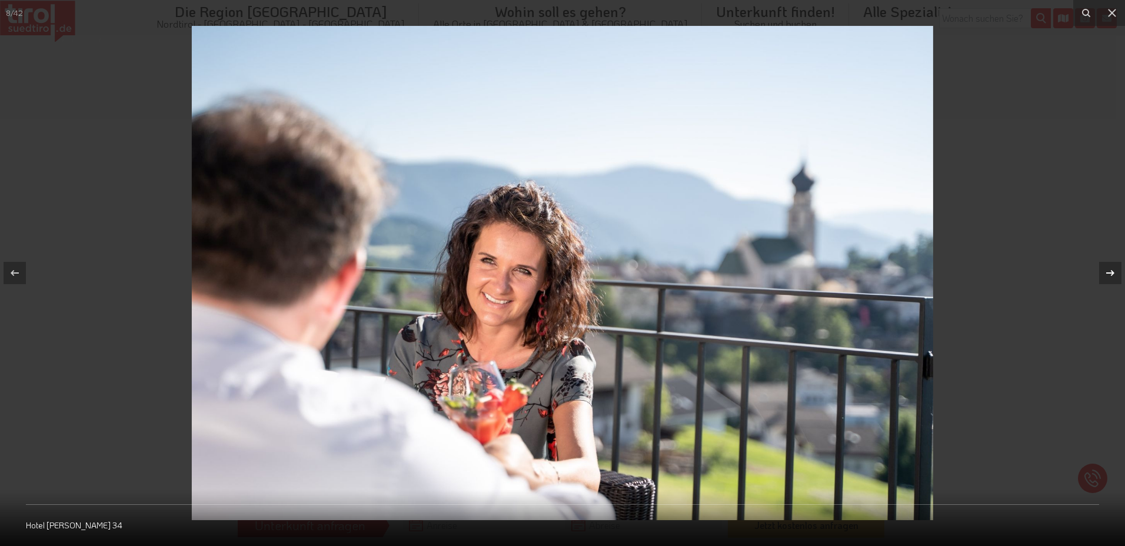
click at [1116, 272] on div at bounding box center [1110, 273] width 22 height 22
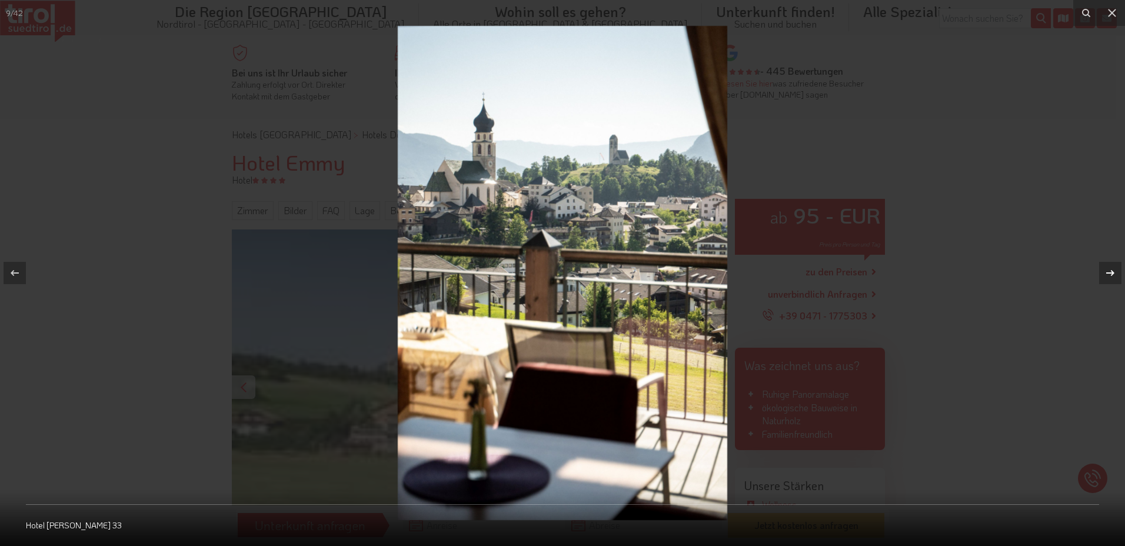
click at [1116, 272] on div at bounding box center [1110, 273] width 22 height 22
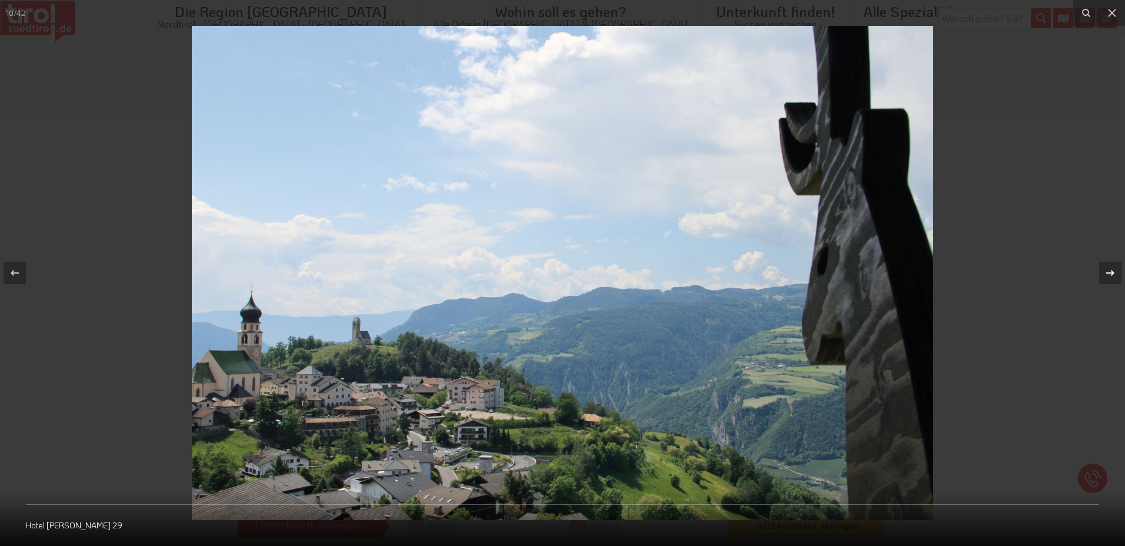
click at [1116, 272] on div at bounding box center [1110, 273] width 22 height 22
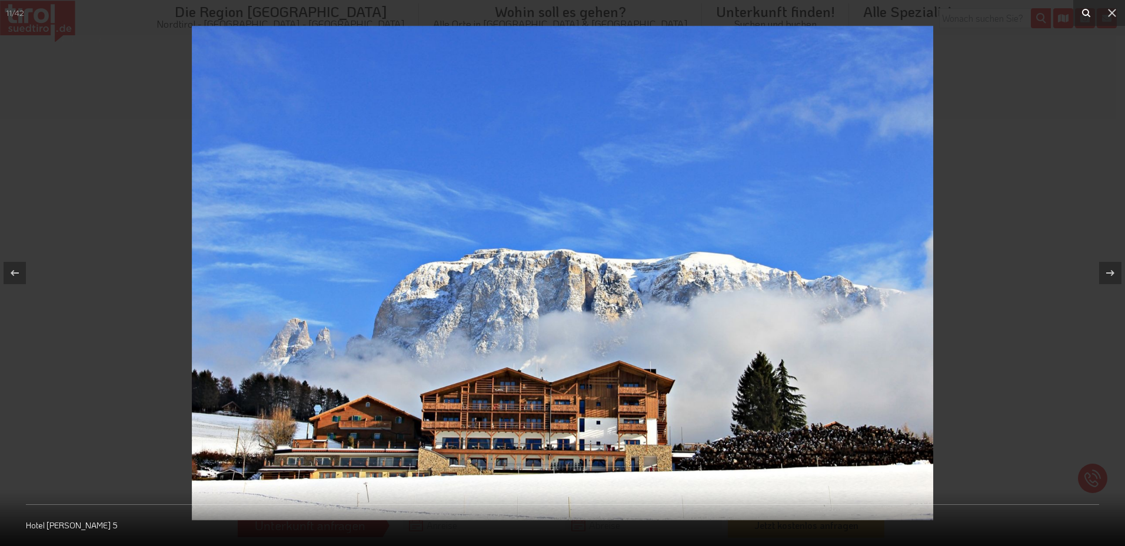
drag, startPoint x: 1106, startPoint y: 15, endPoint x: 1089, endPoint y: 21, distance: 18.1
click at [1107, 15] on icon at bounding box center [1112, 13] width 14 height 14
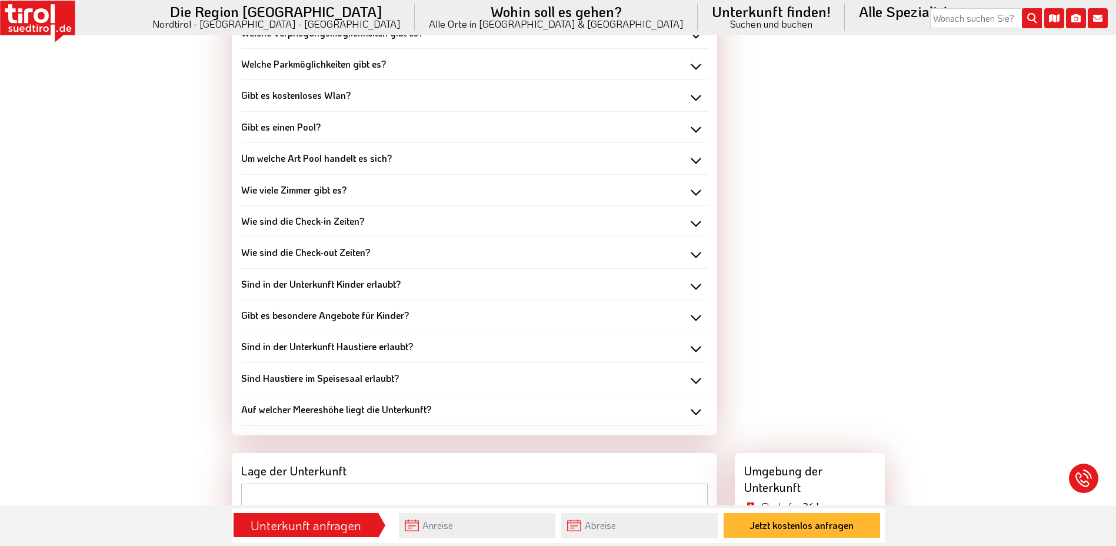
scroll to position [412, 0]
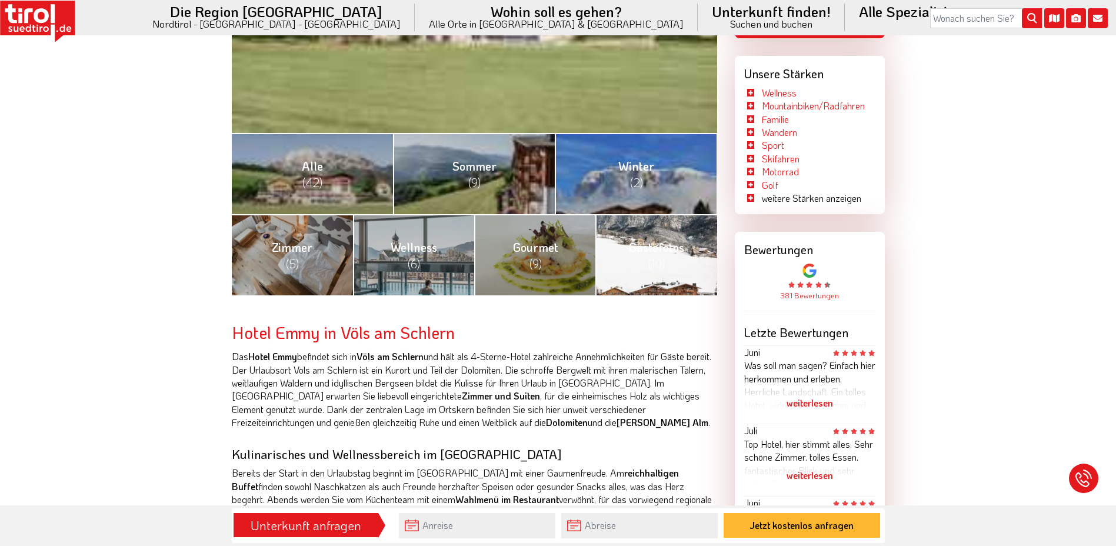
click at [657, 241] on span "Gästefotos (10)" at bounding box center [656, 256] width 55 height 32
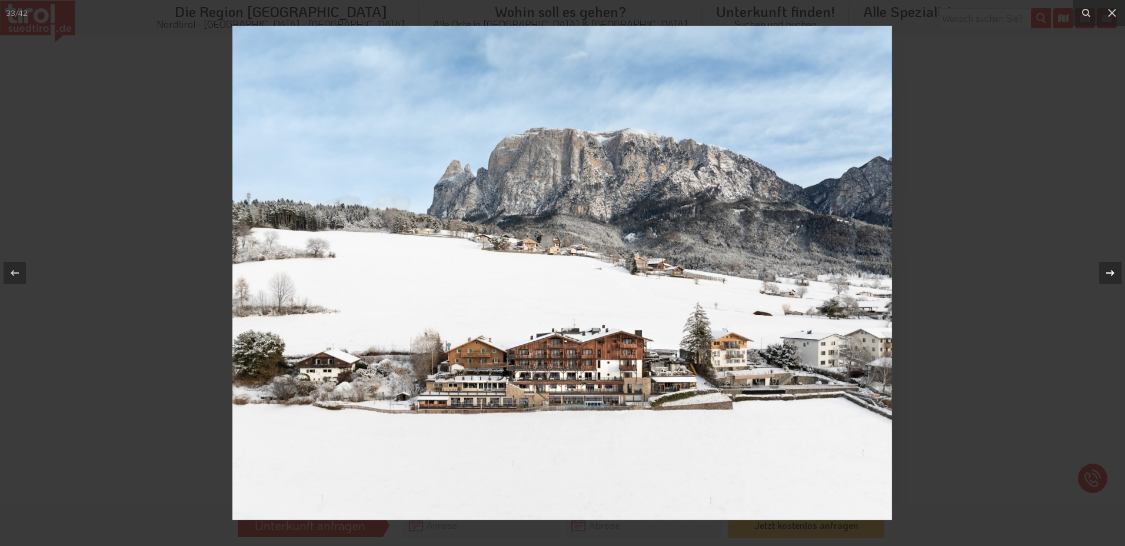
click at [1108, 265] on div at bounding box center [1110, 273] width 22 height 22
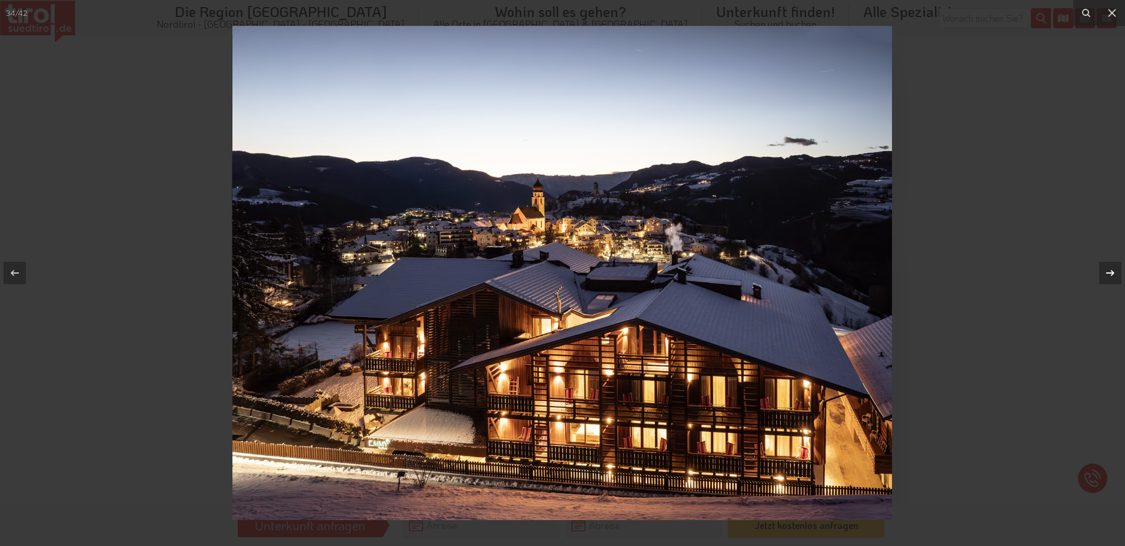
click at [1108, 265] on div at bounding box center [1110, 273] width 22 height 22
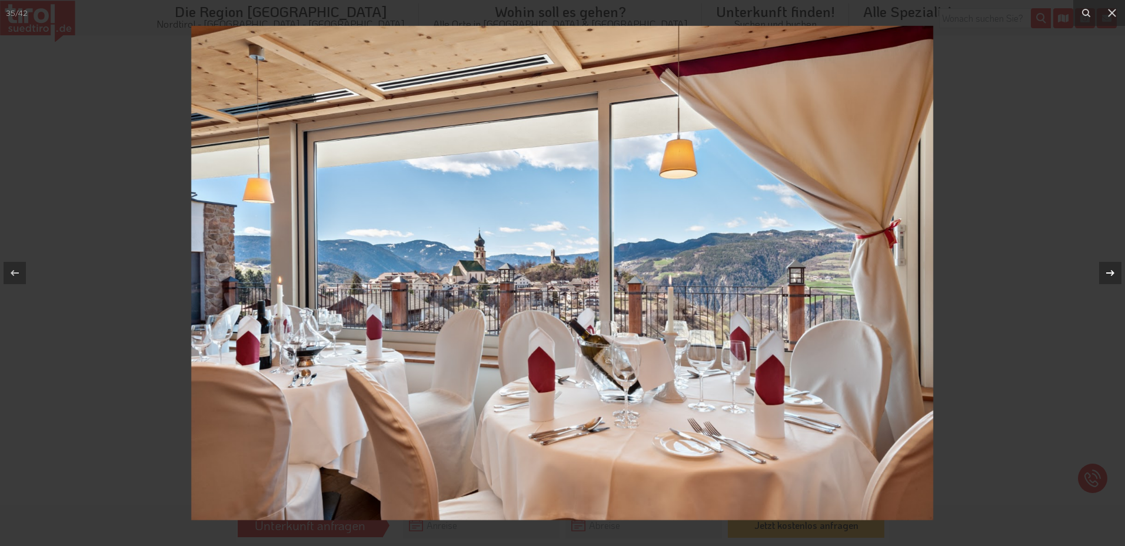
click at [1108, 265] on div at bounding box center [1110, 273] width 22 height 22
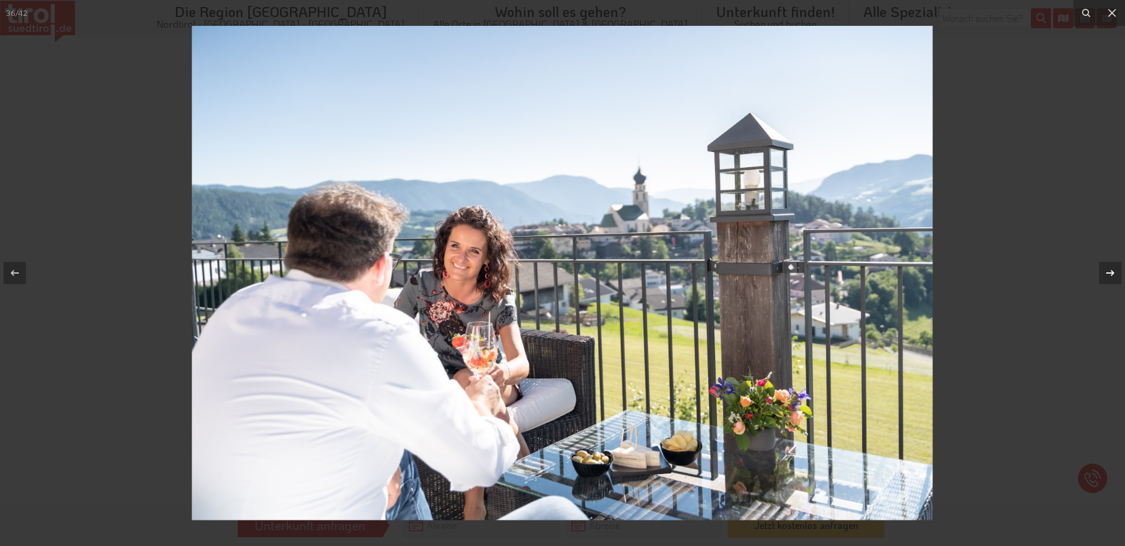
click at [1108, 265] on div at bounding box center [1110, 273] width 22 height 22
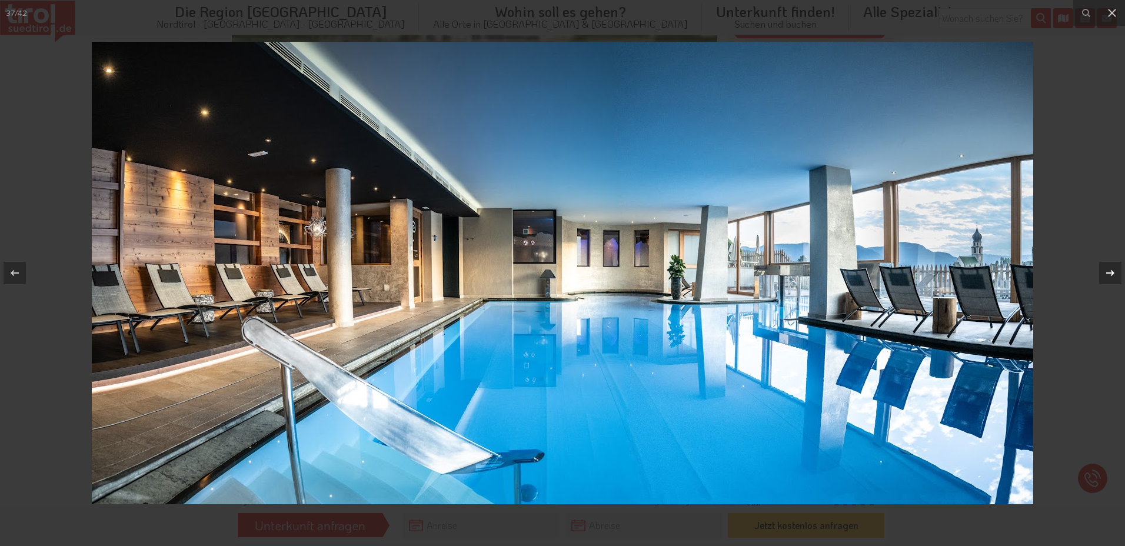
click at [1108, 265] on div at bounding box center [1110, 273] width 22 height 22
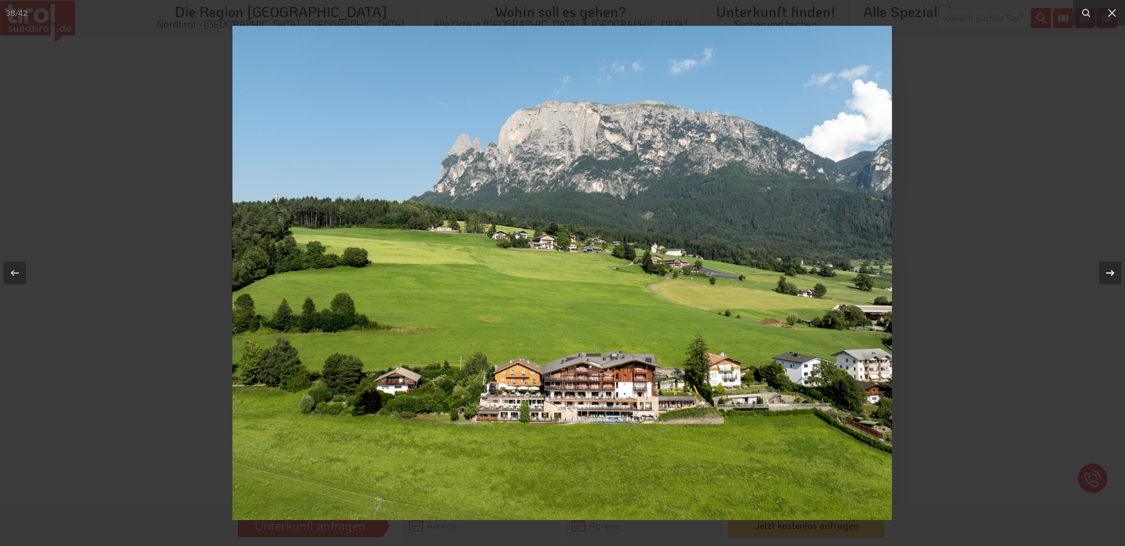
click at [1112, 268] on div "38 / 42" at bounding box center [562, 273] width 1125 height 546
click at [1113, 268] on icon at bounding box center [1110, 273] width 14 height 14
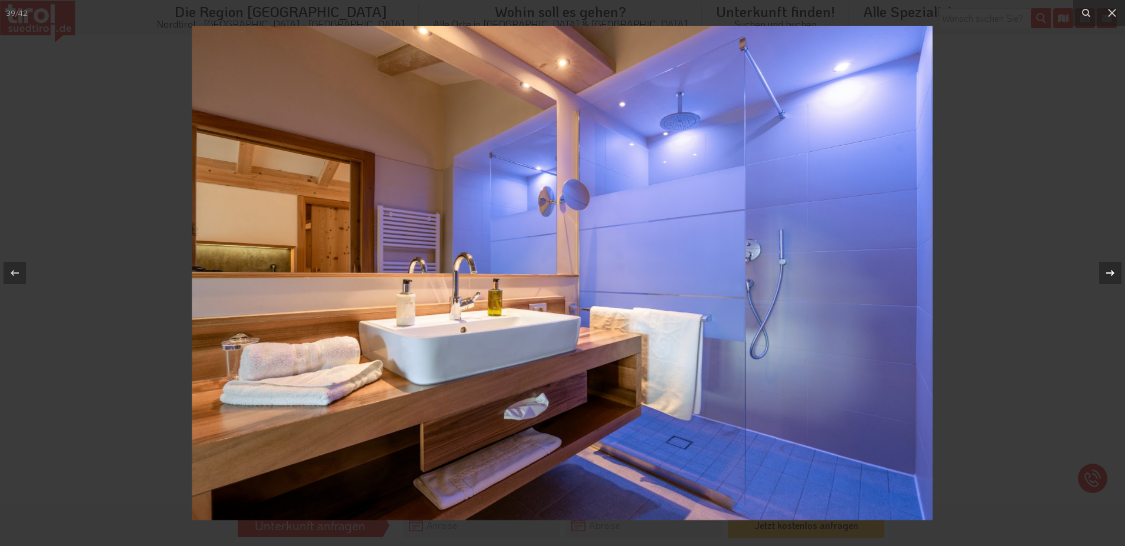
click at [1113, 268] on icon at bounding box center [1110, 273] width 14 height 14
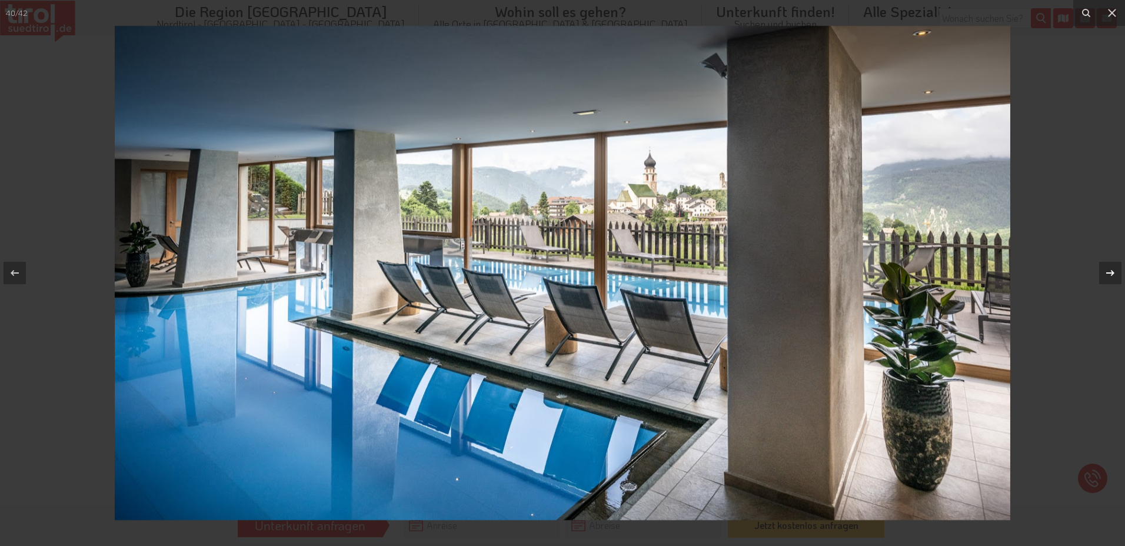
click at [1113, 268] on icon at bounding box center [1110, 273] width 14 height 14
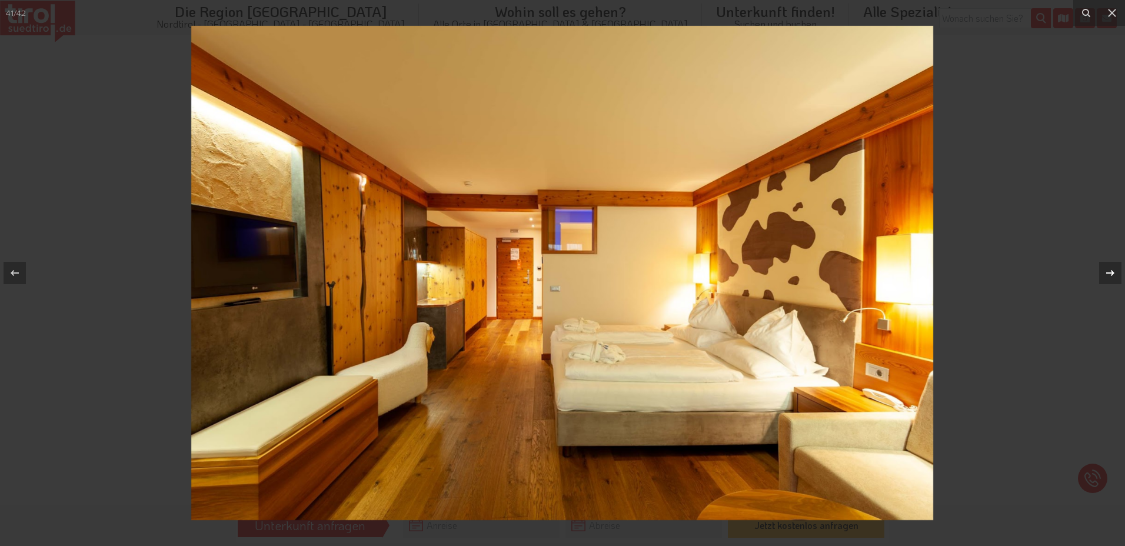
click at [1113, 268] on icon at bounding box center [1110, 273] width 14 height 14
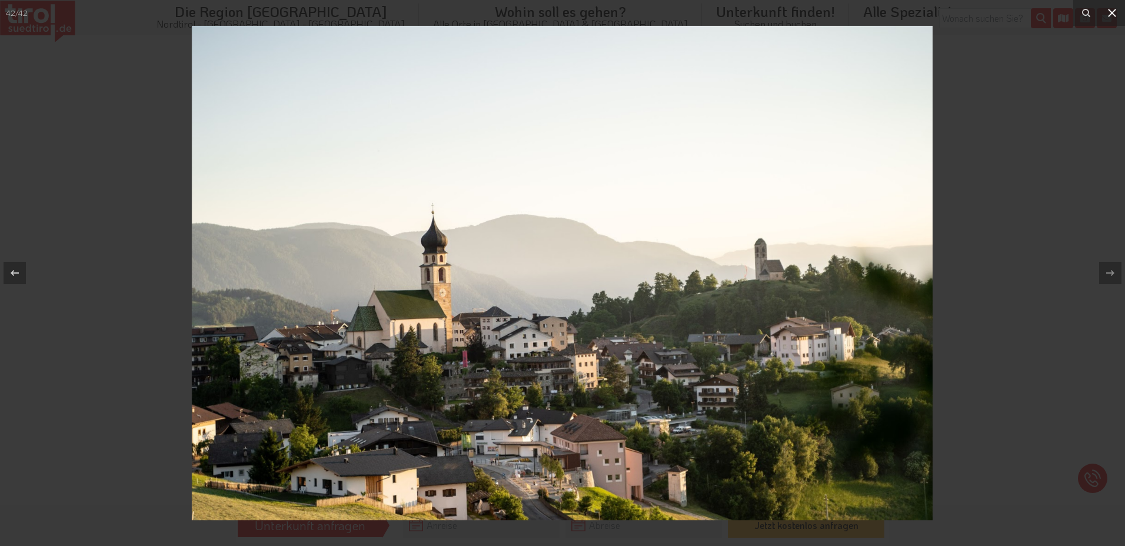
click at [1110, 6] on icon at bounding box center [1112, 13] width 14 height 14
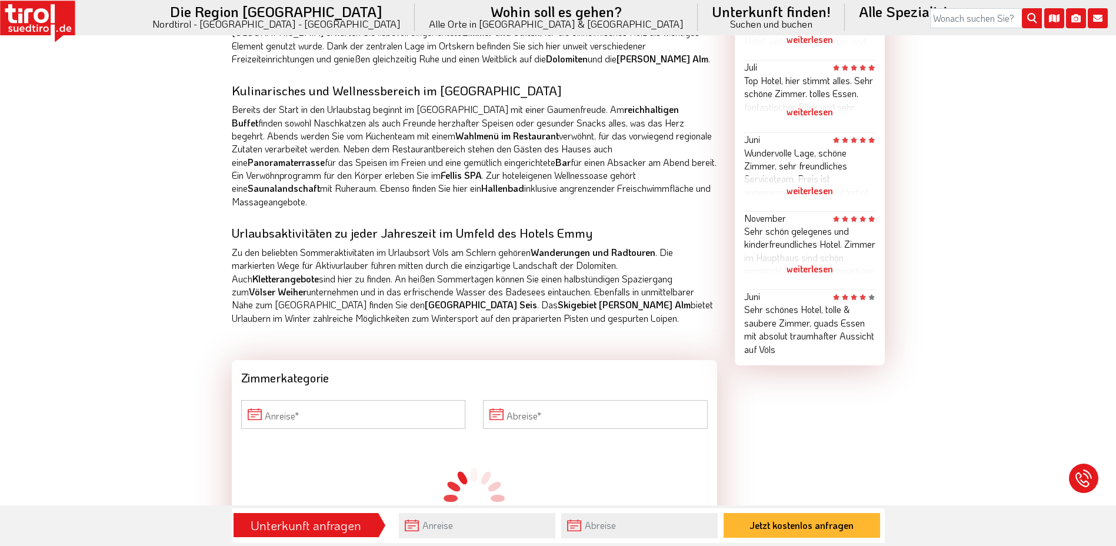
scroll to position [549, 0]
